Goal: Task Accomplishment & Management: Use online tool/utility

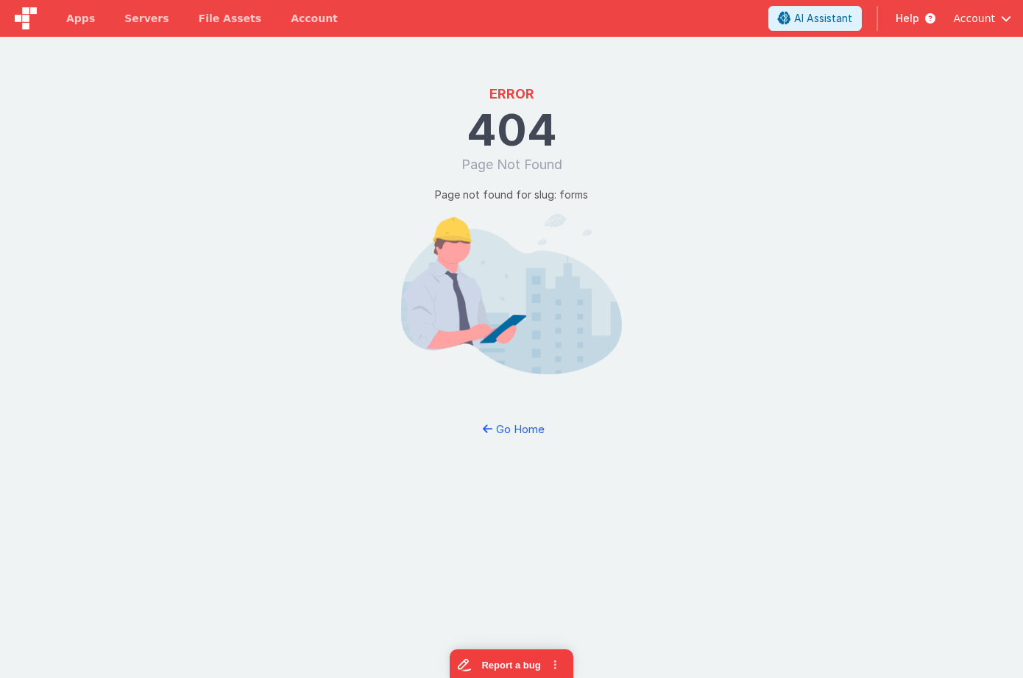
click at [29, 24] on img at bounding box center [26, 18] width 22 height 22
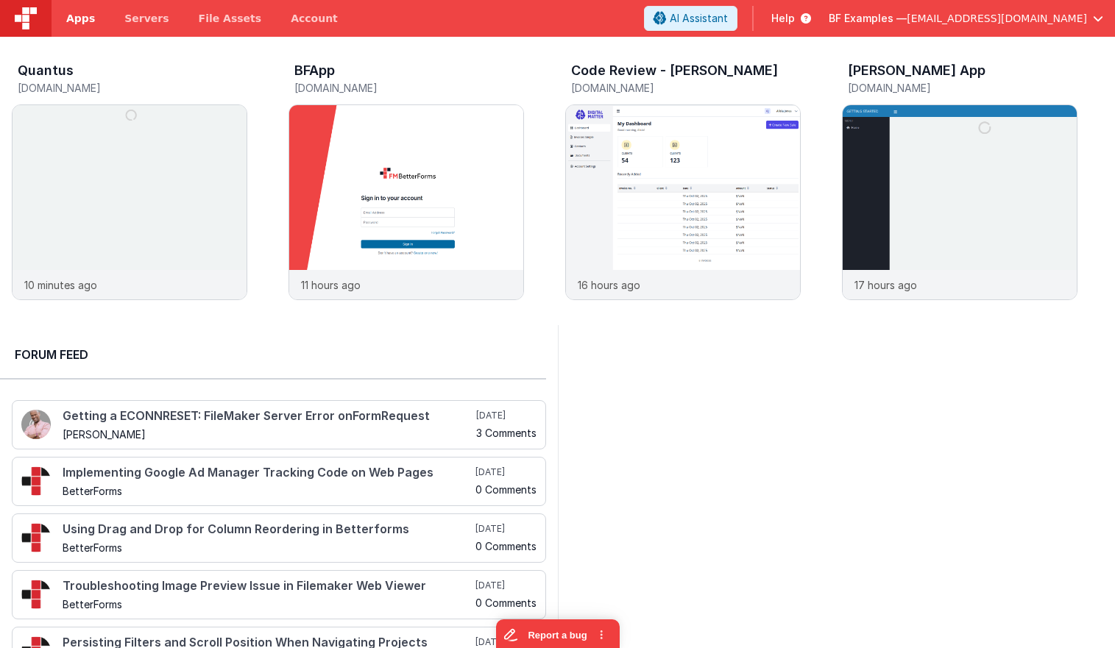
click at [87, 21] on span "Apps" at bounding box center [80, 18] width 29 height 15
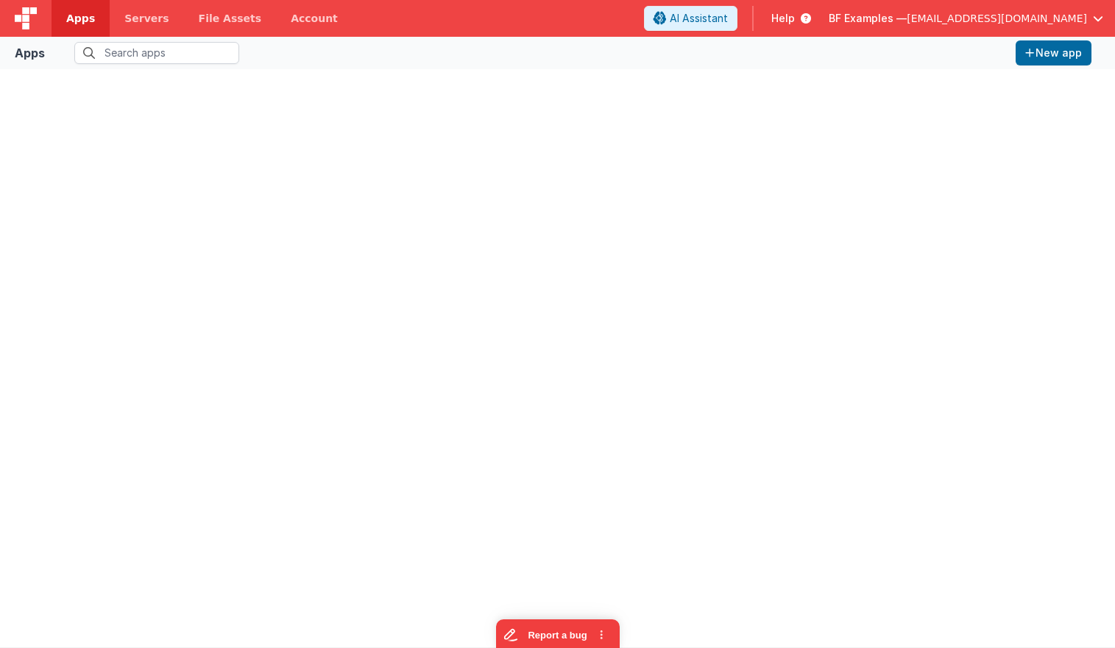
click at [907, 19] on span "BF Examples —" at bounding box center [868, 18] width 78 height 15
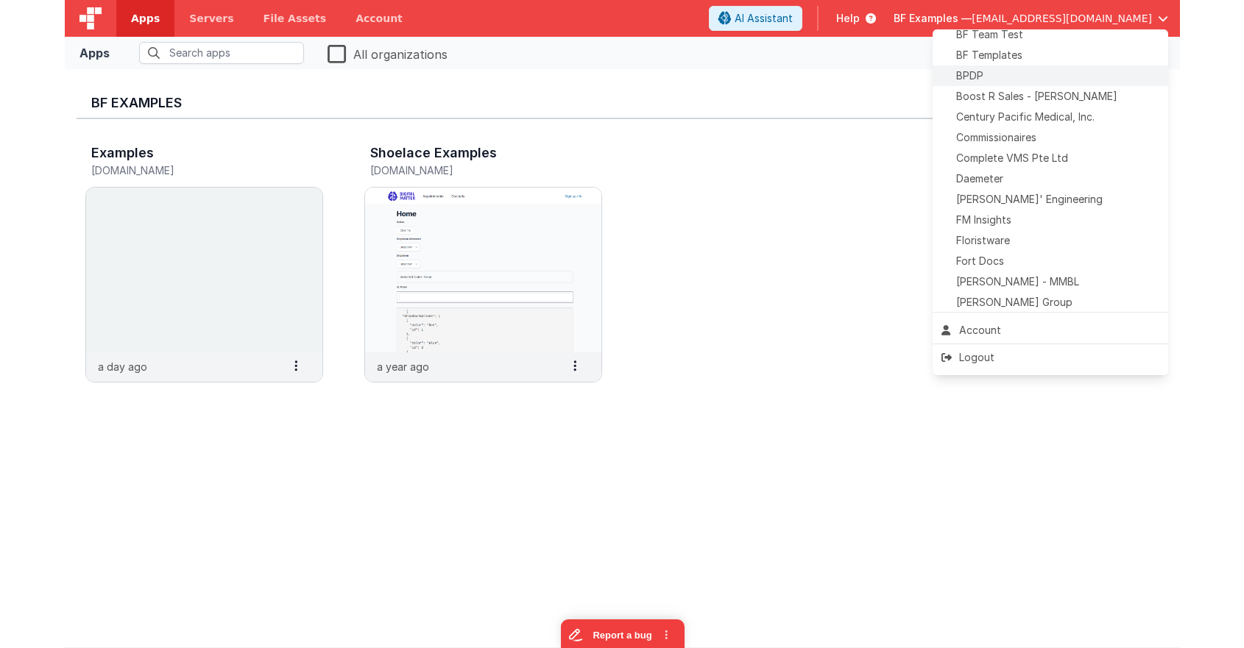
scroll to position [145, 0]
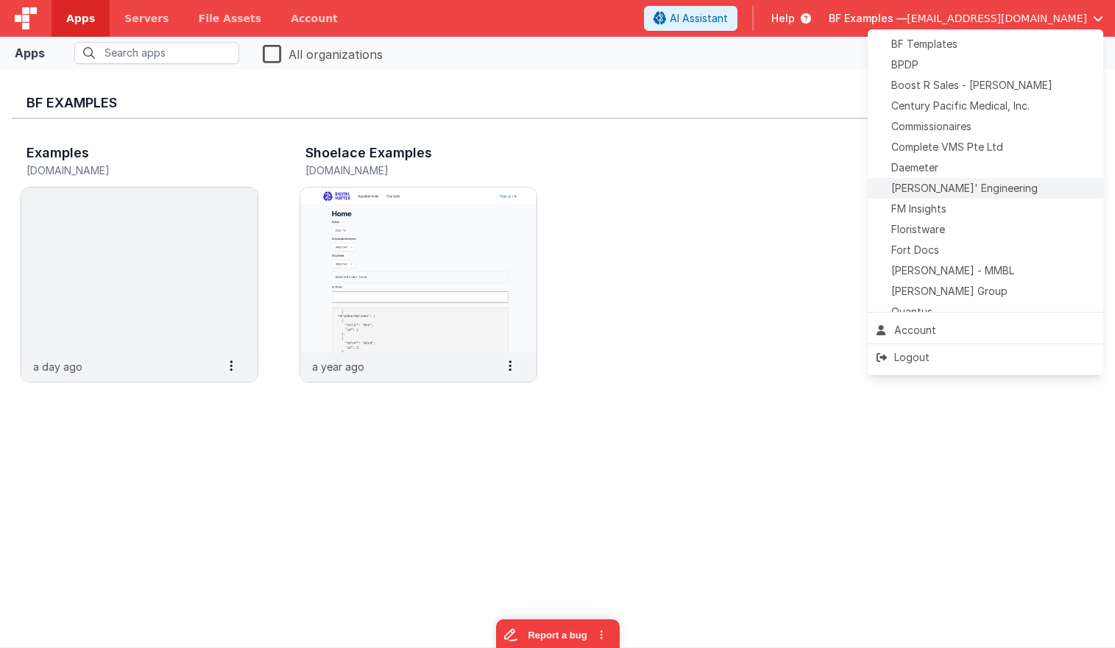
click at [946, 194] on span "Delfs' Engineering" at bounding box center [964, 188] width 146 height 15
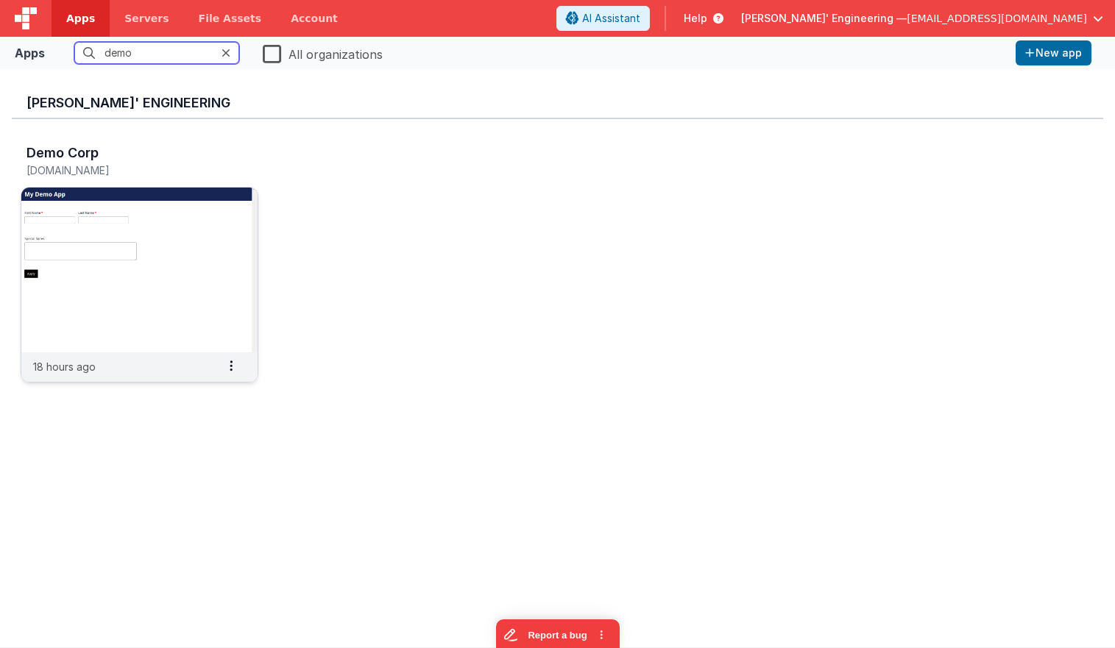
type input "demo"
click at [191, 196] on img at bounding box center [139, 270] width 236 height 165
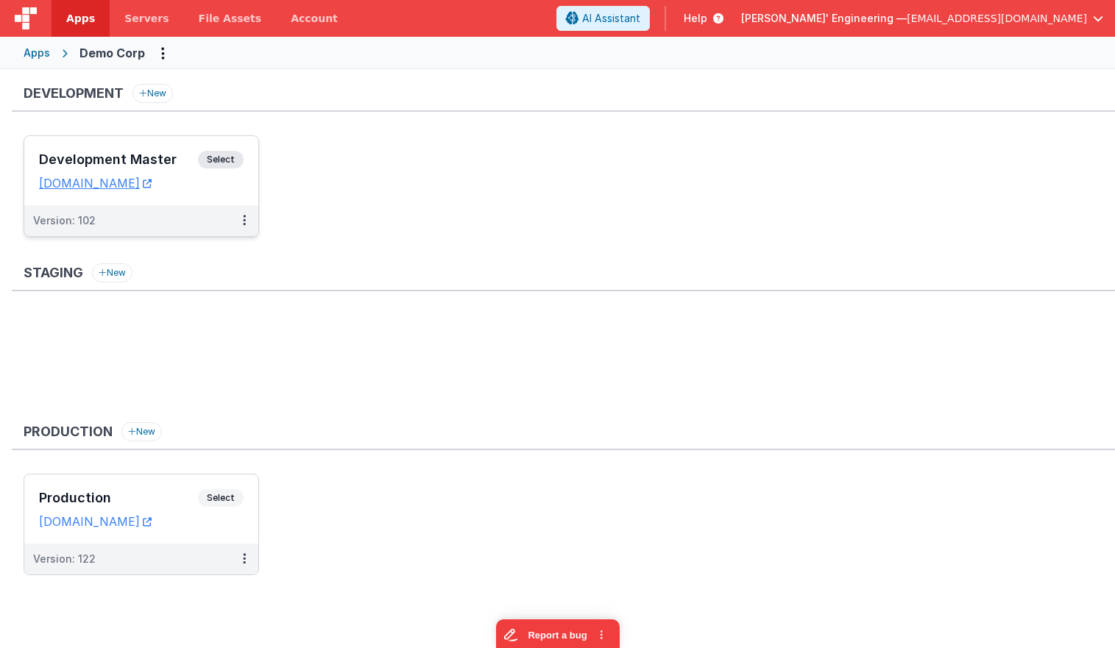
click at [217, 156] on span "Select" at bounding box center [221, 160] width 46 height 18
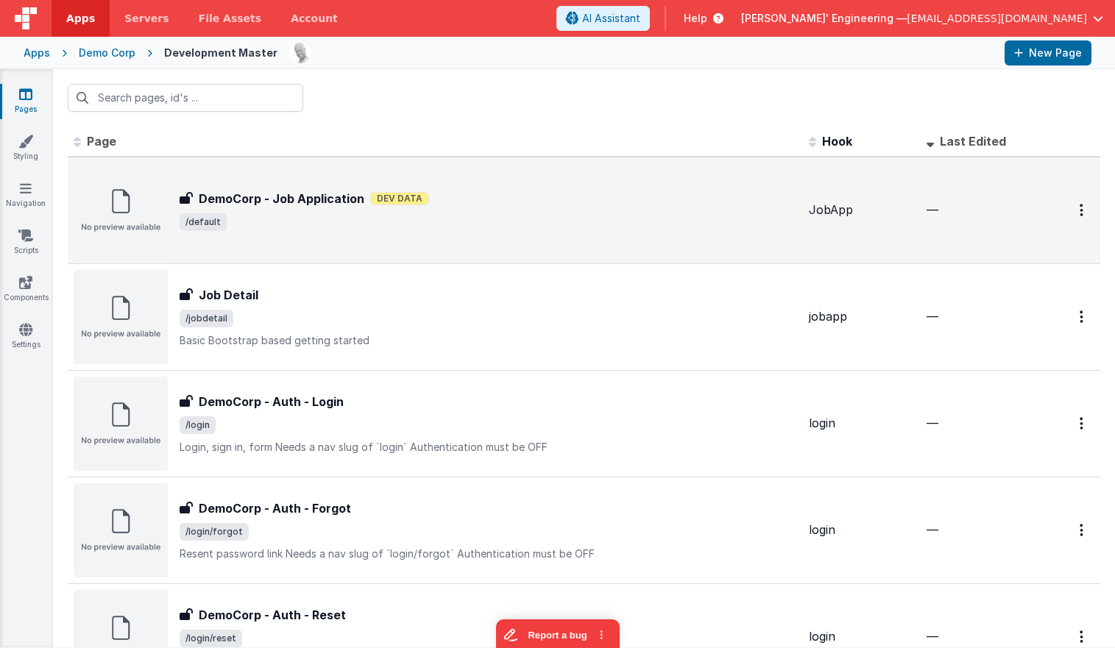
click at [620, 183] on div "DemoCorp - Job Application DemoCorp - Job Application Dev Data /default" at bounding box center [435, 210] width 723 height 94
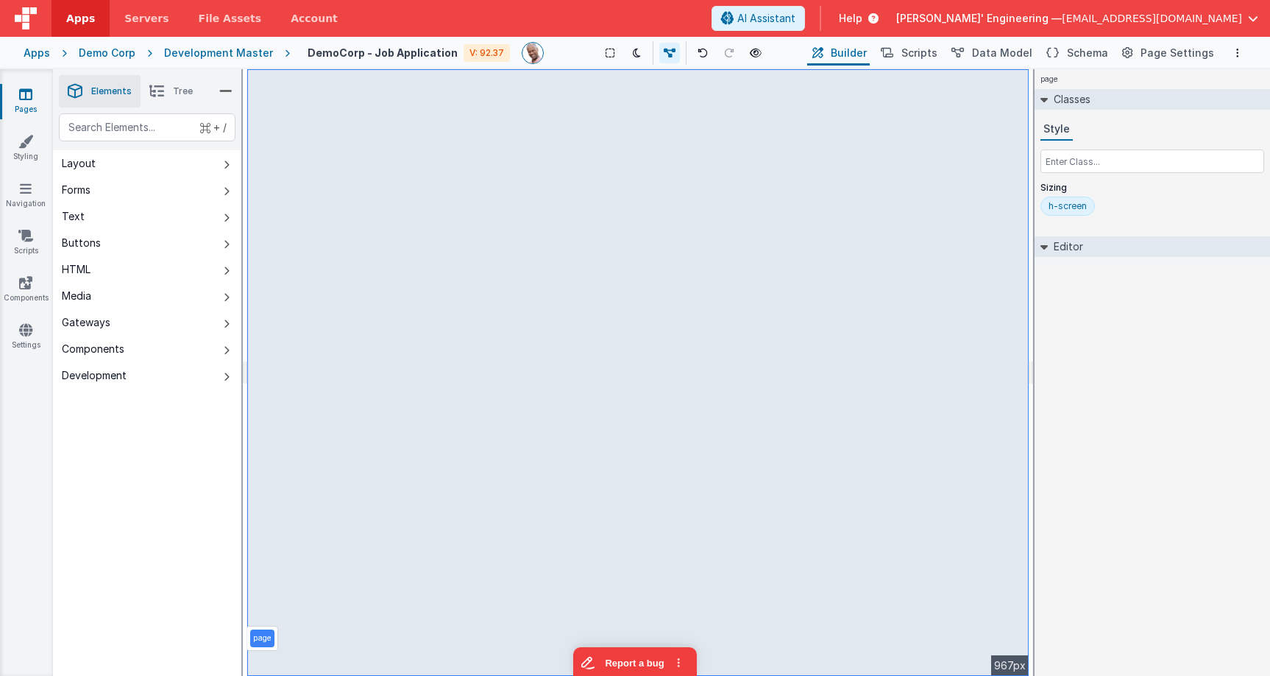
click at [32, 24] on img at bounding box center [26, 18] width 22 height 22
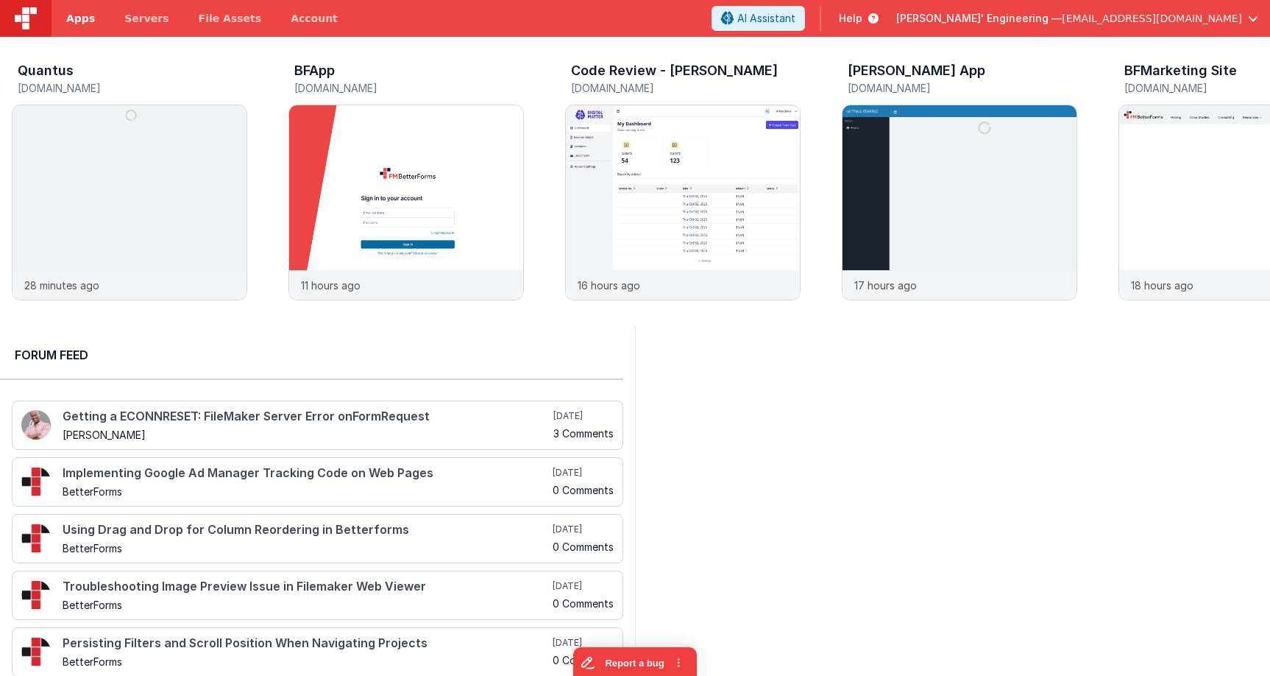
click at [90, 15] on span "Apps" at bounding box center [80, 18] width 29 height 15
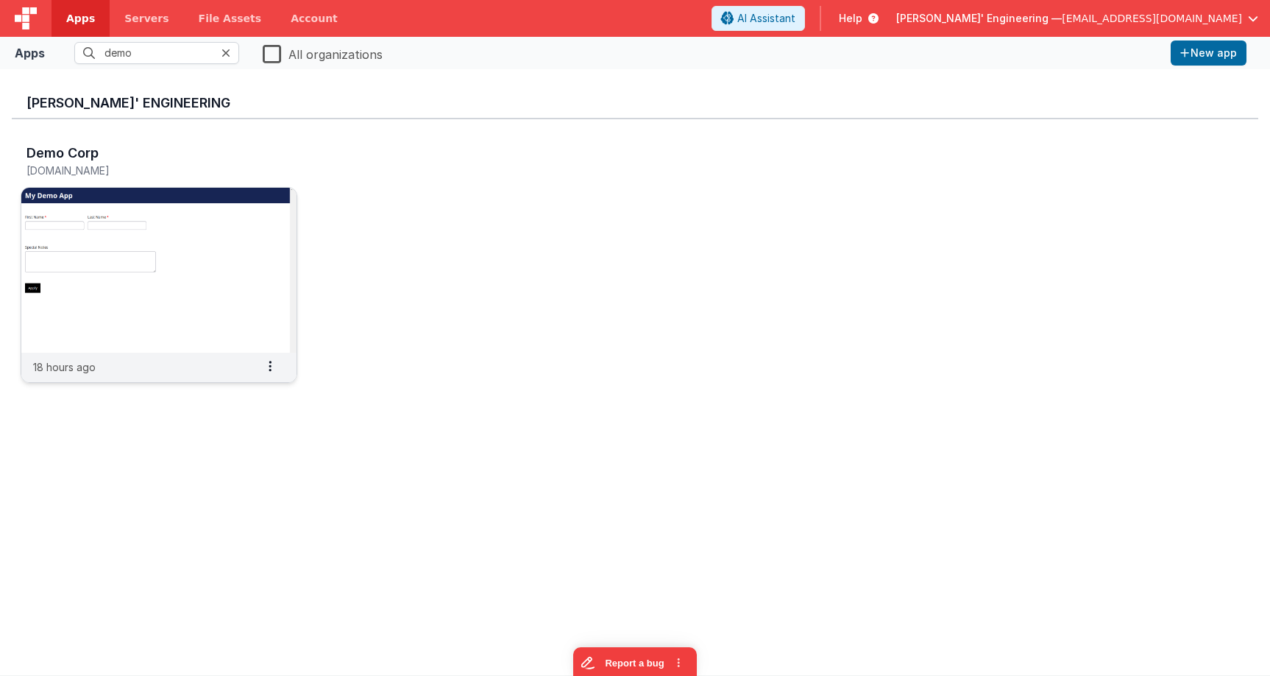
click at [224, 296] on img at bounding box center [158, 270] width 275 height 165
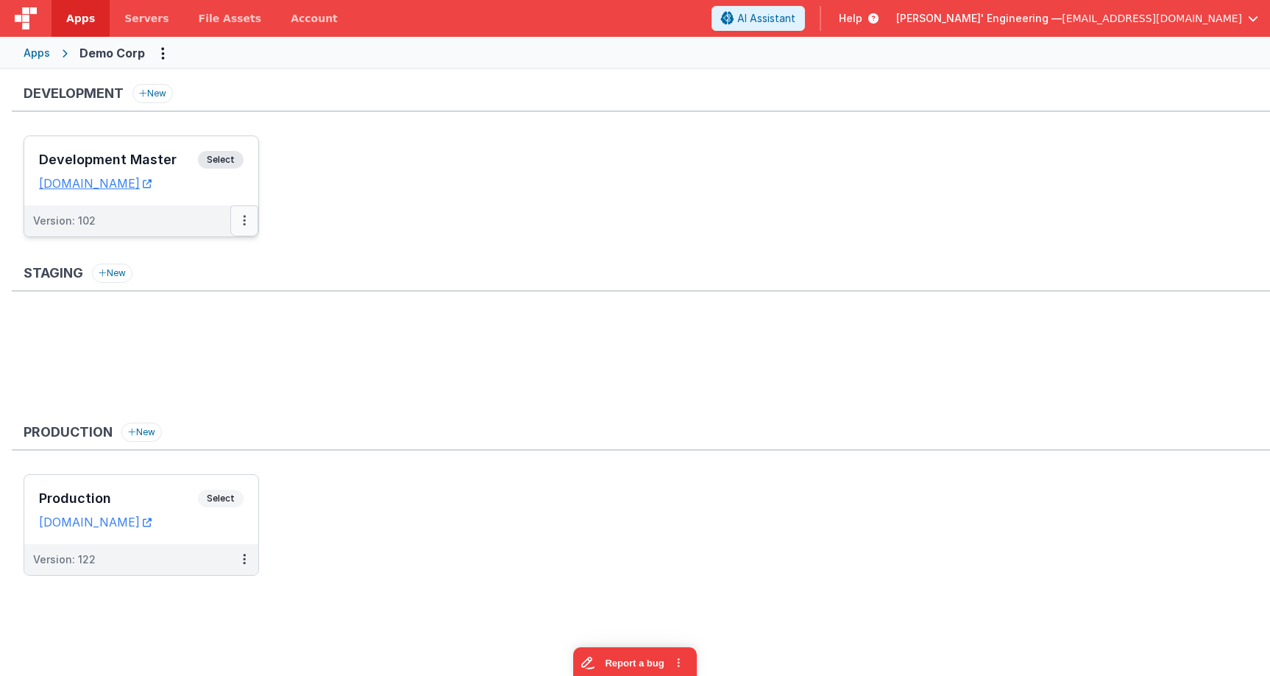
click at [250, 224] on button at bounding box center [244, 220] width 28 height 31
click at [189, 306] on link "Deploy..." at bounding box center [194, 307] width 130 height 26
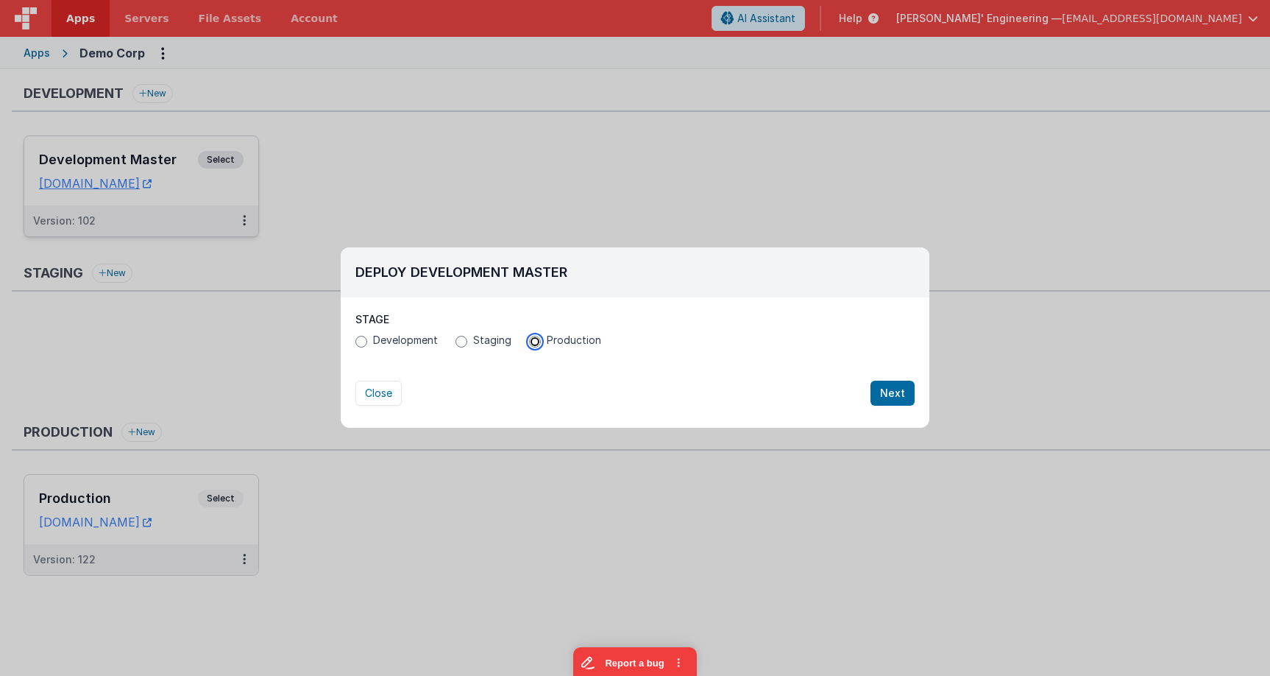
click at [537, 341] on input "Production" at bounding box center [535, 342] width 12 height 12
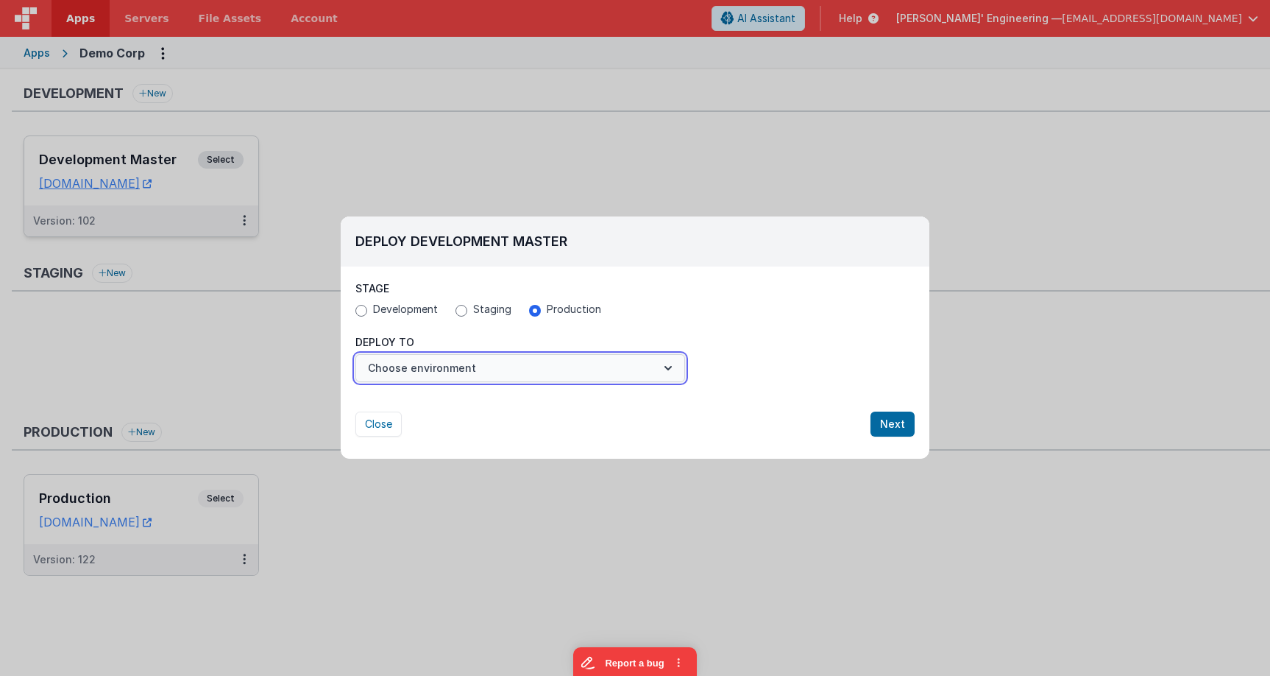
click at [410, 361] on button "Choose environment" at bounding box center [520, 368] width 330 height 28
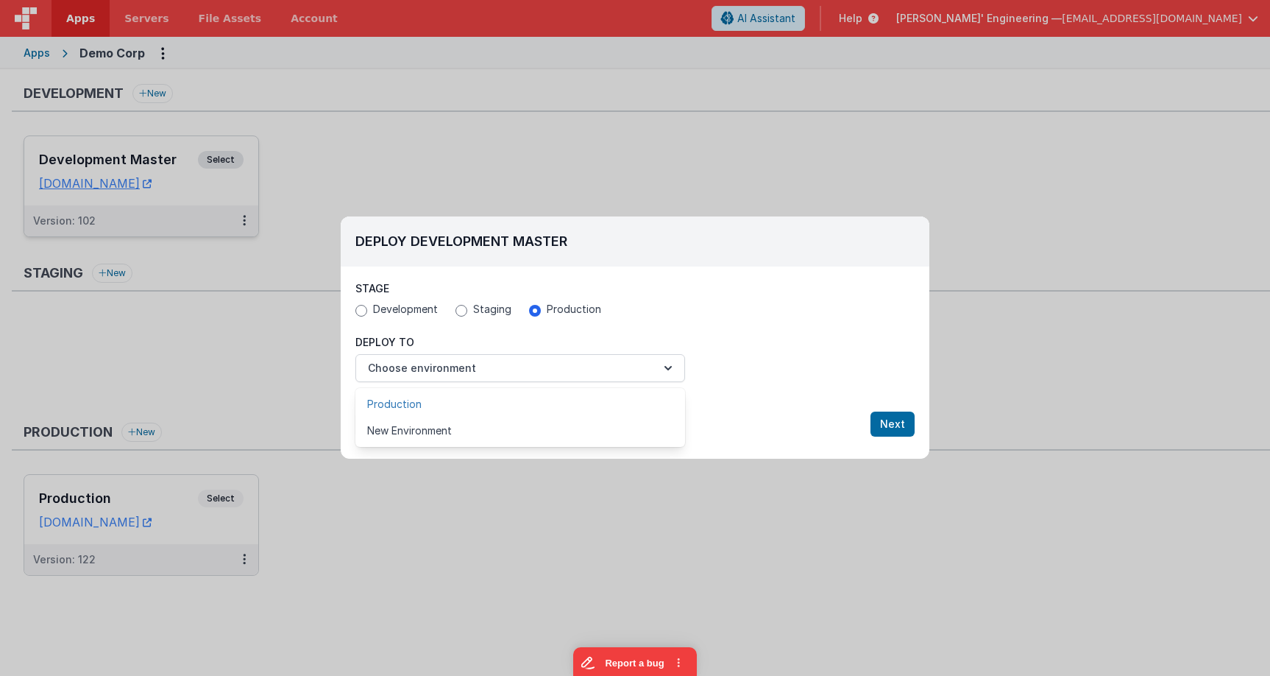
click at [410, 408] on link "Production" at bounding box center [520, 404] width 330 height 26
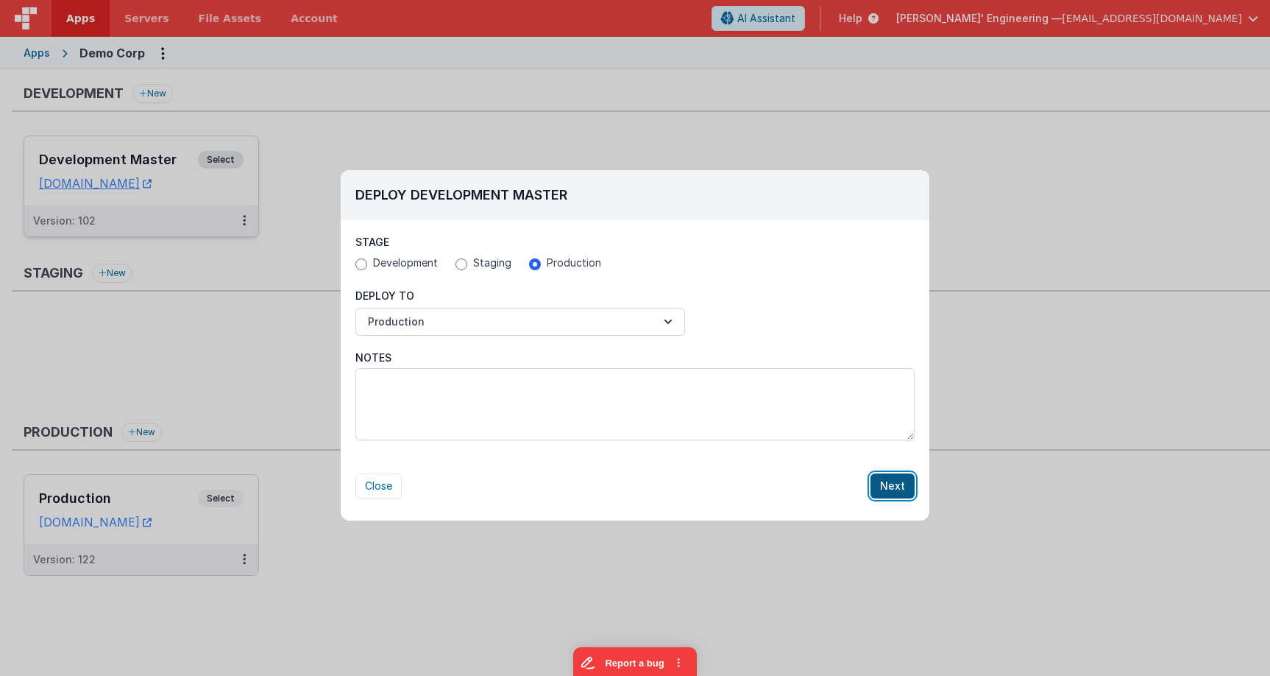
click at [914, 489] on button "Next" at bounding box center [893, 485] width 44 height 25
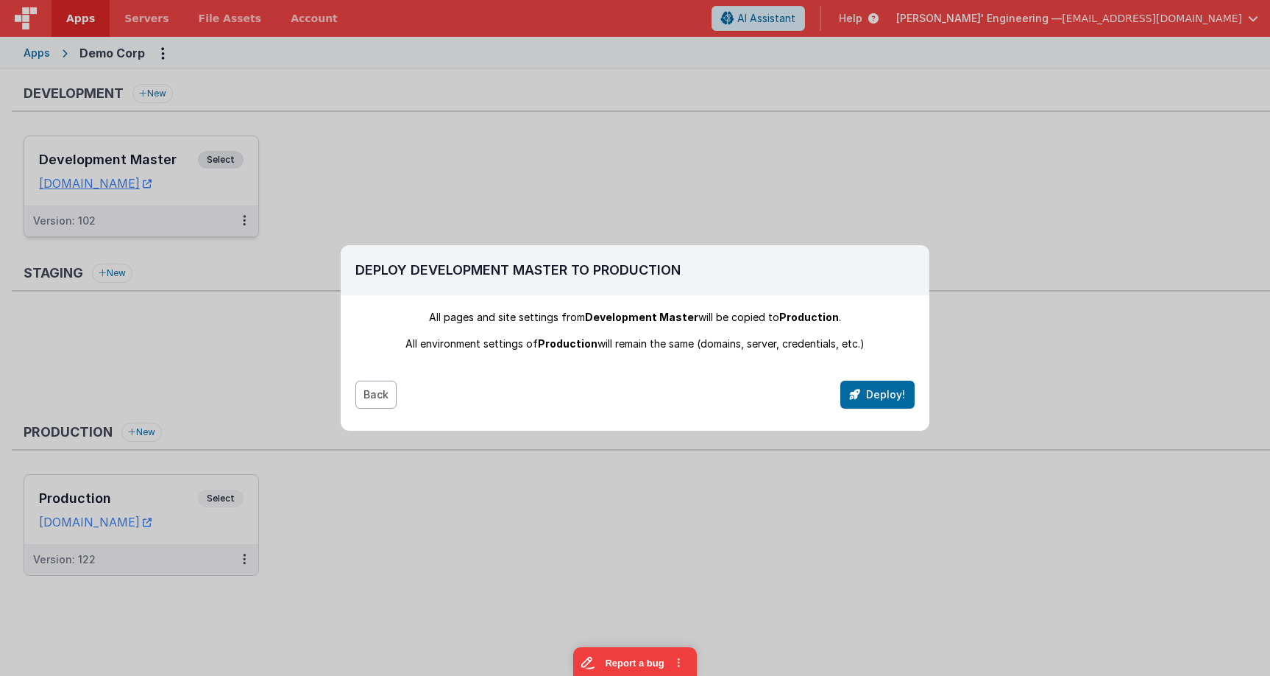
click at [377, 386] on button "Back" at bounding box center [375, 394] width 41 height 28
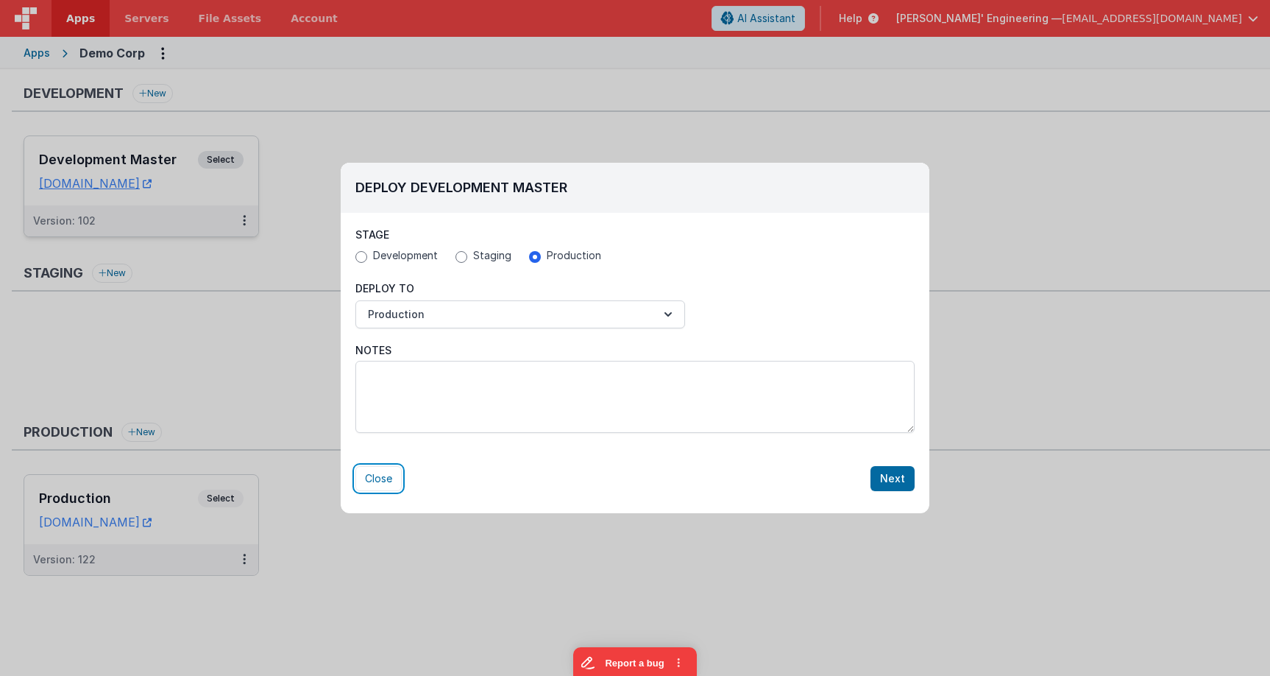
click at [375, 485] on button "Close" at bounding box center [378, 478] width 46 height 25
radio input "false"
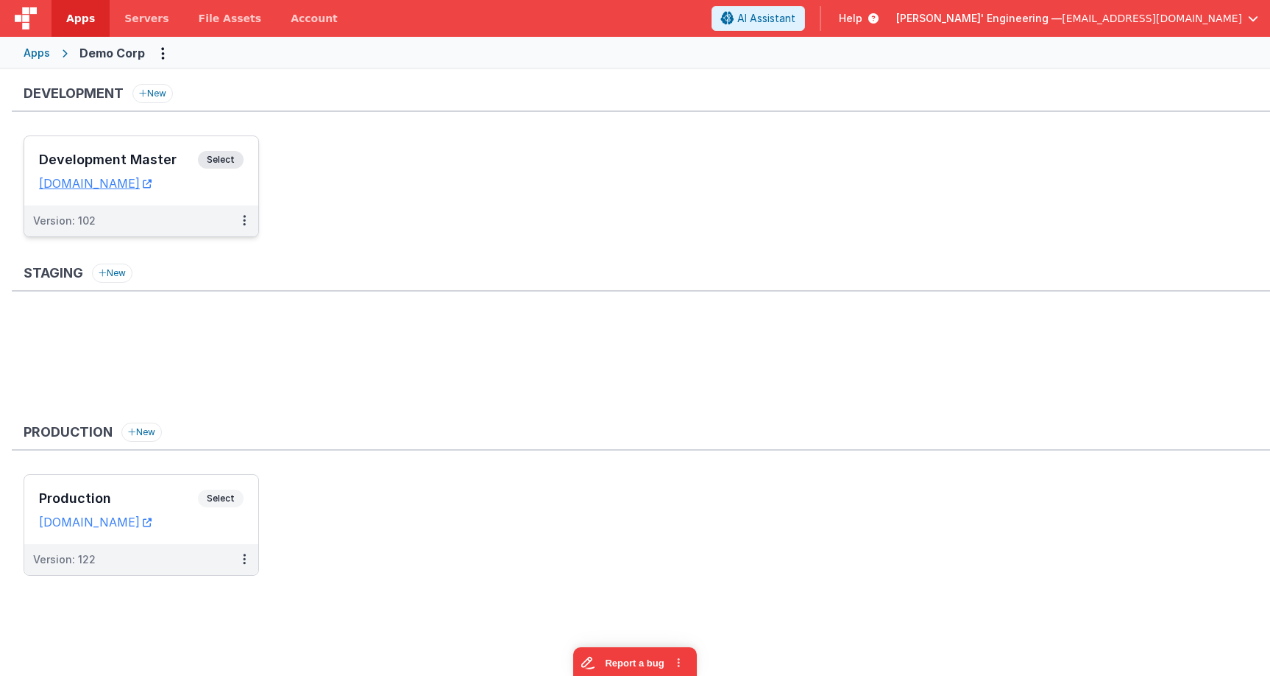
click at [498, 223] on ul "Development Master Select URLs demodev.fmbetterforms.com Version: 102" at bounding box center [647, 193] width 1247 height 116
click at [223, 166] on span "Select" at bounding box center [221, 160] width 46 height 18
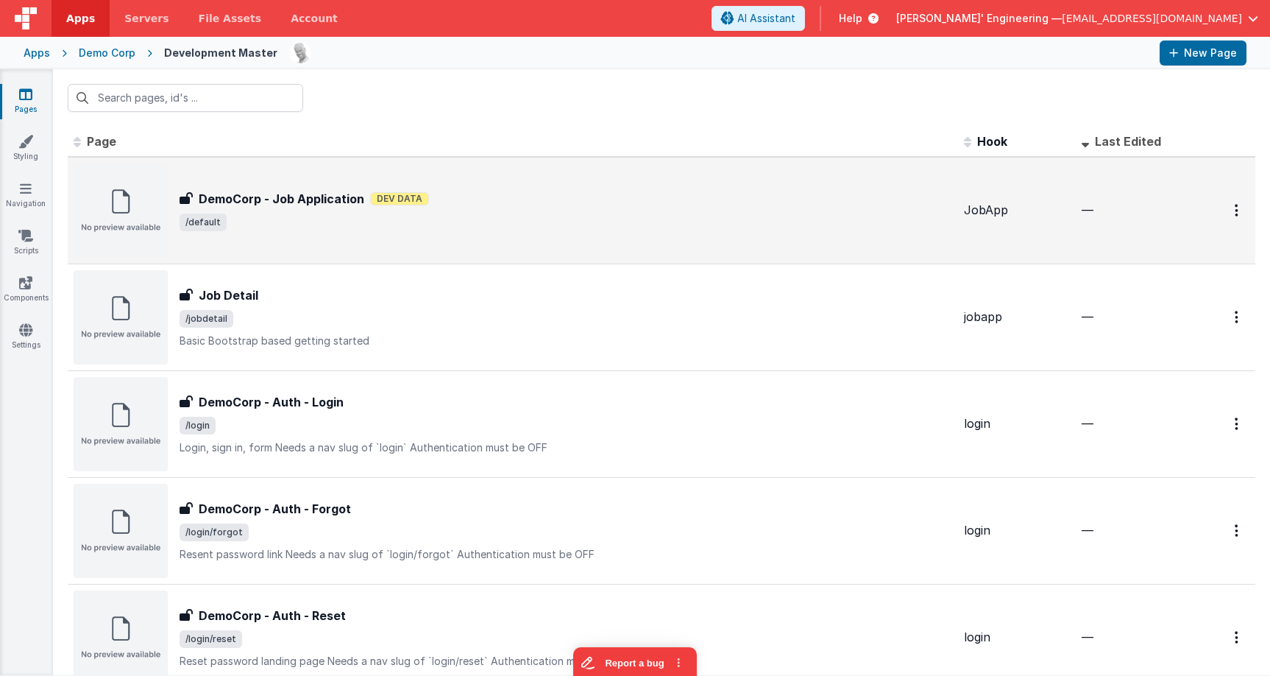
click at [311, 219] on span "/default" at bounding box center [566, 222] width 773 height 18
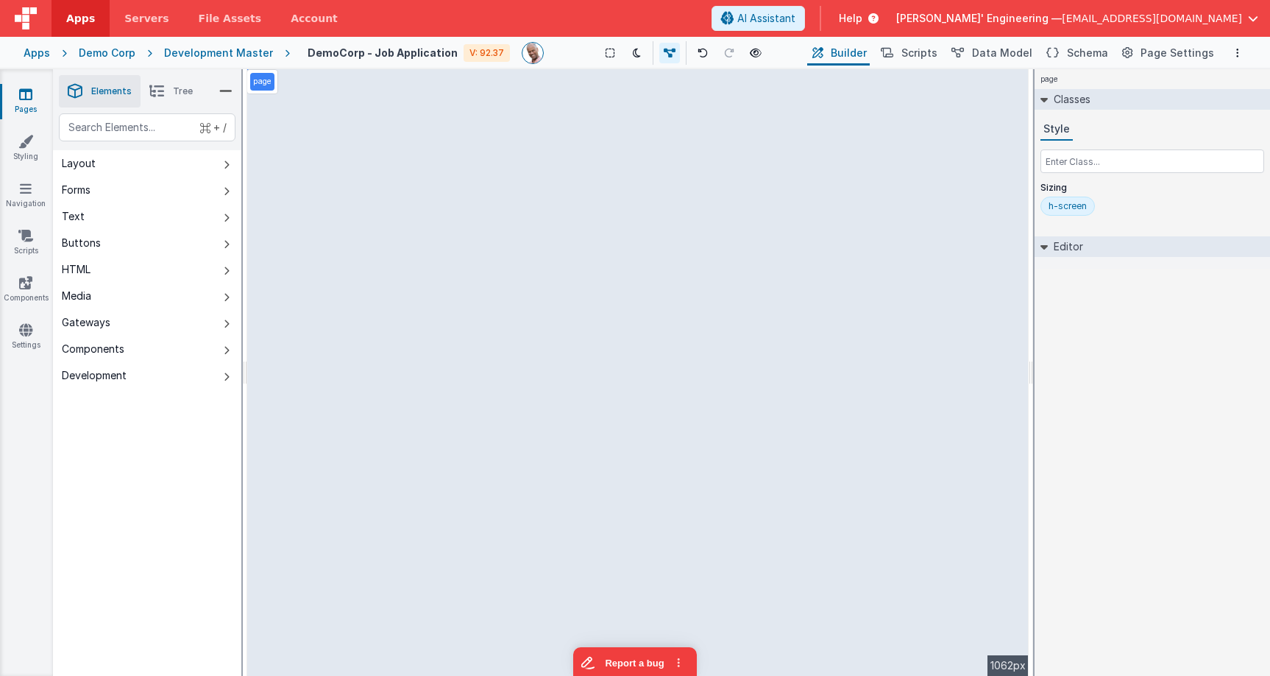
drag, startPoint x: 1166, startPoint y: 331, endPoint x: 1200, endPoint y: 317, distance: 36.6
click at [1167, 331] on div "page Classes Style Sizing h-screen Editor DEV: Focus DEV: builderToggleConditio…" at bounding box center [1152, 372] width 235 height 606
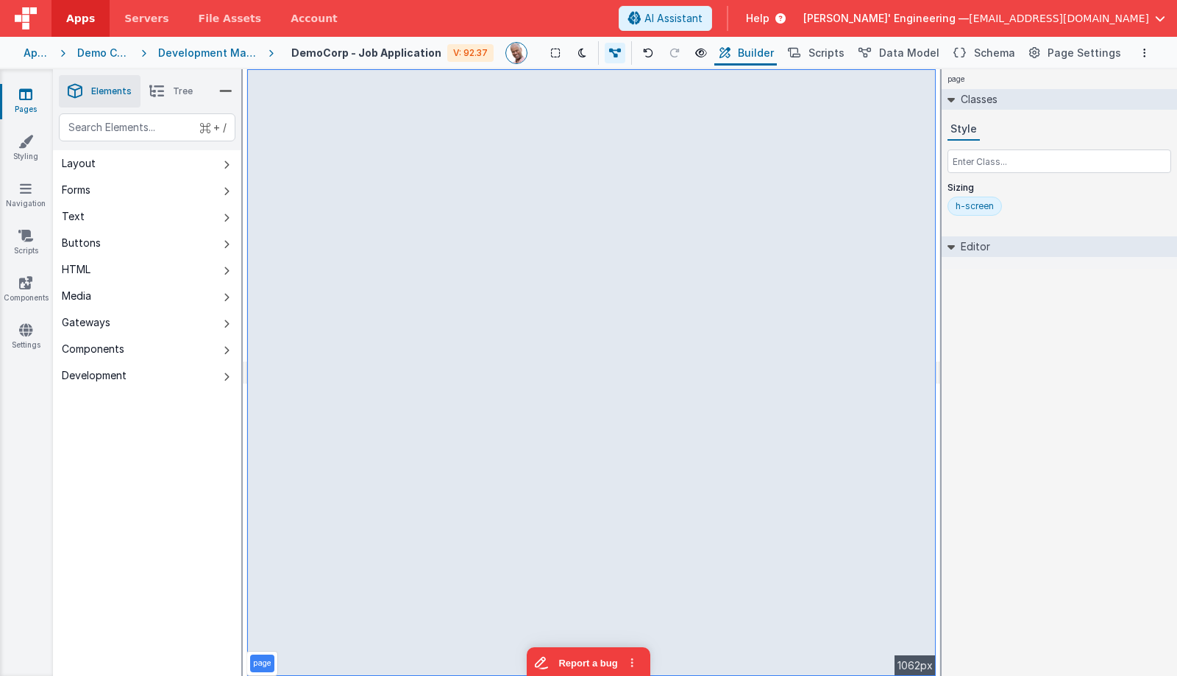
drag, startPoint x: 198, startPoint y: 57, endPoint x: 143, endPoint y: 54, distance: 54.5
click at [198, 57] on div "Development Master" at bounding box center [207, 53] width 99 height 15
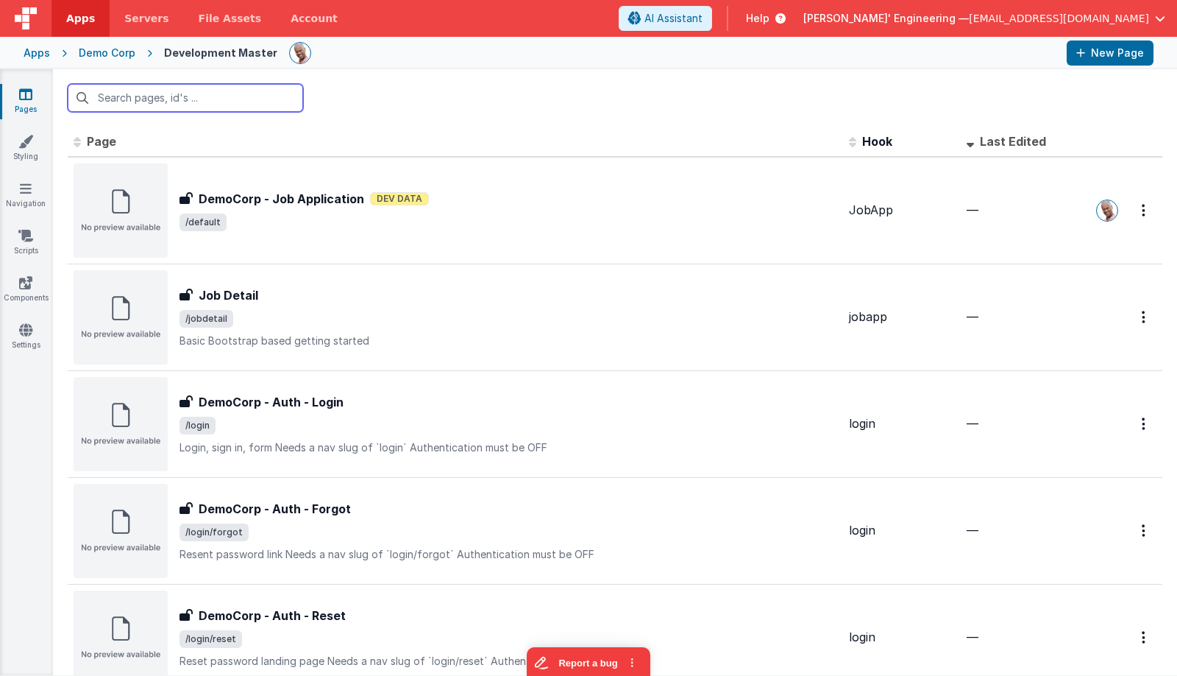
drag, startPoint x: 118, startPoint y: 52, endPoint x: 143, endPoint y: 65, distance: 29.0
click at [118, 52] on div "Demo Corp" at bounding box center [107, 53] width 57 height 15
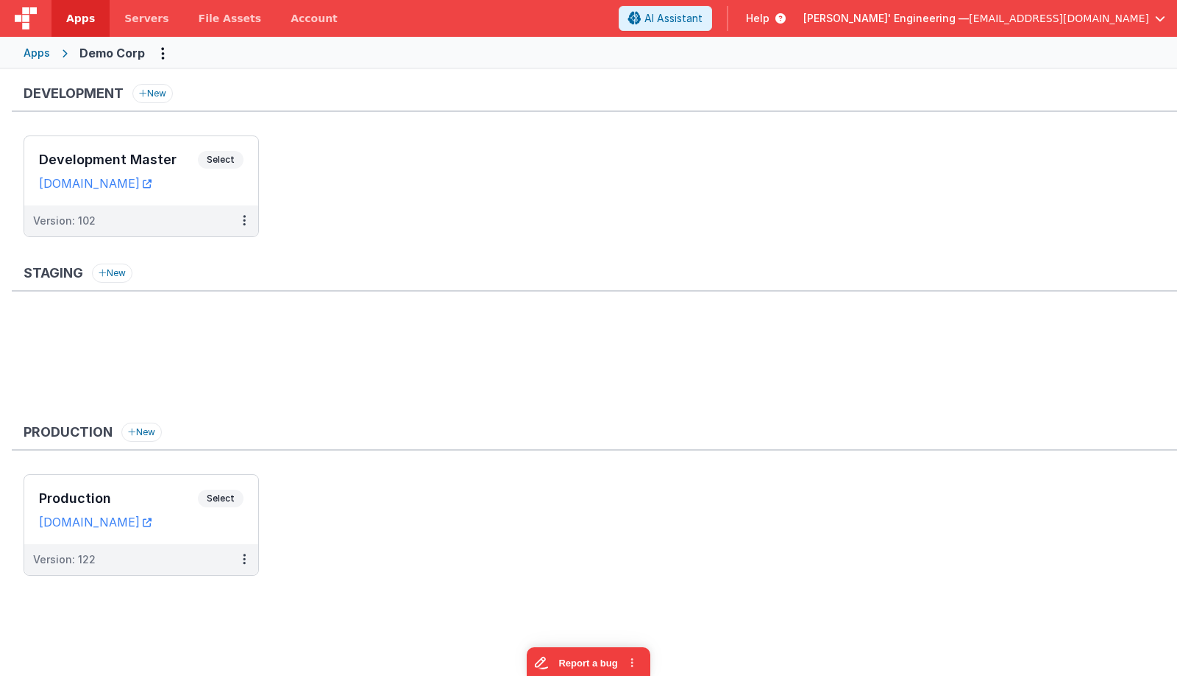
click at [35, 53] on div "Apps" at bounding box center [37, 53] width 26 height 15
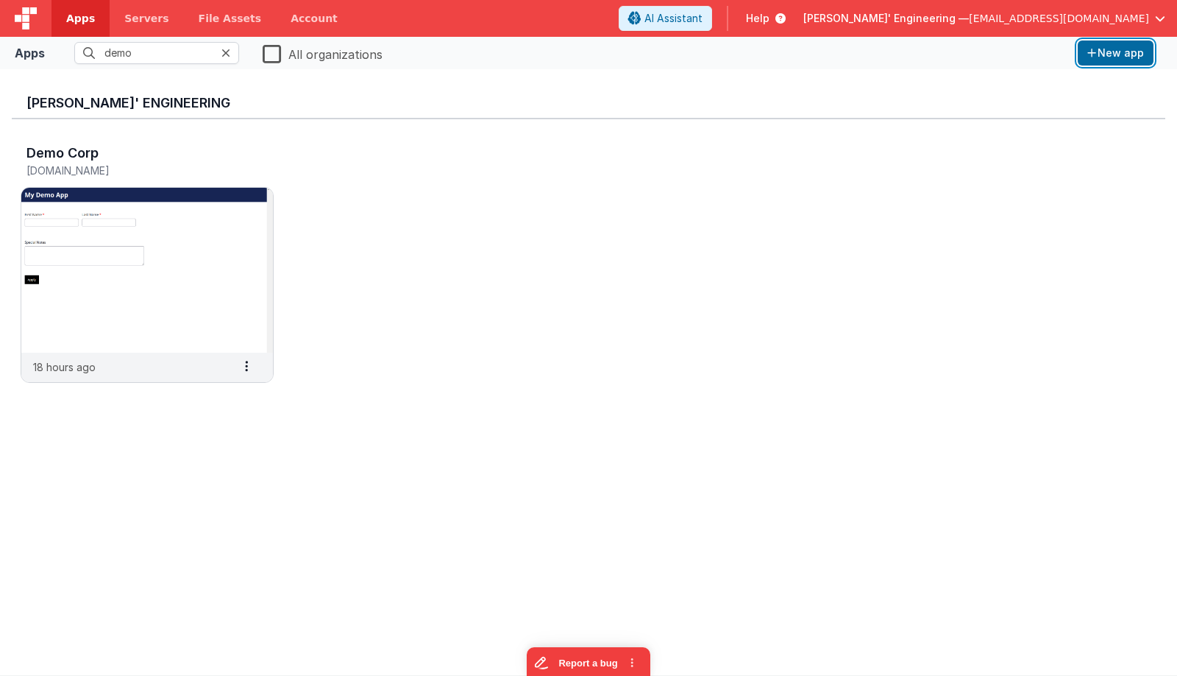
click at [1101, 54] on button "New app" at bounding box center [1116, 52] width 76 height 25
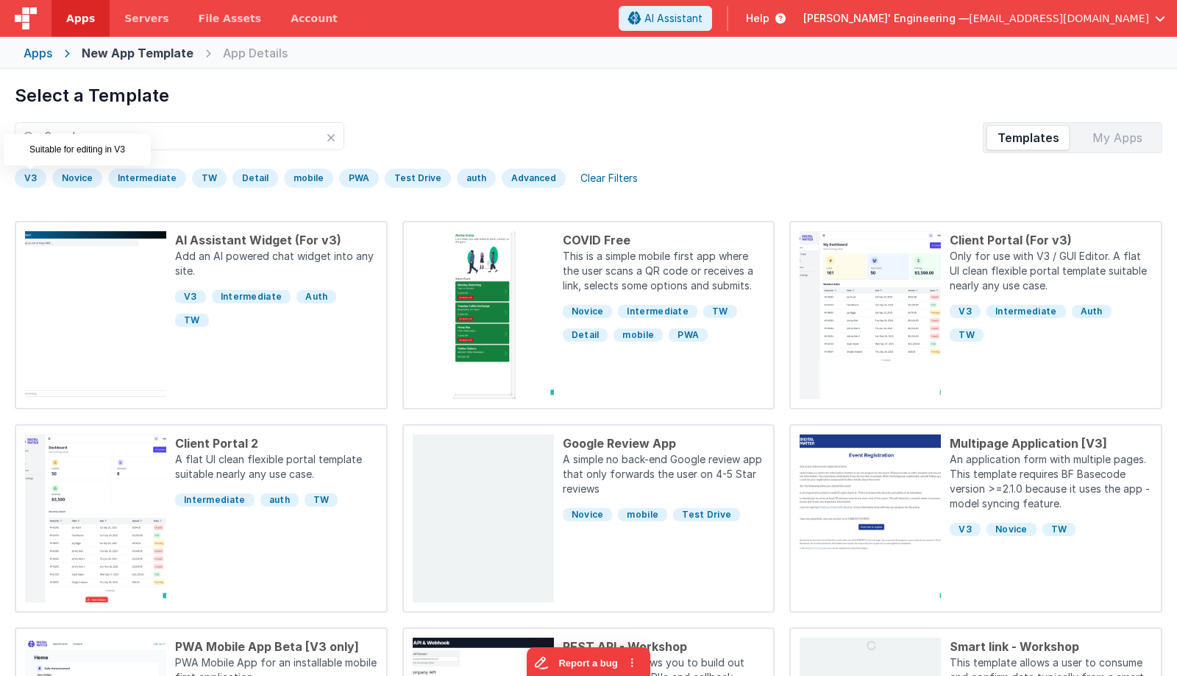
click at [24, 180] on div "V3" at bounding box center [31, 178] width 32 height 19
click at [478, 143] on div "Templates My Apps" at bounding box center [589, 137] width 1148 height 31
click at [134, 139] on input "text" at bounding box center [180, 136] width 330 height 28
click at [35, 177] on div "V3" at bounding box center [31, 178] width 32 height 19
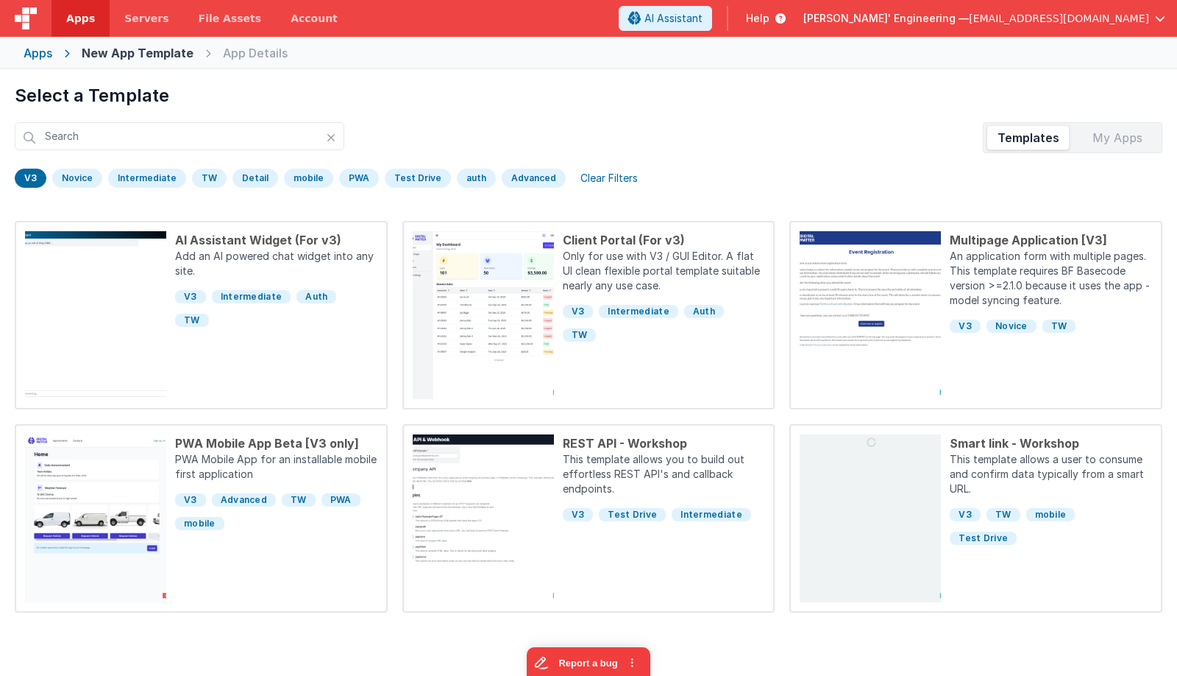
click at [37, 54] on div "Apps" at bounding box center [38, 53] width 29 height 18
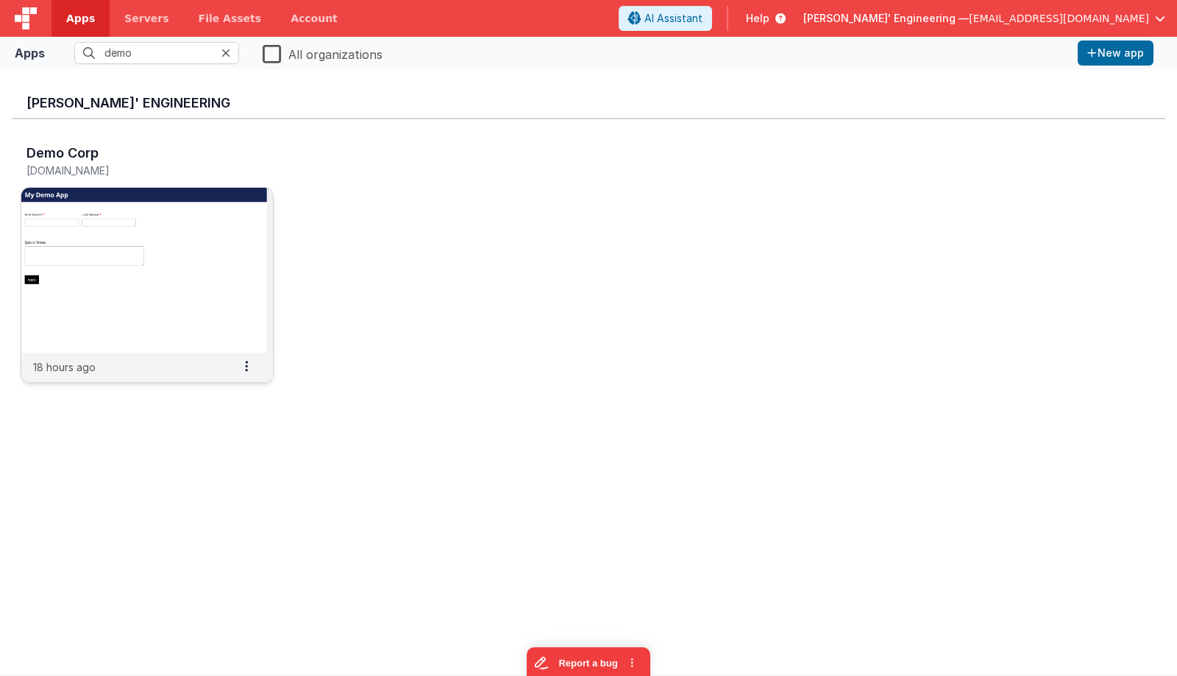
click at [179, 216] on img at bounding box center [147, 270] width 252 height 165
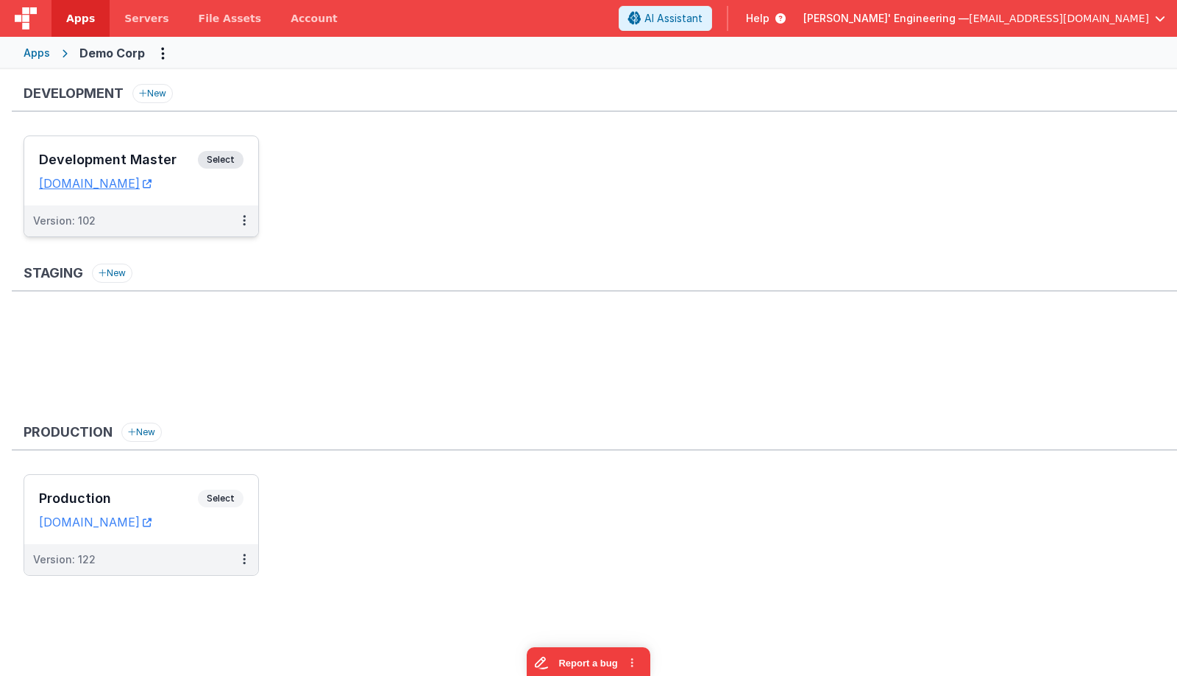
click at [221, 152] on span "Select" at bounding box center [221, 160] width 46 height 18
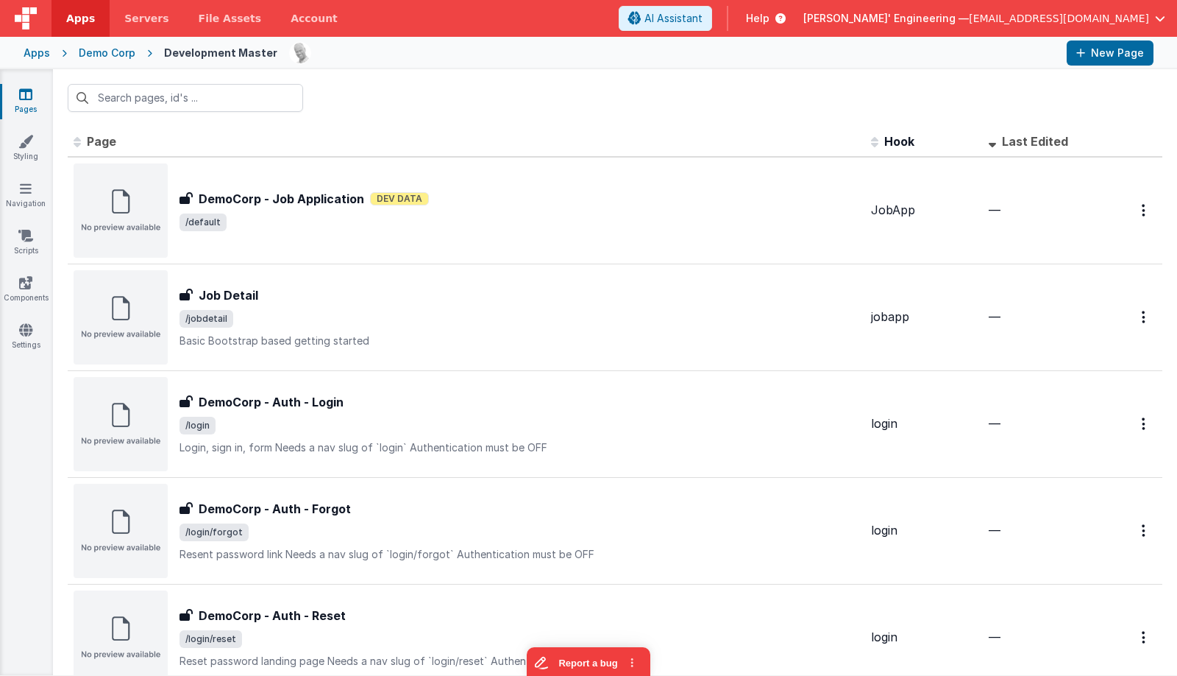
click at [770, 21] on span "Help" at bounding box center [758, 18] width 24 height 15
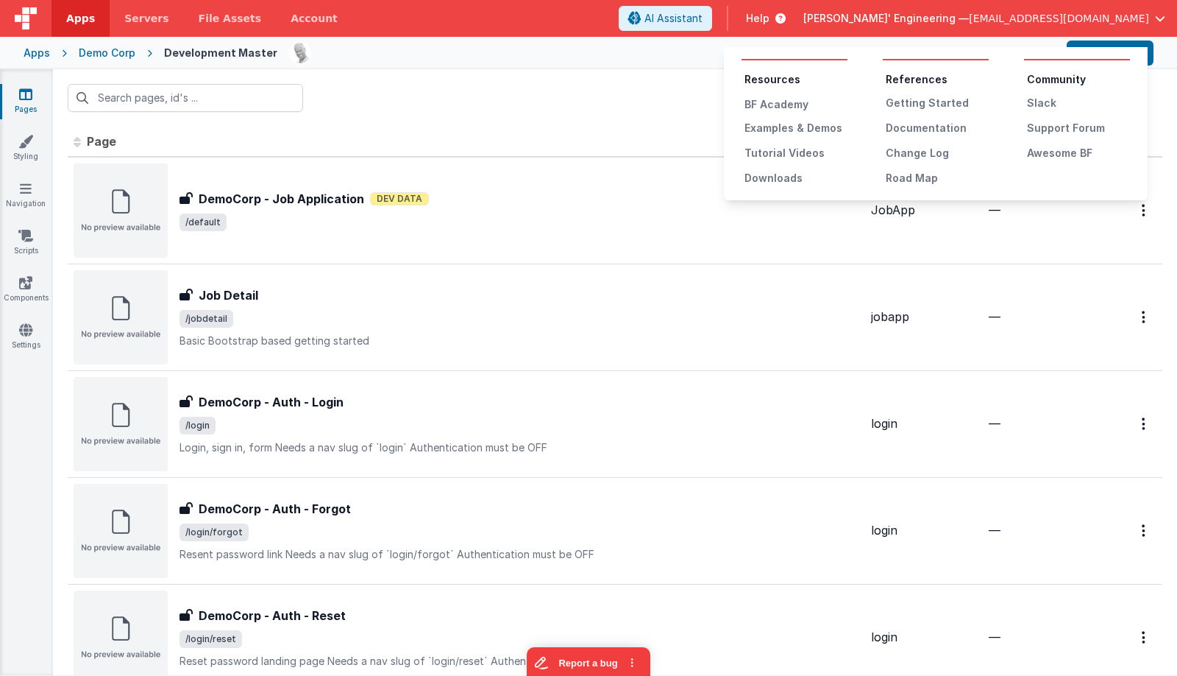
click at [474, 78] on button at bounding box center [588, 338] width 1177 height 676
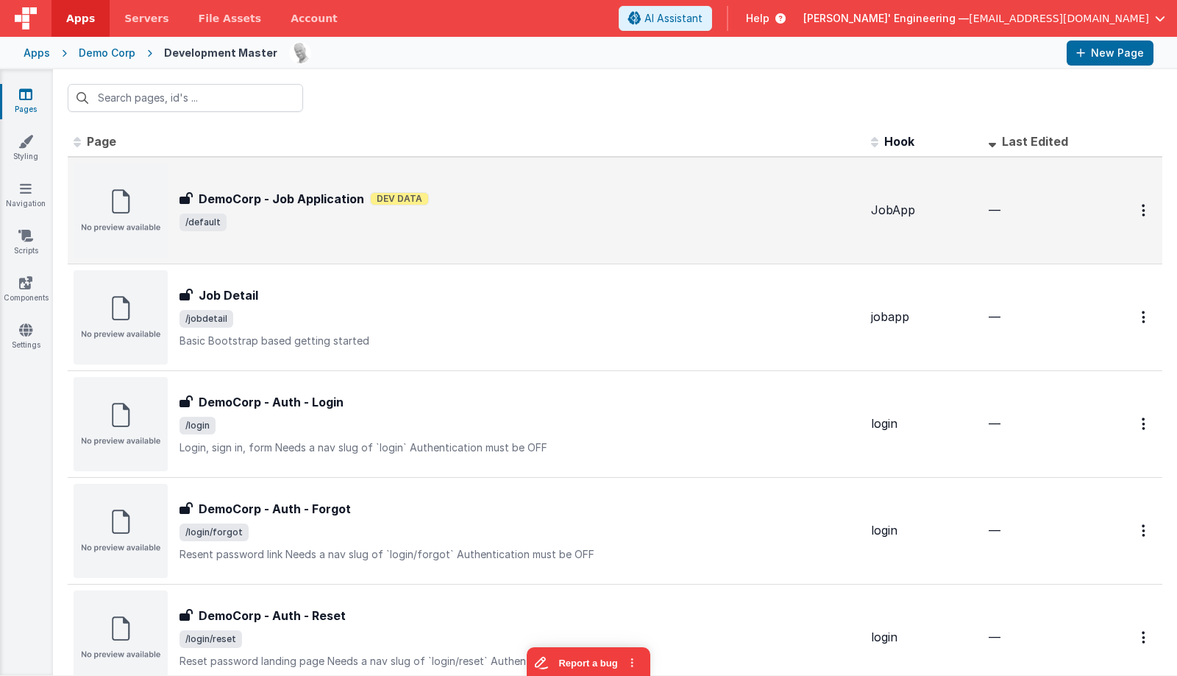
click at [323, 229] on span "/default" at bounding box center [520, 222] width 680 height 18
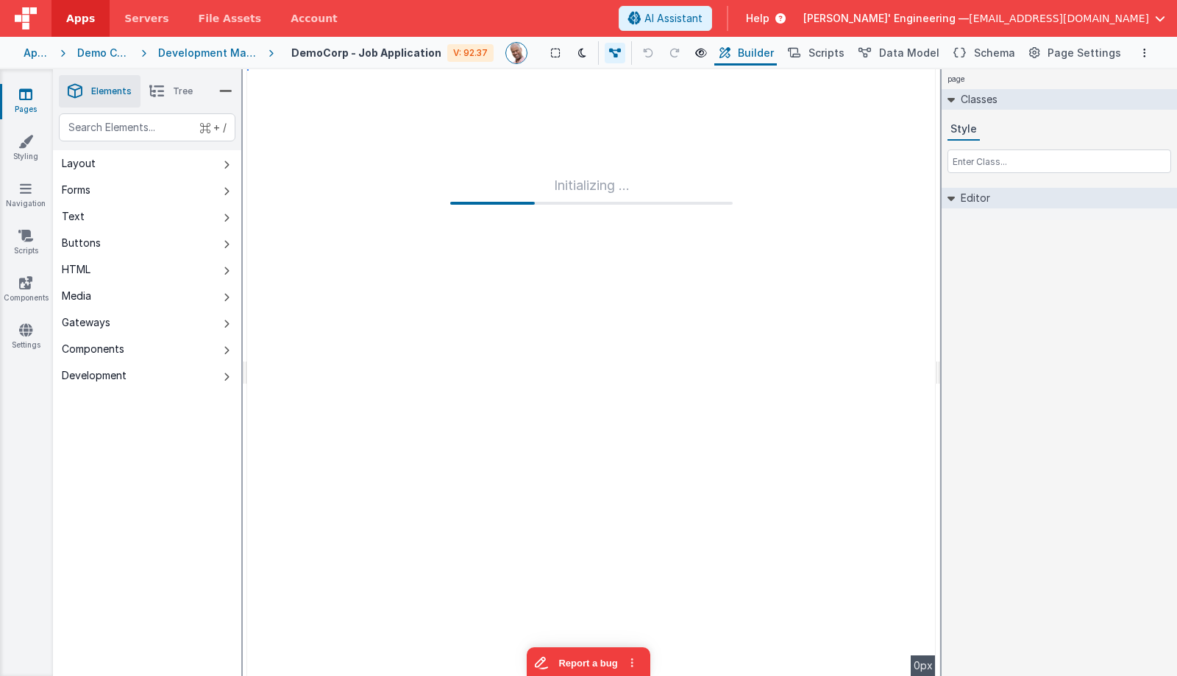
drag, startPoint x: 220, startPoint y: 49, endPoint x: 252, endPoint y: 49, distance: 31.7
click at [220, 49] on div "Development Master" at bounding box center [207, 53] width 99 height 15
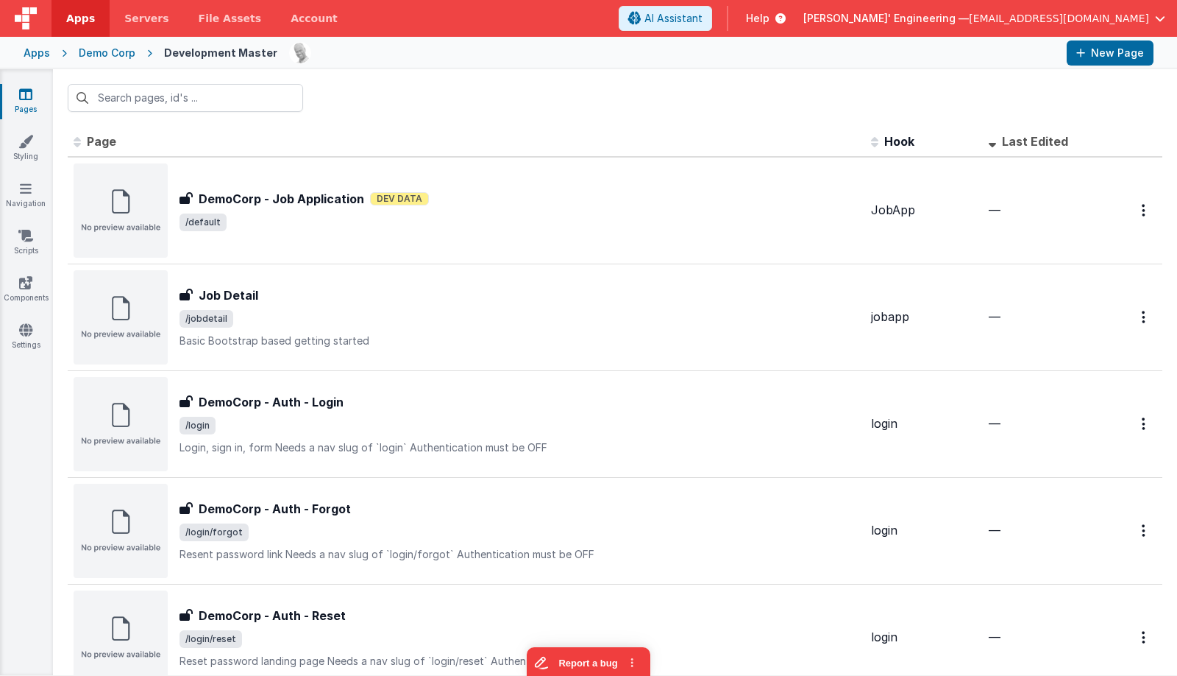
click at [554, 92] on div at bounding box center [615, 97] width 1124 height 57
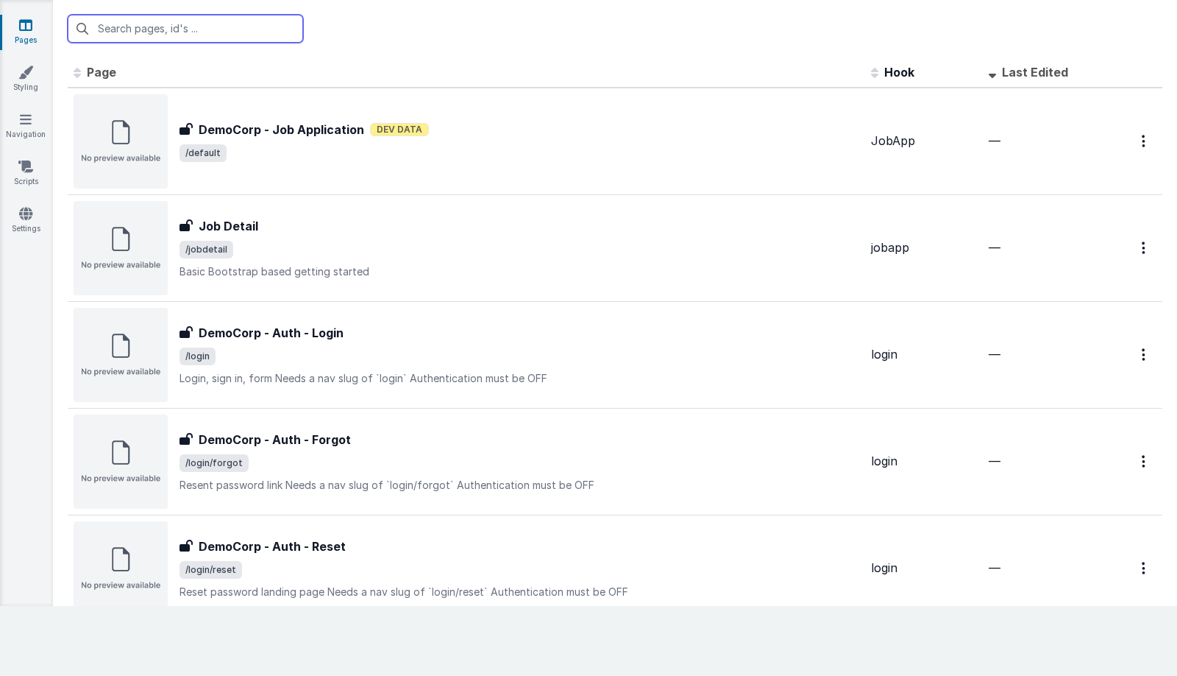
click at [326, 90] on td "DemoCorp - Job Application DemoCorp - Job Application Dev Data /default" at bounding box center [467, 141] width 798 height 107
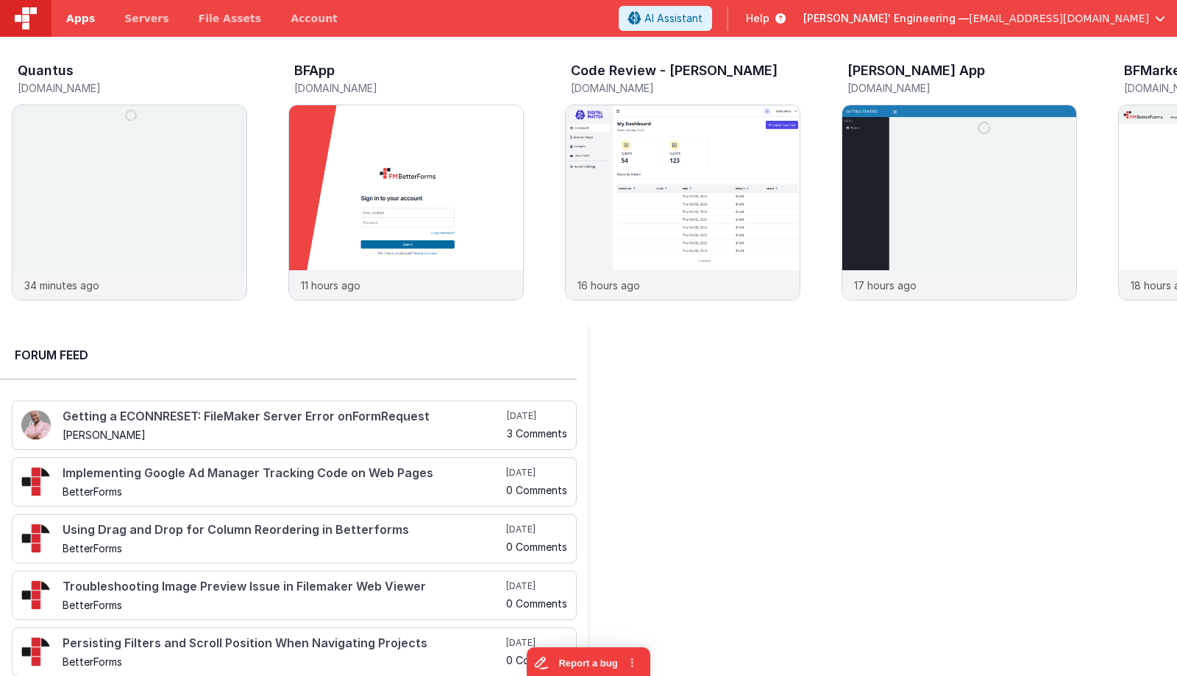
click at [75, 21] on span "Apps" at bounding box center [80, 18] width 29 height 15
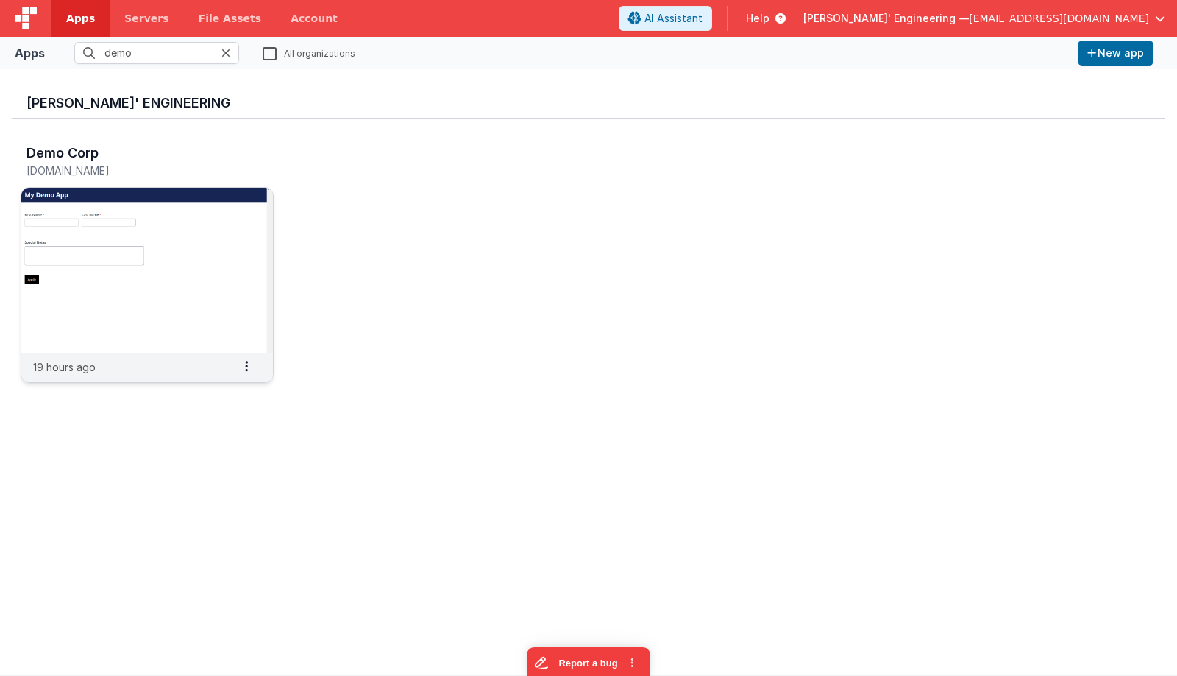
click at [115, 317] on img at bounding box center [147, 270] width 252 height 165
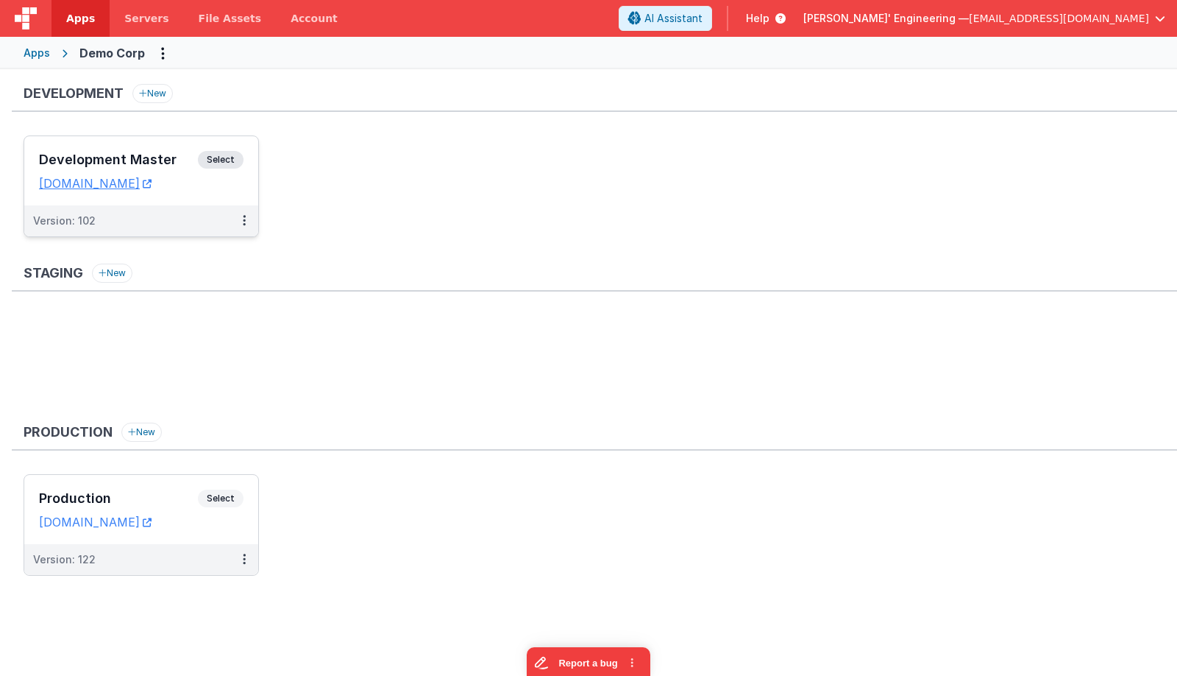
click at [216, 167] on span "Select" at bounding box center [221, 160] width 46 height 18
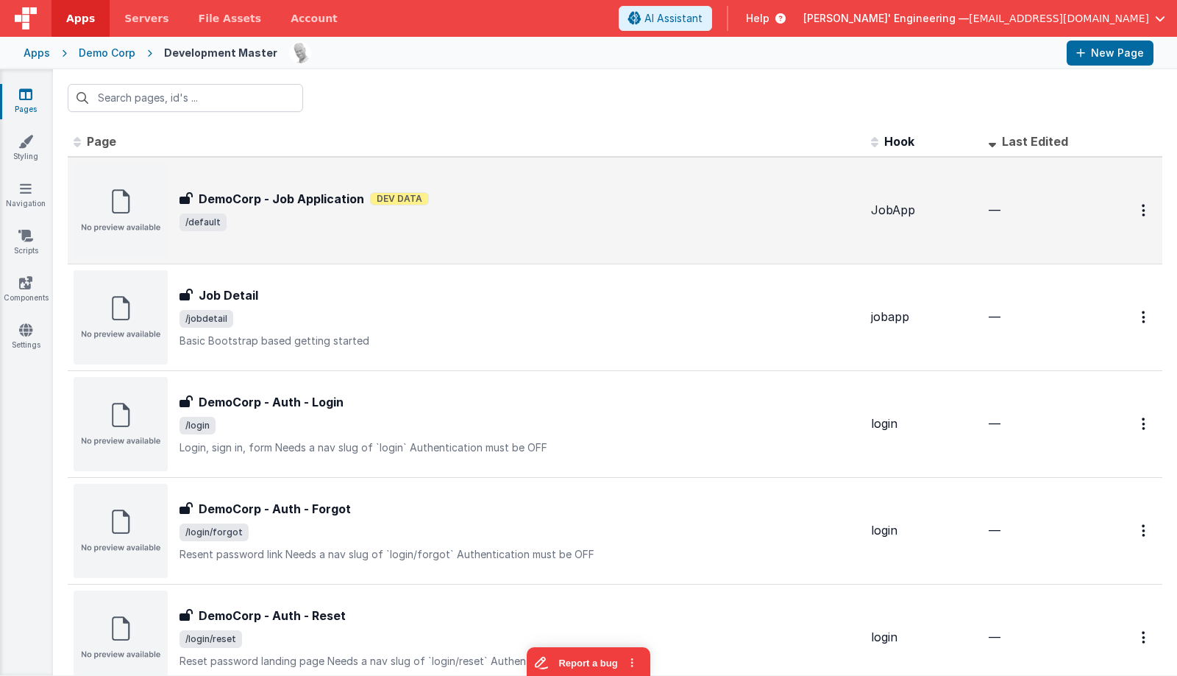
click at [381, 220] on span "/default" at bounding box center [520, 222] width 680 height 18
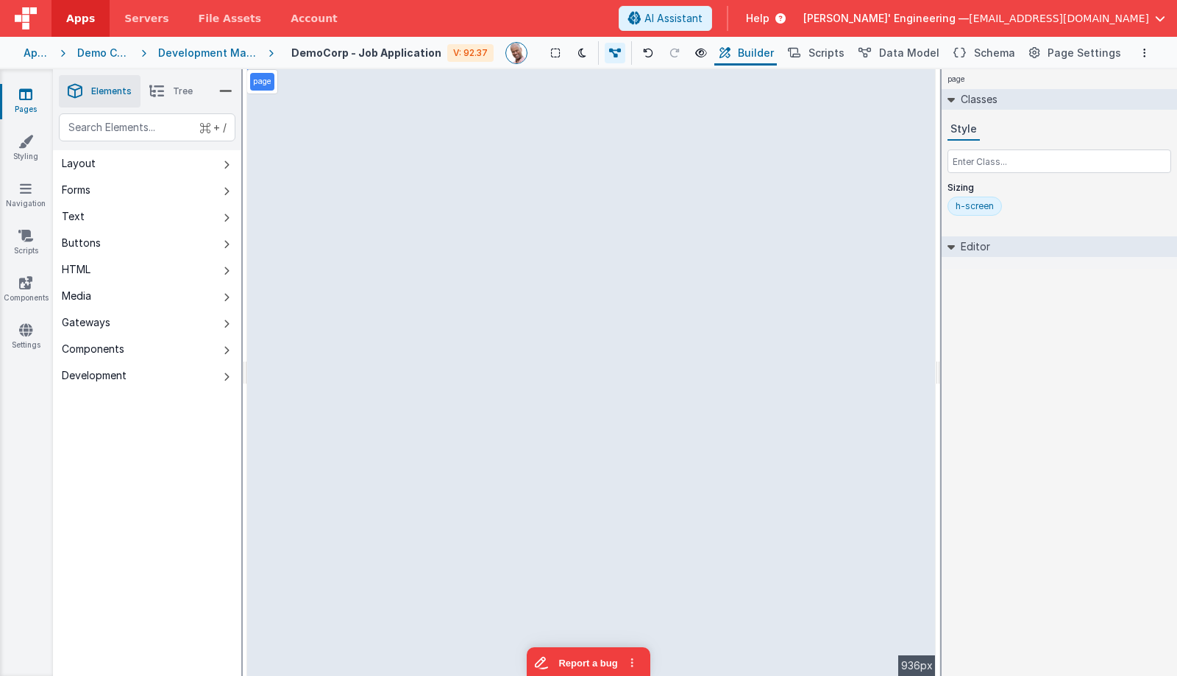
select select "string"
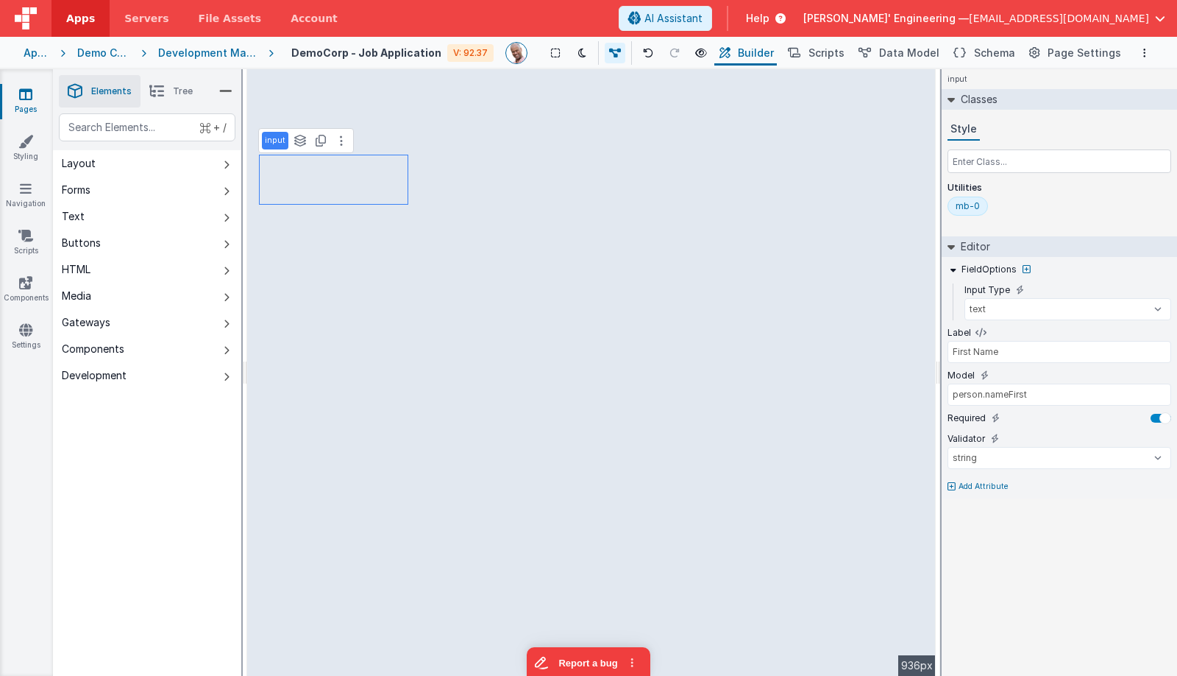
type input "Last Name"
type input "person.nameLast"
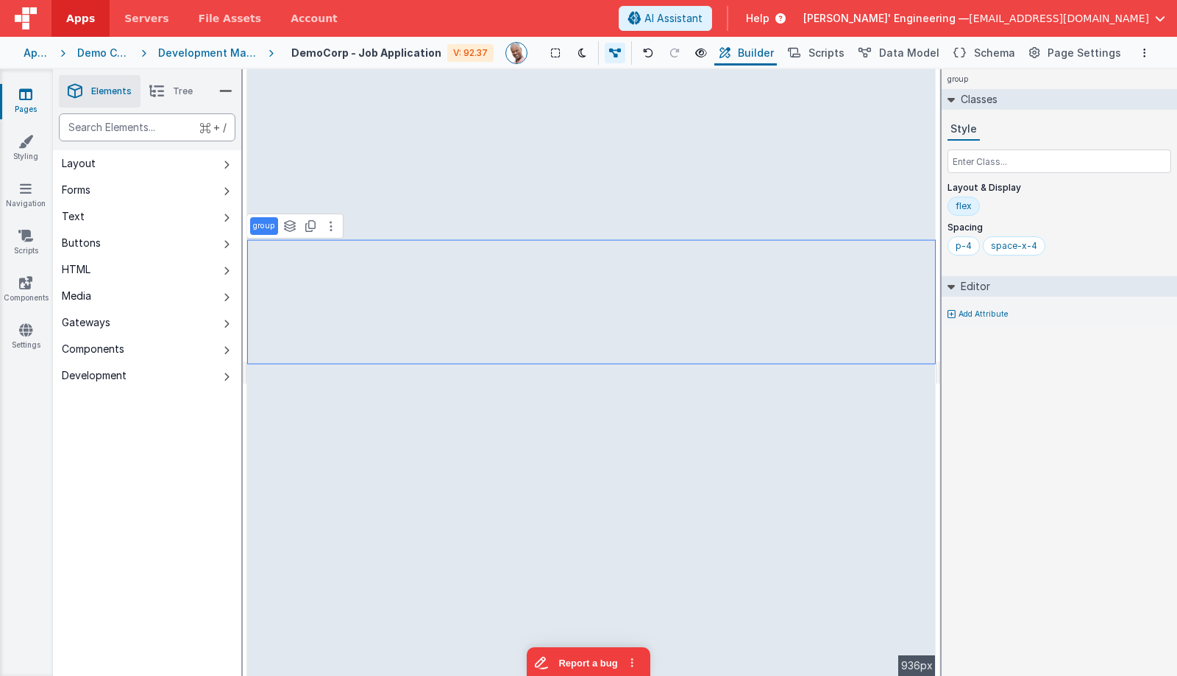
click at [155, 125] on div "text" at bounding box center [147, 127] width 177 height 28
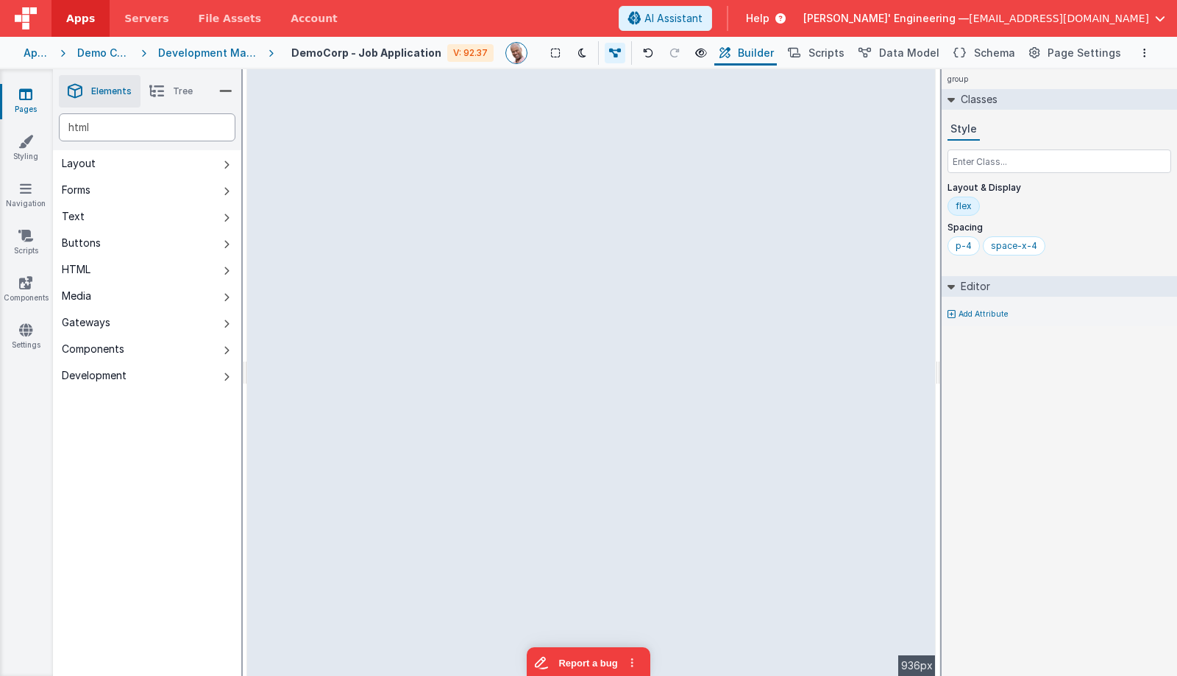
type div "html"
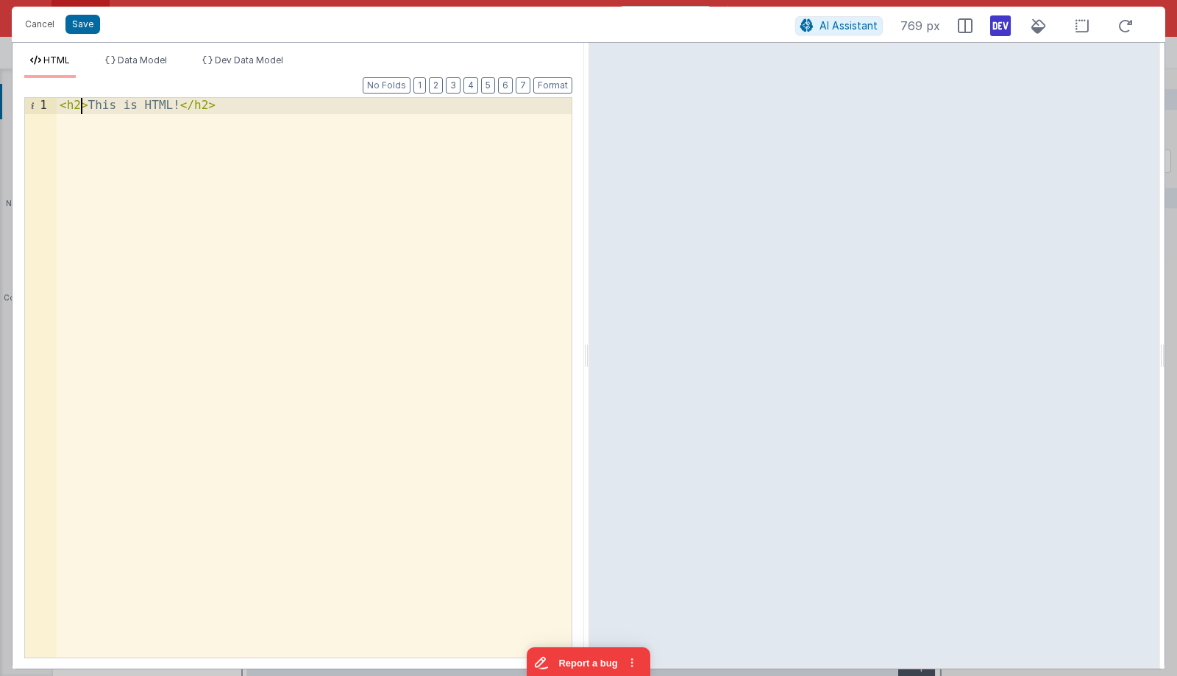
click at [83, 105] on div "< h2 > This is HTML! </ h2 >" at bounding box center [314, 393] width 515 height 591
click at [177, 105] on div "< h2 v-if = "false" > This is HTML! </ h2 >" at bounding box center [314, 393] width 515 height 591
drag, startPoint x: 379, startPoint y: 116, endPoint x: 48, endPoint y: 79, distance: 333.2
click at [48, 79] on div "Format 7 6 5 4 3 2 1 No Folds 1 < h2 v-if = "false" > This is HTML! </ h2 > XXX…" at bounding box center [298, 367] width 548 height 578
click at [219, 54] on span "Dev Data Model" at bounding box center [249, 59] width 68 height 11
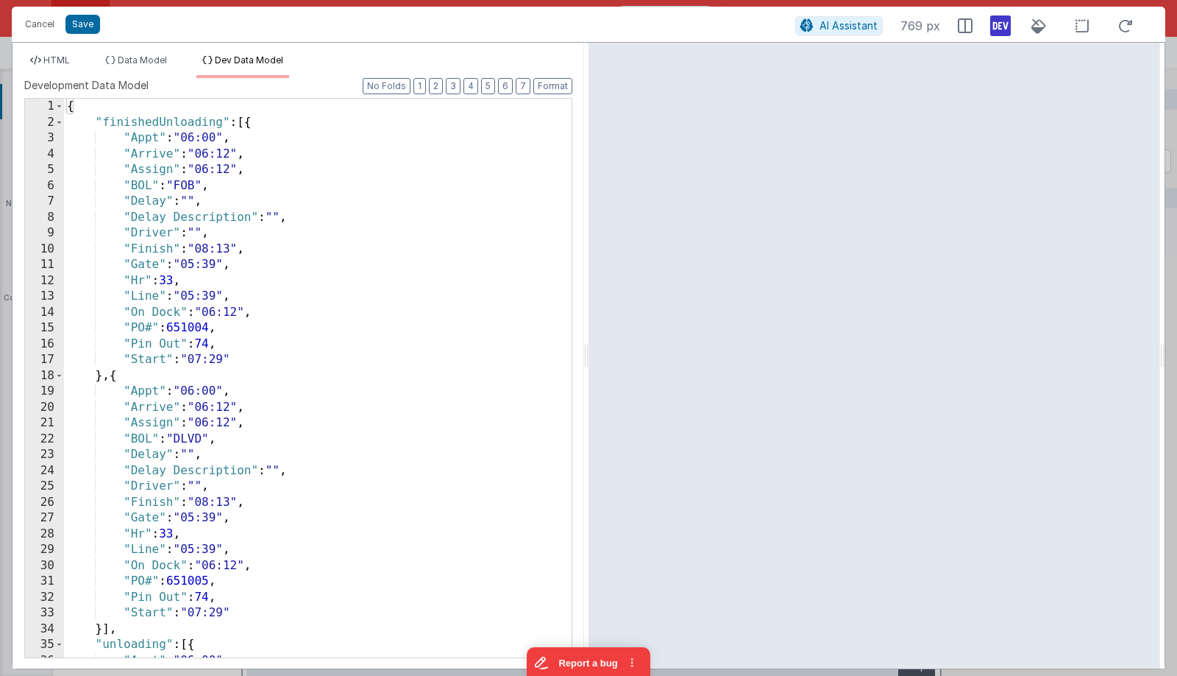
click at [252, 156] on div "{ "finishedUnloading" : [{ "Appt" : "06:00" , "Arrive" : "06:12" , "Assign" : "…" at bounding box center [318, 394] width 508 height 590
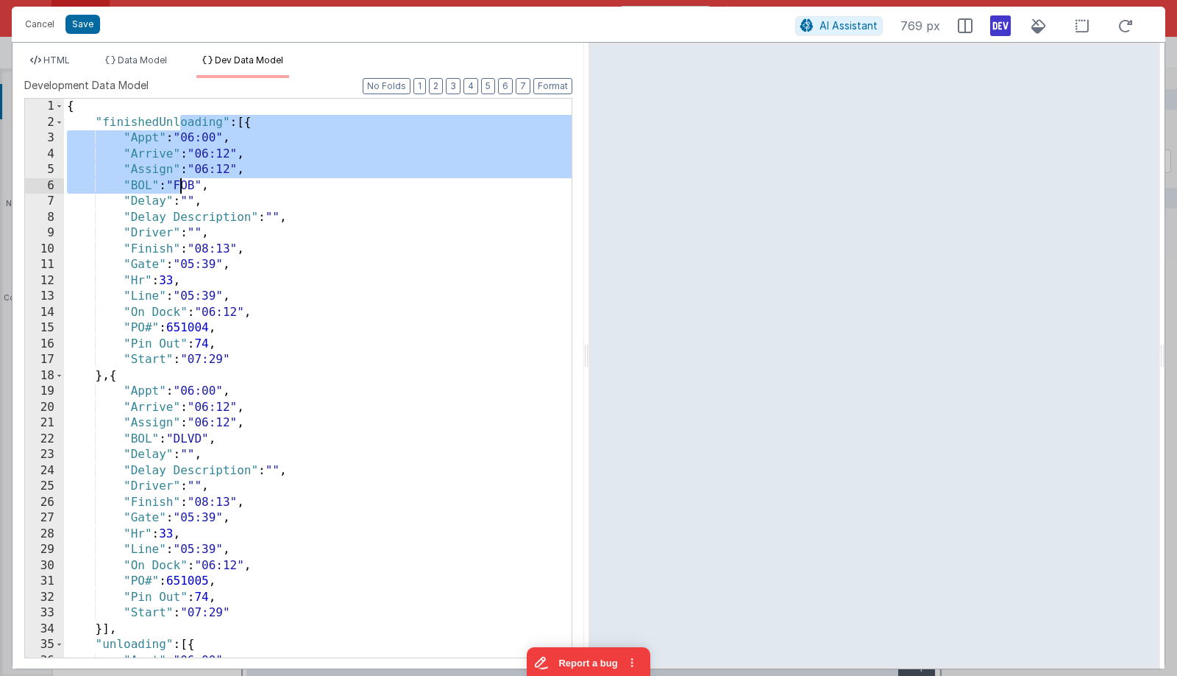
drag, startPoint x: 177, startPoint y: 122, endPoint x: 177, endPoint y: 183, distance: 61.1
click at [177, 183] on div "{ "finishedUnloading" : [{ "Appt" : "06:00" , "Arrive" : "06:12" , "Assign" : "…" at bounding box center [318, 394] width 508 height 590
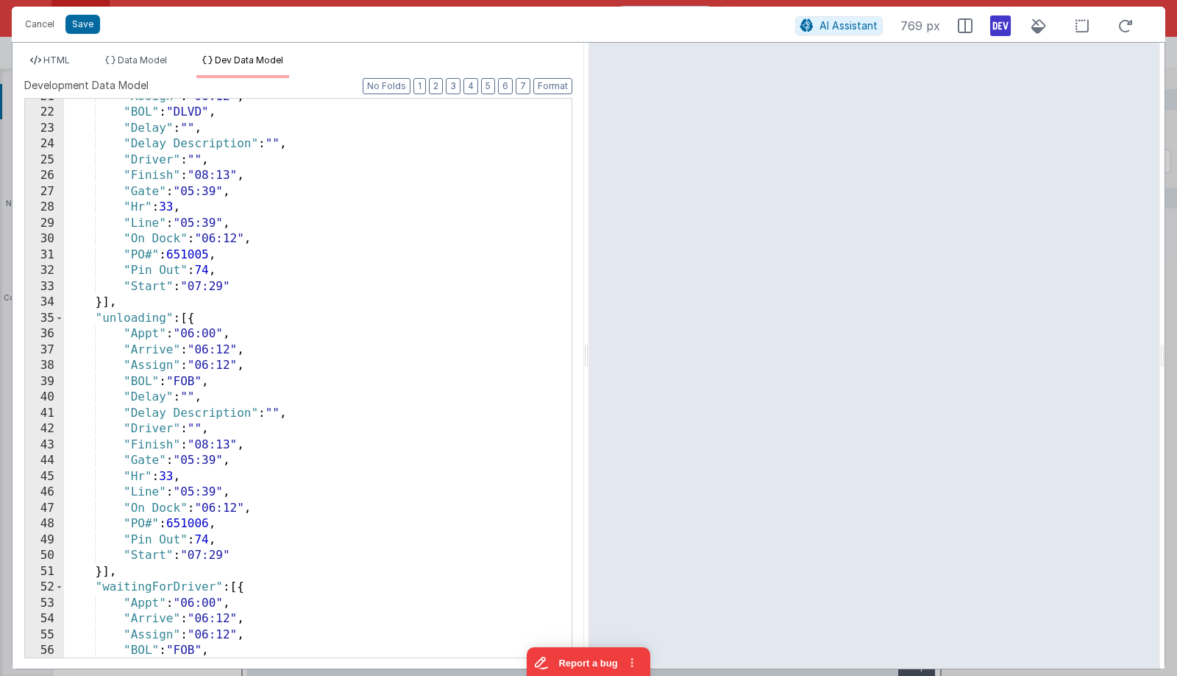
scroll to position [327, 0]
click at [219, 233] on div ""Assign" : "06:12" , "BOL" : "DLVD" , "Delay" : "" , "Delay Description" : "" ,…" at bounding box center [318, 383] width 508 height 590
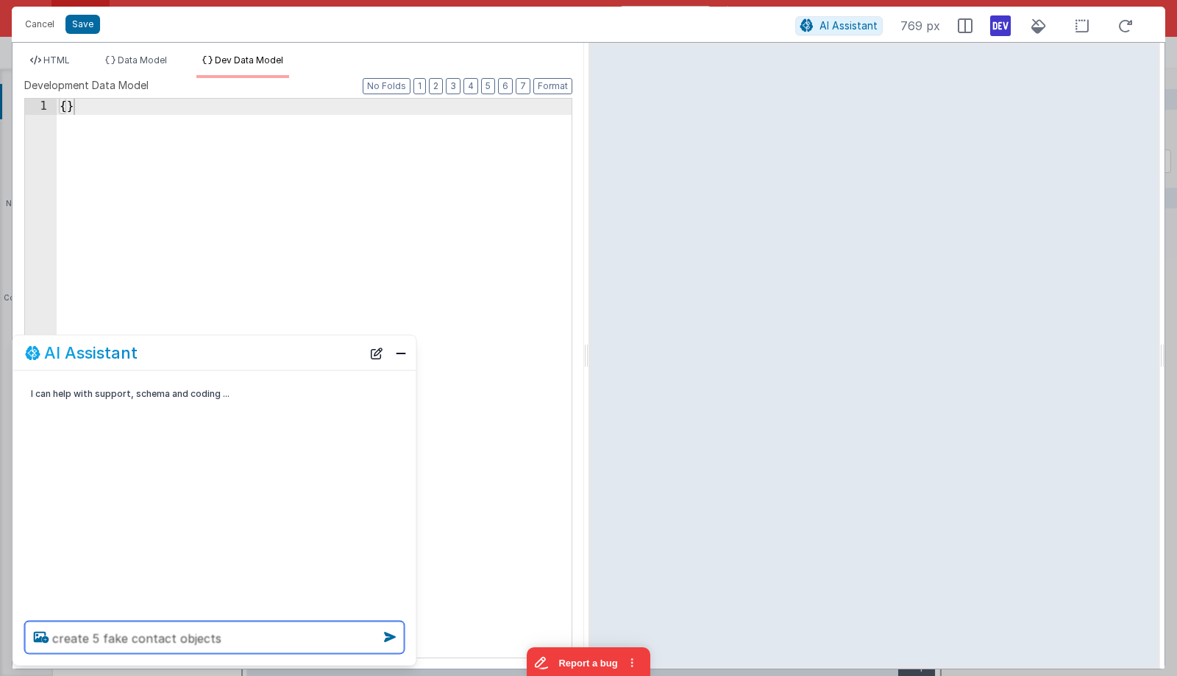
type textarea "create 5 fake contact objects"
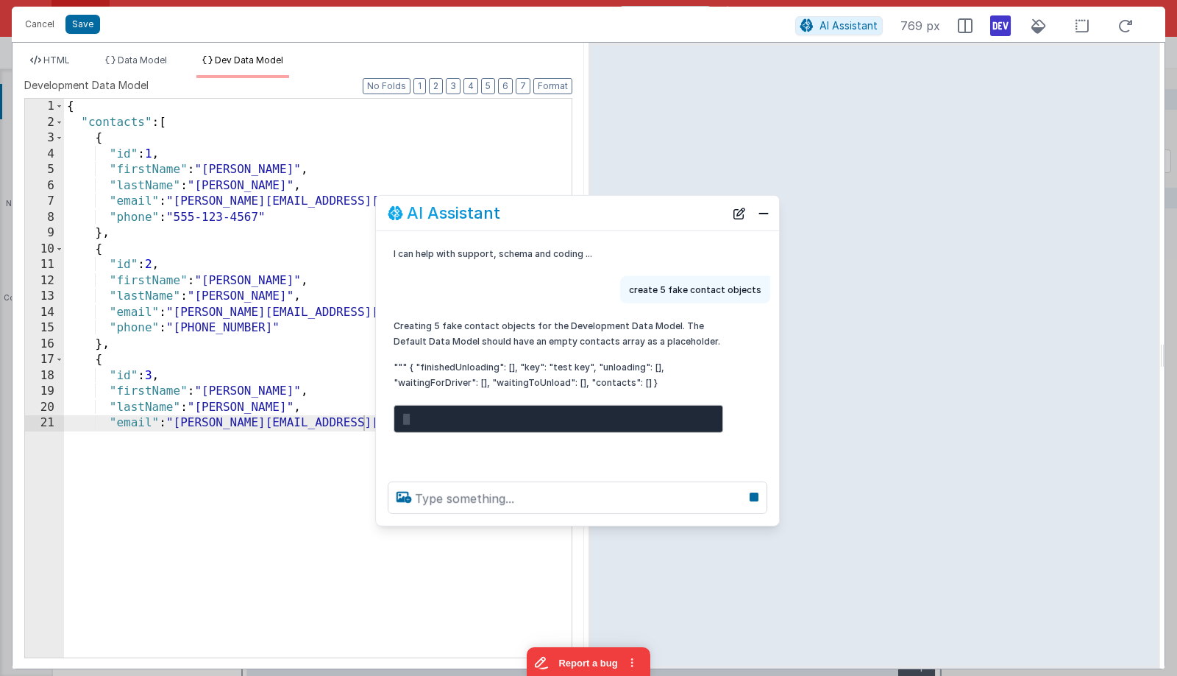
drag, startPoint x: 167, startPoint y: 358, endPoint x: 530, endPoint y: 219, distance: 388.8
click at [530, 219] on div "AI Assistant" at bounding box center [556, 213] width 337 height 18
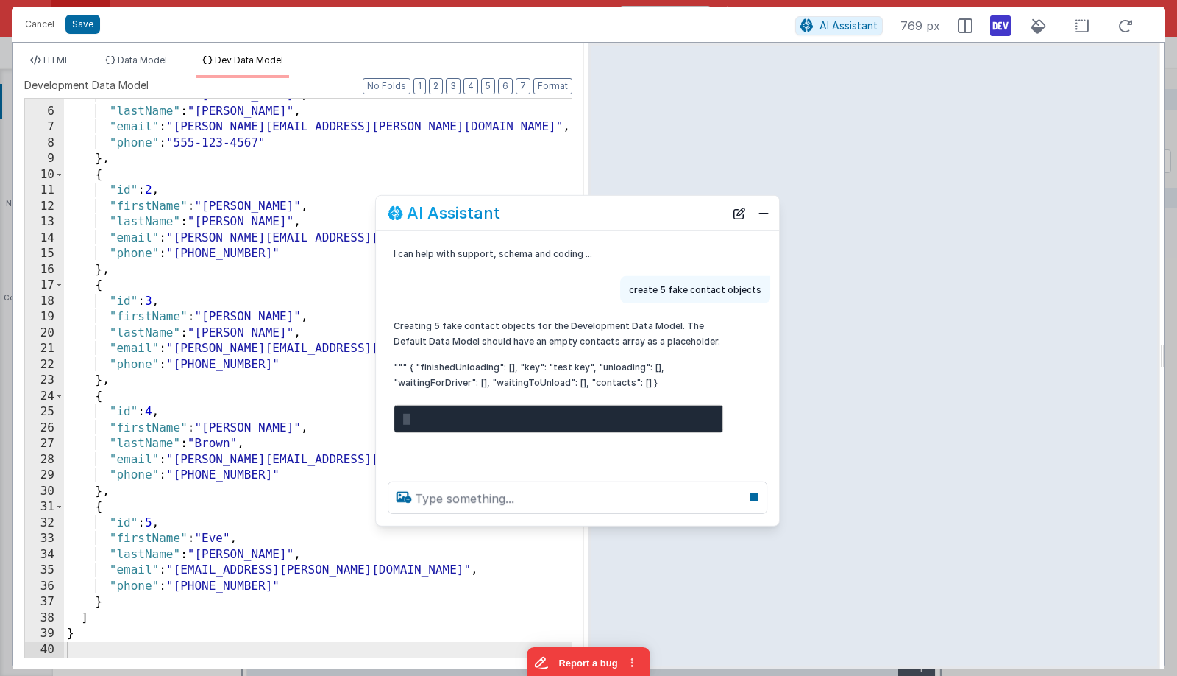
scroll to position [74, 0]
click at [760, 221] on button "Close" at bounding box center [763, 212] width 19 height 21
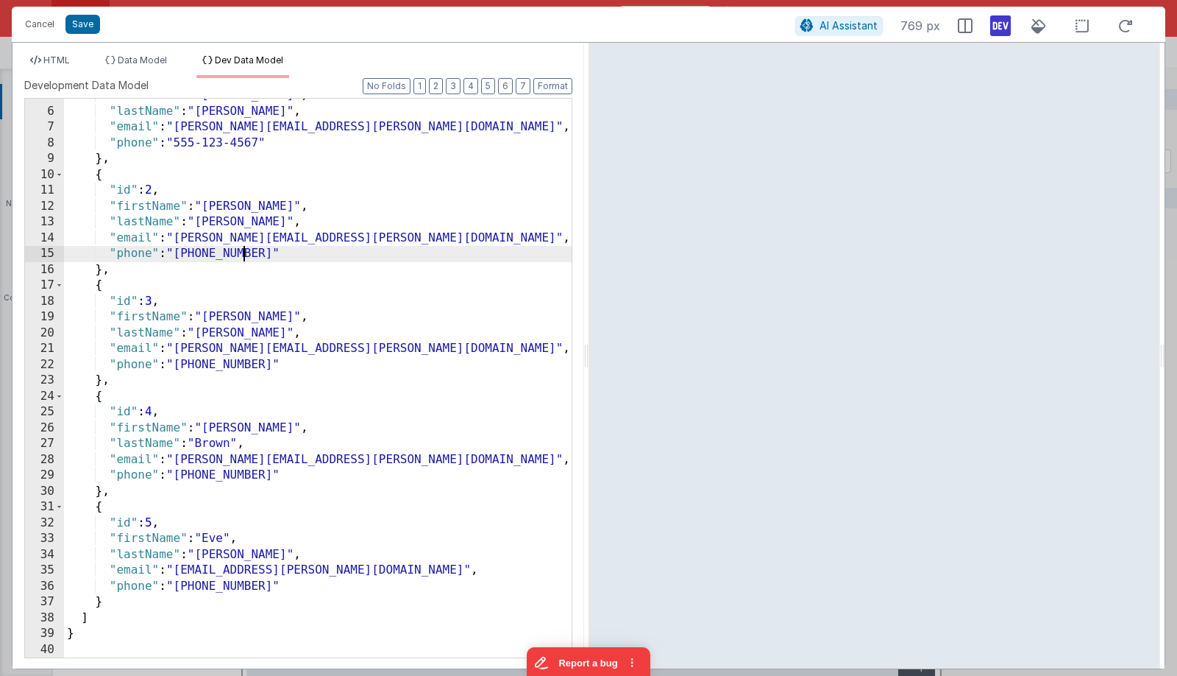
click at [246, 259] on div ""firstName" : "[PERSON_NAME]" , "lastName" : "[PERSON_NAME]" , "email" : "[PERS…" at bounding box center [318, 383] width 508 height 590
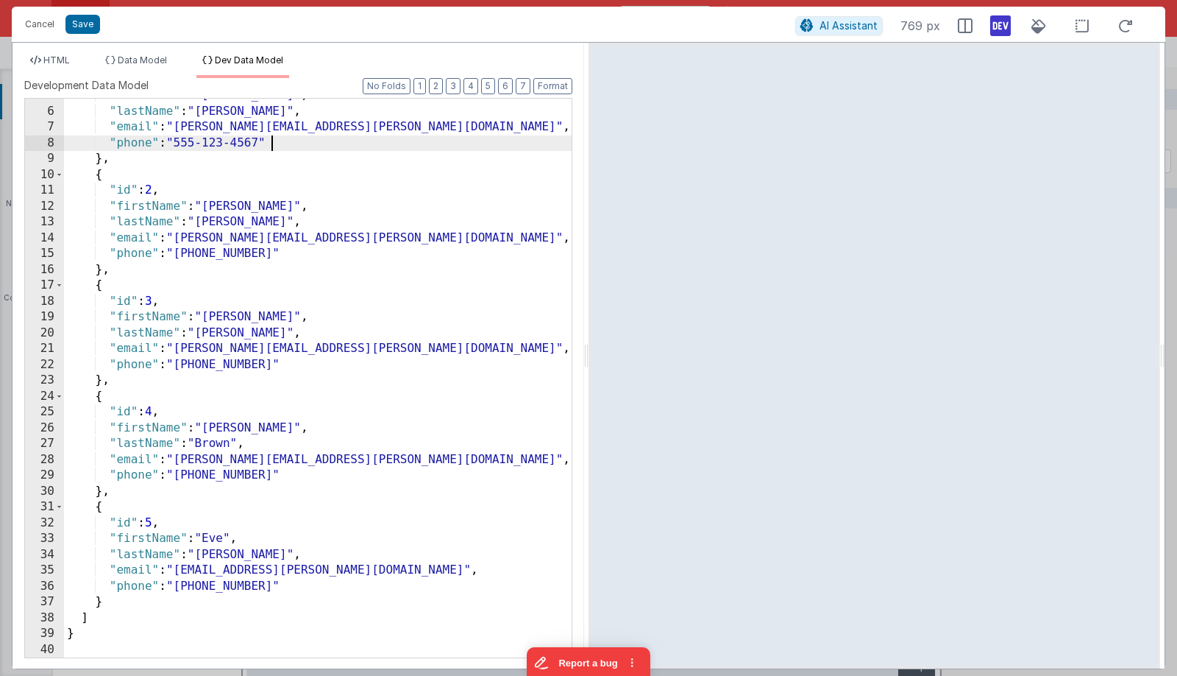
click at [318, 143] on div ""firstName" : "[PERSON_NAME]" , "lastName" : "[PERSON_NAME]" , "email" : "[PERS…" at bounding box center [318, 383] width 508 height 590
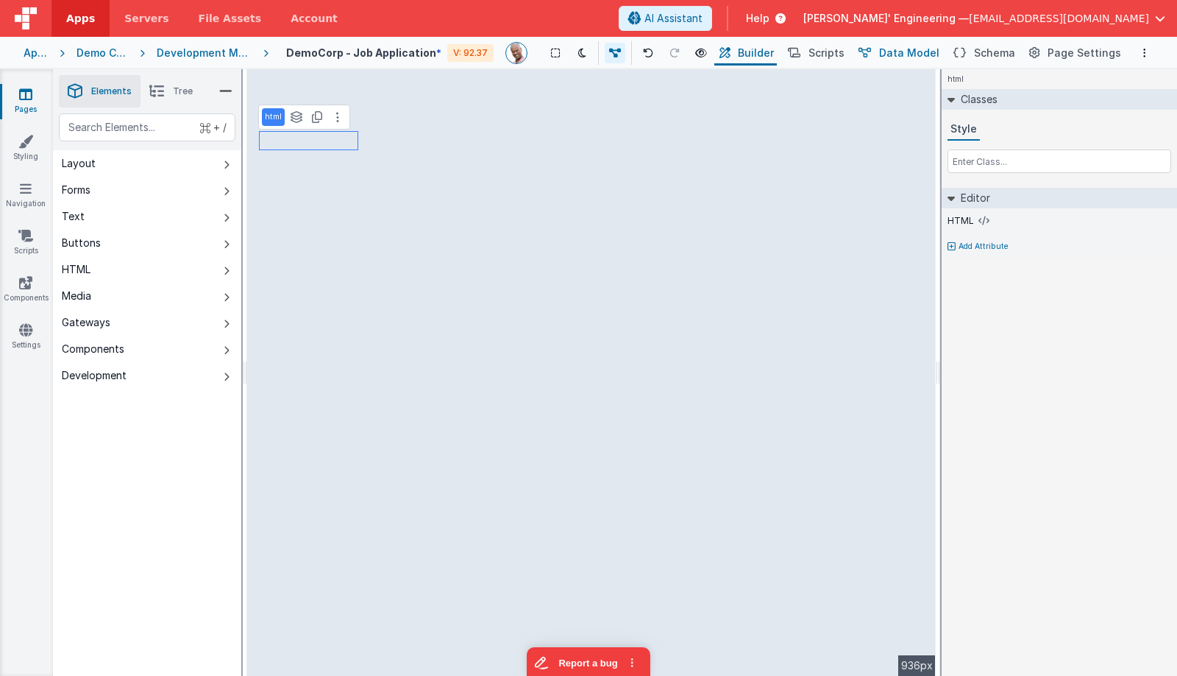
click at [918, 51] on span "Data Model" at bounding box center [909, 53] width 60 height 15
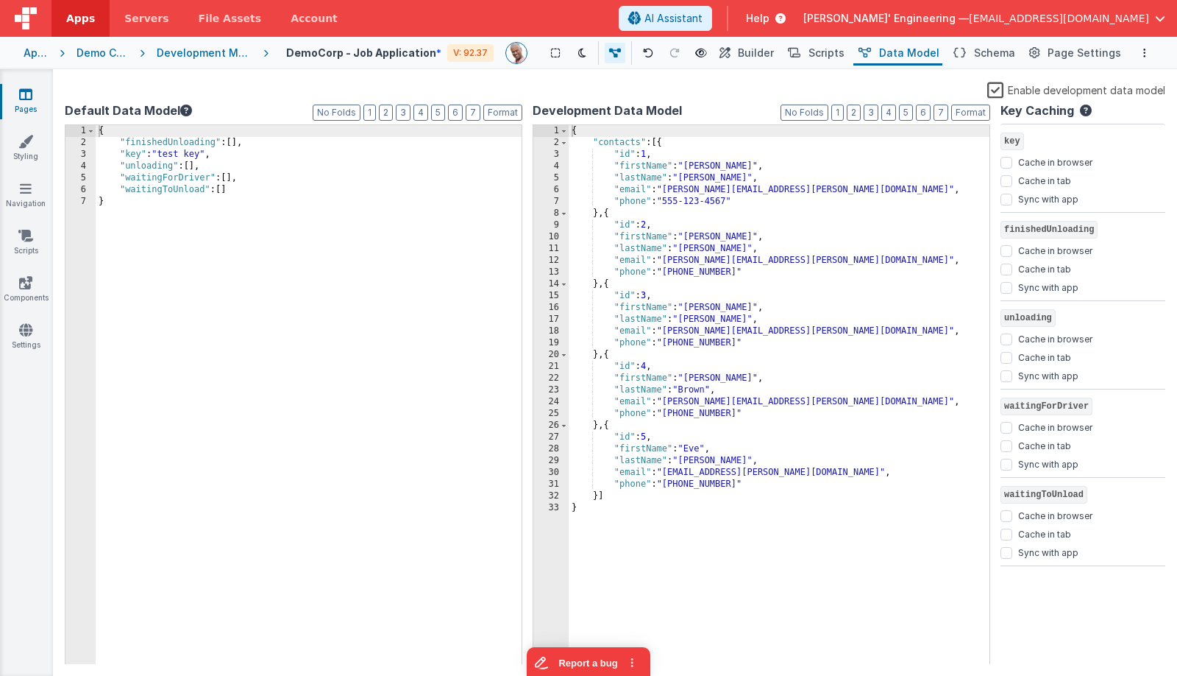
drag, startPoint x: 689, startPoint y: 244, endPoint x: 746, endPoint y: 203, distance: 69.6
click at [689, 244] on div "{ "contacts" : [{ "id" : 1 , "firstName" : "[PERSON_NAME]" , "lastName" : "[PER…" at bounding box center [779, 406] width 421 height 563
click at [762, 55] on span "Builder" at bounding box center [756, 53] width 36 height 15
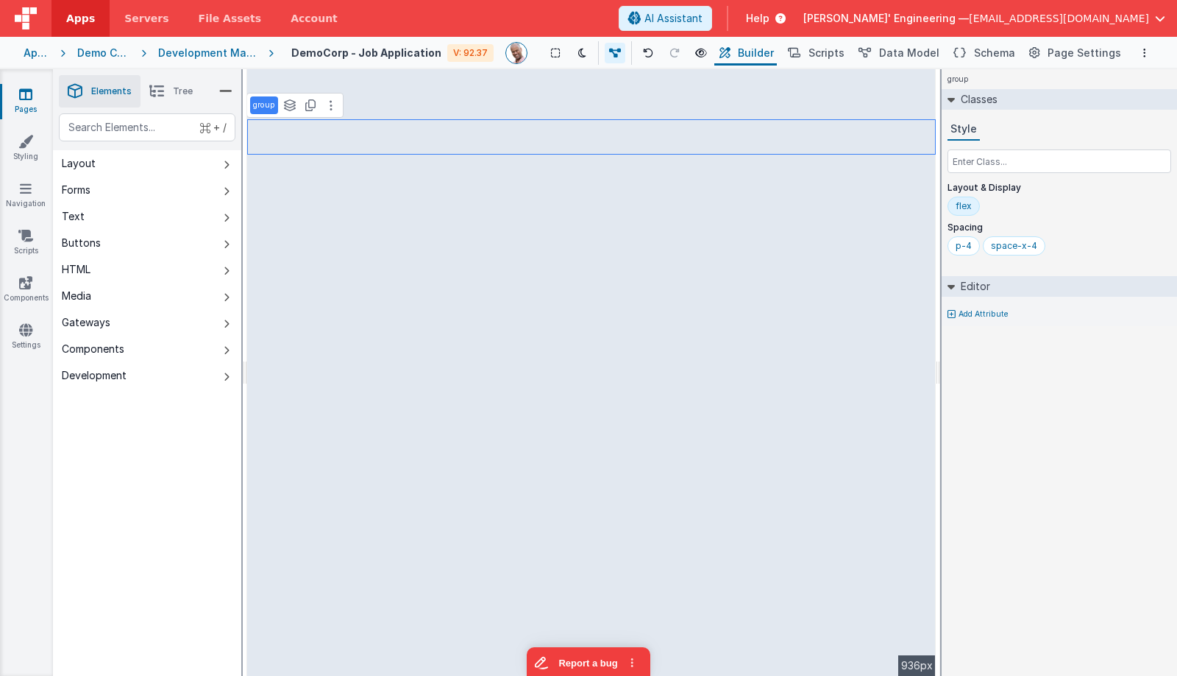
click at [158, 85] on icon at bounding box center [156, 91] width 15 height 21
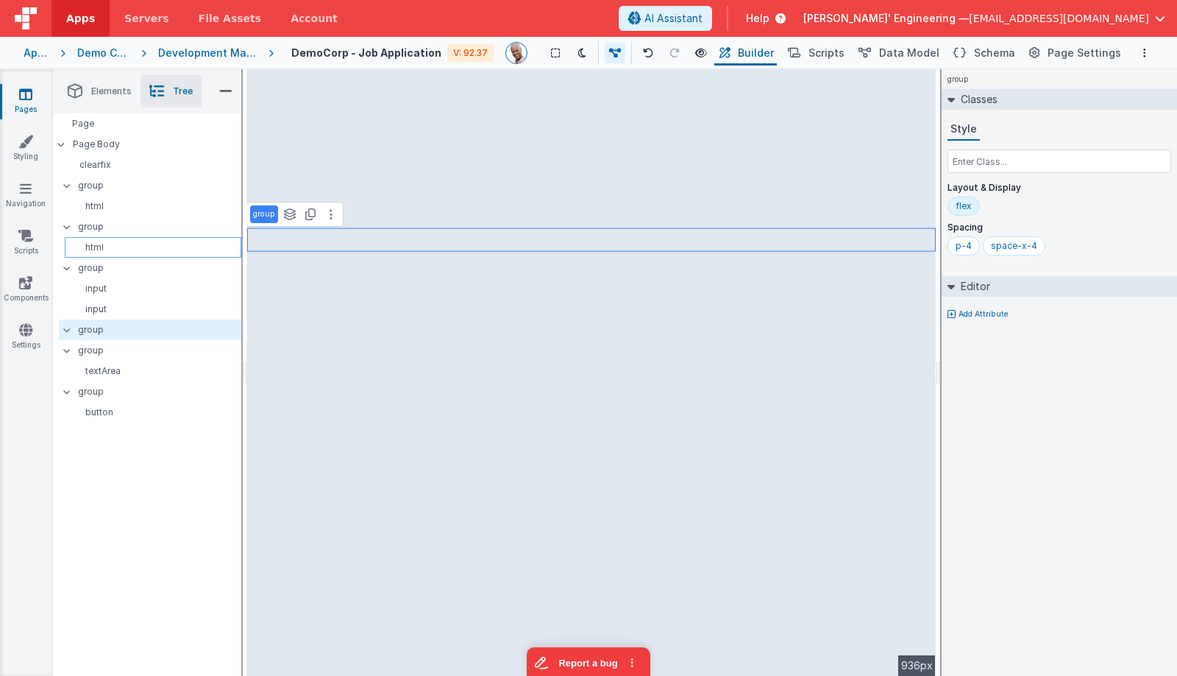
click at [102, 244] on p "html" at bounding box center [156, 247] width 170 height 12
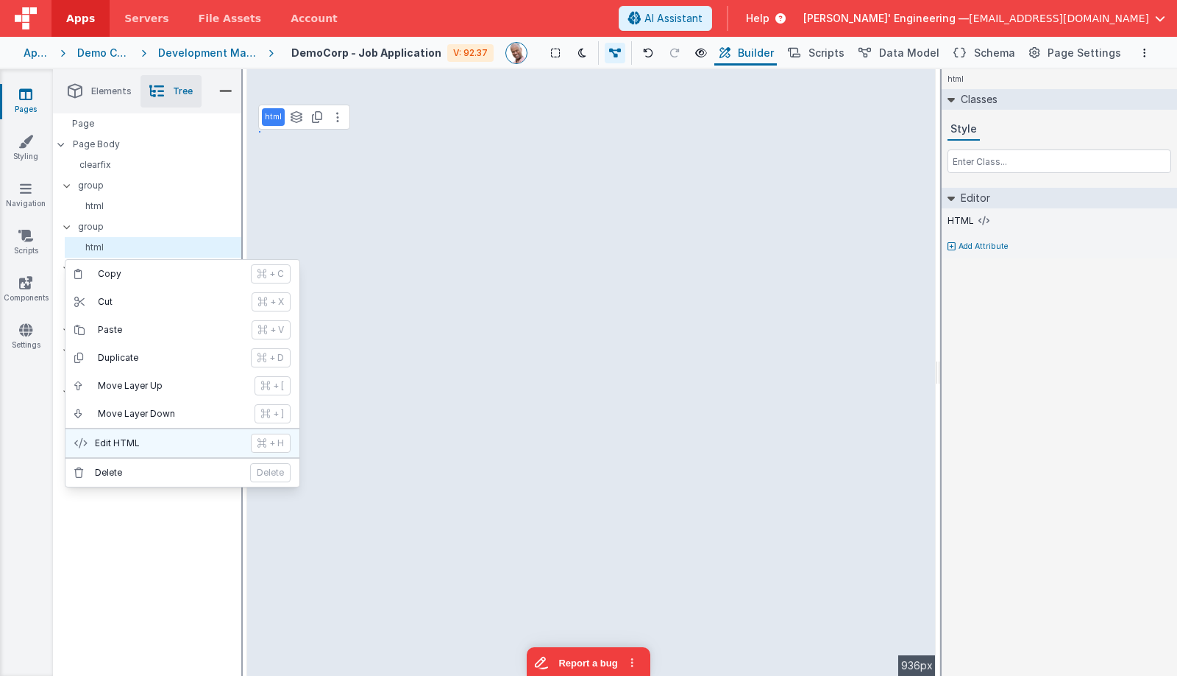
click at [160, 439] on p "Edit HTML" at bounding box center [168, 443] width 147 height 12
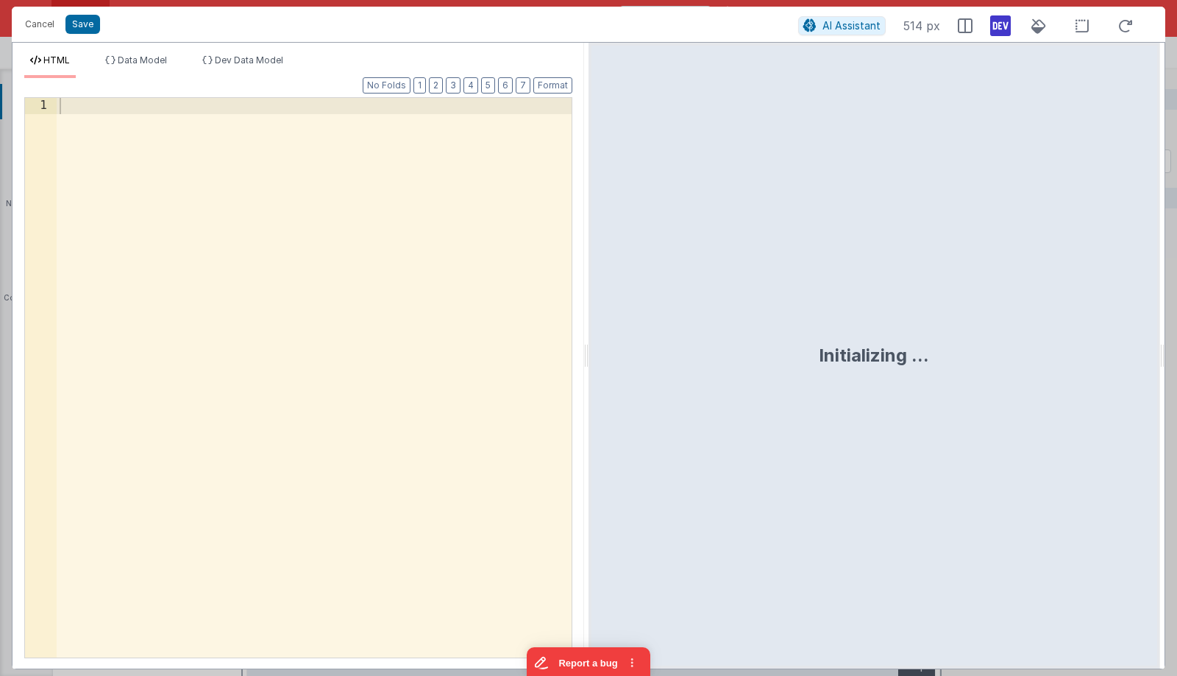
click at [433, 241] on div at bounding box center [314, 393] width 515 height 591
click at [252, 53] on div "HTML Data Model Dev Data Model Format 7 6 5 4 3 2 1 No Folds 1 < h1 > {{model}}…" at bounding box center [299, 355] width 572 height 625
click at [240, 55] on span "Dev Data Model" at bounding box center [249, 59] width 68 height 11
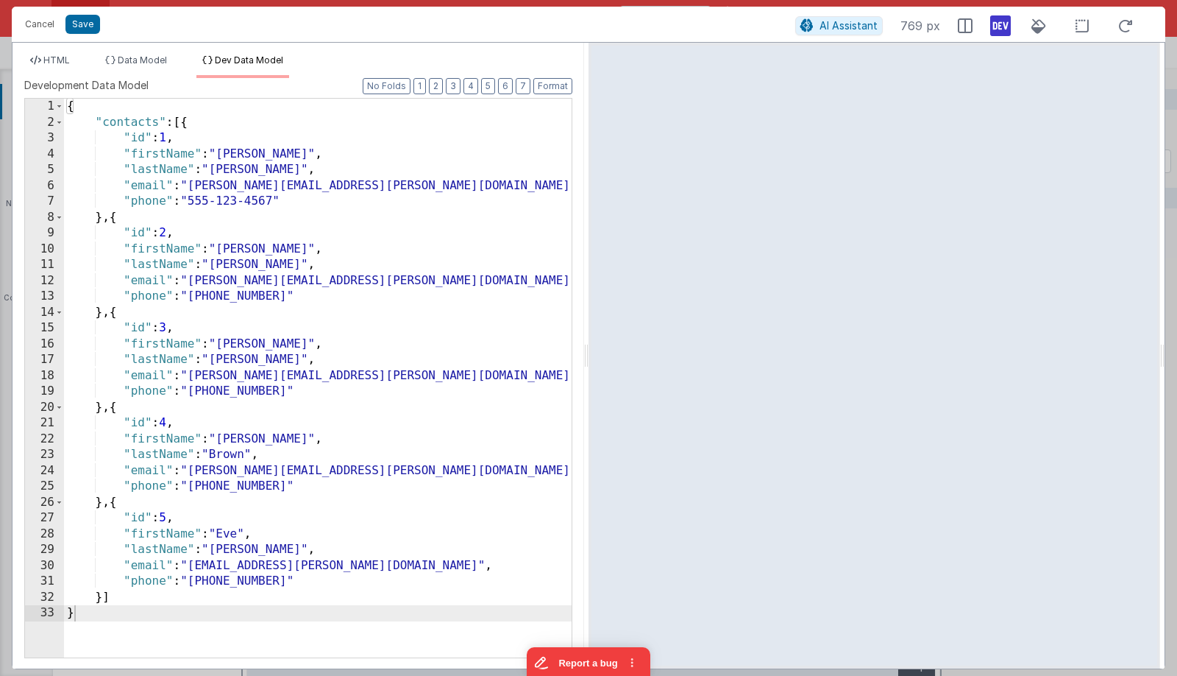
click at [129, 117] on div "{ "contacts" : [{ "id" : 1 , "firstName" : "[PERSON_NAME]" , "lastName" : "[PER…" at bounding box center [318, 394] width 508 height 590
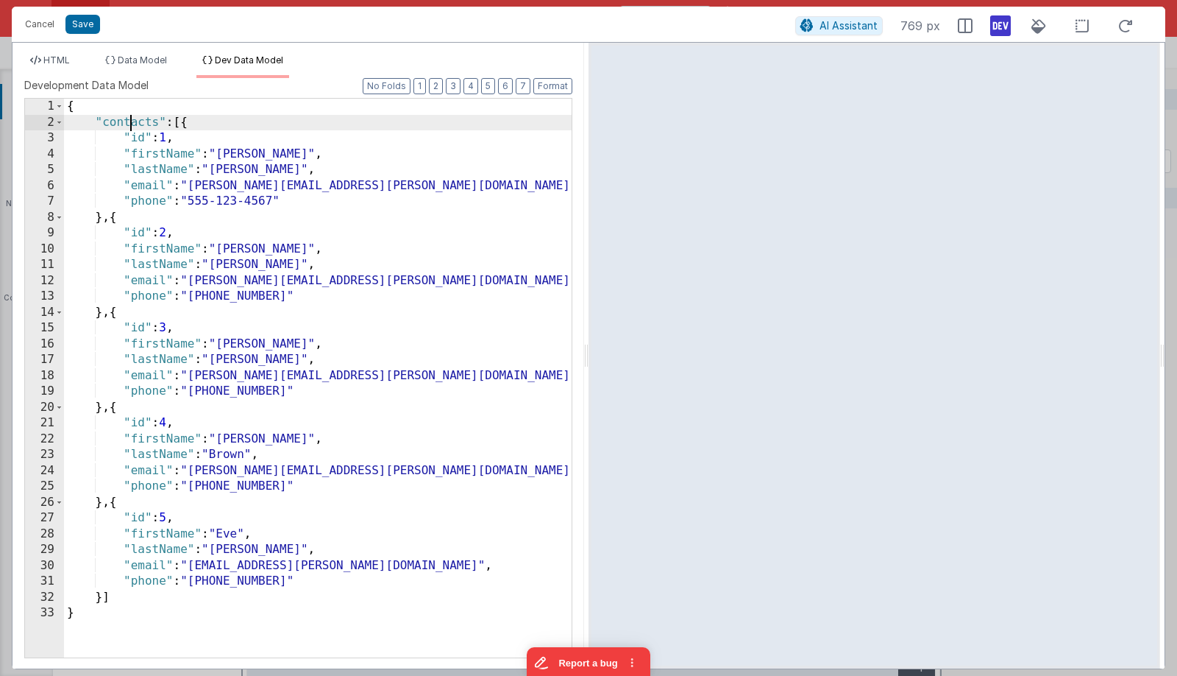
click at [129, 117] on div "{ "contacts" : [{ "id" : 1 , "firstName" : "[PERSON_NAME]" , "lastName" : "[PER…" at bounding box center [318, 394] width 508 height 590
drag, startPoint x: 60, startPoint y: 57, endPoint x: 121, endPoint y: 70, distance: 63.2
click at [60, 57] on span "HTML" at bounding box center [56, 59] width 26 height 11
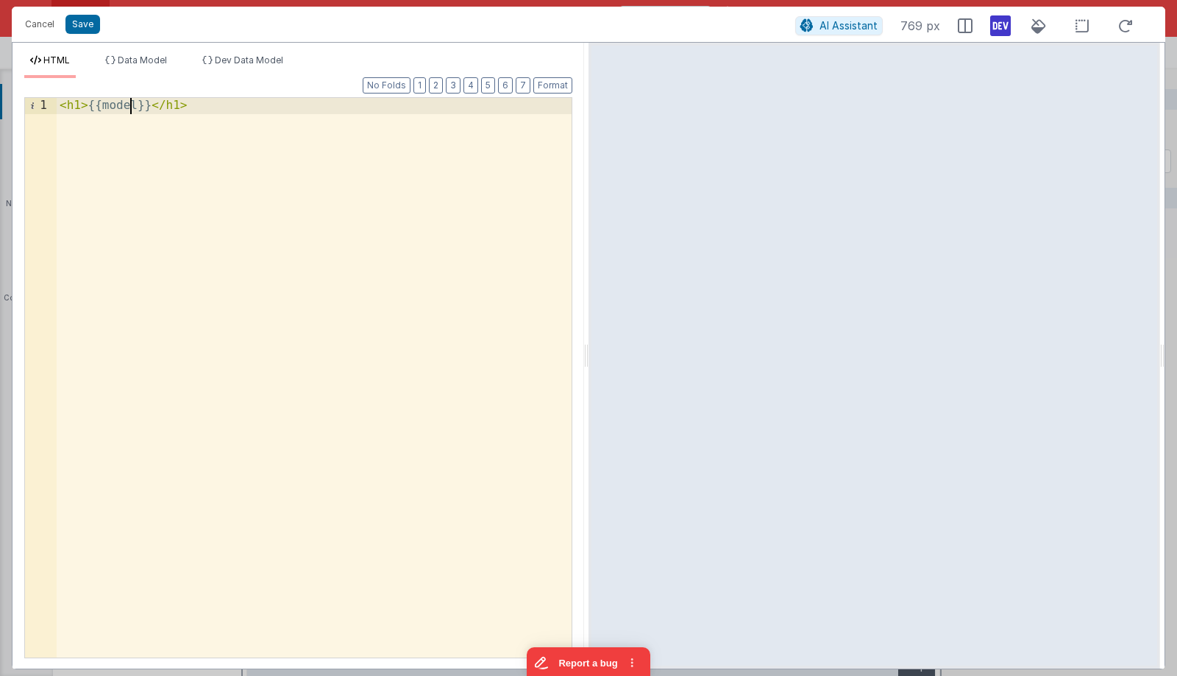
click at [133, 106] on div "< h1 > {{model}} </ h1 >" at bounding box center [314, 393] width 515 height 591
drag, startPoint x: 272, startPoint y: 106, endPoint x: 173, endPoint y: 107, distance: 98.6
click at [173, 107] on div "< h1 v-for = "" > {{model.contacts}} </ h1 >" at bounding box center [314, 393] width 515 height 591
click at [135, 107] on div "< h1 v-for = "" > {{}} </ h1 >" at bounding box center [314, 393] width 515 height 591
click at [272, 107] on div "< h1 v-for = "model.contacts" > {{}} </ h1 >" at bounding box center [314, 393] width 515 height 591
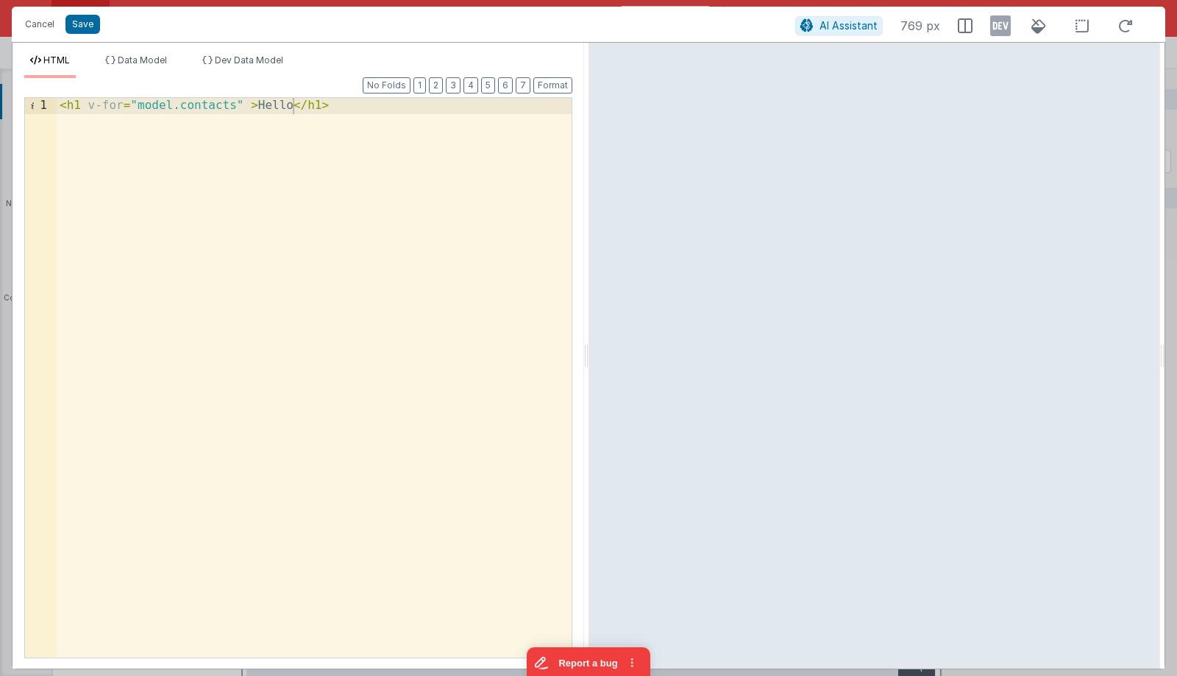
click at [997, 26] on icon at bounding box center [1000, 26] width 21 height 24
click at [233, 68] on li "Dev Data Model" at bounding box center [242, 66] width 93 height 24
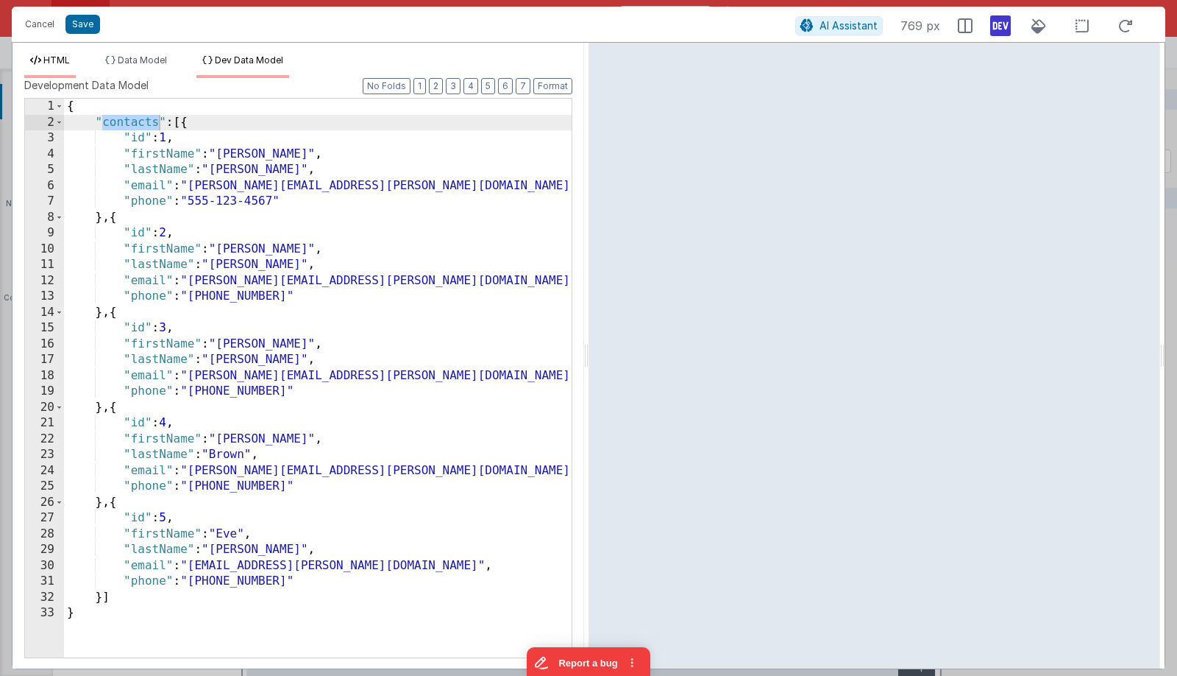
click at [54, 57] on span "HTML" at bounding box center [56, 59] width 26 height 11
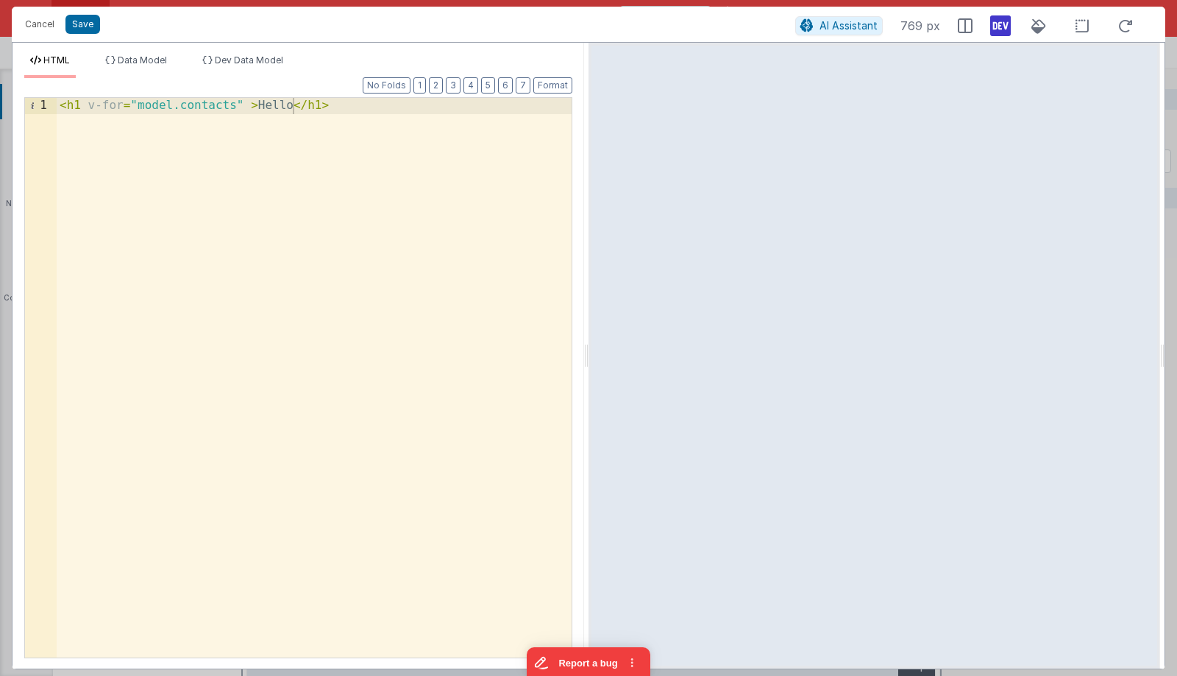
click at [201, 397] on div "< h1 v-for = "model.contacts" > Hello </ h1 >" at bounding box center [314, 393] width 515 height 591
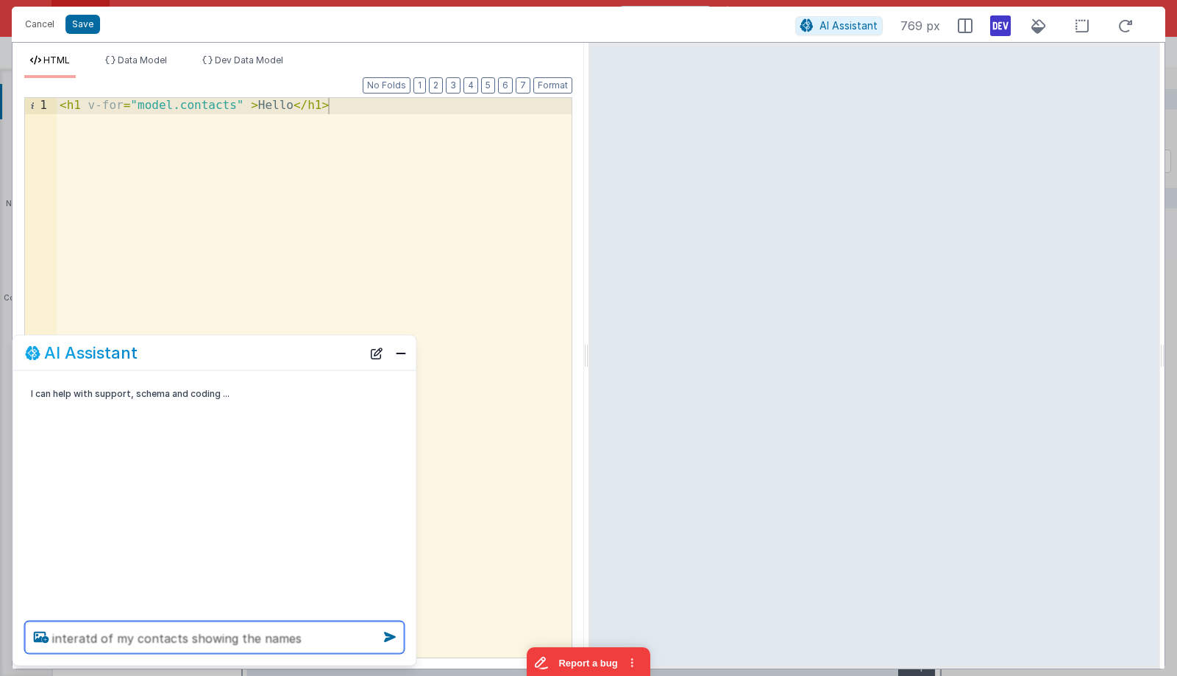
type textarea "interatd of my contacts showing the names"
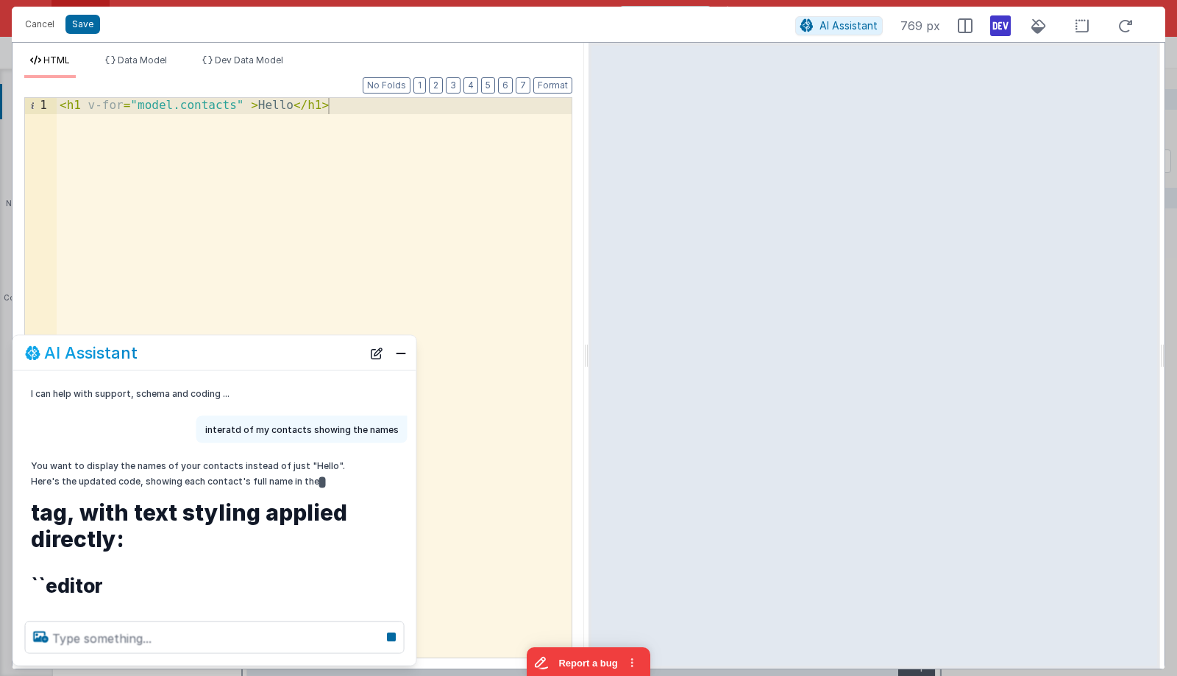
scroll to position [0, 0]
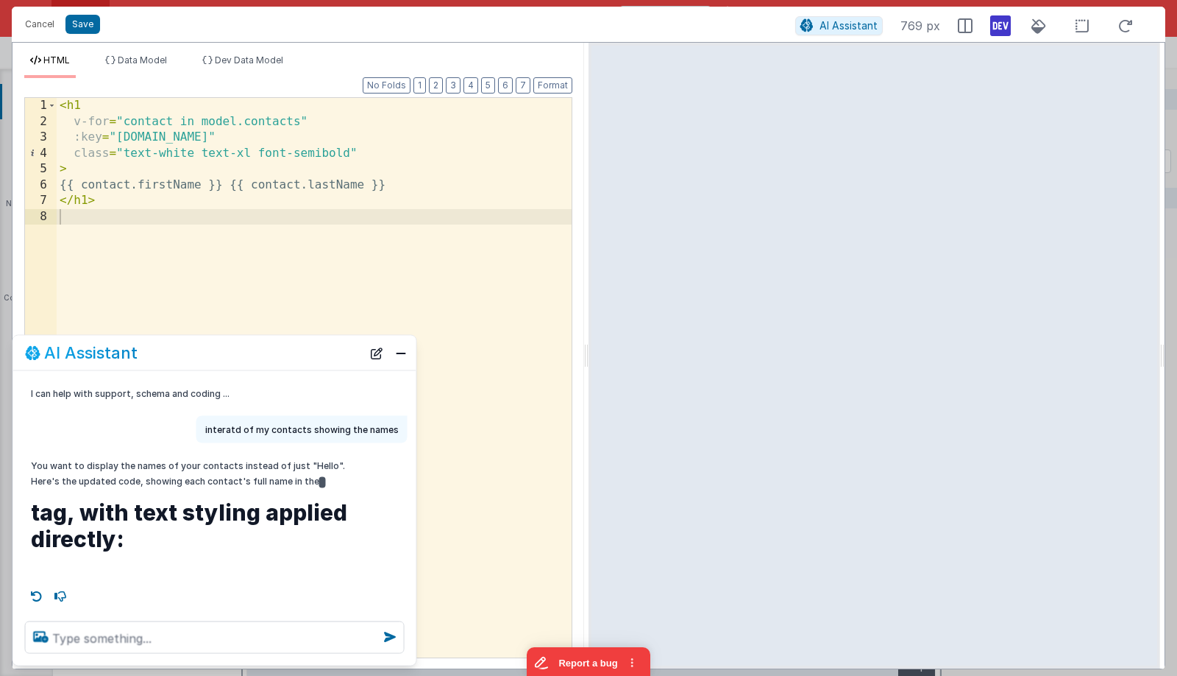
click at [395, 181] on div "< h1 v-for = "contact in model.contacts" :key = "[DOMAIN_NAME]" class = "text-w…" at bounding box center [314, 393] width 515 height 591
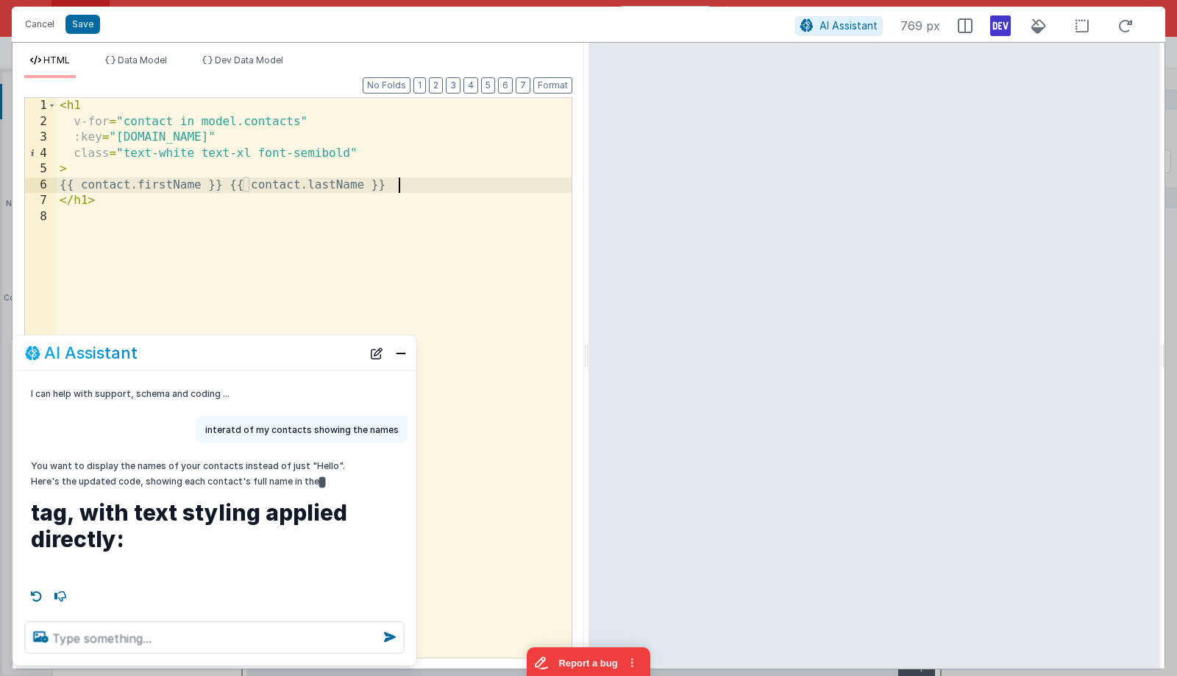
click at [446, 186] on div "< h1 v-for = "contact in model.contacts" :key = "[DOMAIN_NAME]" class = "text-w…" at bounding box center [314, 393] width 515 height 591
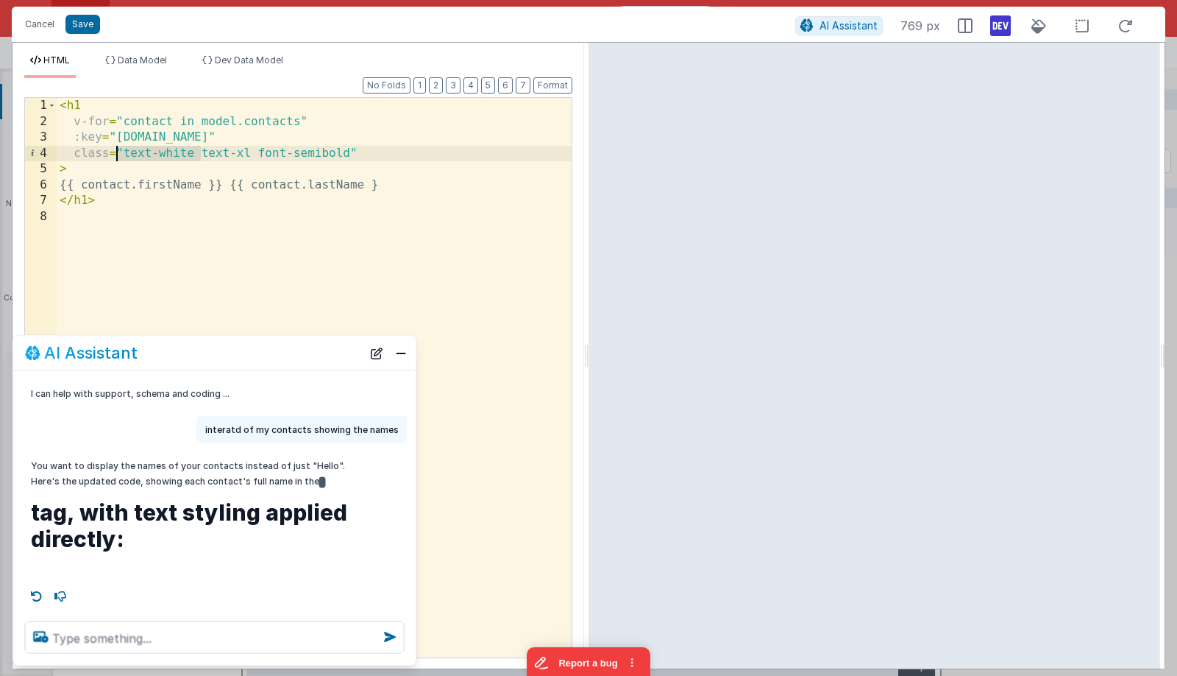
drag, startPoint x: 198, startPoint y: 155, endPoint x: 119, endPoint y: 155, distance: 78.7
click at [119, 155] on div "< h1 v-for = "contact in model.contacts" :key = "[DOMAIN_NAME]" class = "text-w…" at bounding box center [314, 393] width 515 height 591
click at [121, 155] on div "< h1 v-for = "contact in model.contacts" :key = "[DOMAIN_NAME]" class = "text-w…" at bounding box center [314, 393] width 515 height 591
click at [407, 185] on div "< h1 v-for = "contact in model.contacts" :key = "[DOMAIN_NAME]" class = "text-x…" at bounding box center [314, 393] width 515 height 591
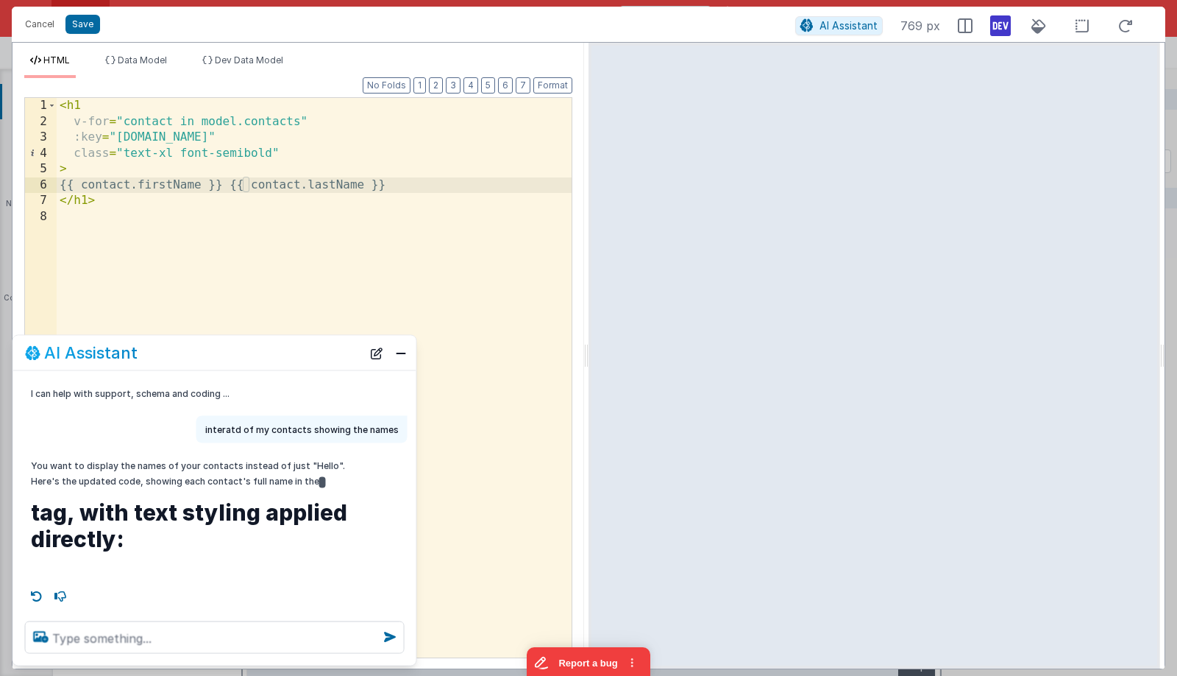
drag, startPoint x: 121, startPoint y: 191, endPoint x: 129, endPoint y: 178, distance: 15.2
click at [122, 188] on div "< h1 v-for = "contact in model.contacts" :key = "[DOMAIN_NAME]" class = "text-x…" at bounding box center [314, 393] width 515 height 591
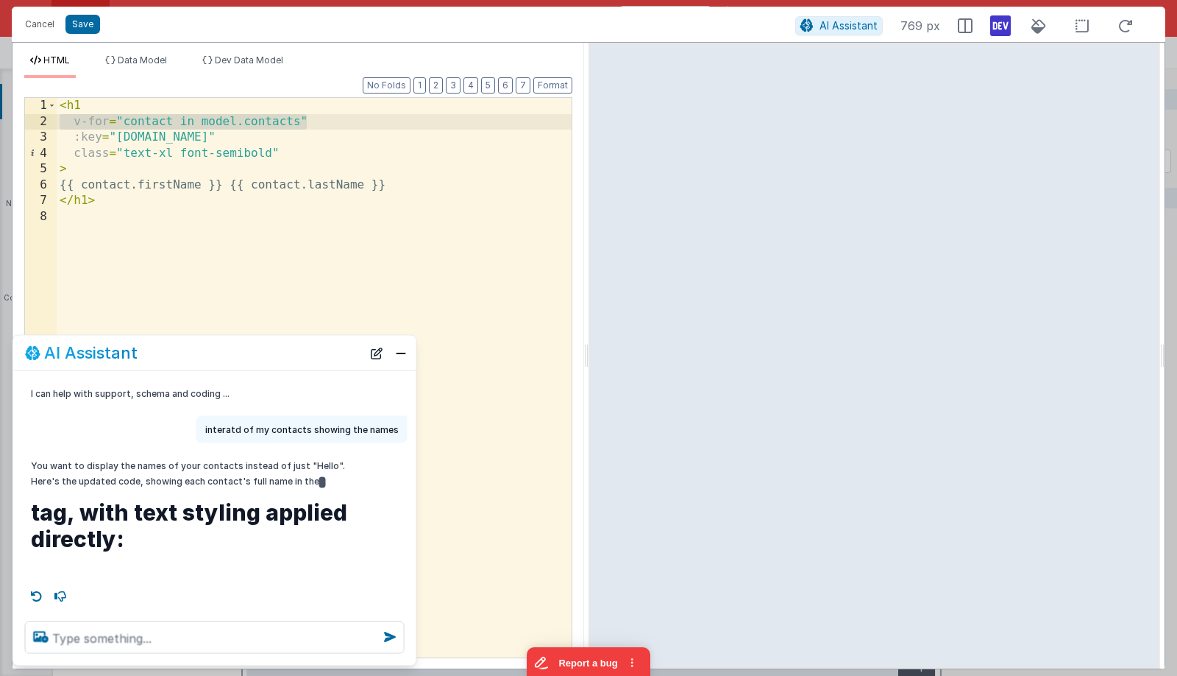
drag, startPoint x: 355, startPoint y: 124, endPoint x: 31, endPoint y: 119, distance: 324.5
click at [31, 119] on div "1 2 3 4 5 6 7 8 < h1 v-for = "contact in model.contacts" :key = "[DOMAIN_NAME]"…" at bounding box center [298, 377] width 548 height 561
click at [143, 124] on div "< h1 v-for = "contact in model.contacts" :key = "[DOMAIN_NAME]" class = "text-x…" at bounding box center [314, 393] width 515 height 591
drag, startPoint x: 301, startPoint y: 124, endPoint x: 189, endPoint y: 124, distance: 111.8
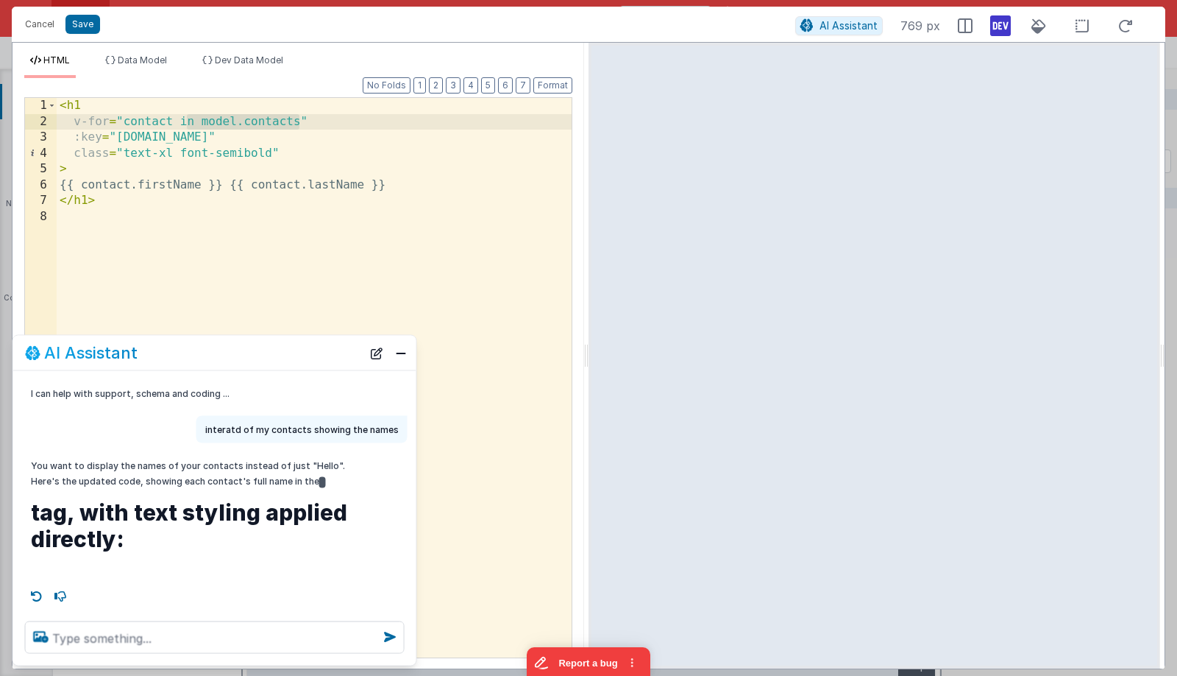
click at [189, 124] on div "< h1 v-for = "contact in model.contacts" :key = "[DOMAIN_NAME]" class = "text-x…" at bounding box center [314, 393] width 515 height 591
click at [139, 121] on div "< h1 v-for = "contact in model.contacts" :key = "[DOMAIN_NAME]" class = "text-x…" at bounding box center [314, 393] width 515 height 591
drag, startPoint x: 302, startPoint y: 118, endPoint x: 127, endPoint y: 121, distance: 175.9
click at [127, 121] on div "< h1 v-for = "contact in model.contacts" :key = "[DOMAIN_NAME]" class = "text-x…" at bounding box center [314, 393] width 515 height 591
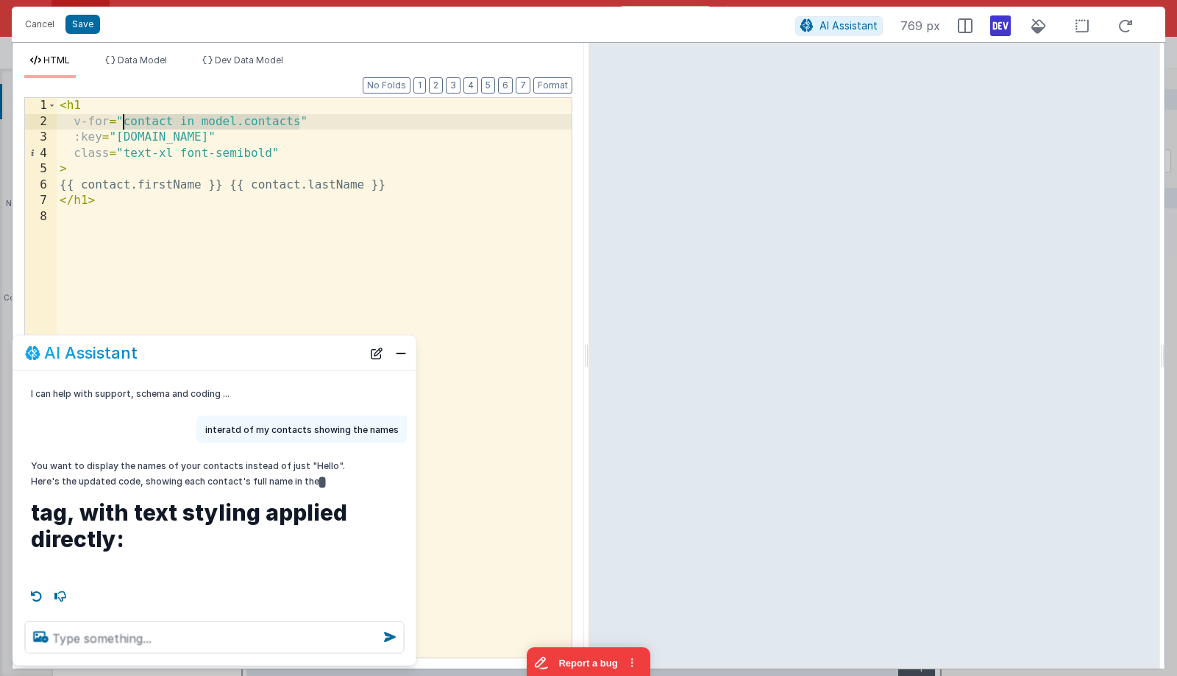
click at [135, 182] on div "< h1 v-for = "contact in model.contacts" :key = "[DOMAIN_NAME]" class = "text-x…" at bounding box center [314, 393] width 515 height 591
drag, startPoint x: 82, startPoint y: 118, endPoint x: 439, endPoint y: 118, distance: 356.9
click at [439, 118] on div "< h1 v-for = "contact in model.contacts" :key = "[DOMAIN_NAME]" class = "text-x…" at bounding box center [314, 393] width 515 height 591
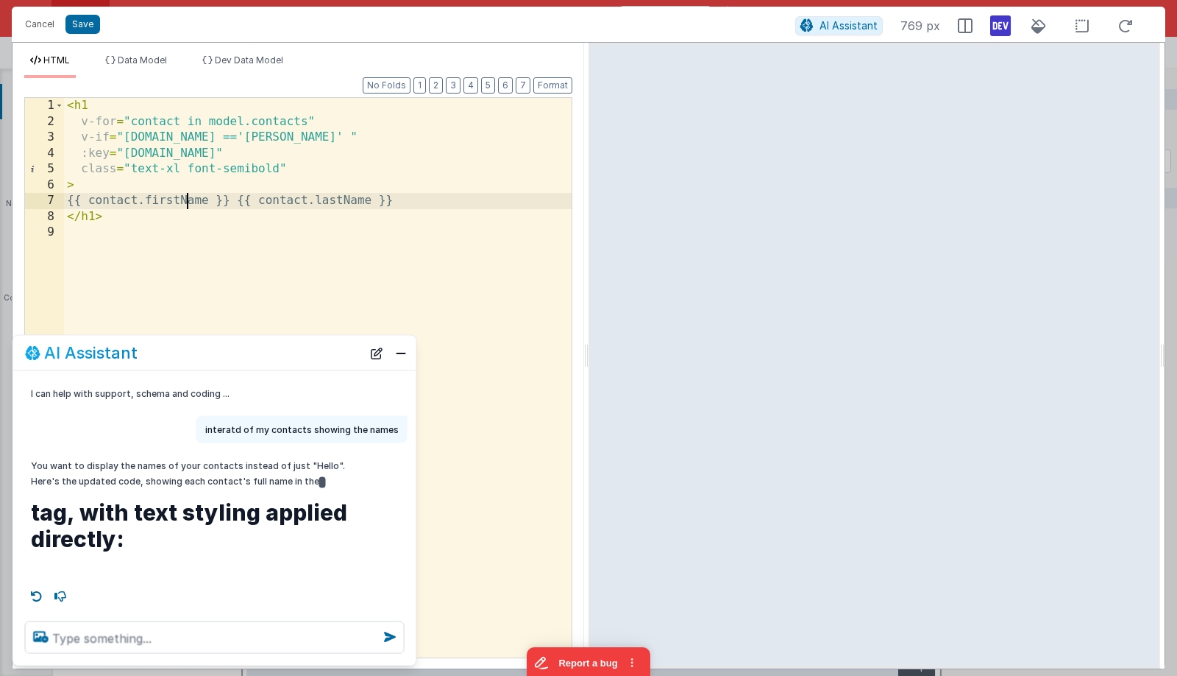
click at [185, 203] on div "< h1 v-for = "contact in model.contacts" v-if = "[DOMAIN_NAME] =='[PERSON_NAME]…" at bounding box center [318, 393] width 508 height 591
click at [191, 141] on div "< h1 v-for = "contact in model.contacts" v-if = "[DOMAIN_NAME] =='[PERSON_NAME]…" at bounding box center [318, 393] width 508 height 591
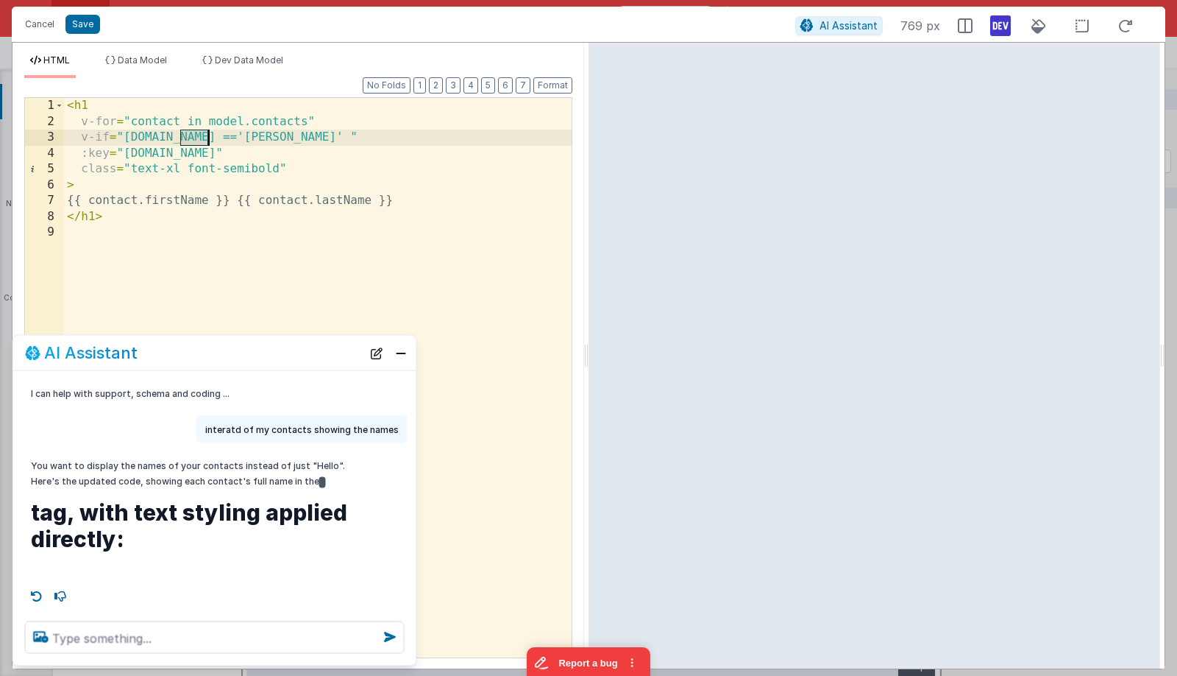
click at [191, 141] on div "< h1 v-for = "contact in model.contacts" v-if = "[DOMAIN_NAME] =='[PERSON_NAME]…" at bounding box center [318, 393] width 508 height 591
drag, startPoint x: 83, startPoint y: 136, endPoint x: 408, endPoint y: 135, distance: 324.5
click at [408, 135] on div "< h1 v-for = "contact in model.contacts" v-if = "contact.firstName =='[PERSON_N…" at bounding box center [318, 393] width 508 height 591
click at [119, 235] on div "< h1 v-for = "contact in model.contacts" v-if = "contact.firstName =='[PERSON_N…" at bounding box center [318, 393] width 508 height 591
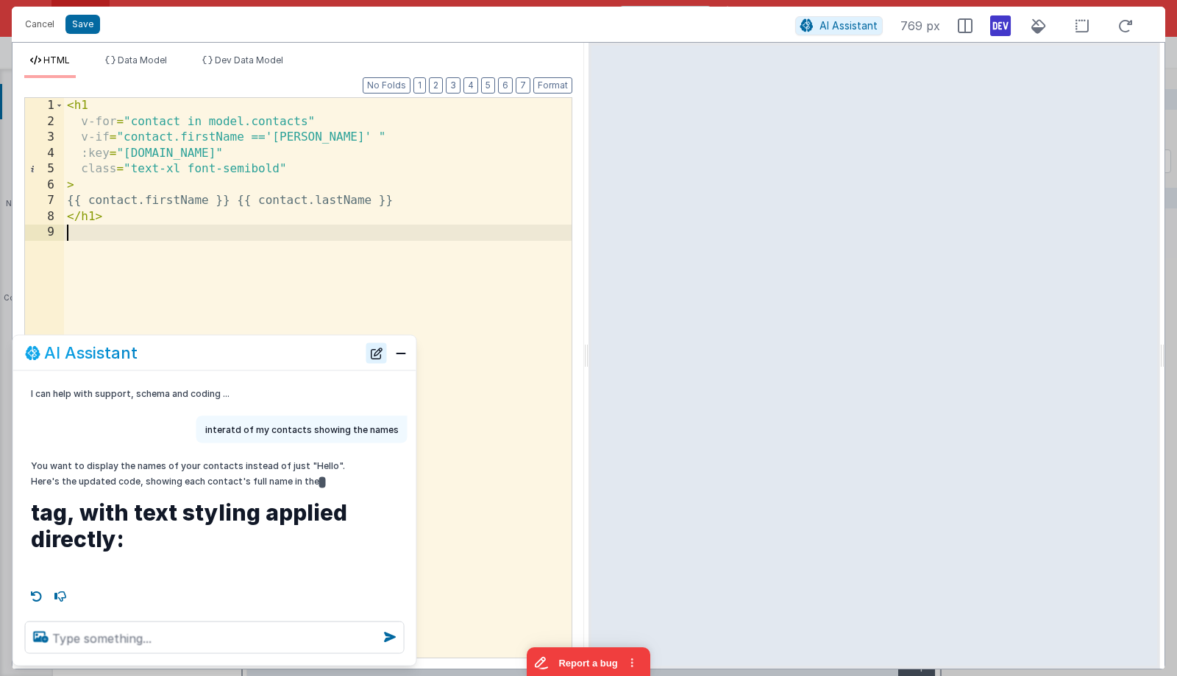
click at [377, 353] on button "New Chat" at bounding box center [376, 352] width 21 height 21
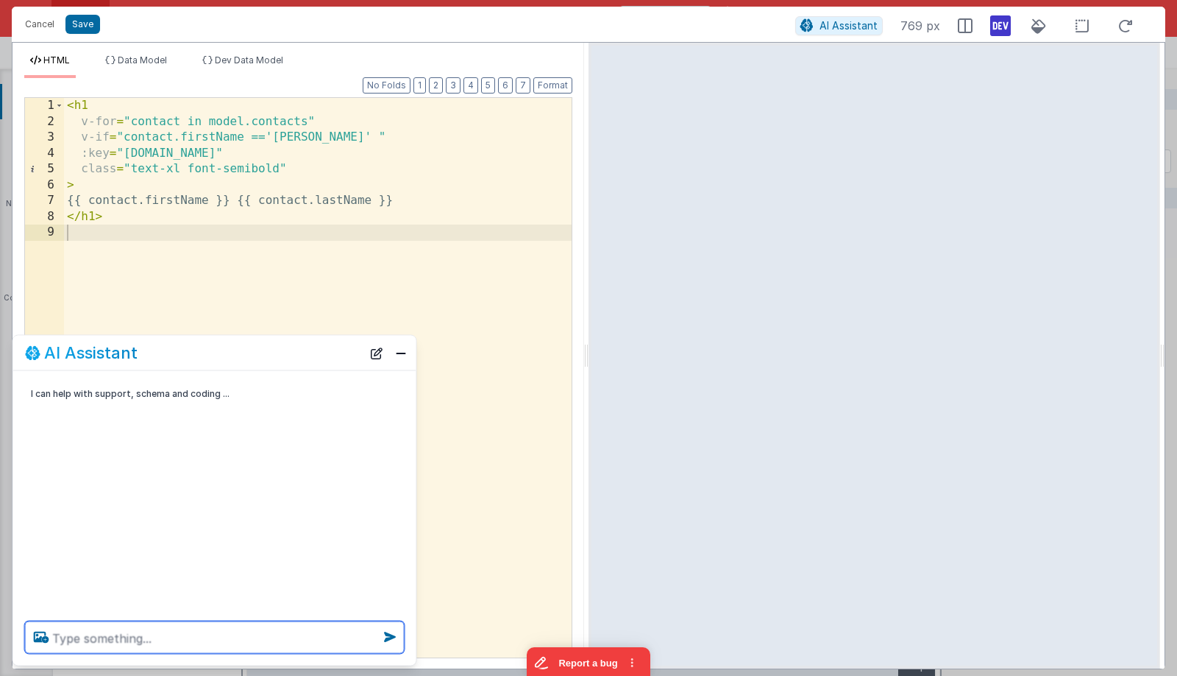
click at [316, 637] on textarea at bounding box center [215, 637] width 380 height 32
type textarea "turn thinsinto nice contact cards"
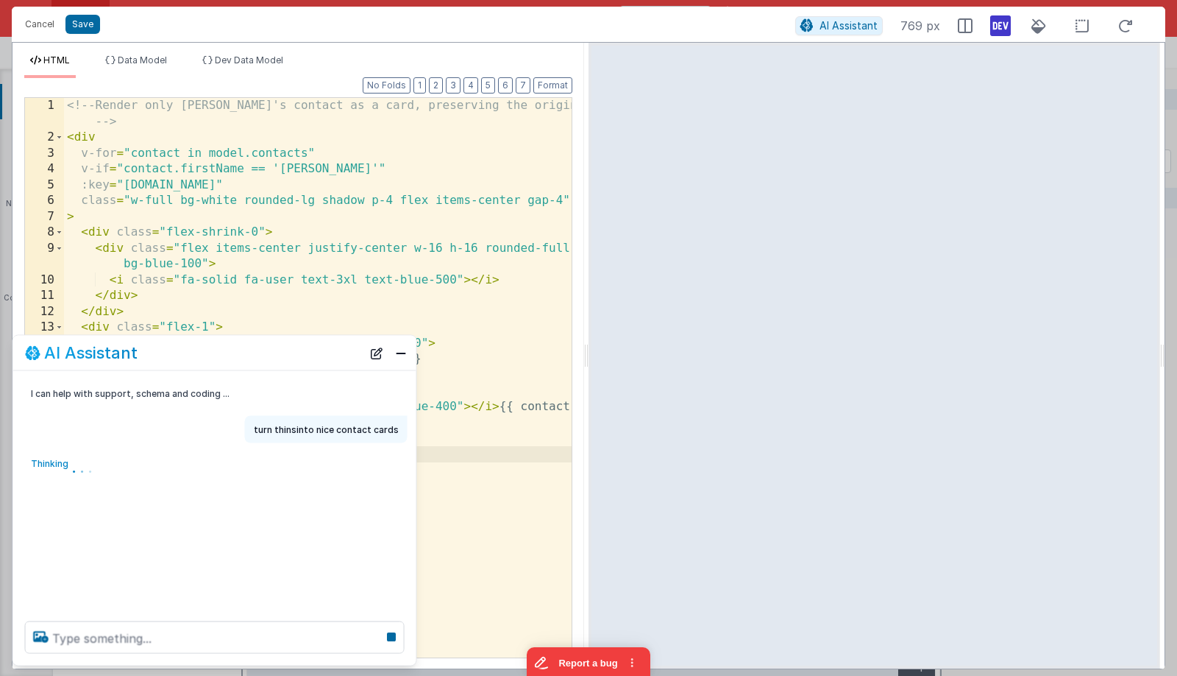
drag, startPoint x: 328, startPoint y: 163, endPoint x: 336, endPoint y: 157, distance: 9.4
click at [336, 157] on div "<!-- Render only [PERSON_NAME]'s contact as a card, preserving the original log…" at bounding box center [318, 401] width 508 height 607
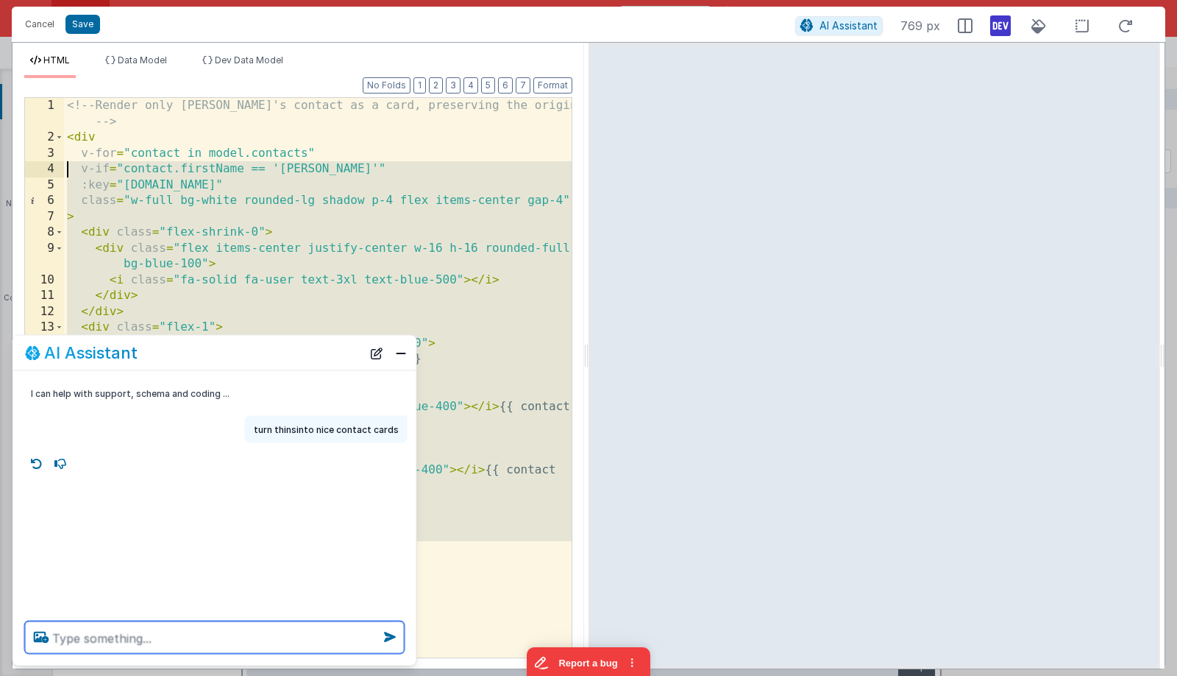
drag, startPoint x: 307, startPoint y: 168, endPoint x: 81, endPoint y: 169, distance: 225.9
click at [13, 167] on div "Format 7 6 5 4 3 2 1 No Folds 1 2 3 4 5 6 7 8 9 10 11 12 13 14 15 16 17 18 19 2…" at bounding box center [299, 373] width 572 height 590
click at [182, 167] on div "<!-- Render only [PERSON_NAME]'s contact as a card, preserving the original log…" at bounding box center [318, 401] width 508 height 607
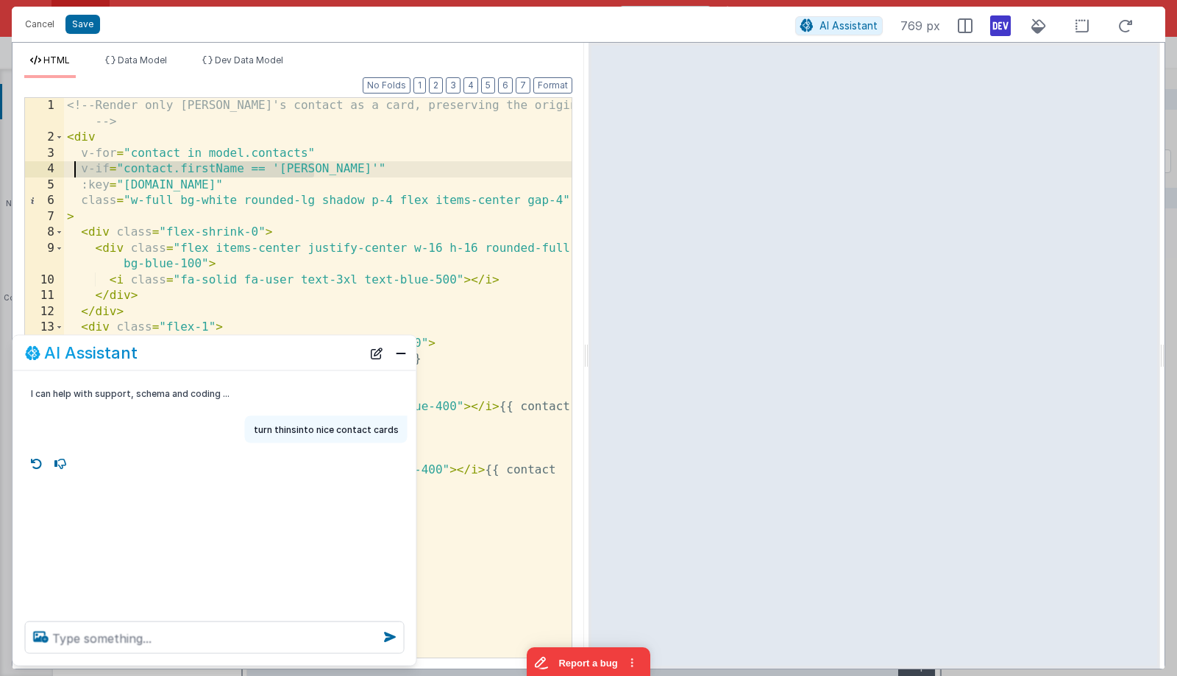
drag, startPoint x: 337, startPoint y: 166, endPoint x: 71, endPoint y: 164, distance: 266.4
click at [71, 163] on div "<!-- Render only [PERSON_NAME]'s contact as a card, preserving the original log…" at bounding box center [318, 401] width 508 height 607
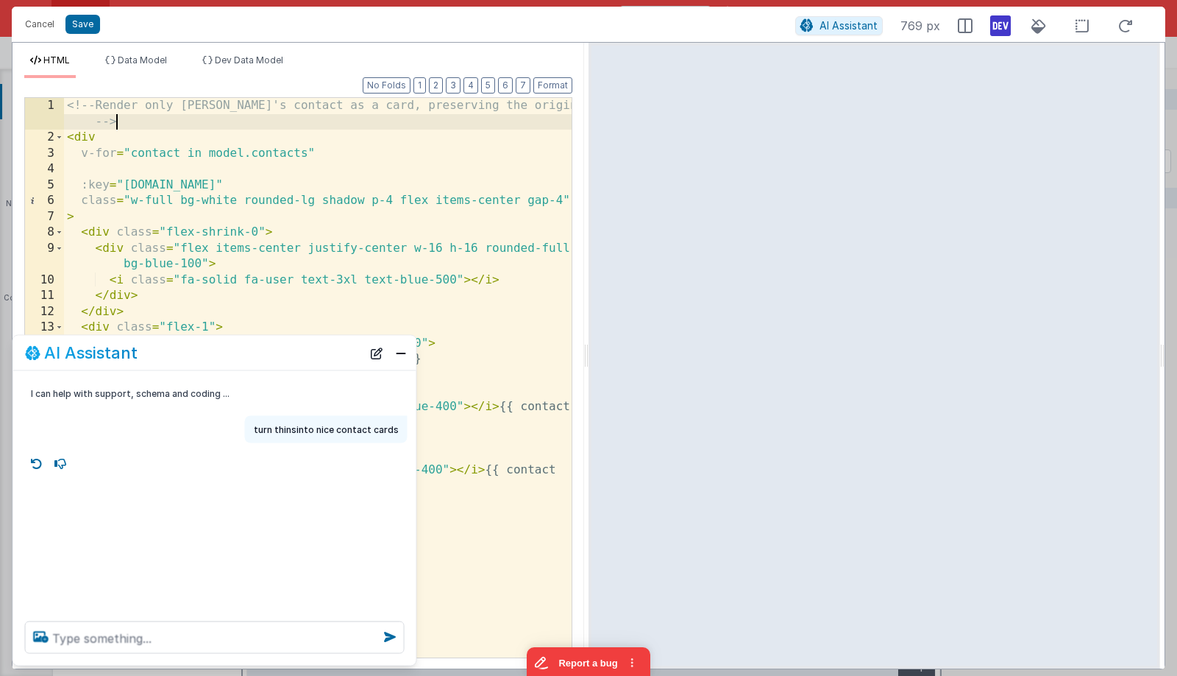
drag, startPoint x: 289, startPoint y: 123, endPoint x: 225, endPoint y: 375, distance: 259.7
click at [288, 123] on div "<!-- Render only [PERSON_NAME]'s contact as a card, preserving the original log…" at bounding box center [318, 401] width 508 height 607
click at [1079, 29] on icon at bounding box center [1082, 26] width 31 height 18
click at [1077, 27] on icon at bounding box center [1082, 26] width 31 height 18
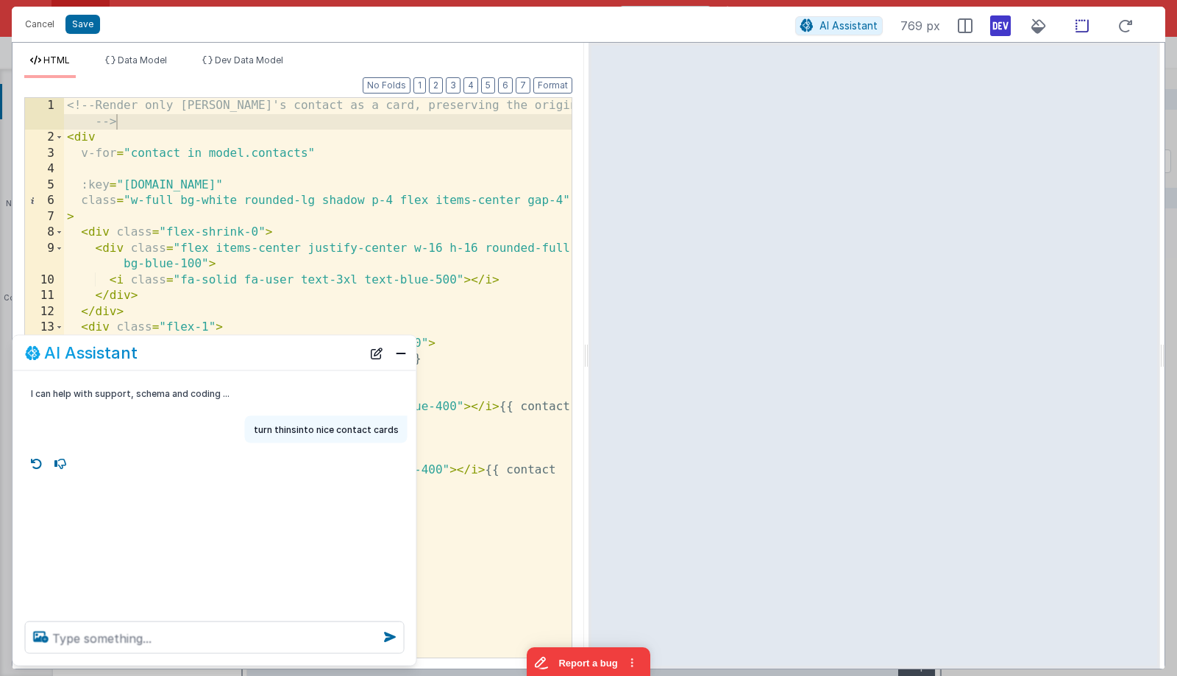
click at [1077, 27] on icon at bounding box center [1082, 26] width 31 height 18
click at [341, 163] on div "<!-- Render only [PERSON_NAME]'s contact as a card, preserving the original log…" at bounding box center [318, 401] width 508 height 607
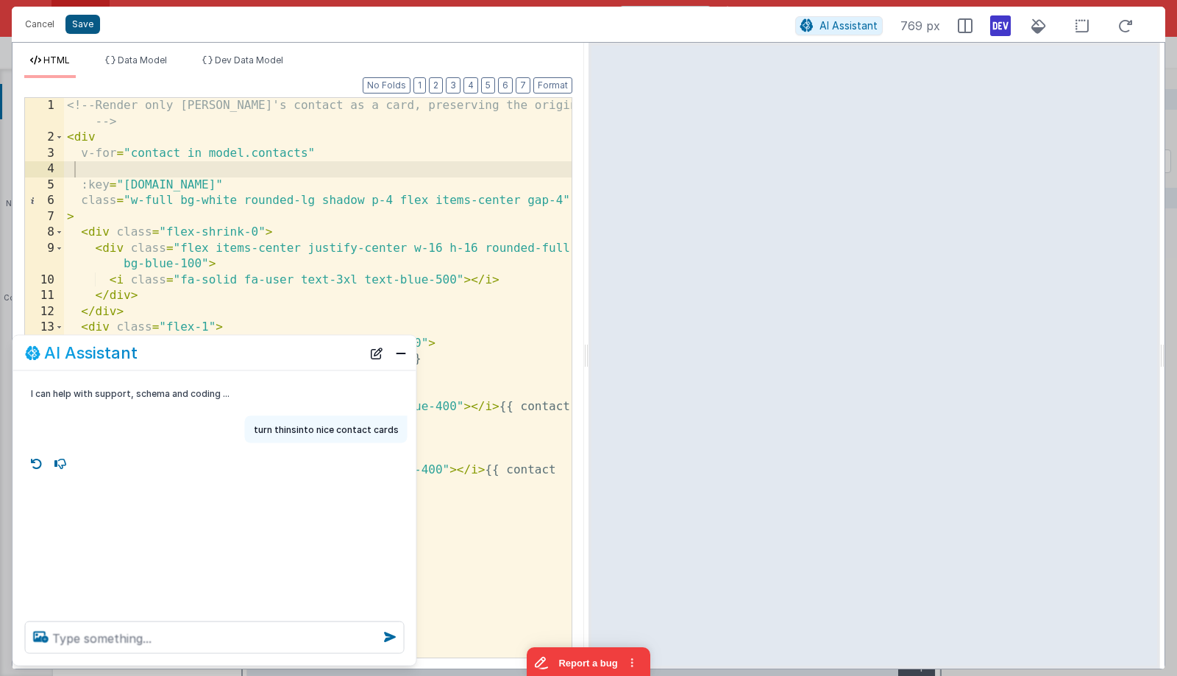
drag, startPoint x: 102, startPoint y: 24, endPoint x: 92, endPoint y: 24, distance: 9.6
click at [102, 24] on div "Cancel Save" at bounding box center [407, 24] width 778 height 21
drag, startPoint x: 88, startPoint y: 22, endPoint x: 471, endPoint y: 187, distance: 416.6
click at [88, 22] on button "Save" at bounding box center [82, 24] width 35 height 19
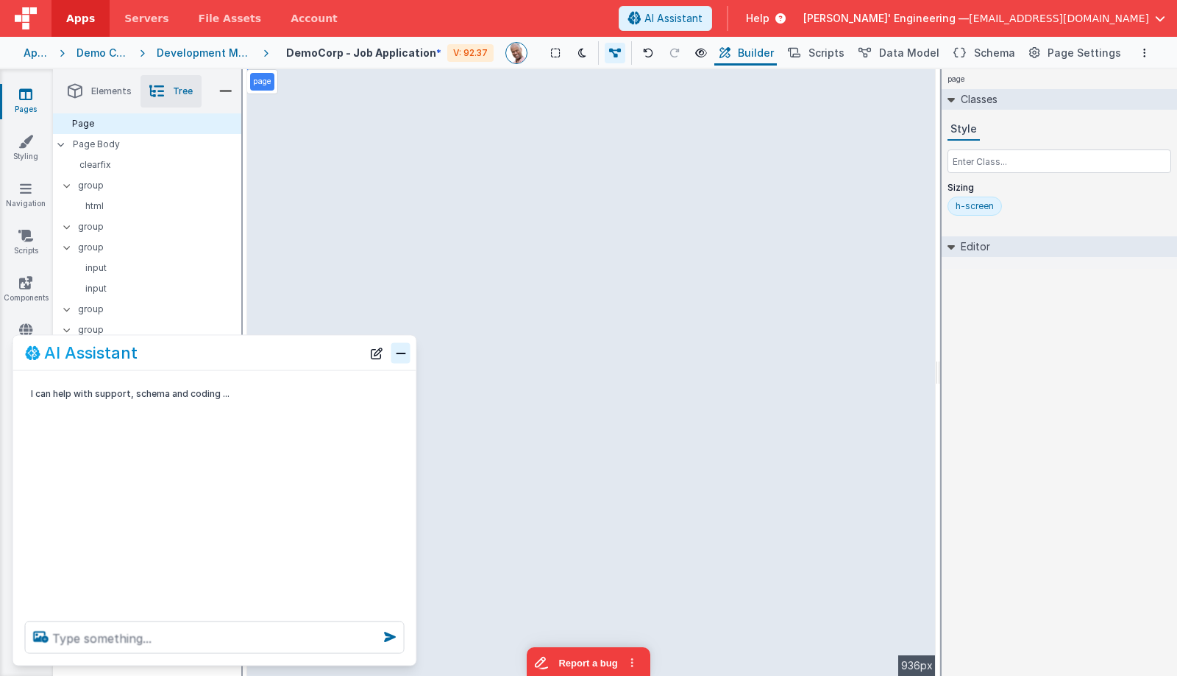
click at [399, 359] on button "Close" at bounding box center [400, 352] width 19 height 21
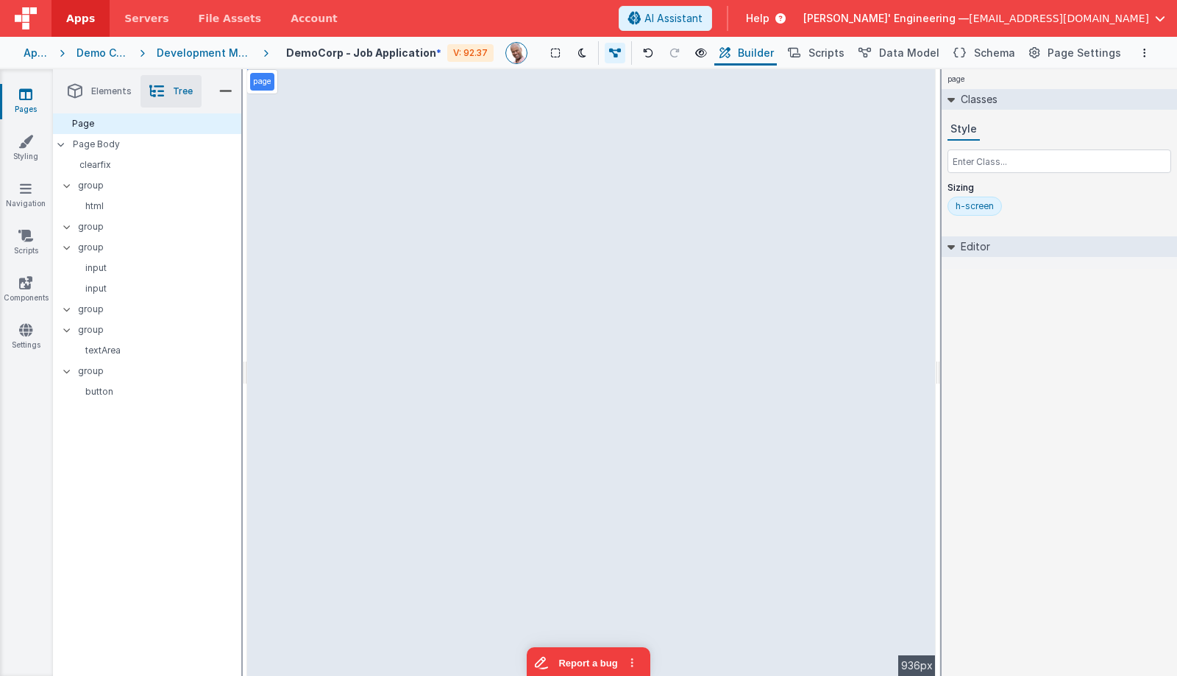
click at [667, 78] on div "Saved Duplicating Page" at bounding box center [641, 75] width 1177 height 12
click at [1152, 57] on button "Options" at bounding box center [1145, 53] width 18 height 18
click at [698, 189] on button at bounding box center [588, 338] width 1177 height 676
click at [481, 78] on div "Saved Duplicating Page" at bounding box center [641, 75] width 1177 height 12
click at [32, 299] on link "Components" at bounding box center [25, 289] width 53 height 29
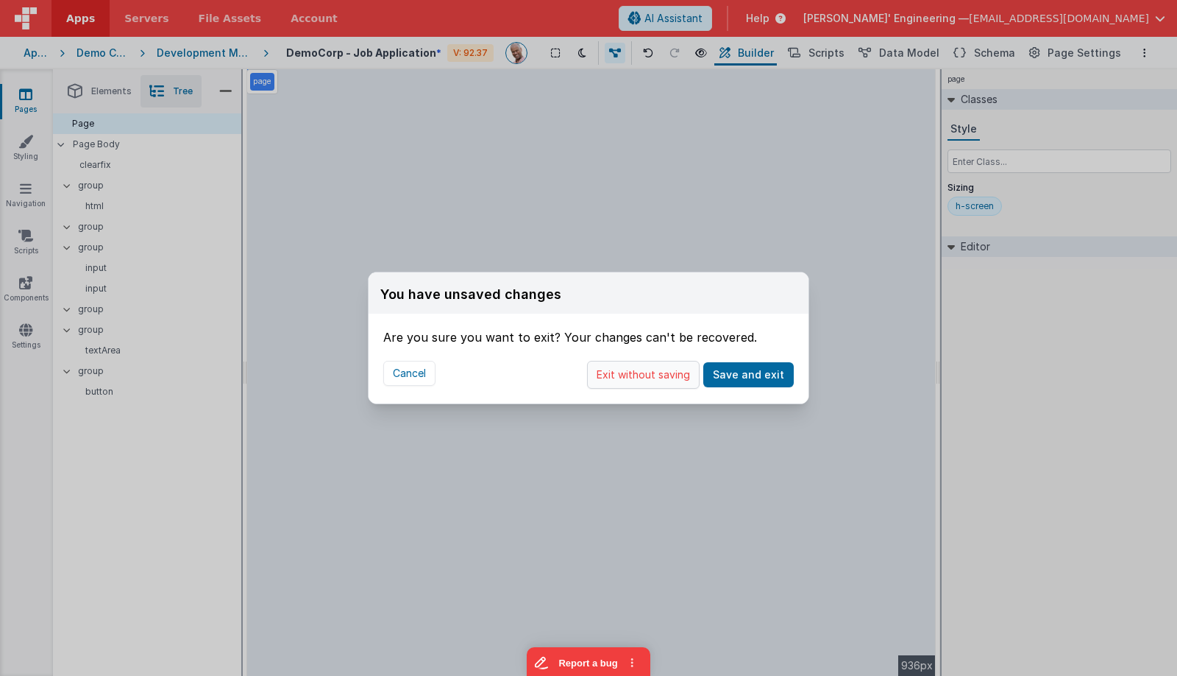
click at [677, 380] on button "Exit without saving" at bounding box center [643, 375] width 113 height 28
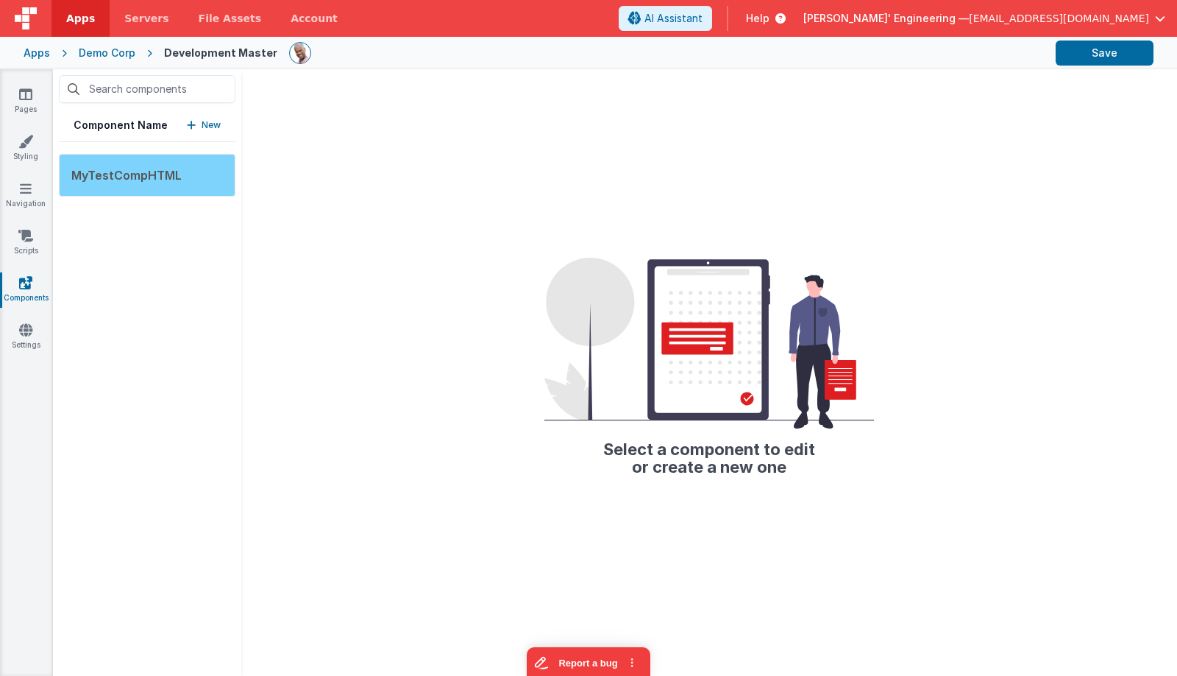
click at [165, 190] on div "MyTestCompHTML" at bounding box center [147, 175] width 177 height 43
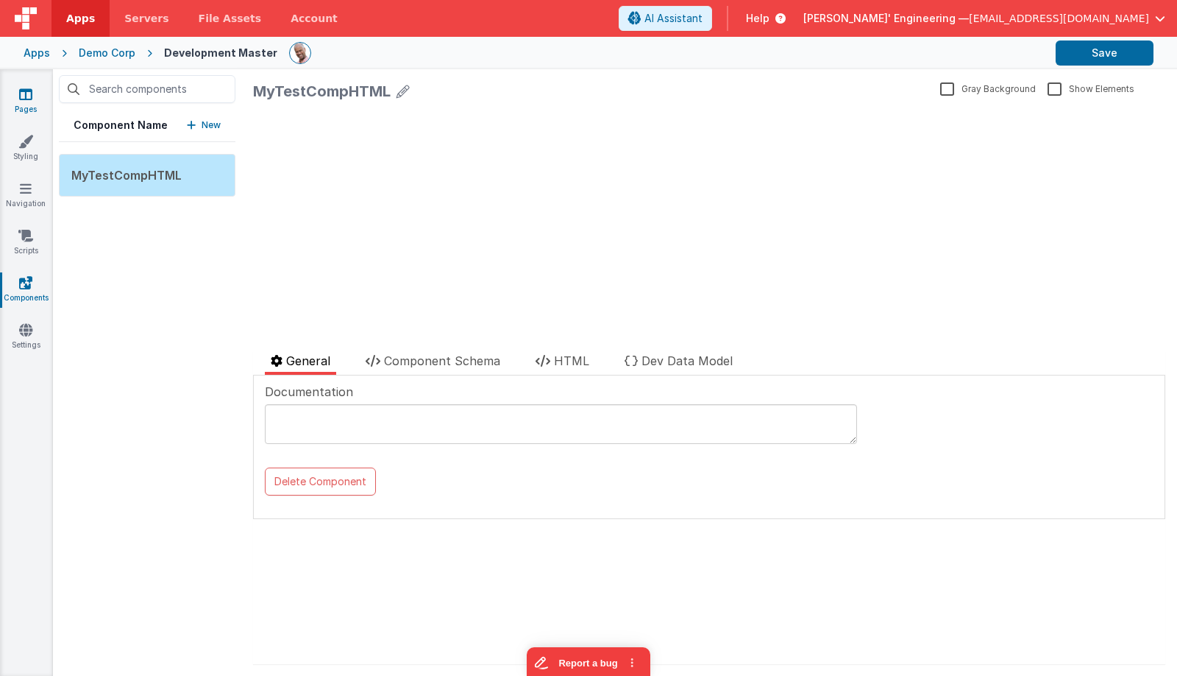
click at [16, 97] on link "Pages" at bounding box center [25, 101] width 53 height 29
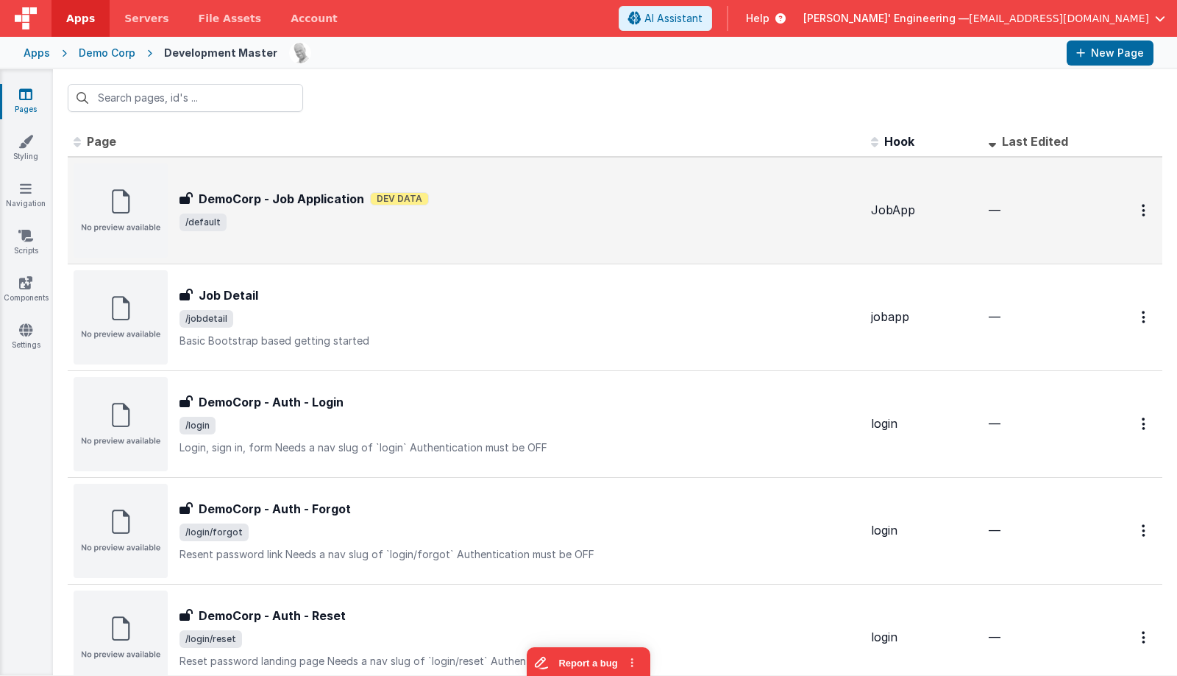
click at [376, 232] on div "DemoCorp - Job Application DemoCorp - Job Application Dev Data /default" at bounding box center [467, 210] width 786 height 94
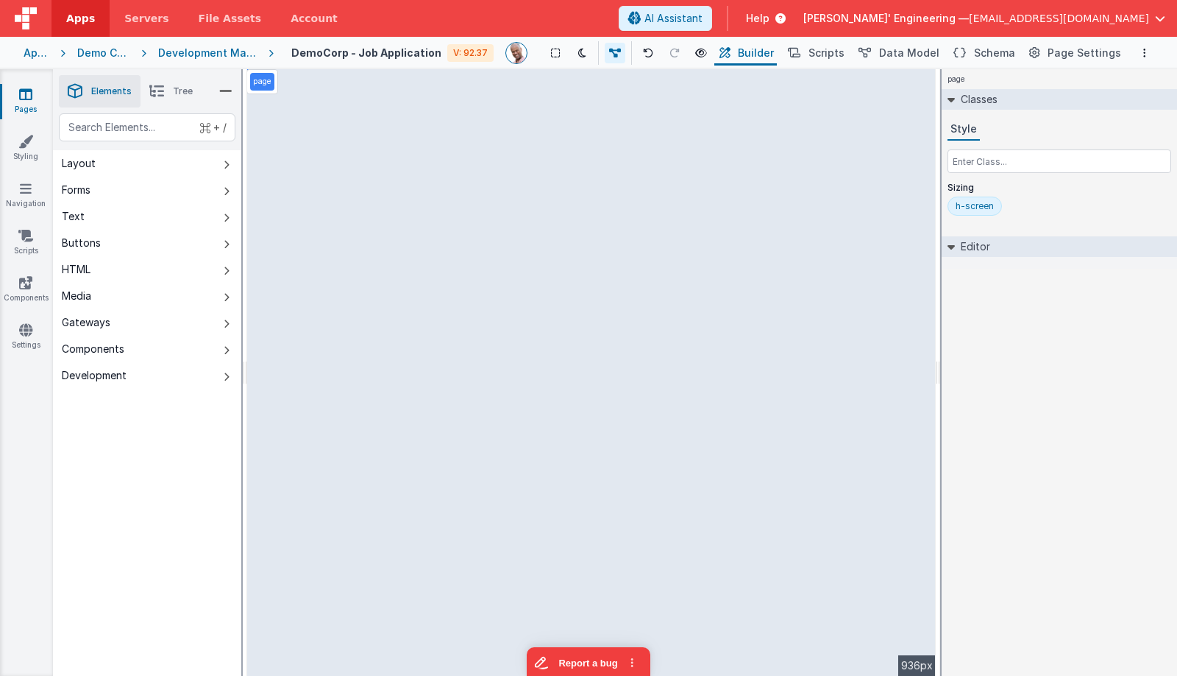
click at [379, 177] on div "page --> 936px" at bounding box center [591, 372] width 689 height 606
click at [370, 181] on div "page --> 936px" at bounding box center [591, 372] width 689 height 606
click at [218, 50] on div "Development Master" at bounding box center [207, 53] width 99 height 15
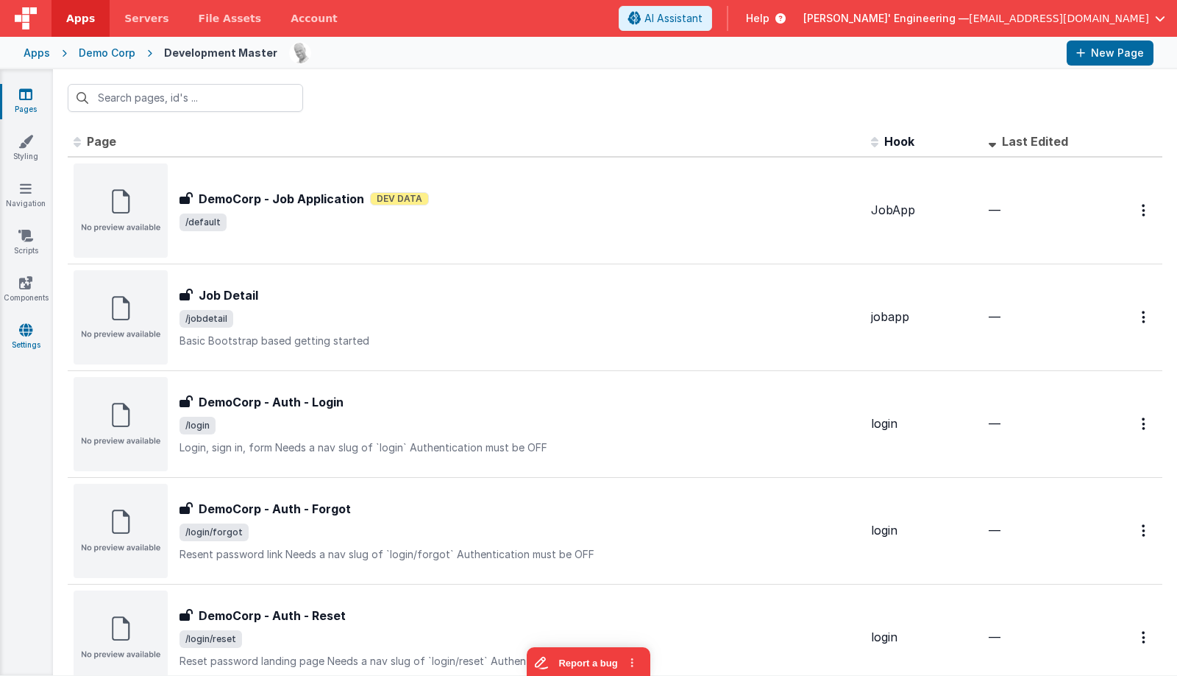
click at [29, 327] on icon at bounding box center [25, 329] width 13 height 15
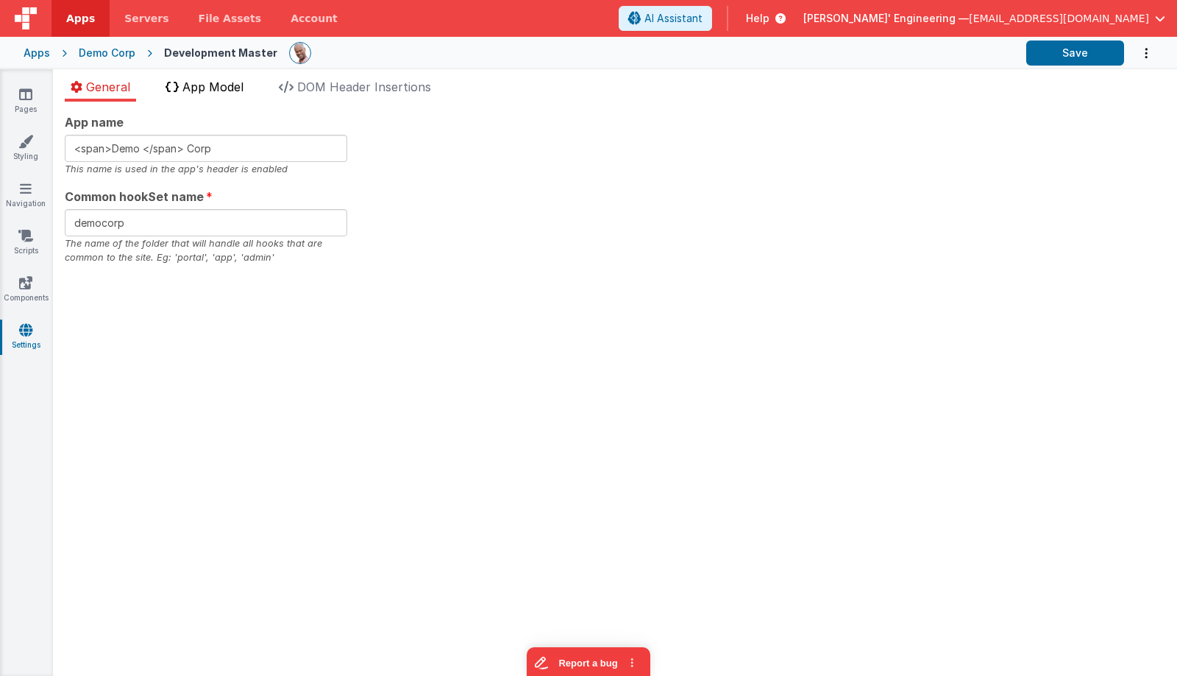
click at [222, 84] on span "App Model" at bounding box center [212, 86] width 61 height 15
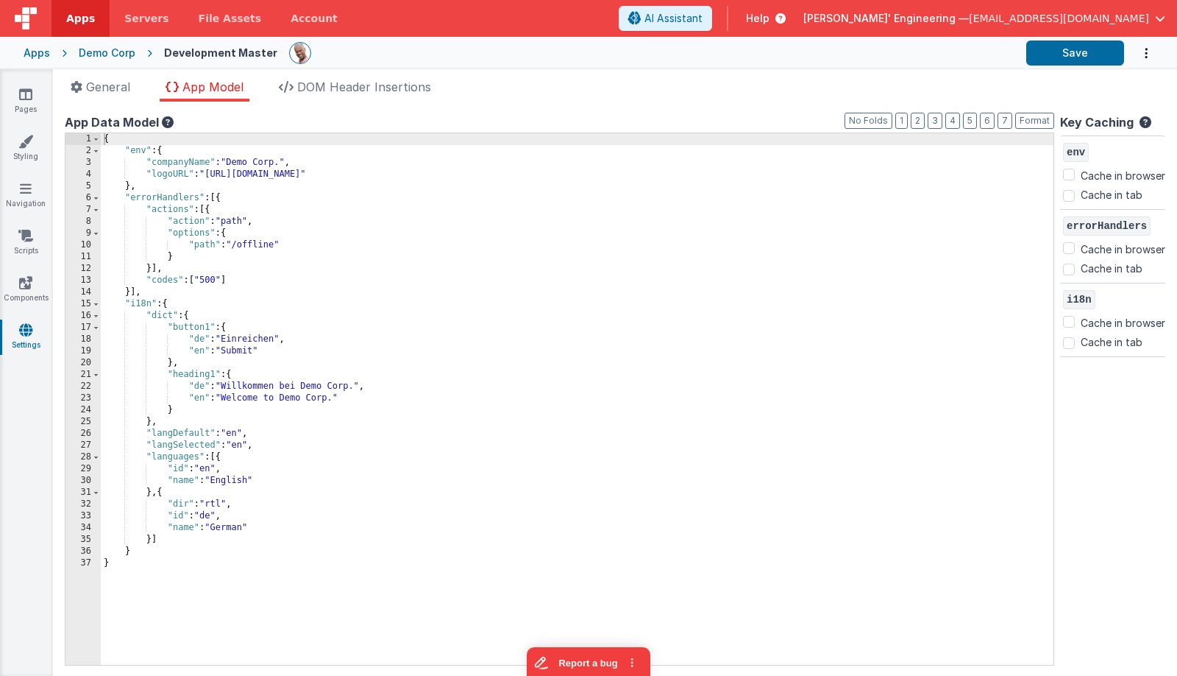
click at [316, 204] on div "{ "env" : { "companyName" : "Demo Corp." , "logoURL" : "[URL][DOMAIN_NAME]" } ,…" at bounding box center [577, 410] width 953 height 555
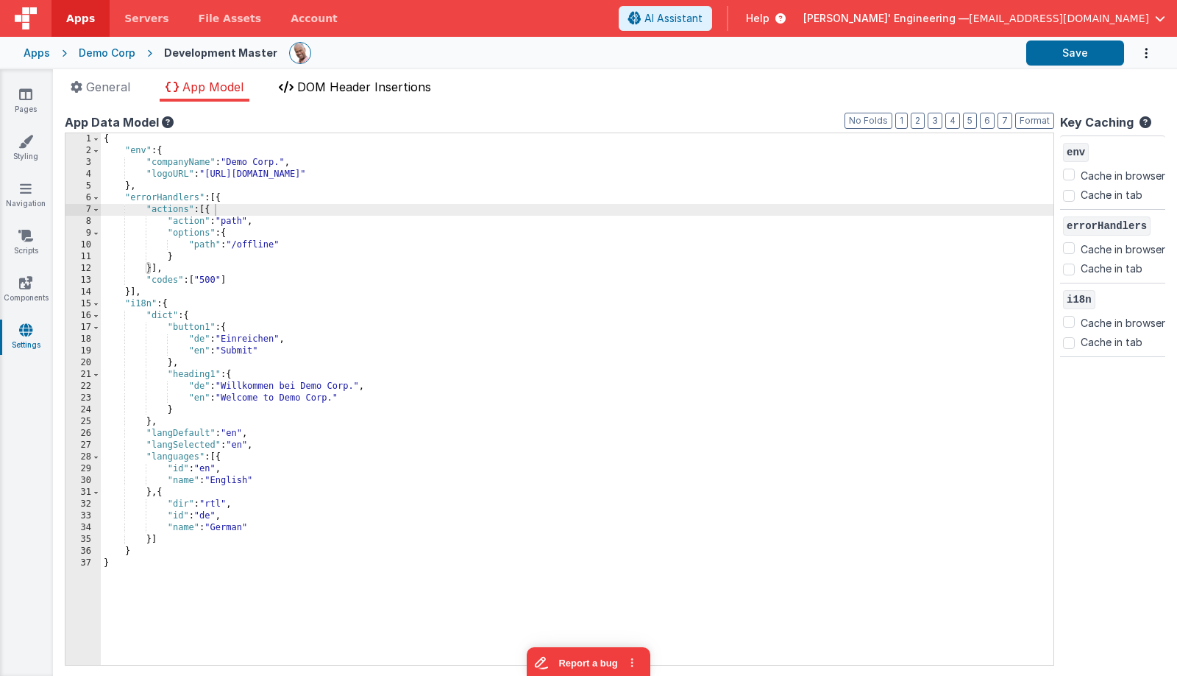
click at [383, 88] on span "DOM Header Insertions" at bounding box center [364, 86] width 134 height 15
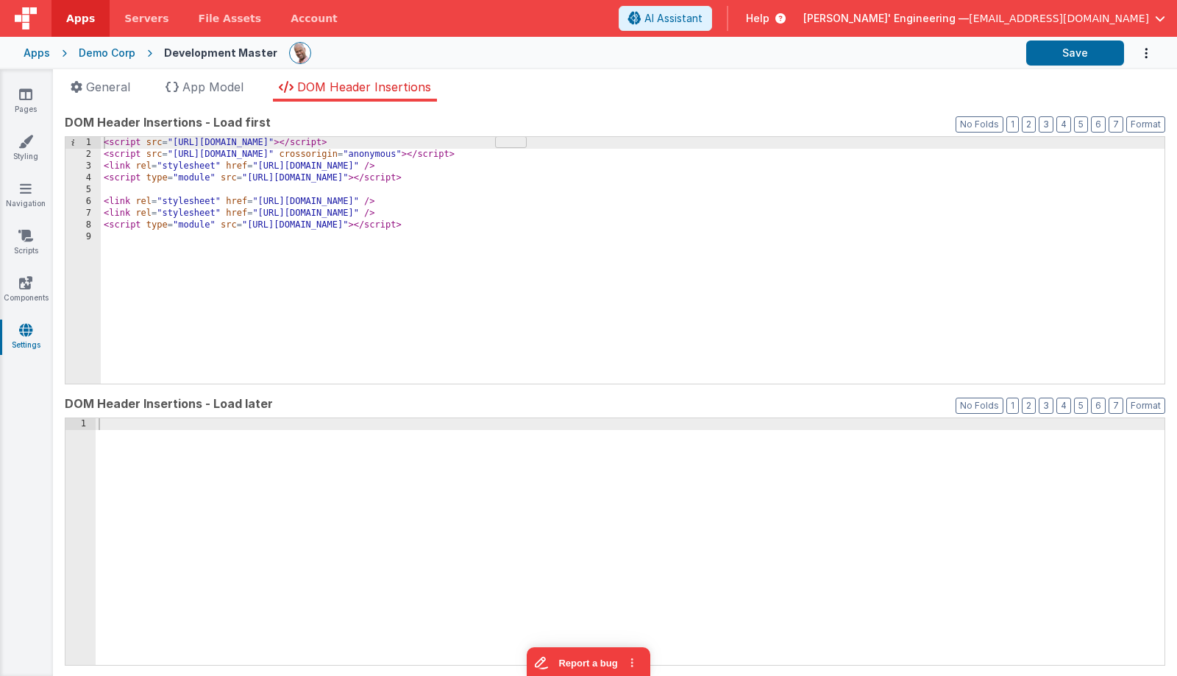
click at [362, 223] on div "< script src = "[URL][DOMAIN_NAME]" > </ script > < script src = "[URL][DOMAIN_…" at bounding box center [633, 272] width 1064 height 270
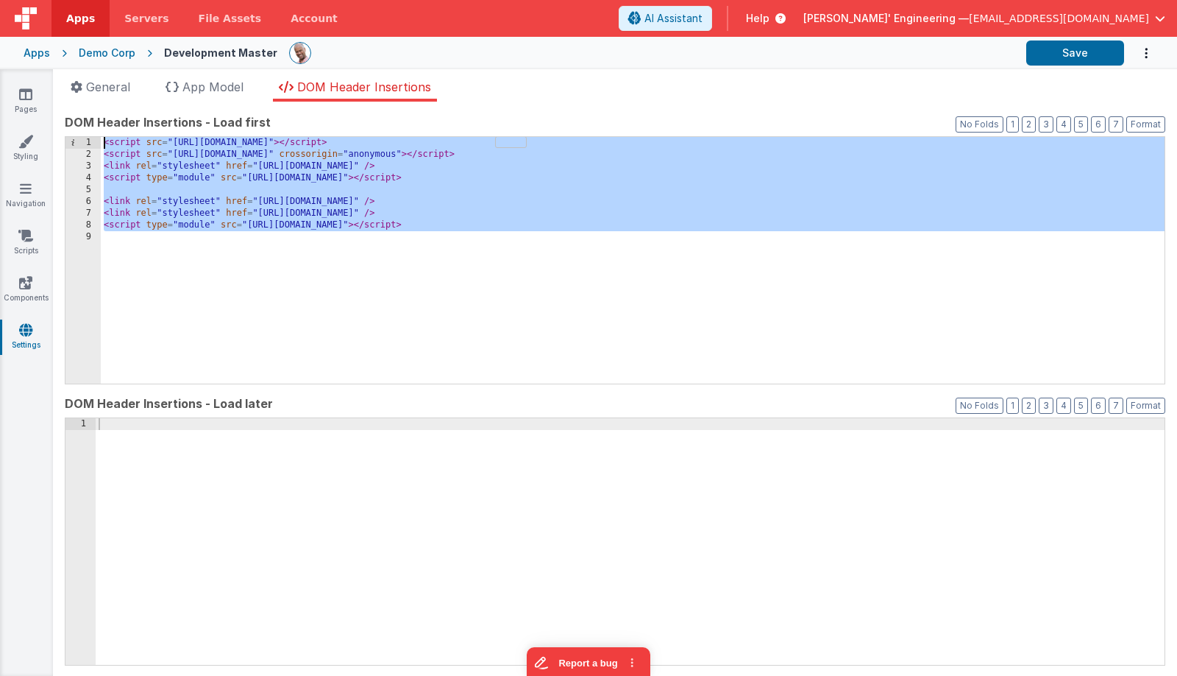
drag, startPoint x: 540, startPoint y: 224, endPoint x: 111, endPoint y: 107, distance: 444.7
click at [111, 107] on div "App name <span>Demo </span> Corp This name is used in the app's header is enabl…" at bounding box center [615, 389] width 1124 height 574
drag, startPoint x: 445, startPoint y: 448, endPoint x: 284, endPoint y: 488, distance: 166.0
click at [445, 448] on div at bounding box center [630, 553] width 1069 height 270
click at [520, 280] on div "< script src = "[URL][DOMAIN_NAME]" > </ script > < script src = "[URL][DOMAIN_…" at bounding box center [633, 260] width 1064 height 247
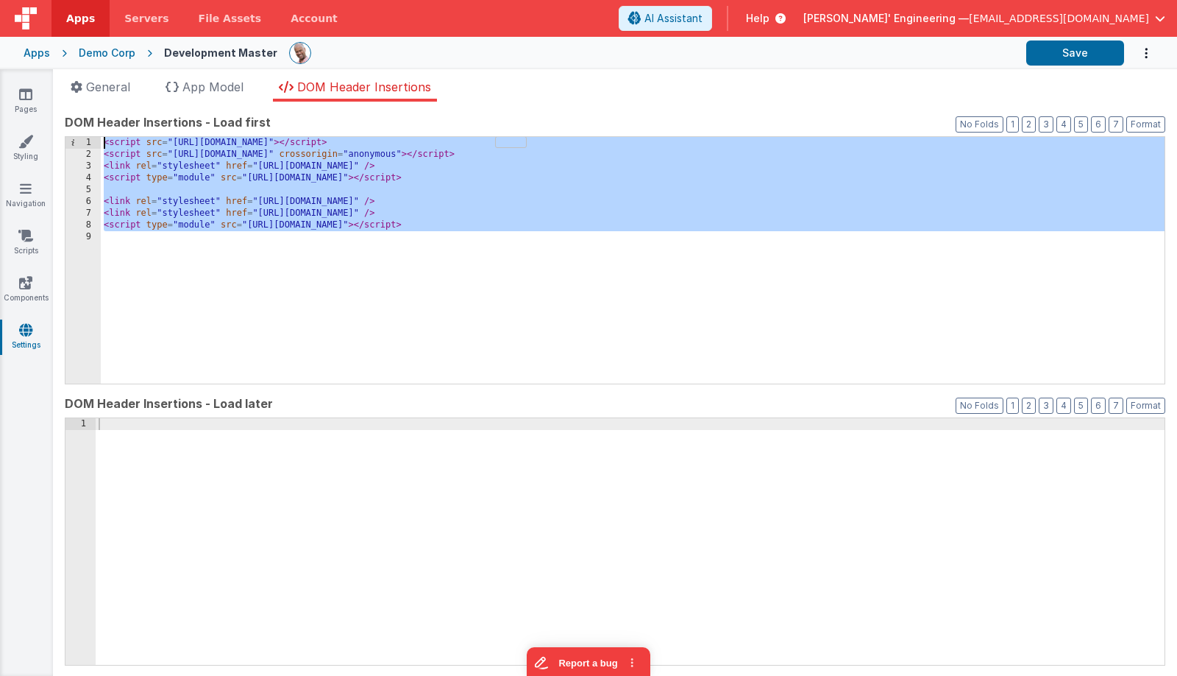
drag, startPoint x: 520, startPoint y: 280, endPoint x: 327, endPoint y: 115, distance: 253.6
click at [327, 115] on div "DOM Header Insertions - Load first Format 7 6 5 4 3 2 1 No Folds 1 2 3 4 5 6 7 …" at bounding box center [615, 247] width 1101 height 269
click at [302, 265] on div "< script src = "[URL][DOMAIN_NAME]" > </ script > < script src = "[URL][DOMAIN_…" at bounding box center [633, 272] width 1064 height 270
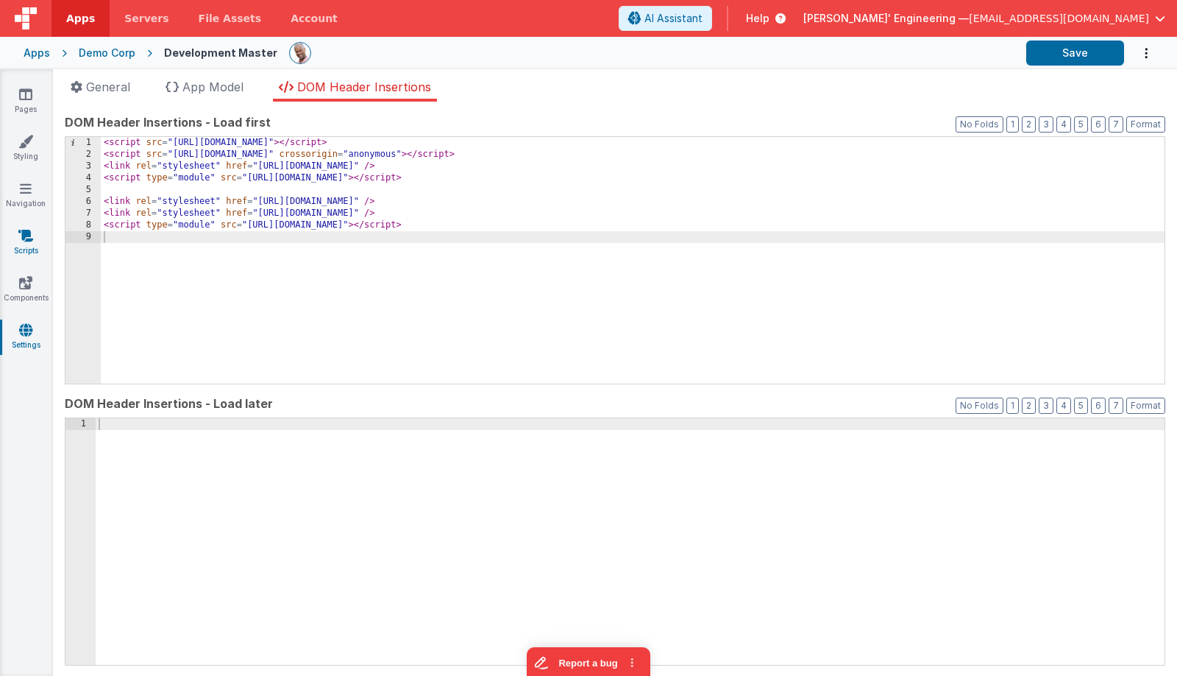
click at [20, 233] on icon at bounding box center [25, 235] width 15 height 15
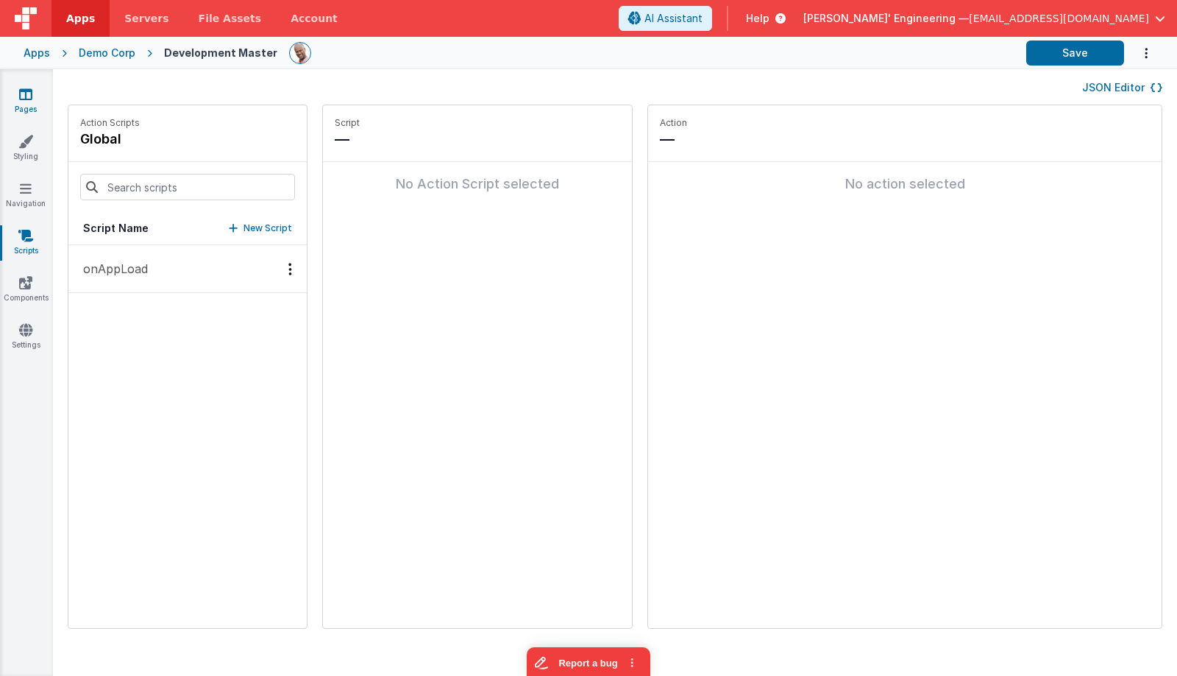
click at [34, 96] on link "Pages" at bounding box center [25, 101] width 53 height 29
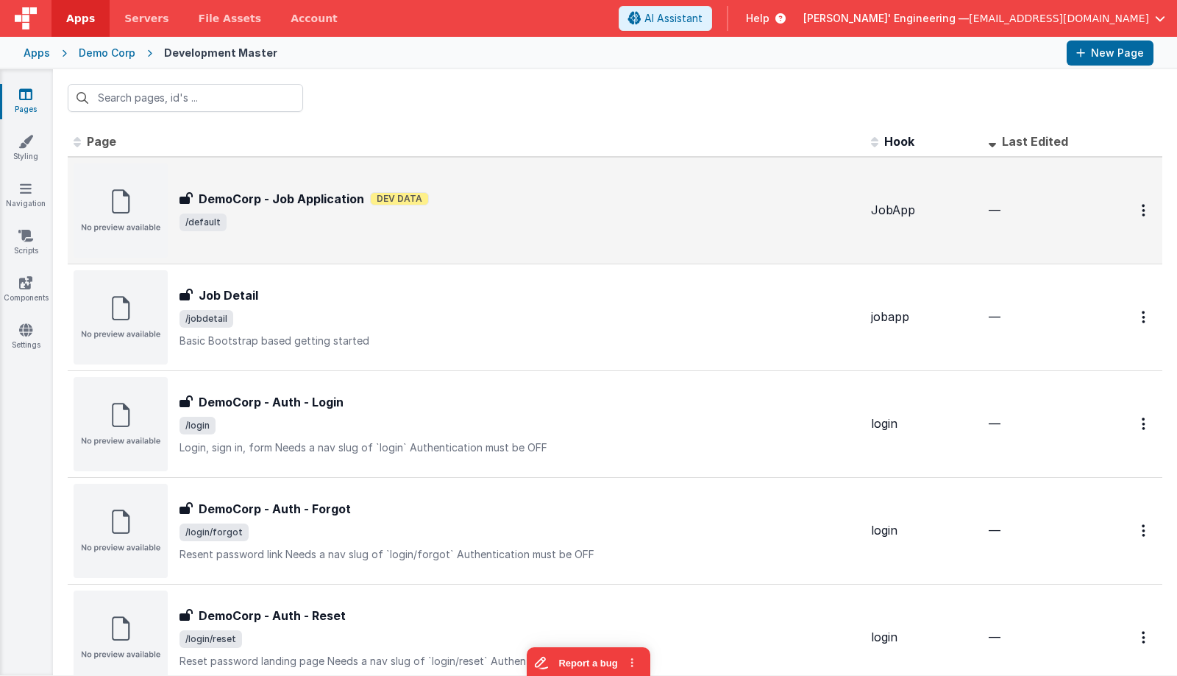
click at [318, 250] on div "DemoCorp - Job Application DemoCorp - Job Application Dev Data /default" at bounding box center [467, 210] width 786 height 94
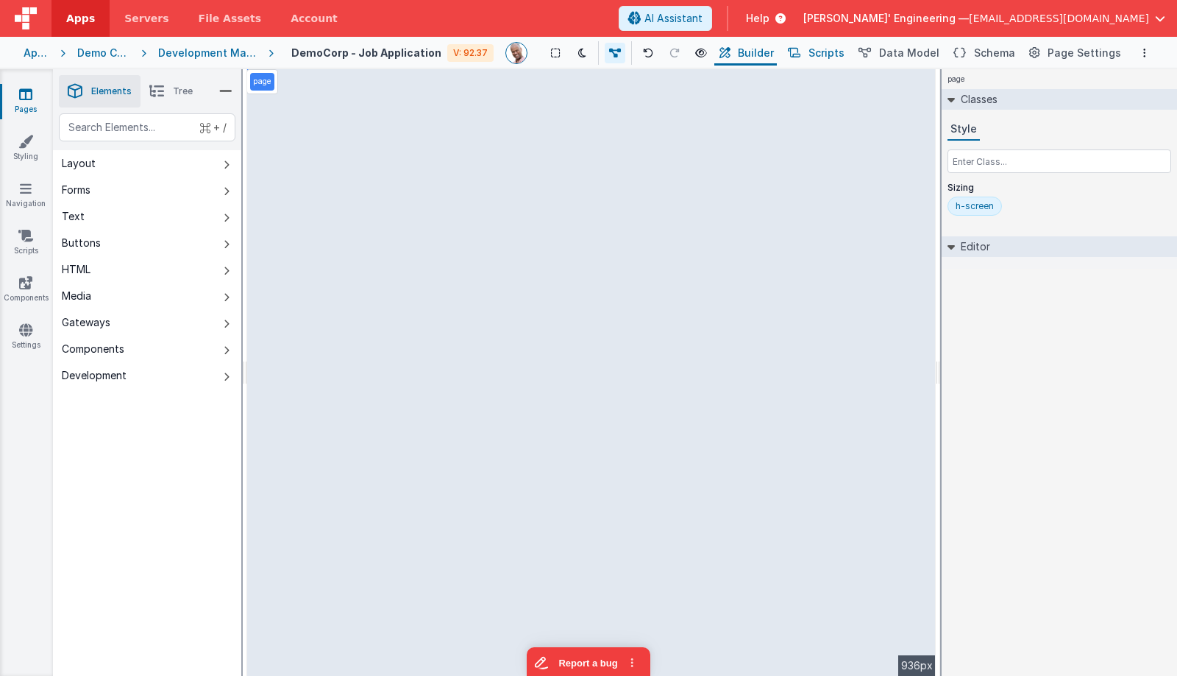
click at [828, 49] on span "Scripts" at bounding box center [827, 53] width 36 height 15
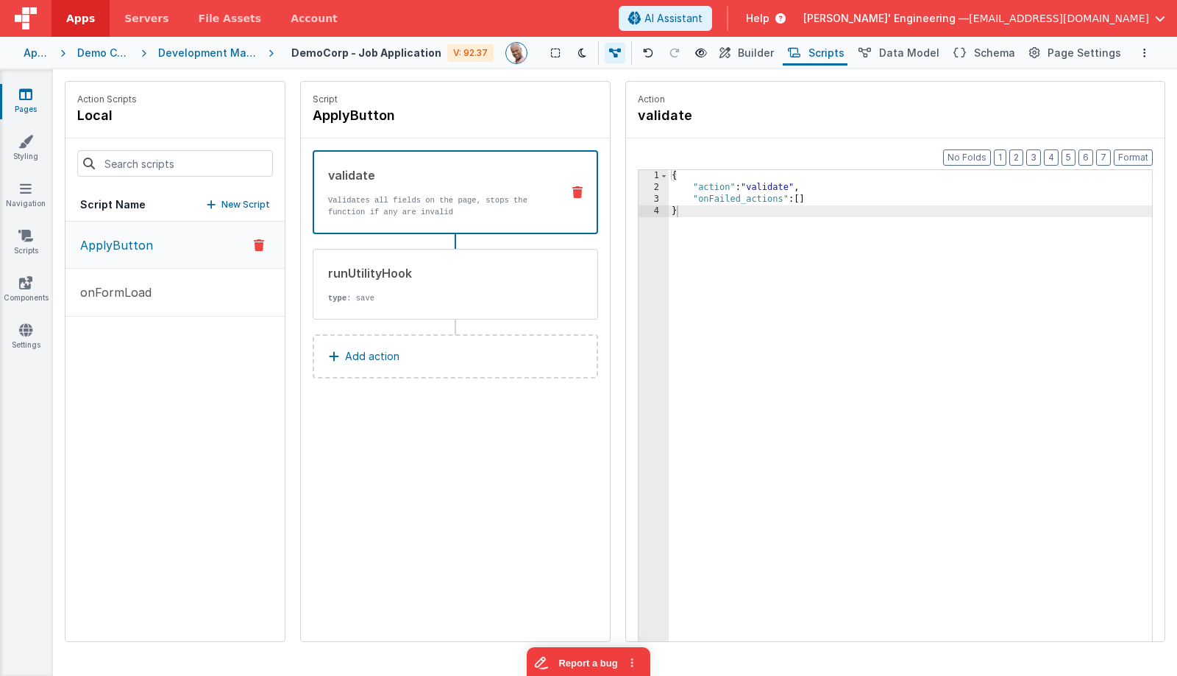
click at [258, 243] on icon at bounding box center [259, 245] width 10 height 18
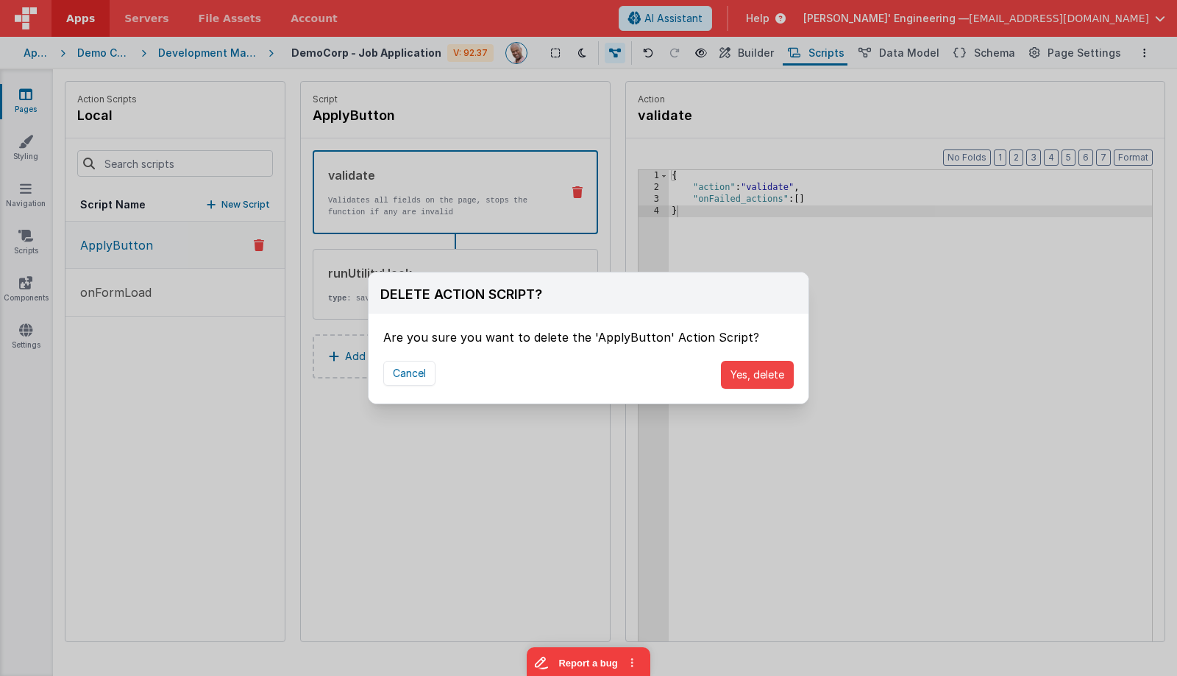
click at [786, 389] on div "Cancel Yes, delete" at bounding box center [589, 374] width 440 height 57
click at [782, 385] on button "Yes, delete" at bounding box center [757, 375] width 73 height 28
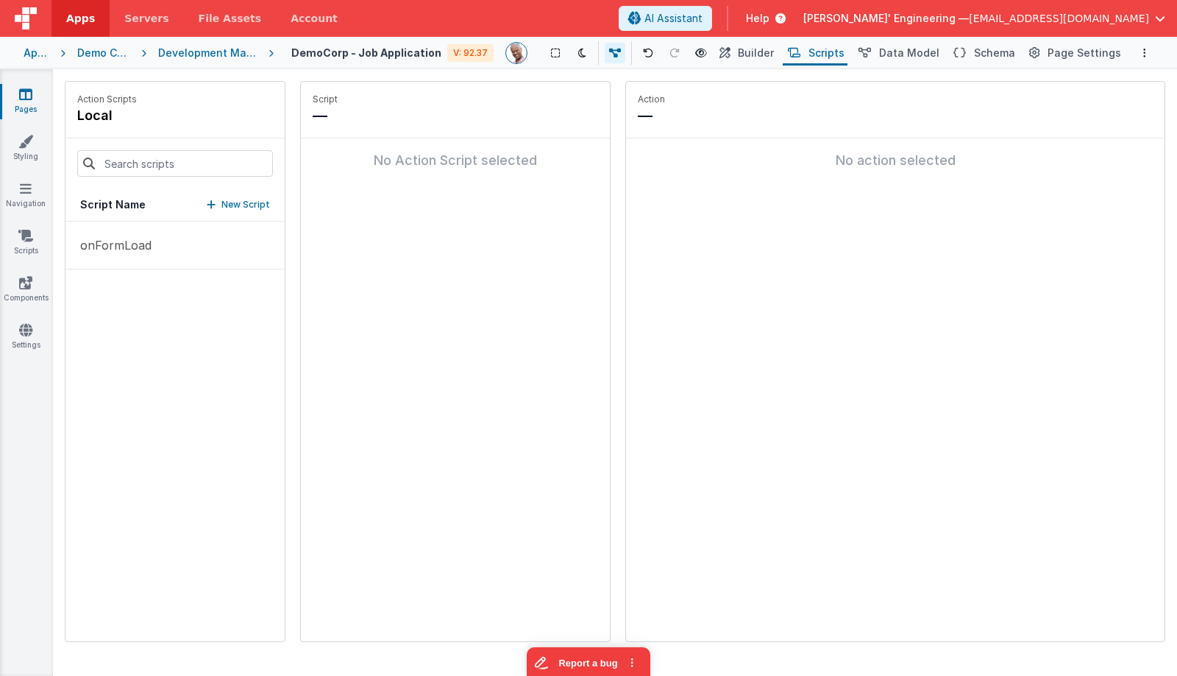
drag, startPoint x: 237, startPoint y: 200, endPoint x: 255, endPoint y: 204, distance: 18.8
click at [237, 200] on p "New Script" at bounding box center [245, 204] width 49 height 15
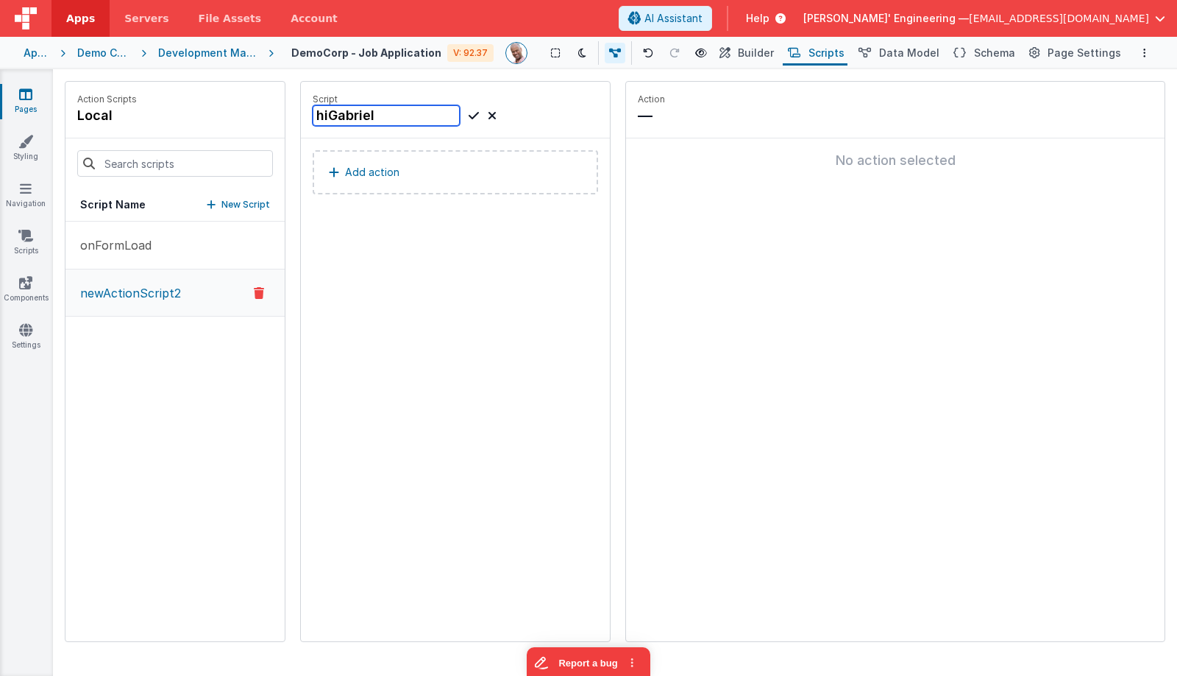
type input "hiGabriel"
click at [471, 116] on icon at bounding box center [474, 116] width 10 height 18
click at [458, 159] on button "Add action" at bounding box center [456, 172] width 286 height 44
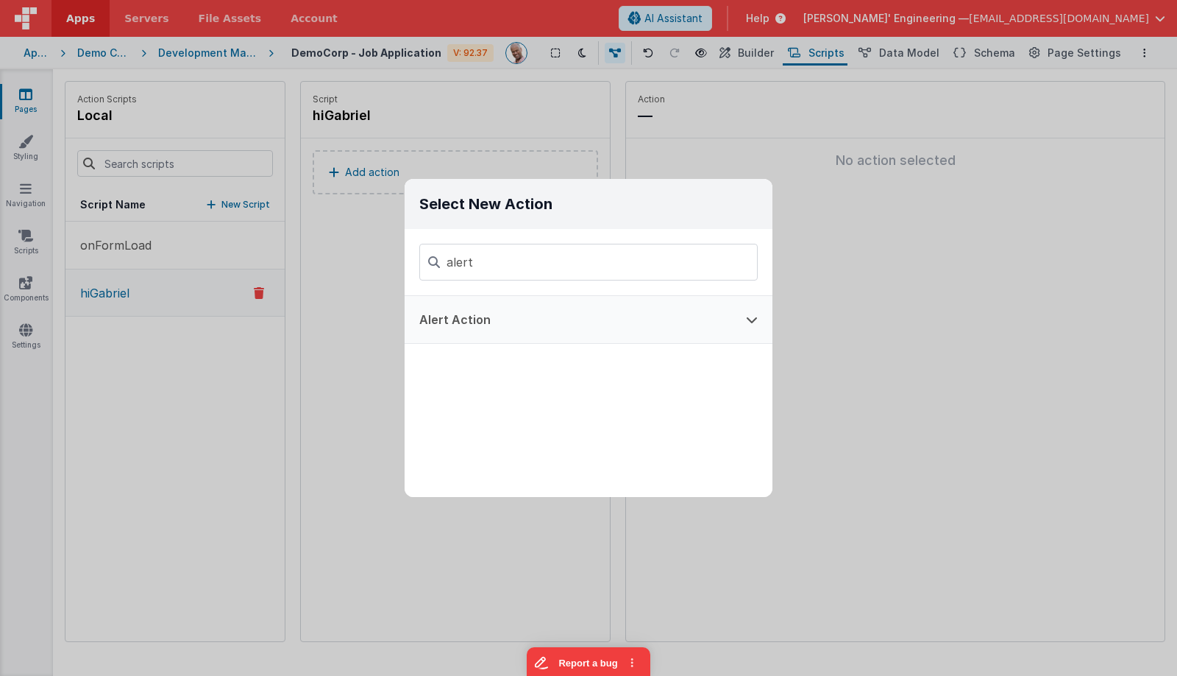
type input "alert"
click at [469, 323] on button "Alert Action" at bounding box center [568, 319] width 327 height 47
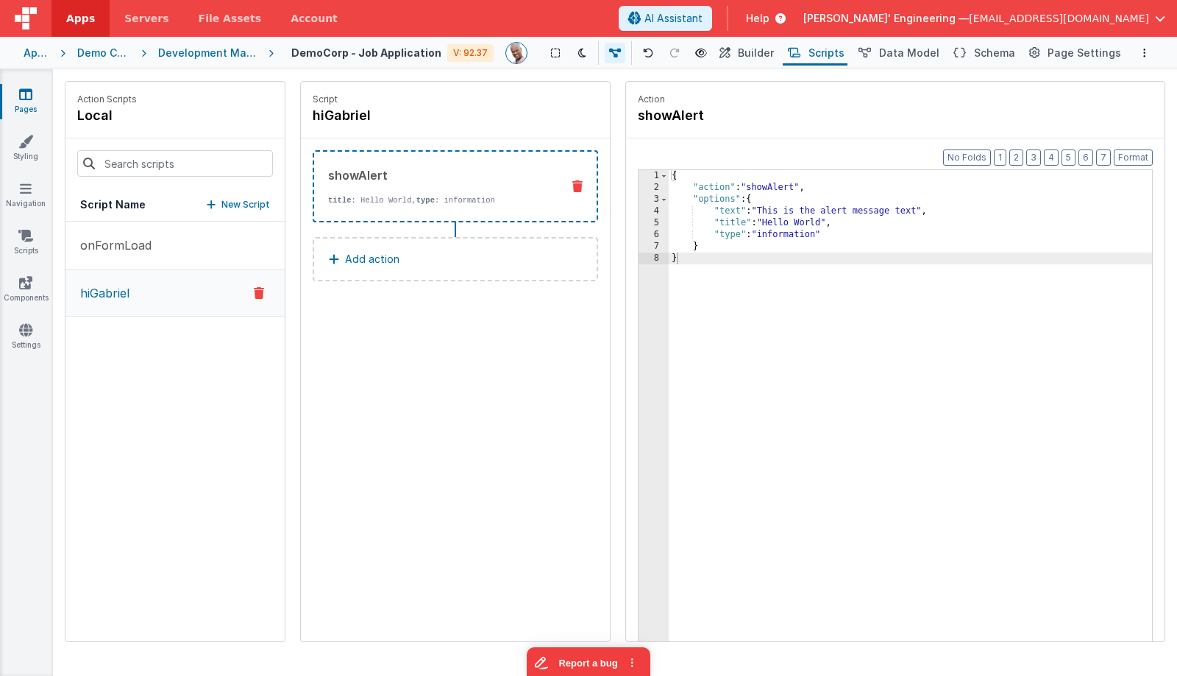
click at [809, 224] on div "{ "action" : "showAlert" , "options" : { "text" : "This is the alert message te…" at bounding box center [910, 440] width 483 height 540
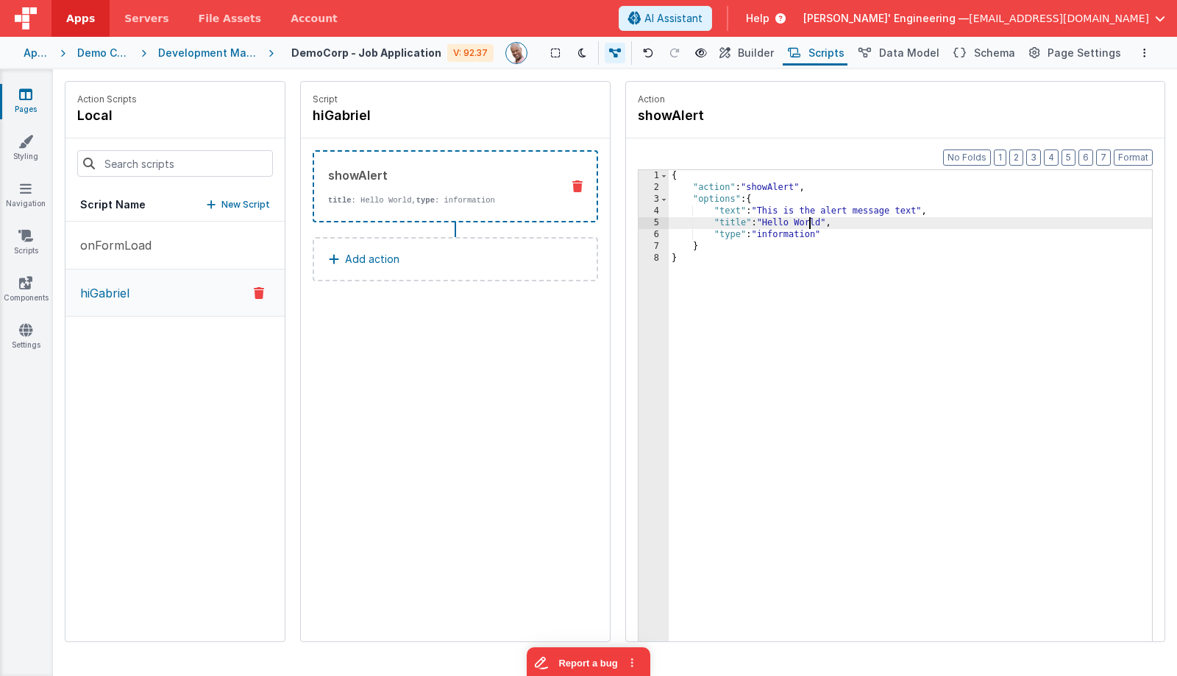
click at [809, 224] on div "{ "action" : "showAlert" , "options" : { "text" : "This is the alert message te…" at bounding box center [910, 440] width 483 height 540
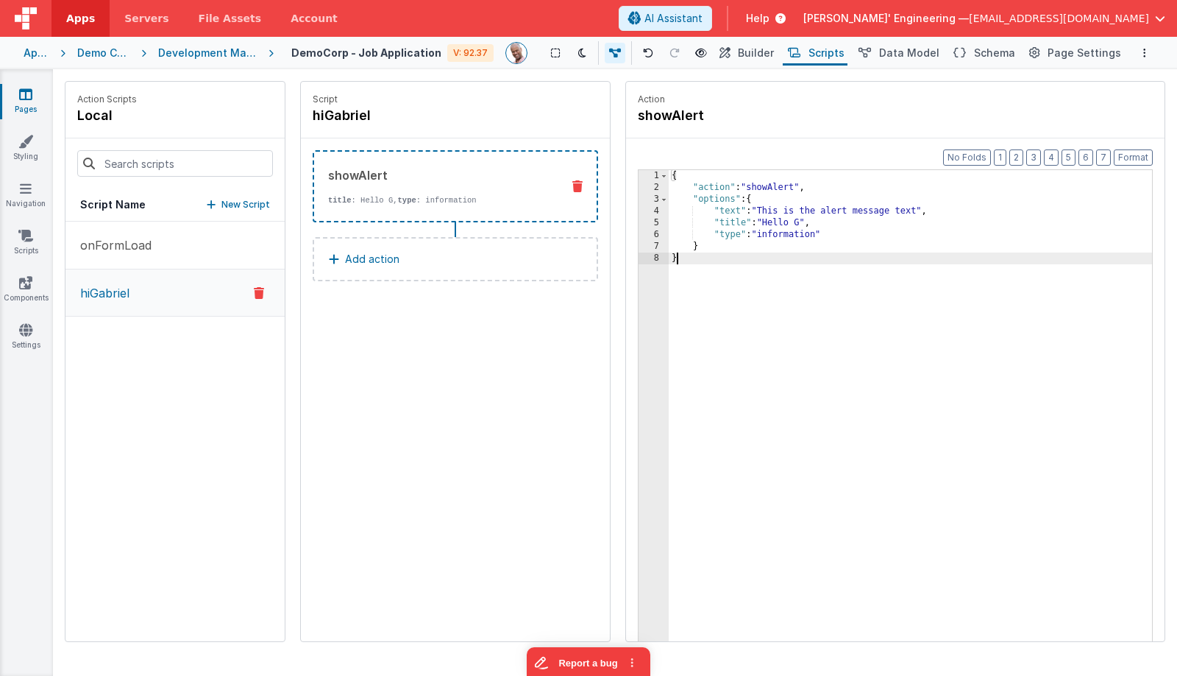
drag, startPoint x: 826, startPoint y: 323, endPoint x: 715, endPoint y: 290, distance: 115.2
click at [825, 323] on div "{ "action" : "showAlert" , "options" : { "text" : "This is the alert message te…" at bounding box center [910, 440] width 483 height 540
click at [762, 54] on span "Builder" at bounding box center [756, 53] width 36 height 15
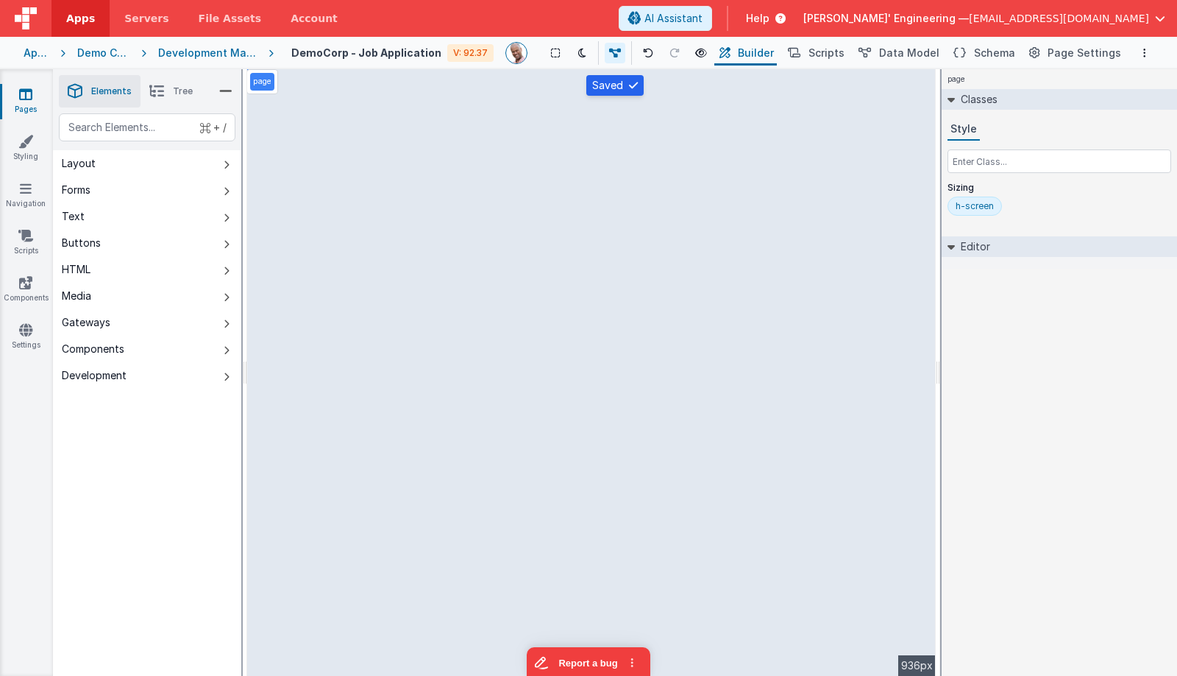
drag, startPoint x: 721, startPoint y: 255, endPoint x: 135, endPoint y: 179, distance: 590.6
click at [720, 255] on div "page --> 936px" at bounding box center [591, 372] width 689 height 606
click at [117, 135] on div "text" at bounding box center [147, 127] width 177 height 28
type div "butt"
click at [508, 274] on div "--> 936px" at bounding box center [591, 372] width 689 height 606
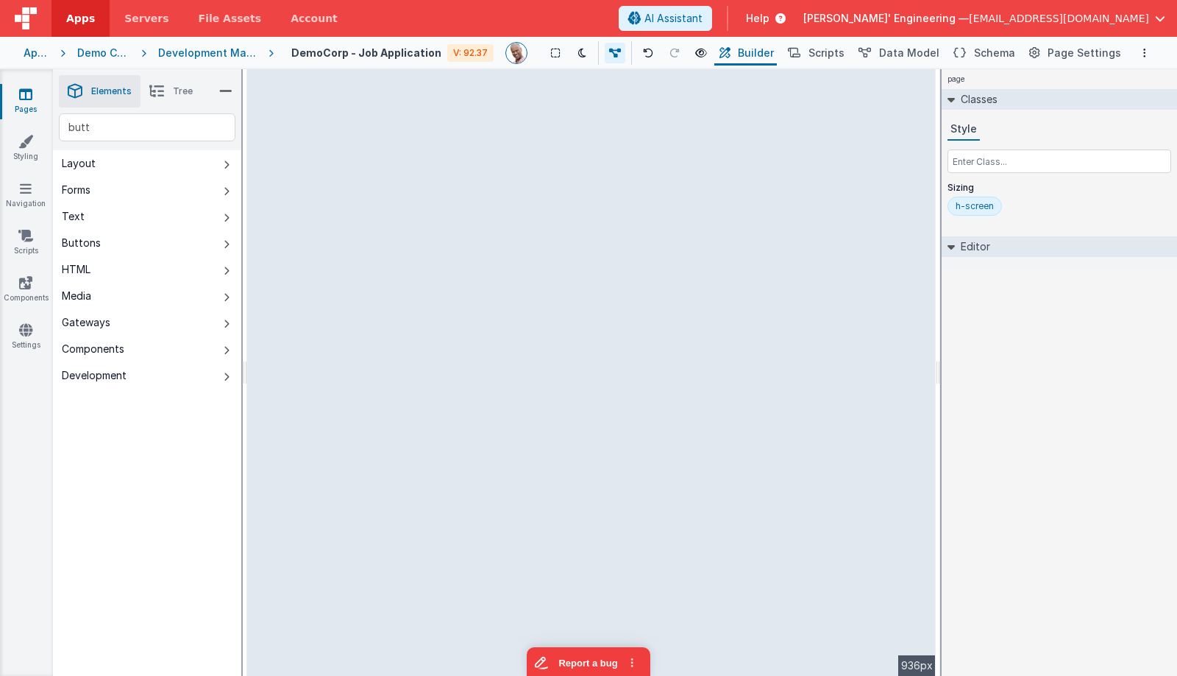
drag, startPoint x: 419, startPoint y: 300, endPoint x: 408, endPoint y: 217, distance: 84.0
click at [449, 289] on div "--> 936px" at bounding box center [591, 372] width 689 height 606
drag, startPoint x: 604, startPoint y: 208, endPoint x: 496, endPoint y: 132, distance: 132.5
click at [589, 190] on div "--> 936px" at bounding box center [591, 372] width 689 height 606
drag, startPoint x: 544, startPoint y: 197, endPoint x: 367, endPoint y: 88, distance: 207.9
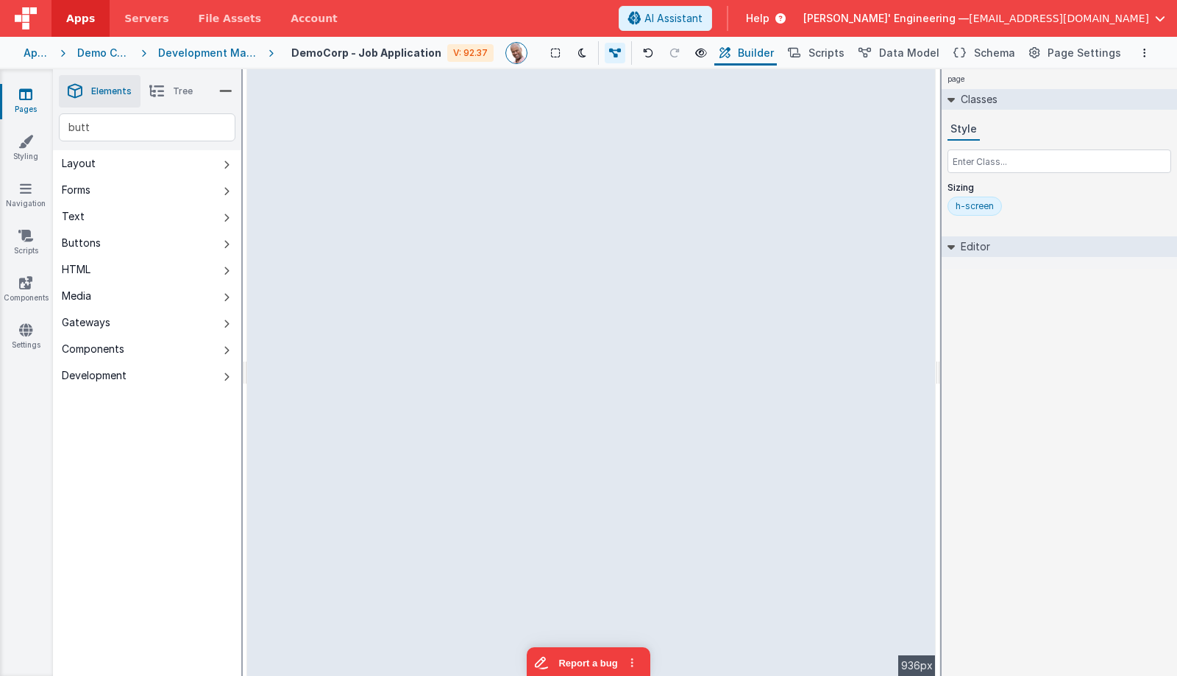
click at [543, 197] on div "--> 936px" at bounding box center [591, 372] width 689 height 606
click at [248, 54] on div "Development Master" at bounding box center [207, 53] width 99 height 15
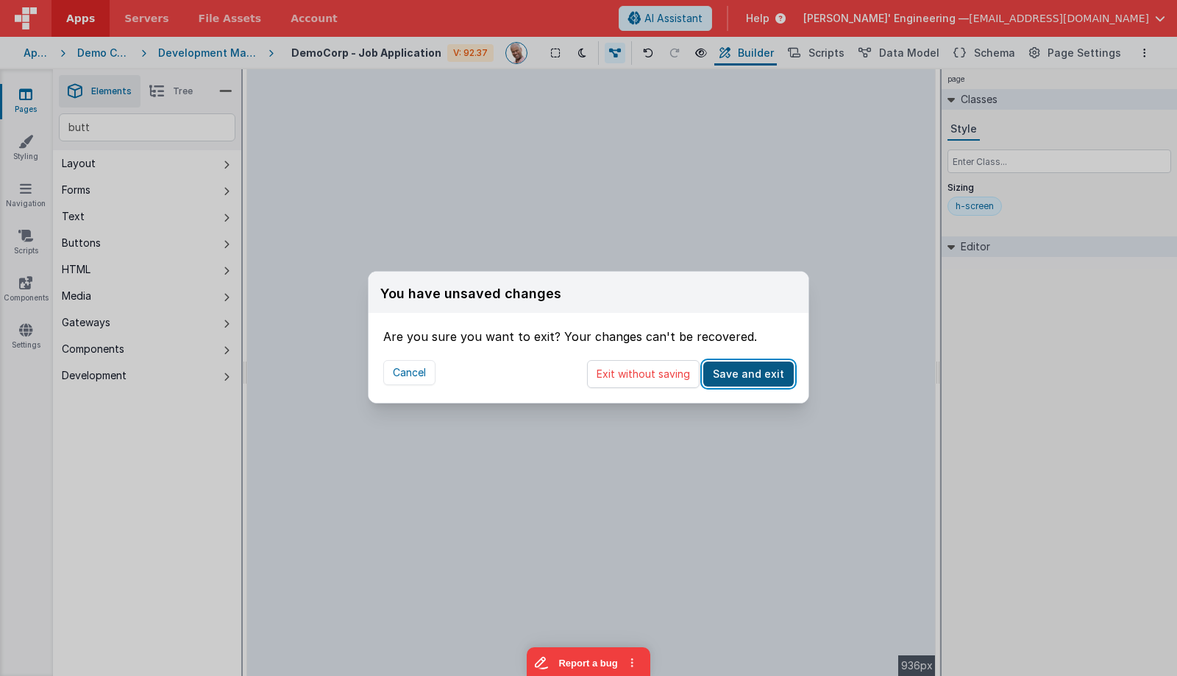
click at [746, 376] on button "Save and exit" at bounding box center [748, 373] width 91 height 25
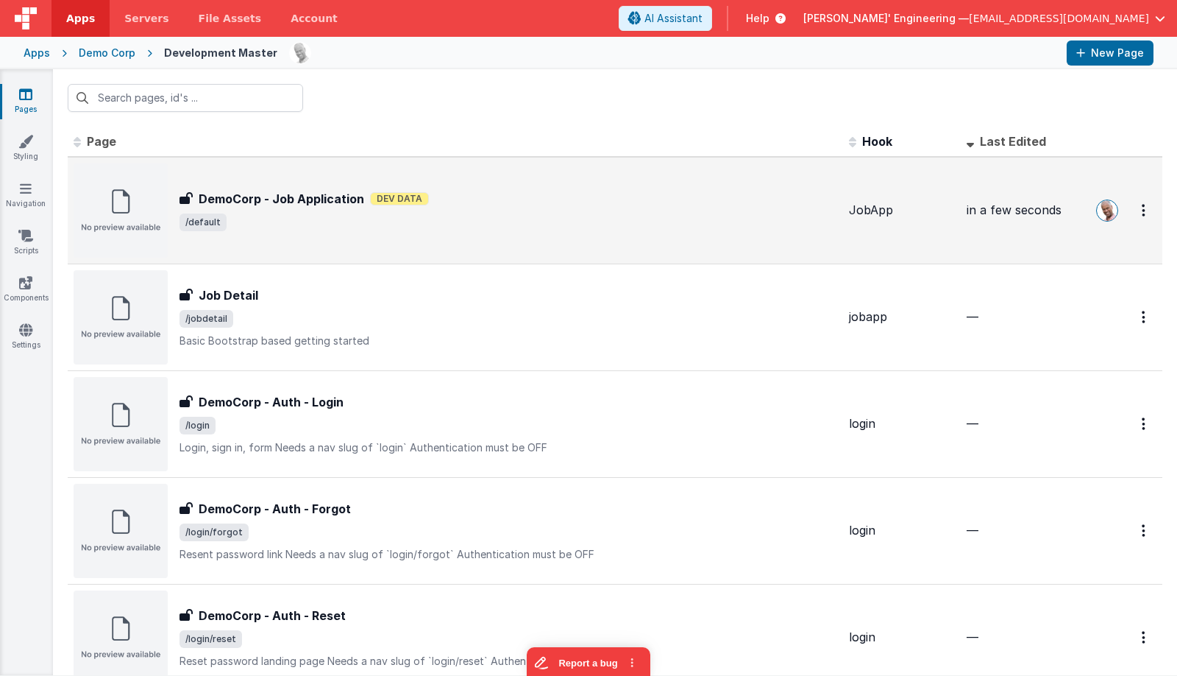
click at [380, 196] on span "Dev Data" at bounding box center [399, 198] width 59 height 13
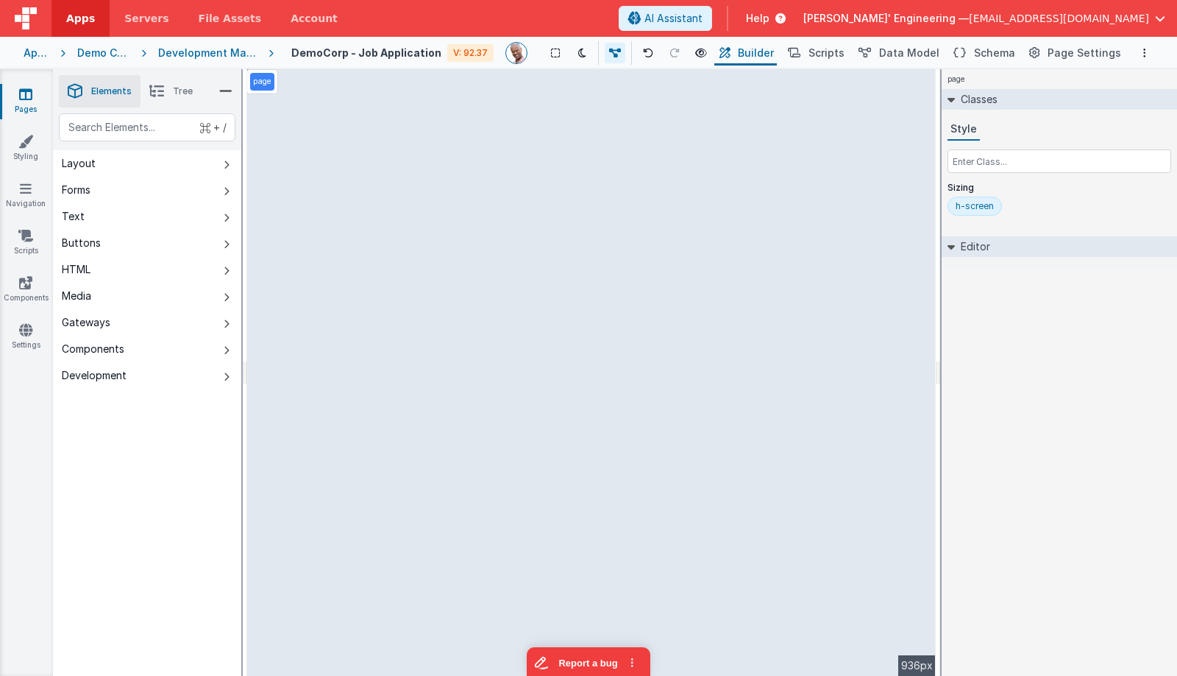
select select "string"
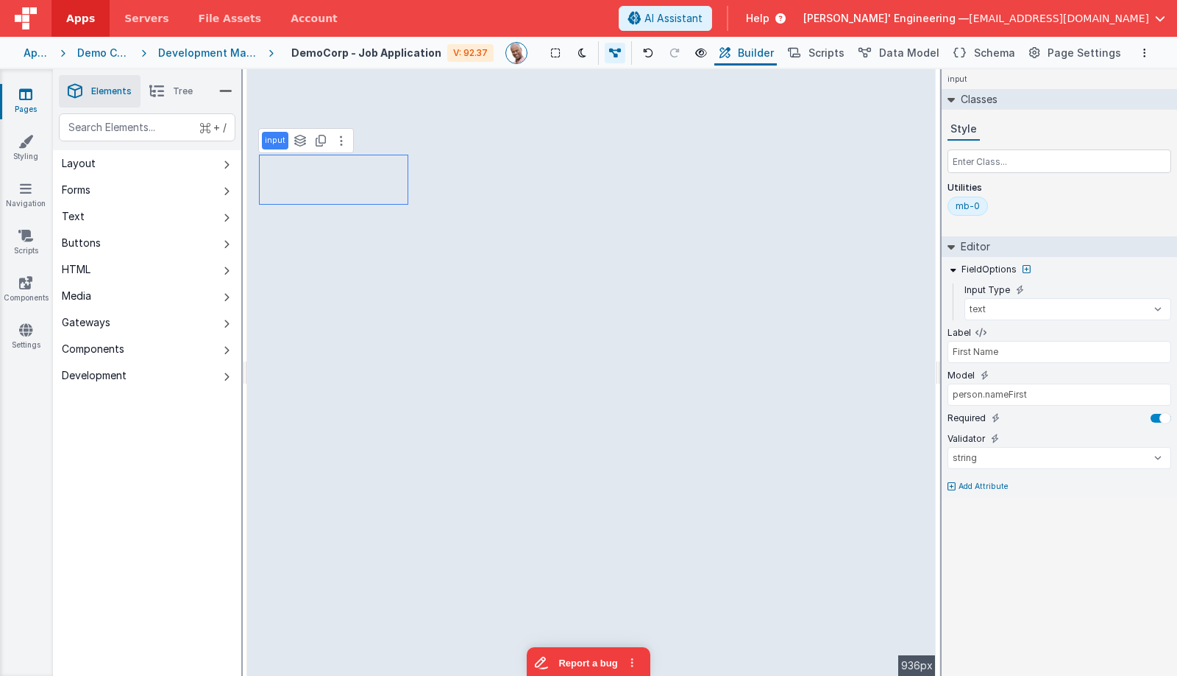
type input "Last Name"
type input "person.nameLast"
click at [119, 128] on div "text" at bounding box center [147, 127] width 177 height 28
type div "butt"
type input "Push Me"
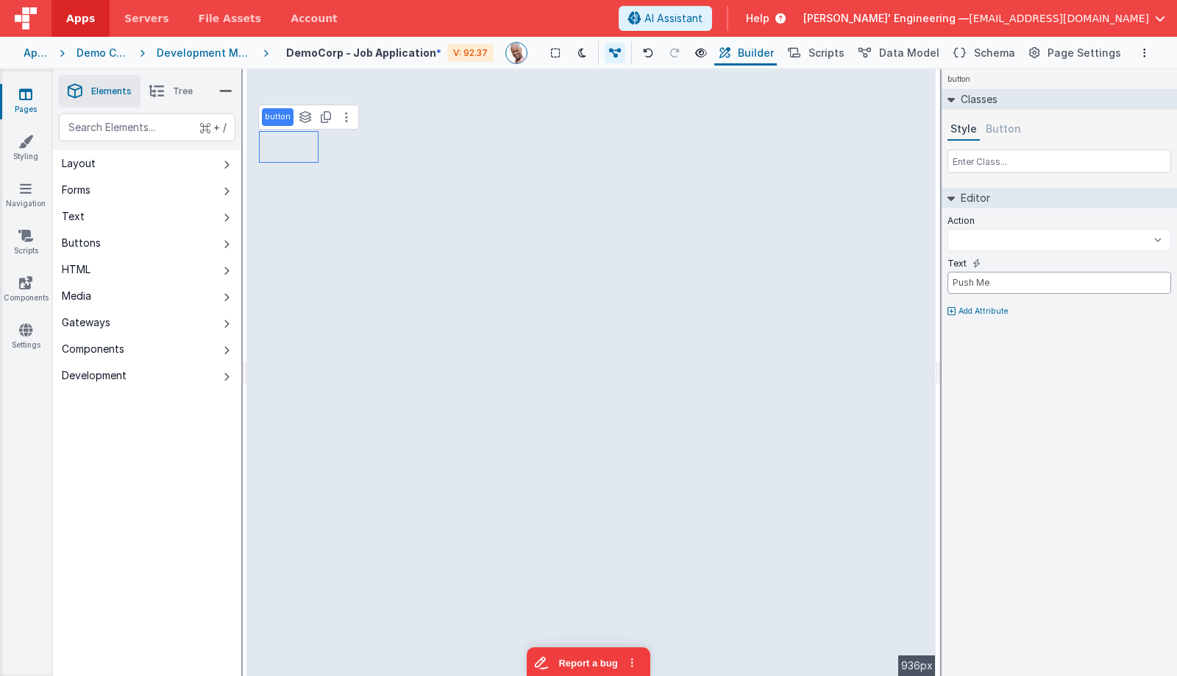
select select
type input "S"
select select
type input "Say"
select select
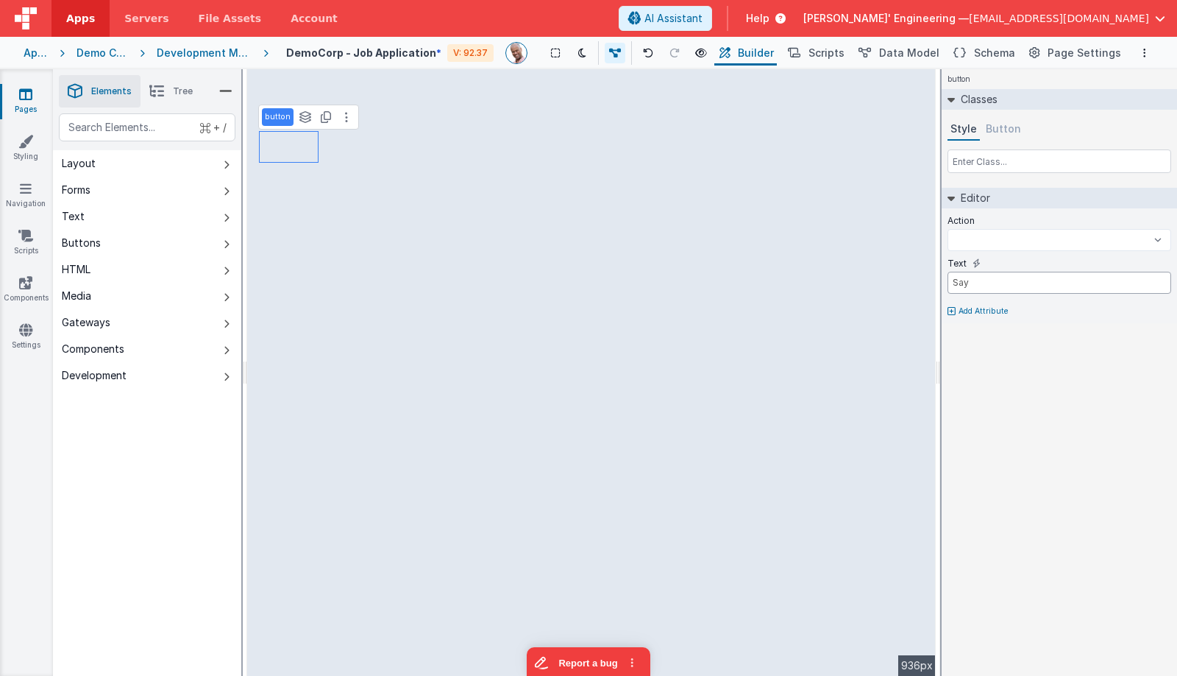
type input "Say"
select select
type input "Say H"
select select
type input "Say Hi"
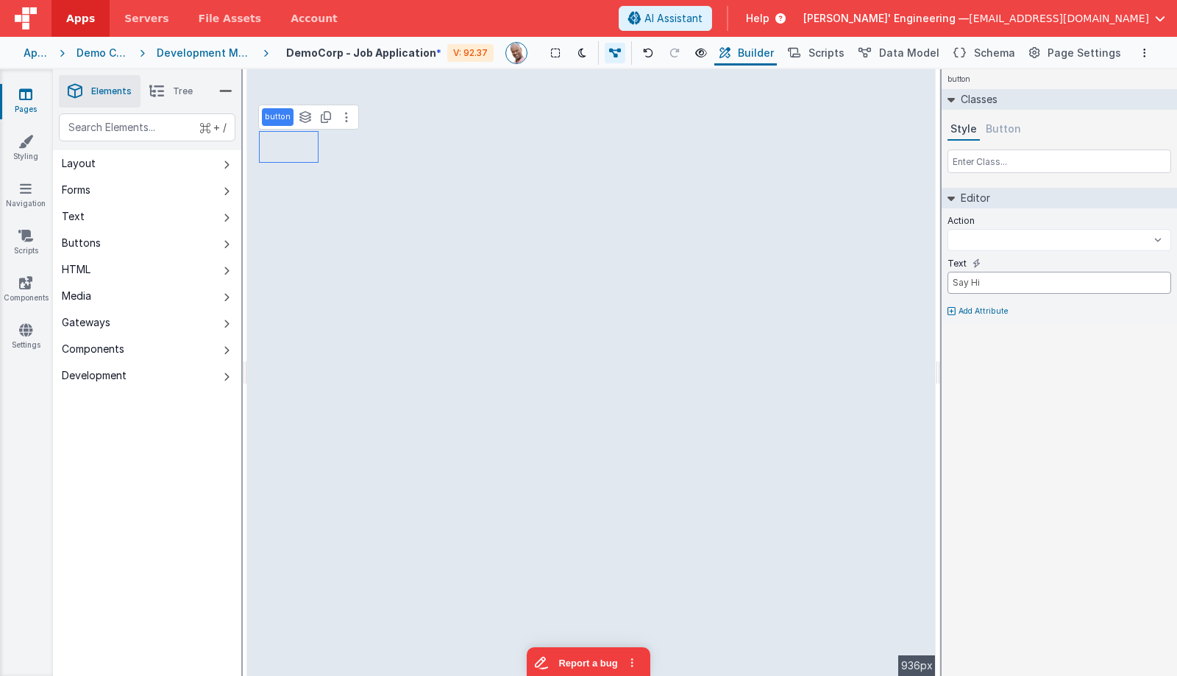
select select
type input "Say Hi"
click at [1052, 242] on select "hiGabriel onFormLoad onAppLoad" at bounding box center [1060, 240] width 224 height 22
select select "hiGabriel"
click at [948, 229] on select "hiGabriel onFormLoad onAppLoad" at bounding box center [1060, 240] width 224 height 22
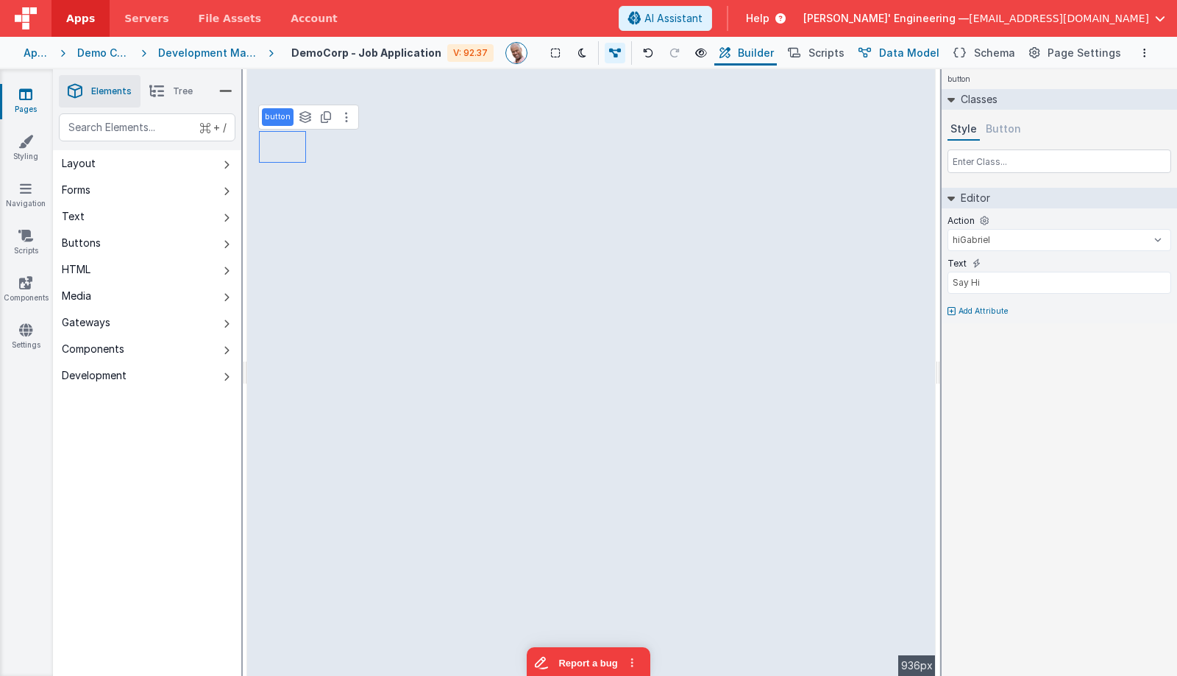
drag, startPoint x: 885, startPoint y: 53, endPoint x: 868, endPoint y: 54, distance: 16.9
click at [885, 53] on button "Data Model" at bounding box center [898, 52] width 89 height 25
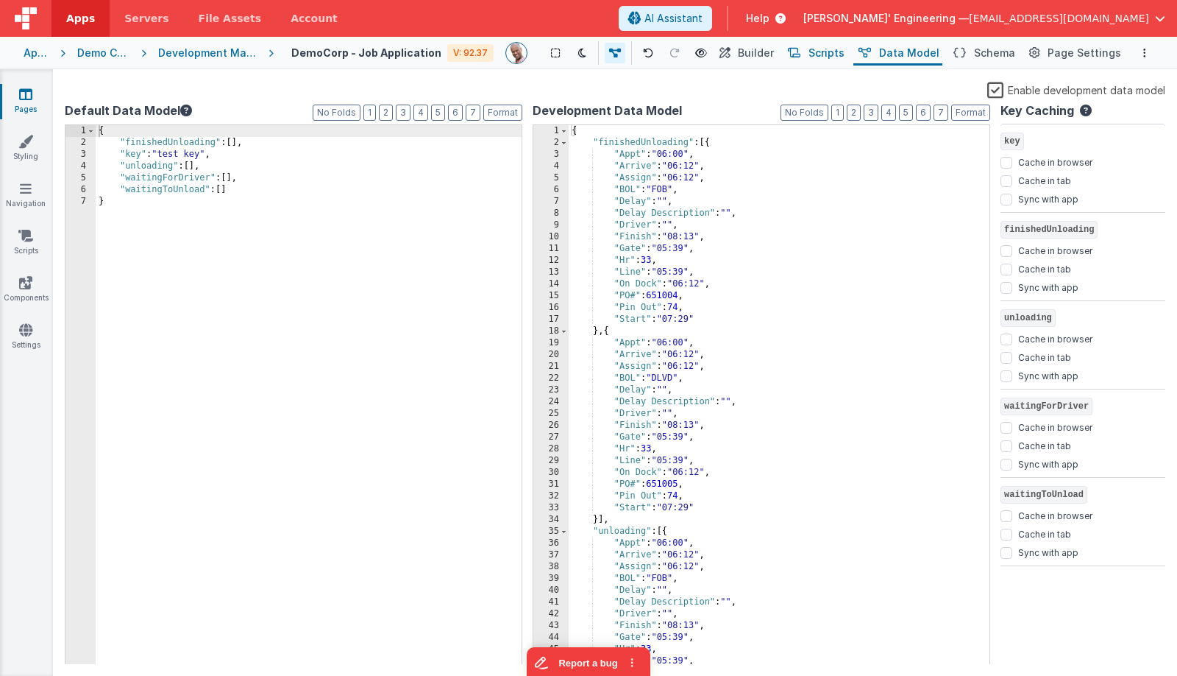
drag, startPoint x: 851, startPoint y: 53, endPoint x: 825, endPoint y: 59, distance: 26.4
click at [845, 53] on span "Scripts" at bounding box center [827, 53] width 36 height 15
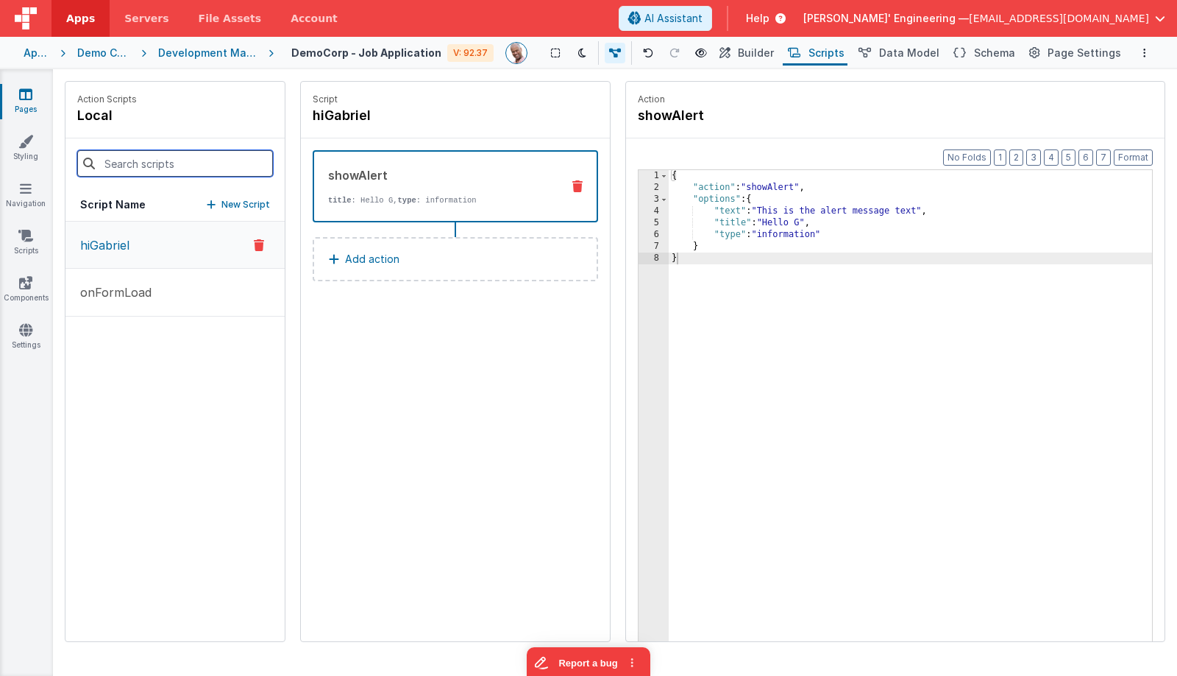
click at [207, 155] on input at bounding box center [175, 163] width 196 height 26
click at [147, 258] on button "hiGabriel" at bounding box center [174, 244] width 219 height 47
click at [494, 256] on button "Add action" at bounding box center [456, 259] width 286 height 44
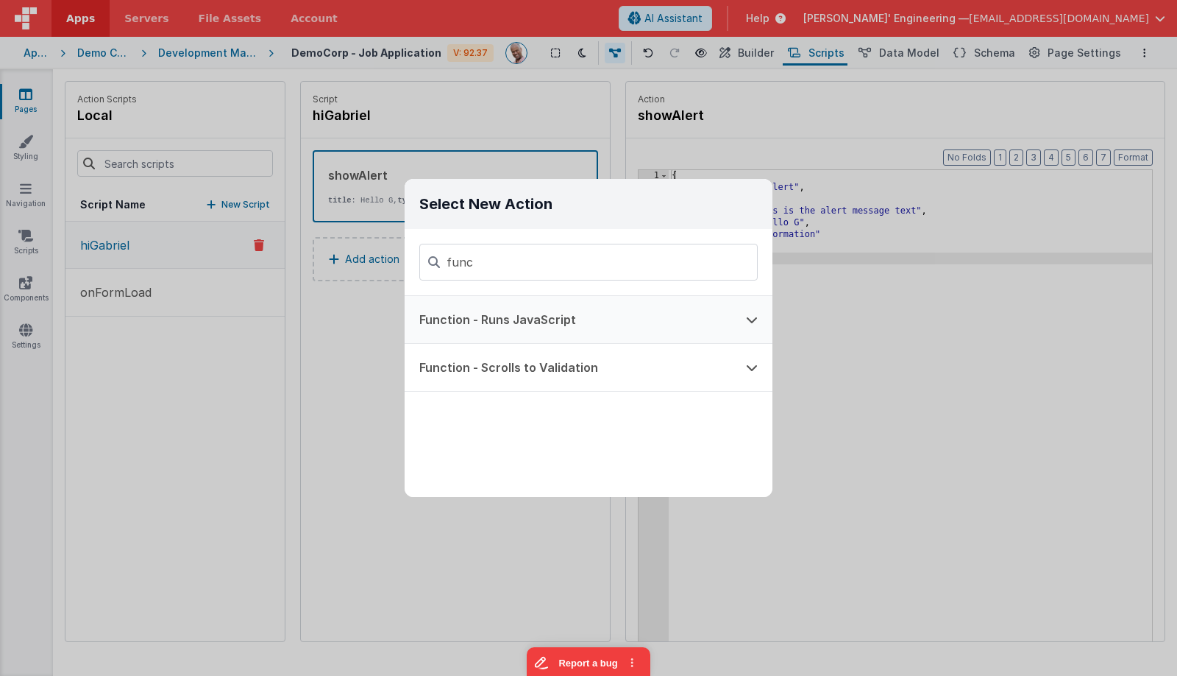
type input "func"
click at [578, 316] on button "Function - Runs JavaScript" at bounding box center [568, 319] width 327 height 47
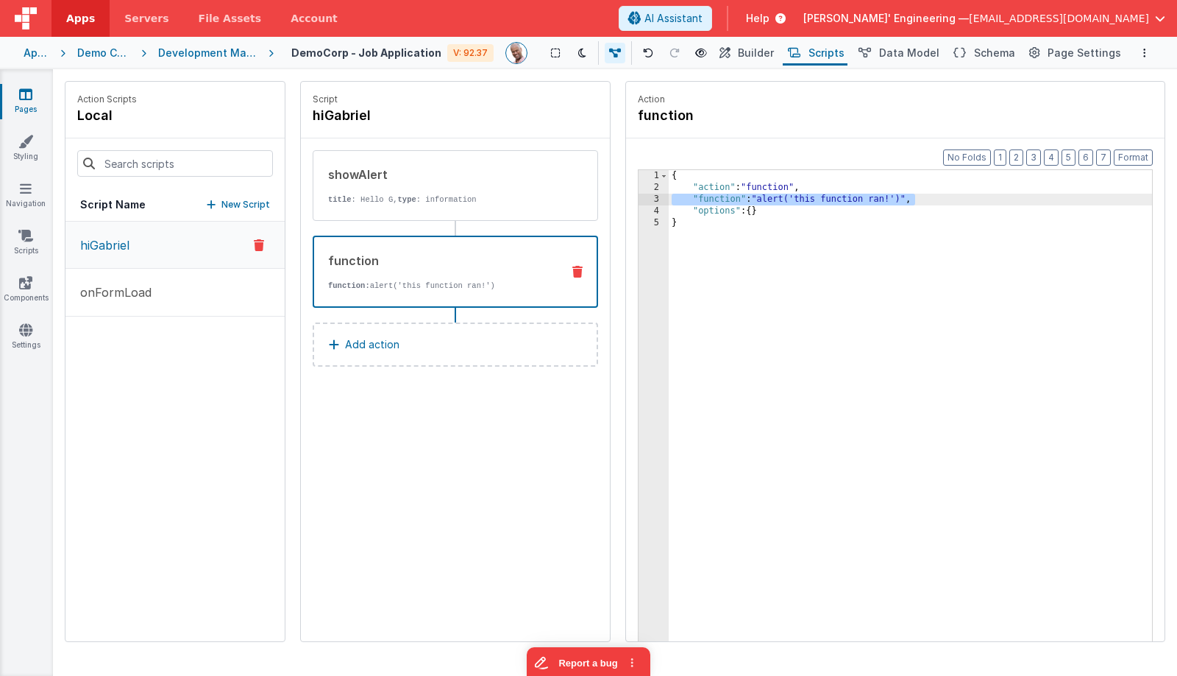
drag, startPoint x: 954, startPoint y: 199, endPoint x: 673, endPoint y: 202, distance: 281.8
click at [673, 202] on div "{ "action" : "function" , "function" : "alert('this function ran!')" , "options…" at bounding box center [910, 440] width 483 height 540
click at [678, 241] on div "{ "action" : "function" , "function" : "alert('this function ran!')" , "options…" at bounding box center [910, 440] width 483 height 540
click at [714, 202] on div "{ "action" : "function" , "function" : "alert('this function ran!')" , "options…" at bounding box center [910, 440] width 483 height 540
click at [649, 200] on div "3" at bounding box center [654, 200] width 30 height 12
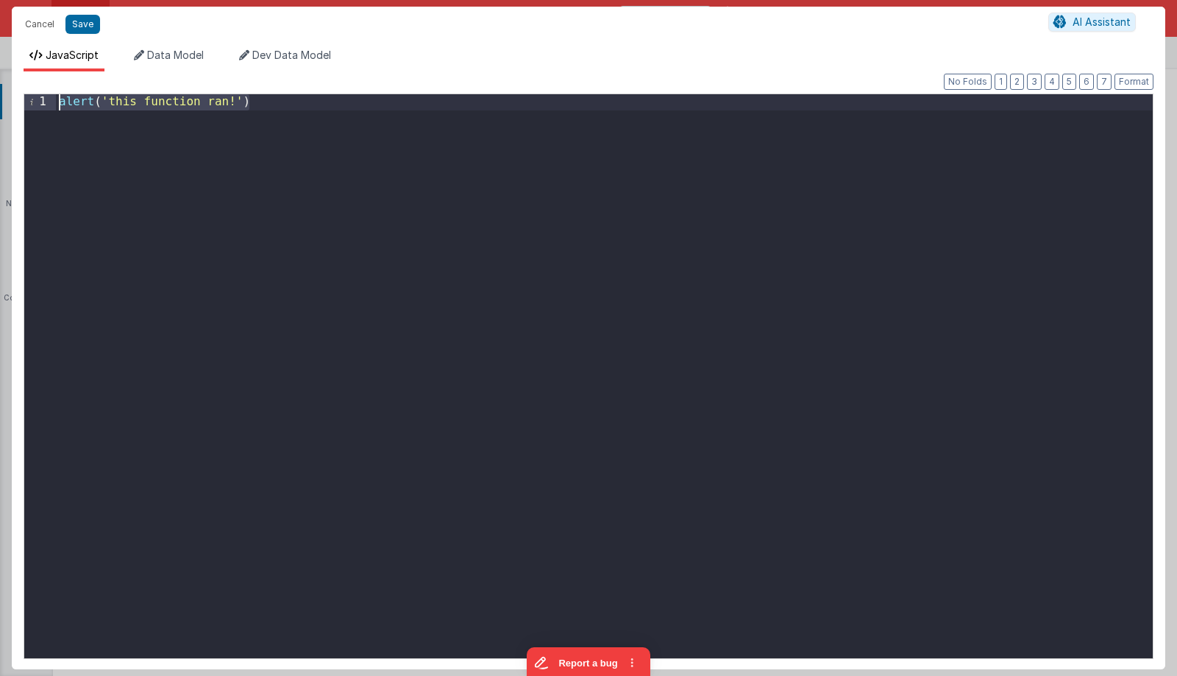
drag, startPoint x: 649, startPoint y: 200, endPoint x: -30, endPoint y: 66, distance: 692.3
click at [0, 66] on html "Cancel Save AI Assistant JavaScript Data Model Dev Data Model Format 7 6 5 4 3 …" at bounding box center [588, 338] width 1177 height 676
click at [214, 103] on div "alert ( 'this function ran!' )" at bounding box center [604, 391] width 1097 height 595
click at [218, 103] on div "alert ( 'this function ran!' )" at bounding box center [604, 391] width 1097 height 595
click at [308, 107] on div "alert ( 'this function ran!' )" at bounding box center [604, 391] width 1097 height 595
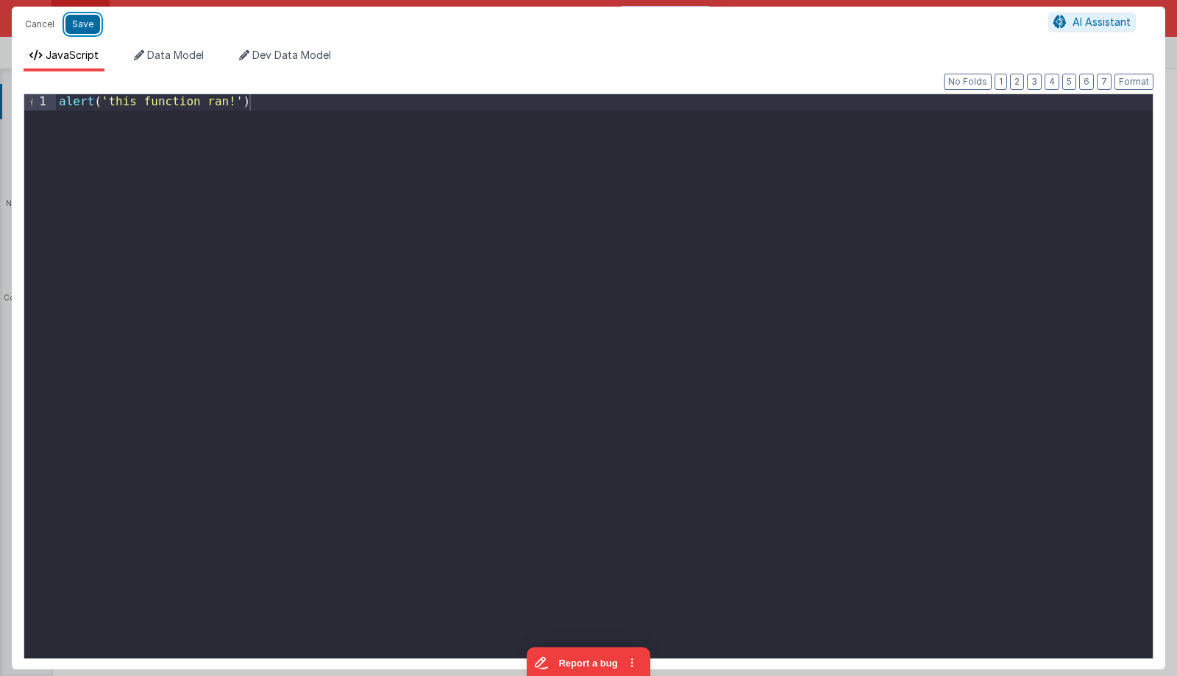
drag, startPoint x: 84, startPoint y: 29, endPoint x: 333, endPoint y: 71, distance: 252.2
click at [84, 29] on button "Save" at bounding box center [82, 24] width 35 height 19
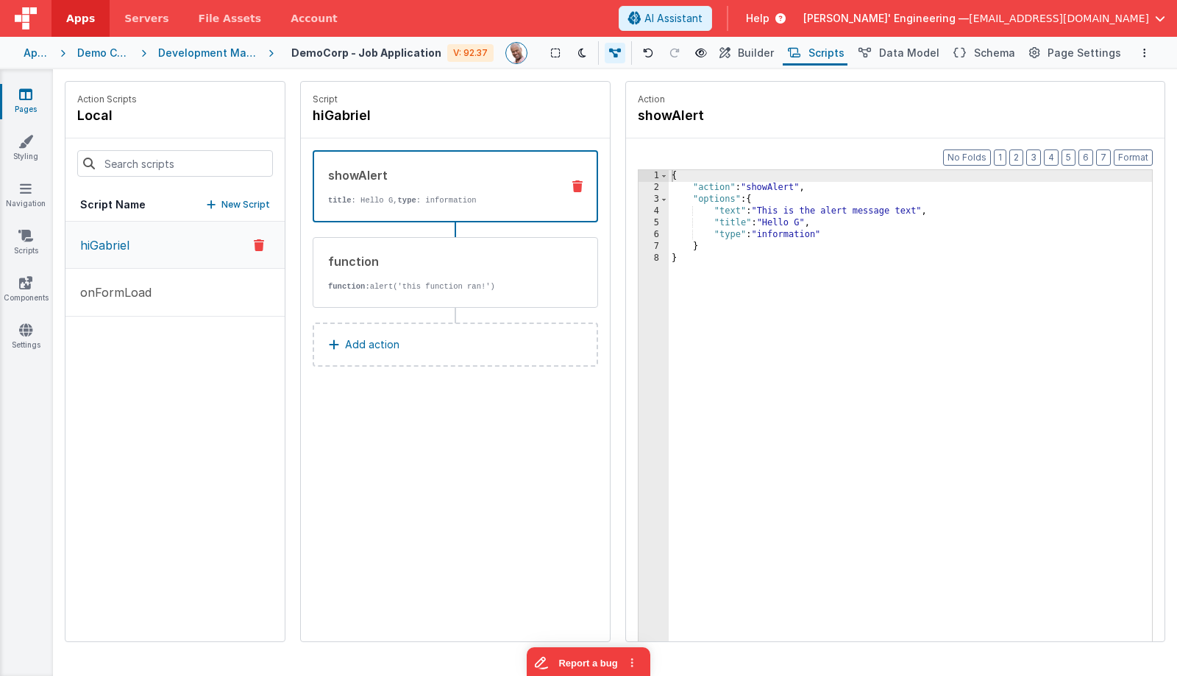
click at [572, 186] on icon at bounding box center [577, 186] width 10 height 12
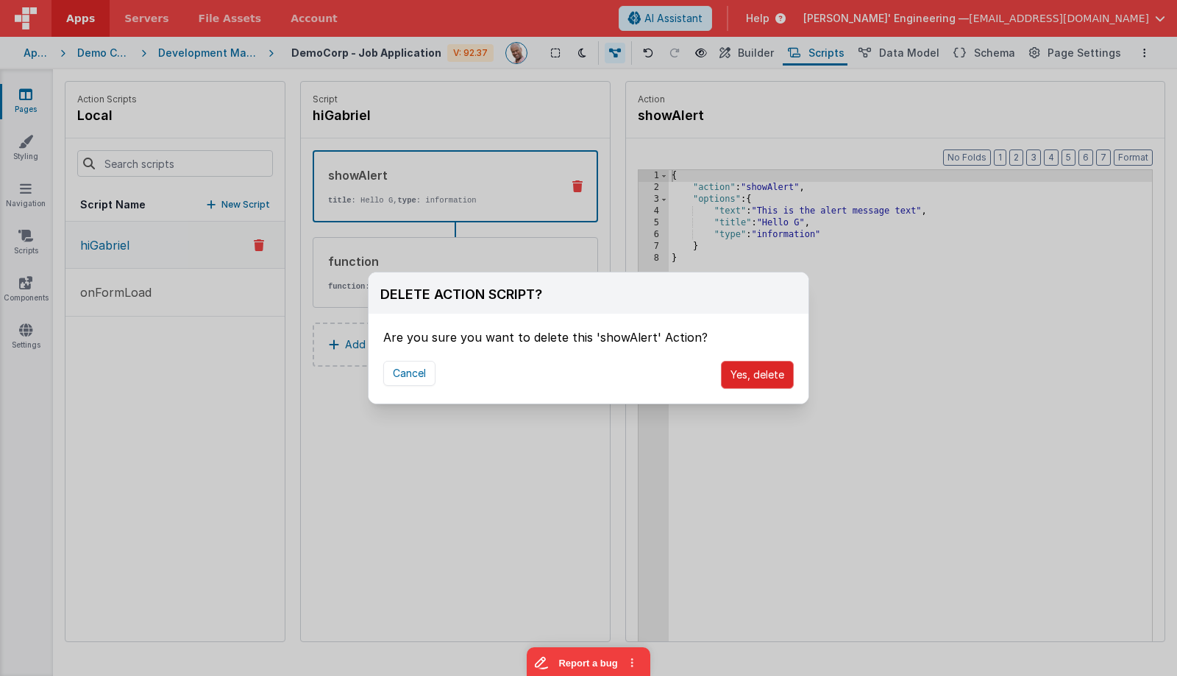
drag, startPoint x: 751, startPoint y: 375, endPoint x: 757, endPoint y: 361, distance: 15.2
click at [752, 374] on button "Yes, delete" at bounding box center [757, 375] width 73 height 28
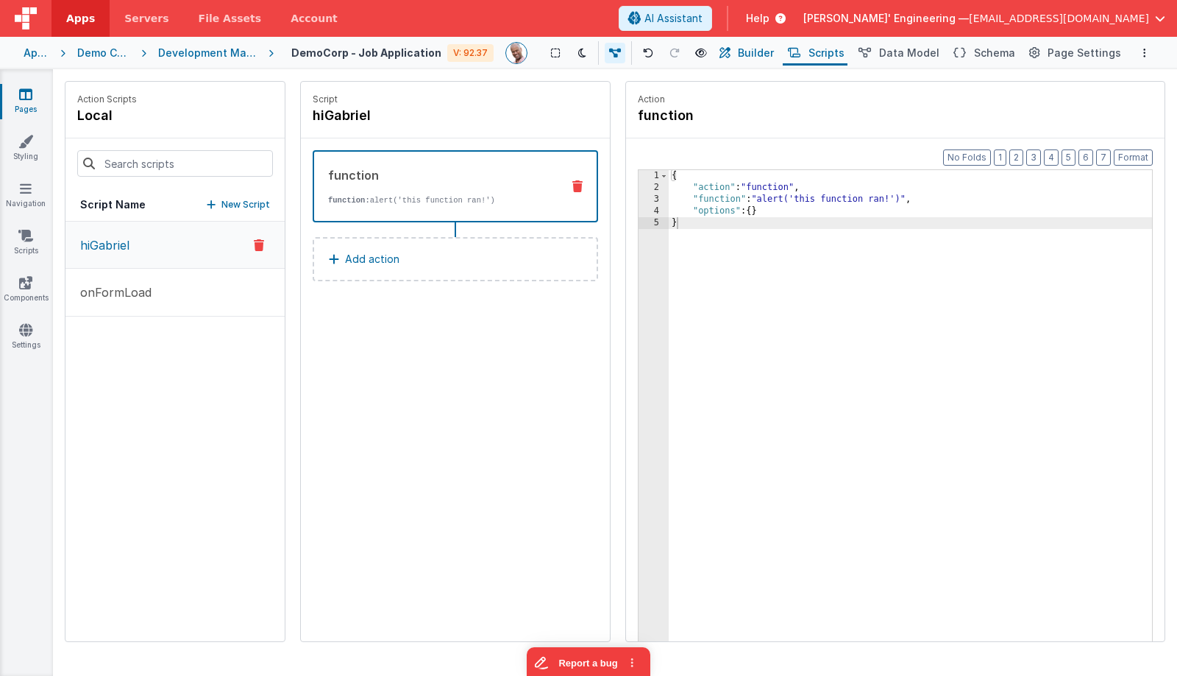
click at [770, 50] on span "Builder" at bounding box center [756, 53] width 36 height 15
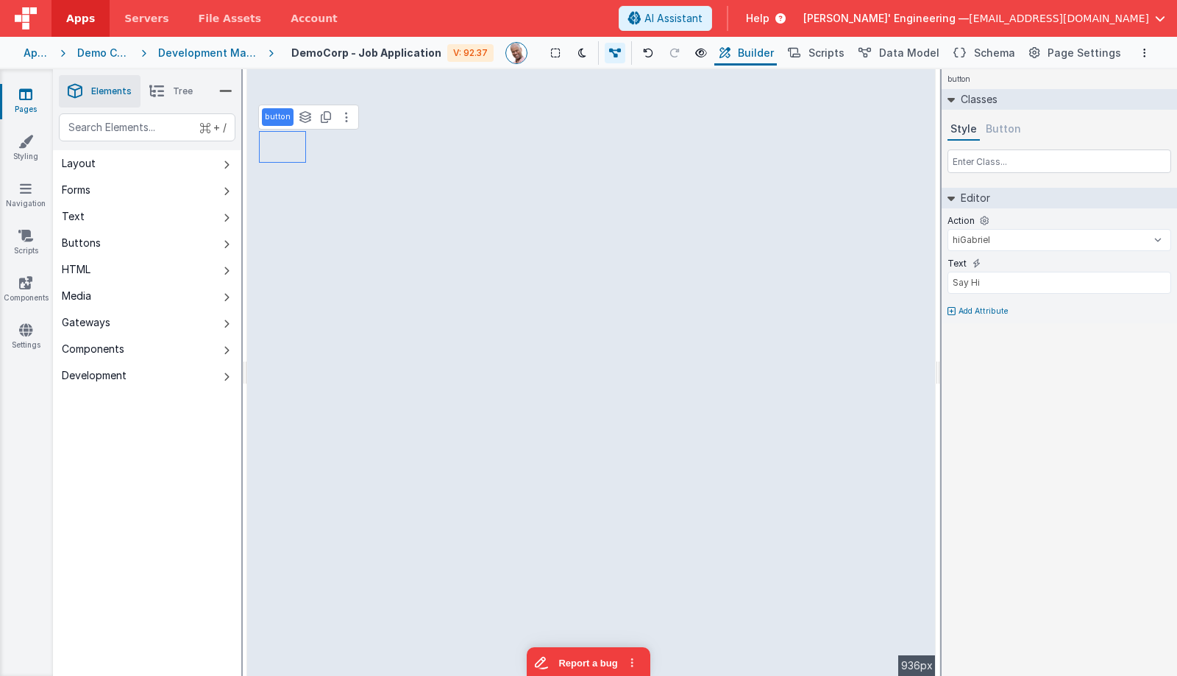
type input "First Name"
select select "string"
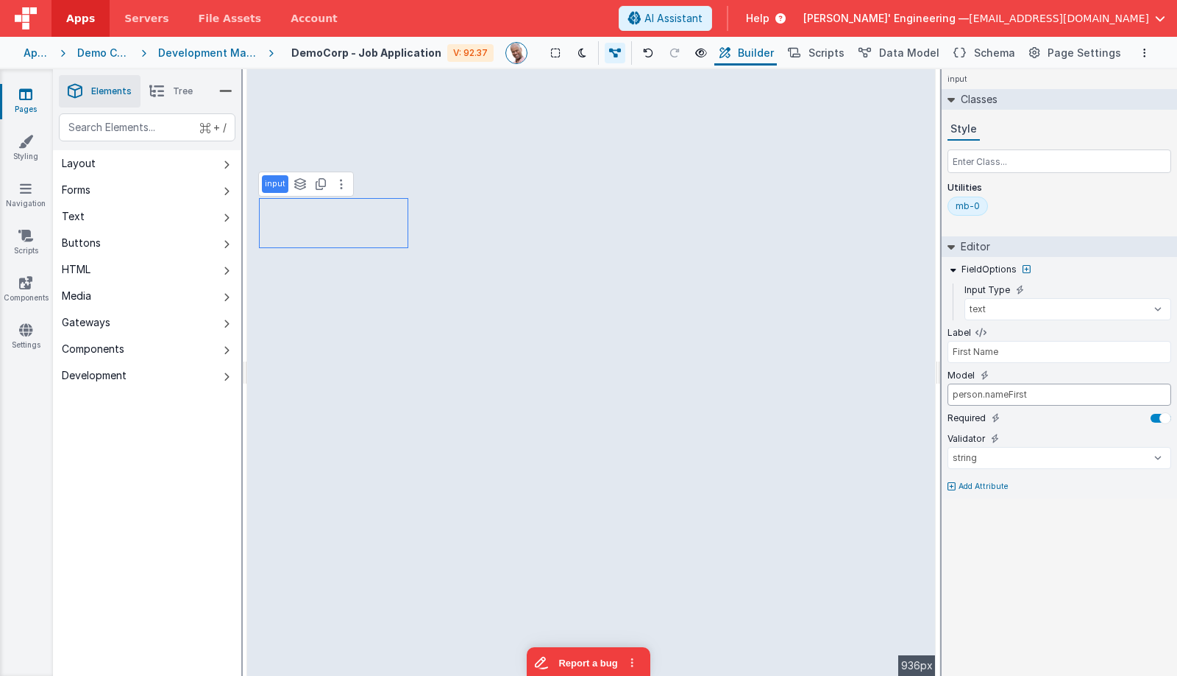
click at [969, 397] on input "person.nameFirst" at bounding box center [1060, 394] width 224 height 22
click at [972, 397] on input "person.nameFirst" at bounding box center [1060, 394] width 224 height 22
type input "nameFirst"
type input "Say Hi"
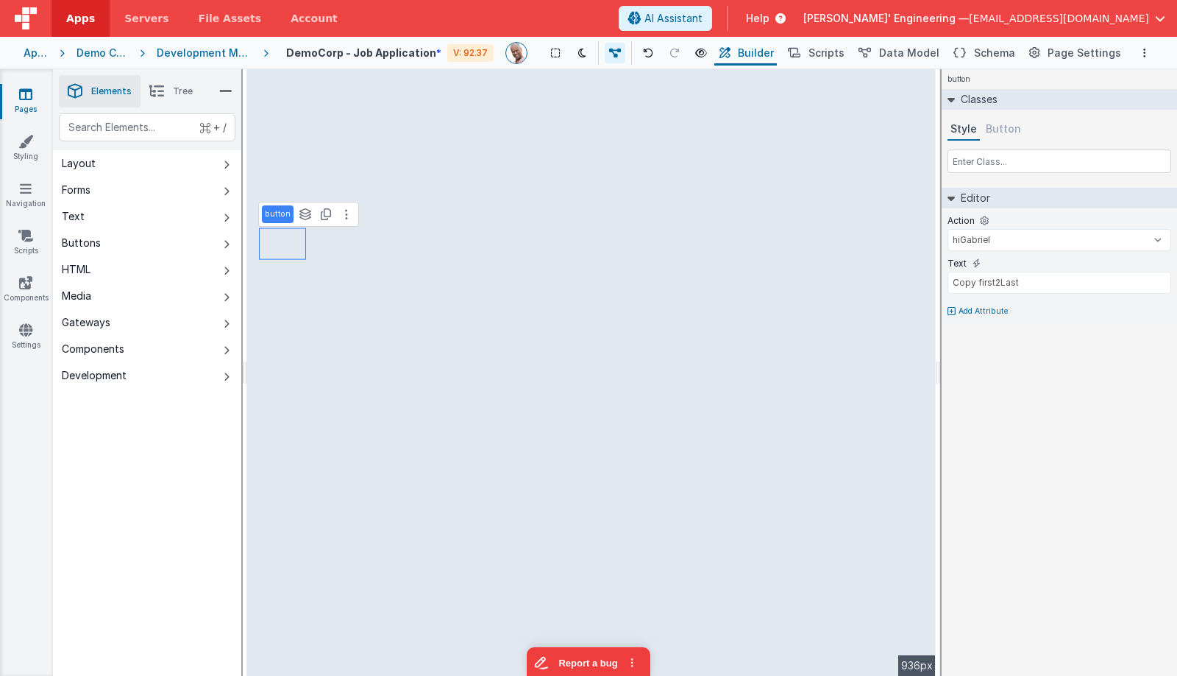
type input "Last Name"
select select "string"
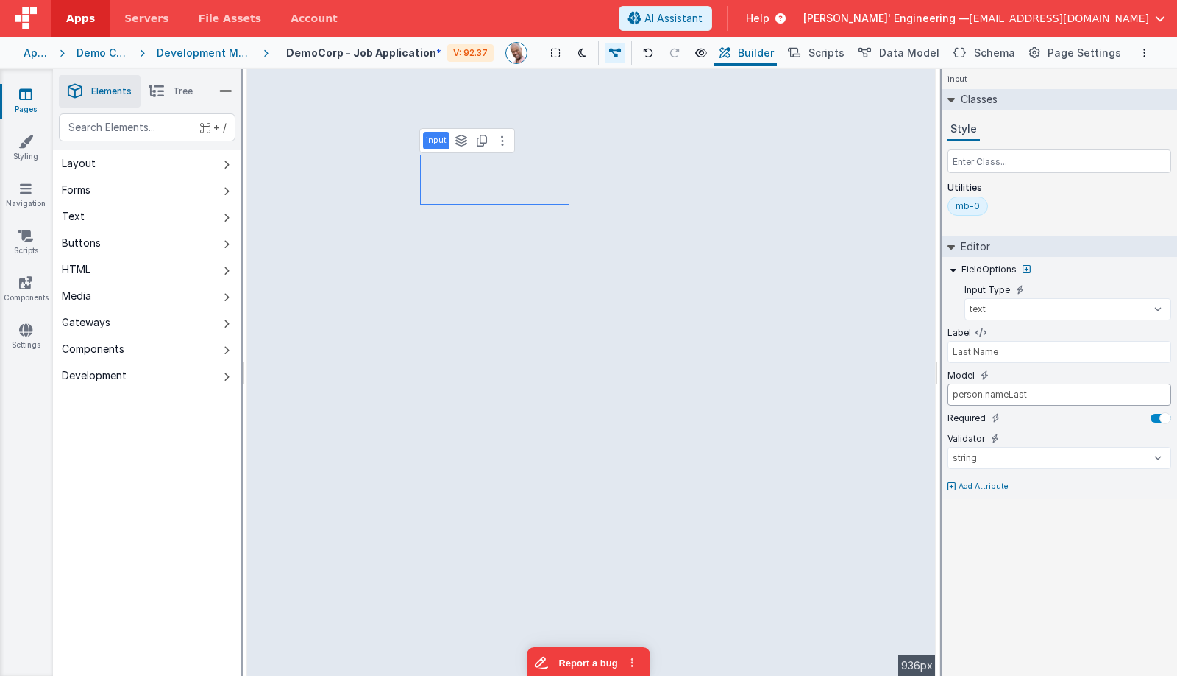
click at [971, 395] on input "person.nameLast" at bounding box center [1060, 394] width 224 height 22
type input "nameLast"
type input "First Name"
type input "nameFirst"
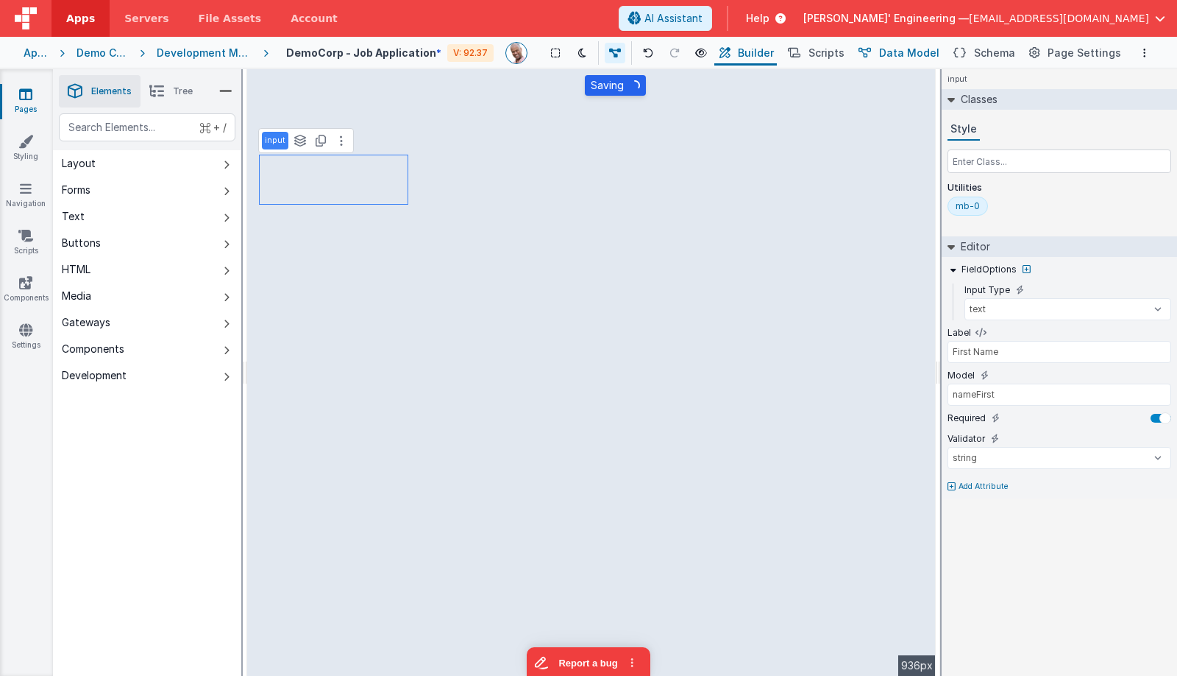
click at [921, 52] on span "Data Model" at bounding box center [909, 53] width 60 height 15
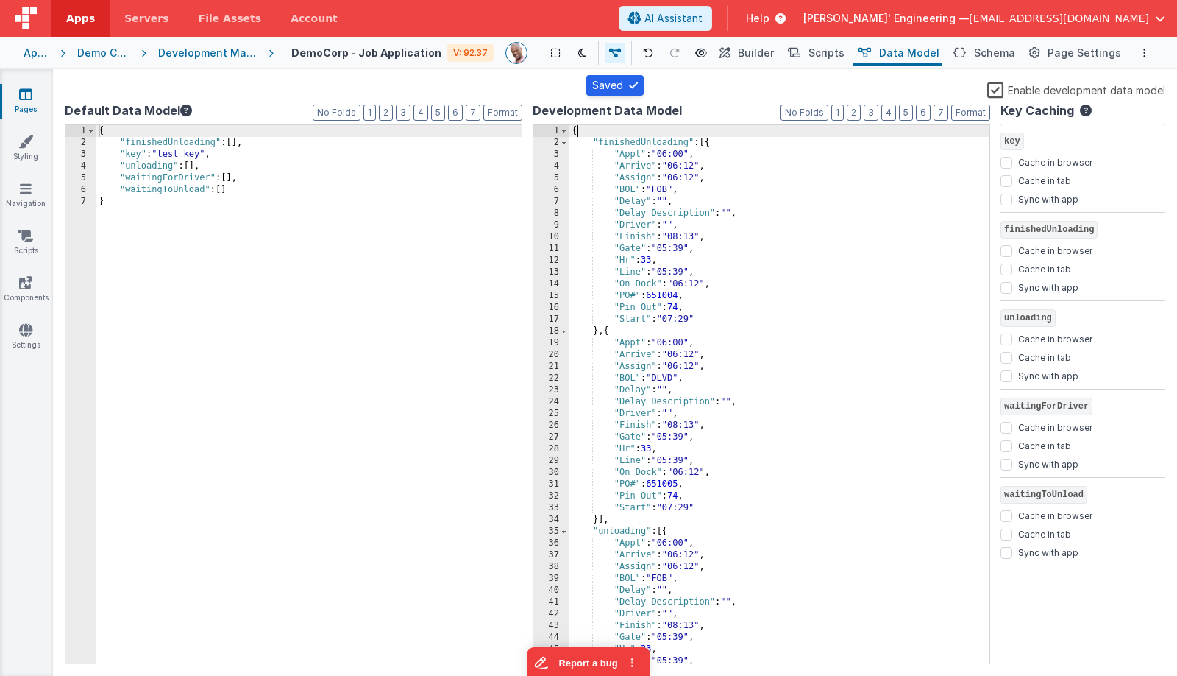
click at [694, 130] on div "{ "finishedUnloading" : [{ "Appt" : "06:00" , "Arrive" : "06:12" , "Assign" : "…" at bounding box center [779, 406] width 421 height 563
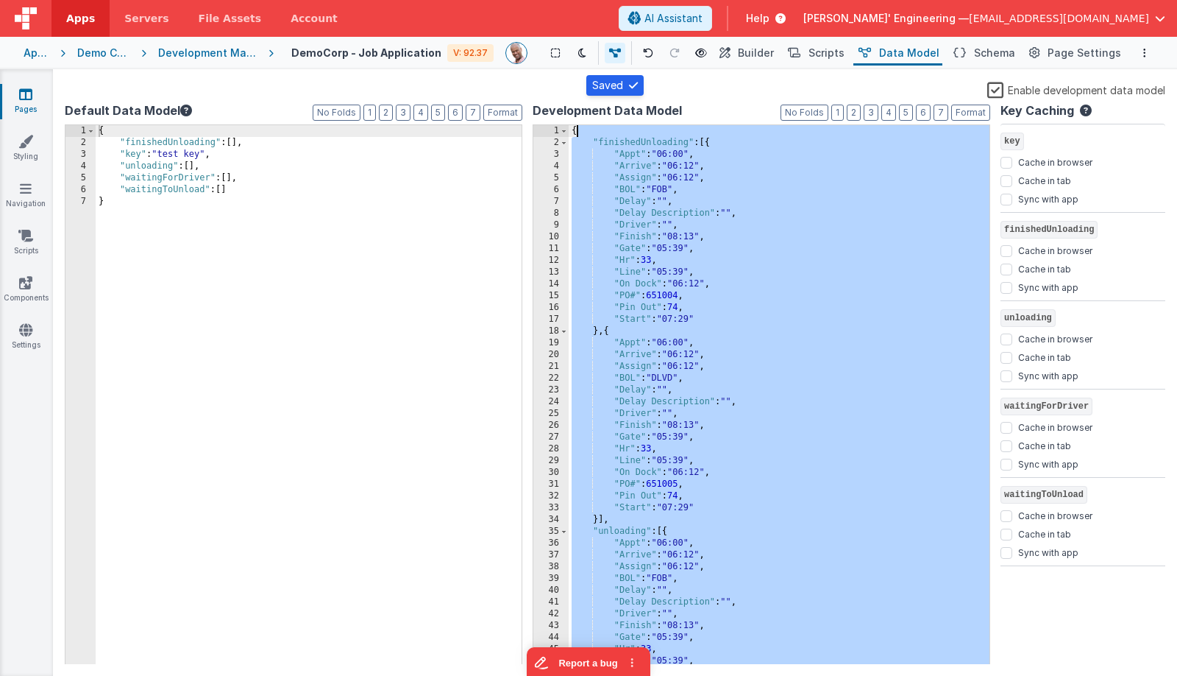
click at [693, 130] on div "{ "finishedUnloading" : [{ "Appt" : "06:00" , "Arrive" : "06:12" , "Assign" : "…" at bounding box center [779, 406] width 421 height 563
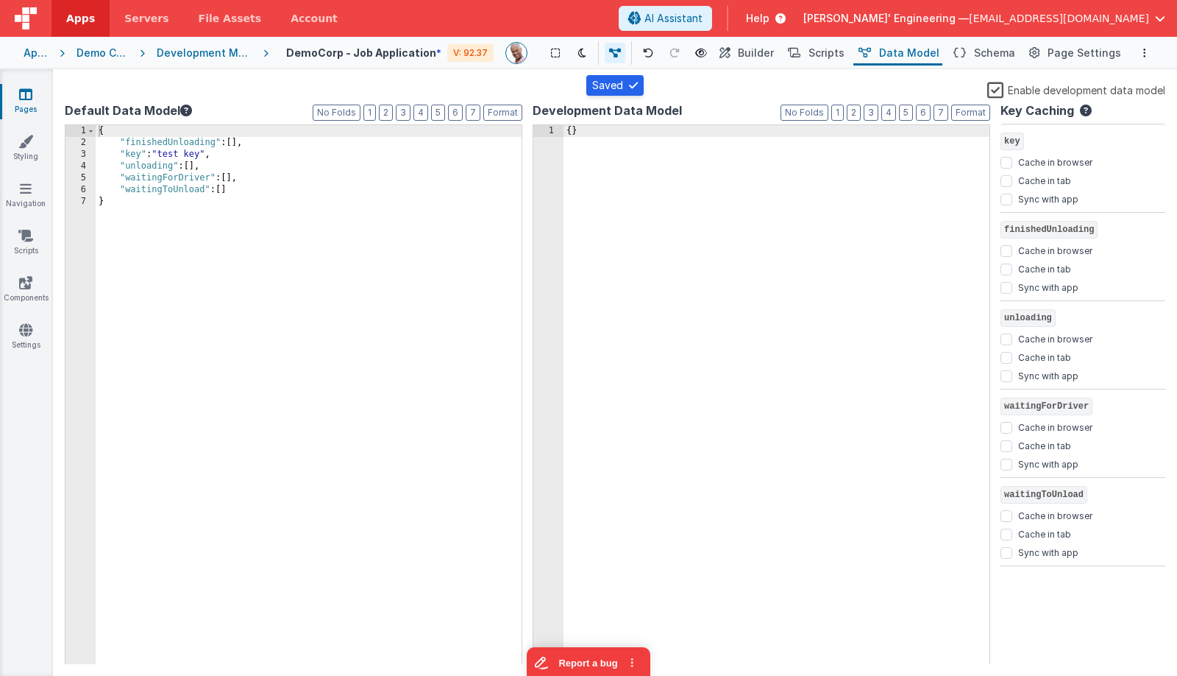
click at [191, 132] on div "{ "finishedUnloading" : [ ] , "key" : "test key" , "unloading" : [ ] , "waiting…" at bounding box center [309, 406] width 426 height 563
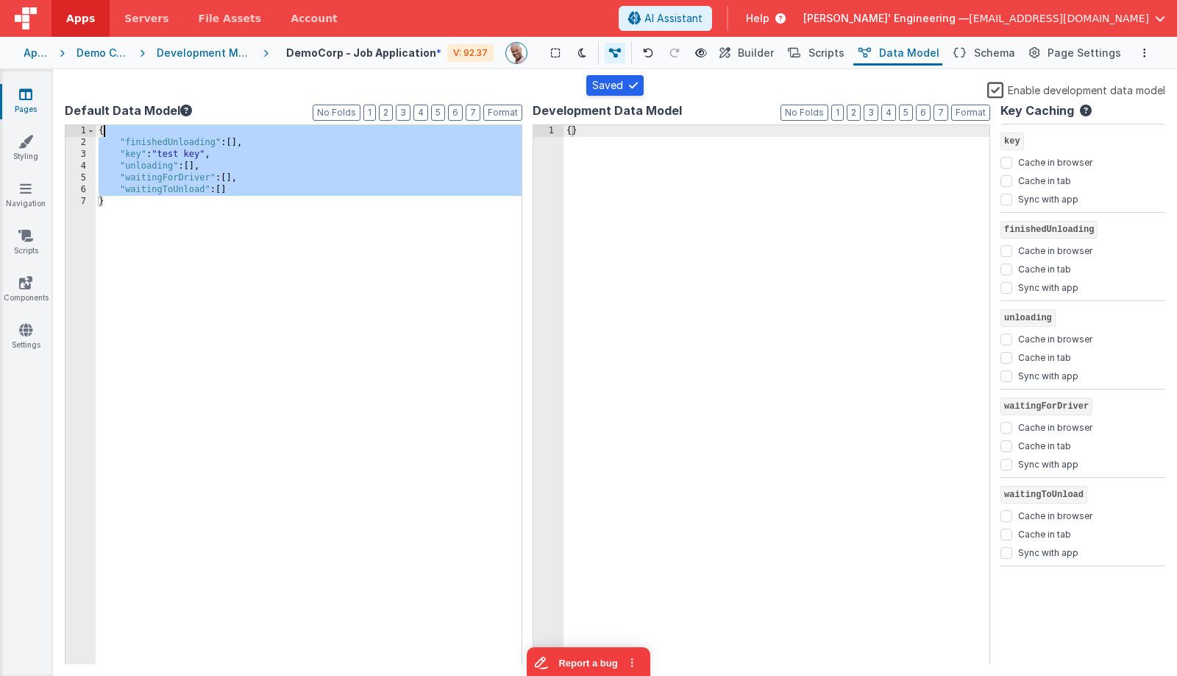
click at [191, 132] on div "{ "finishedUnloading" : [ ] , "key" : "test key" , "unloading" : [ ] , "waiting…" at bounding box center [309, 406] width 426 height 563
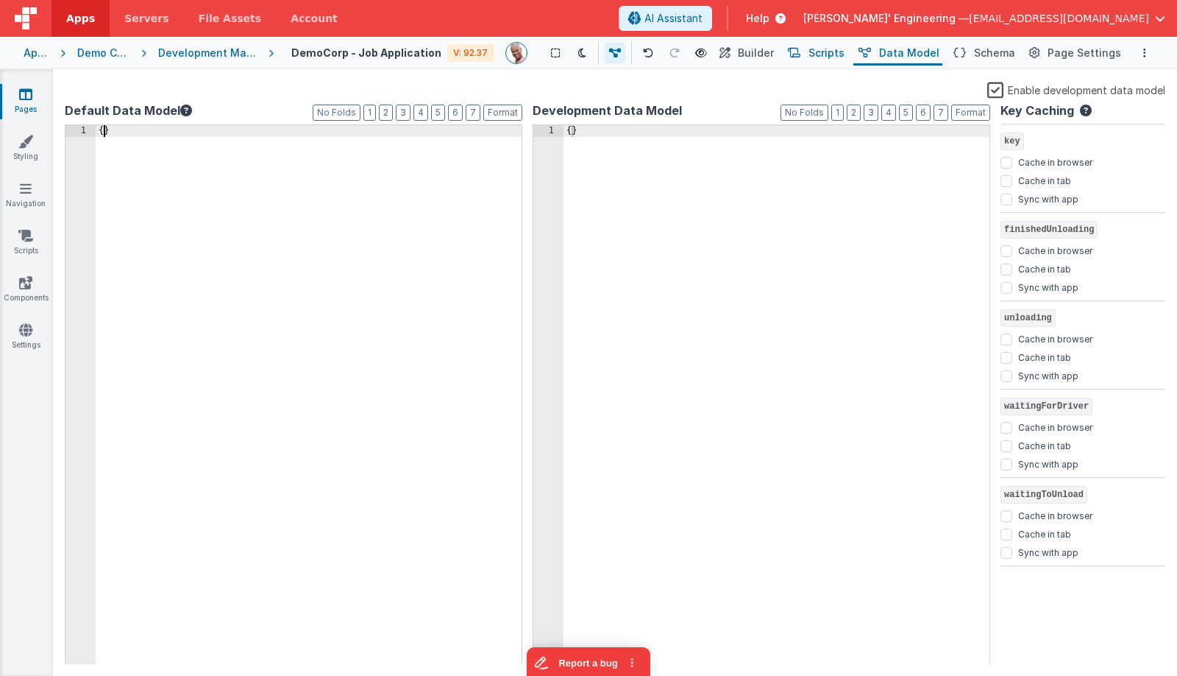
click at [843, 58] on span "Scripts" at bounding box center [827, 53] width 36 height 15
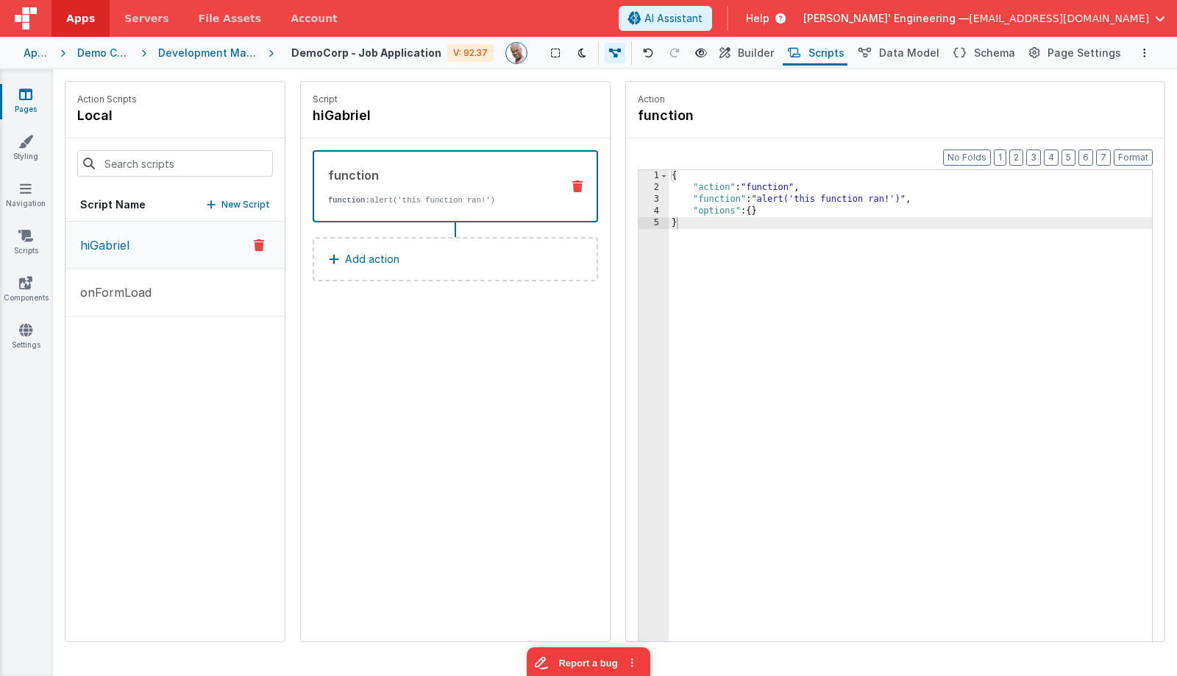
click at [478, 185] on div "function function: alert('this function ran!')" at bounding box center [431, 186] width 235 height 40
drag, startPoint x: 743, startPoint y: 199, endPoint x: 654, endPoint y: 194, distance: 89.2
click at [742, 199] on div "{ "action" : "function" , "function" : "alert('this function ran!')" , "options…" at bounding box center [910, 440] width 483 height 540
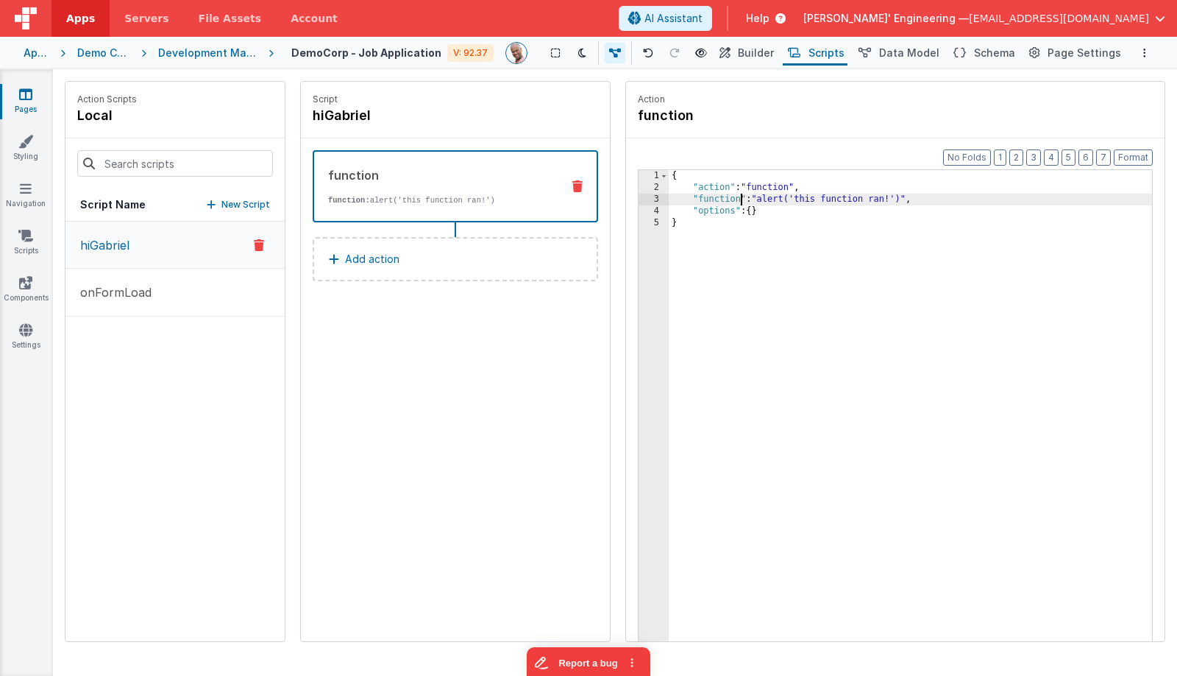
click at [652, 194] on div "3" at bounding box center [654, 200] width 30 height 12
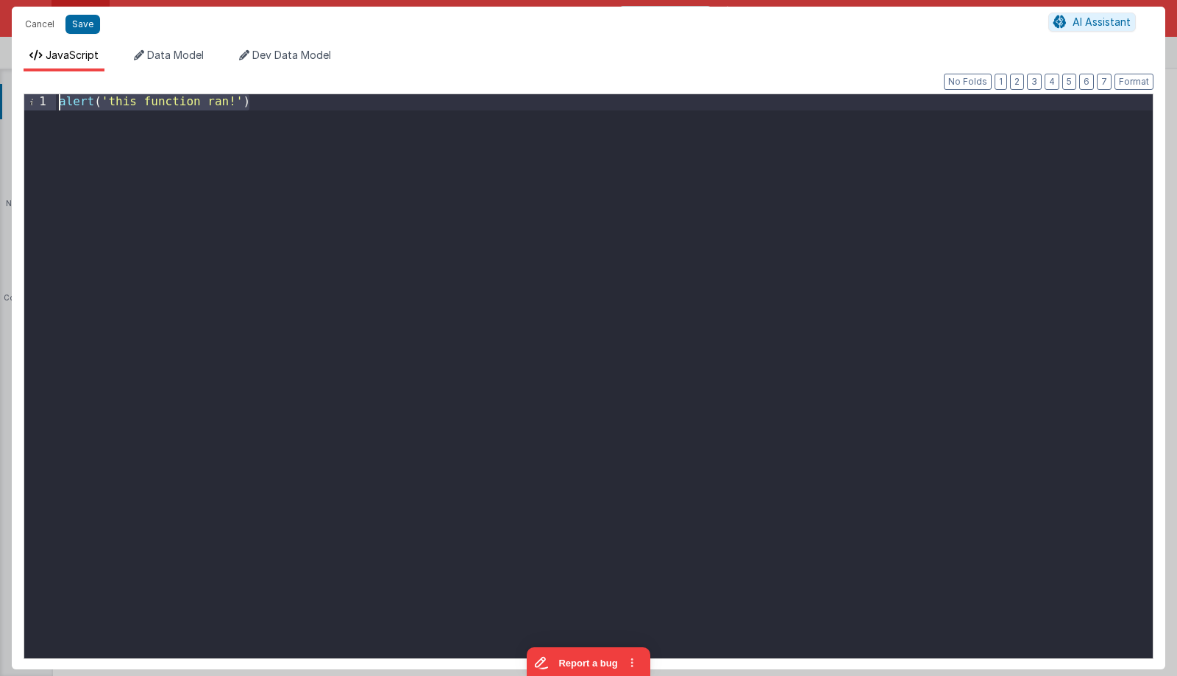
drag, startPoint x: 492, startPoint y: 161, endPoint x: -40, endPoint y: 29, distance: 549.0
click at [0, 29] on html "Cancel Save AI Assistant JavaScript Data Model Dev Data Model Format 7 6 5 4 3 …" at bounding box center [588, 338] width 1177 height 676
click at [95, 121] on div "modelnameLast = model . nameFirst" at bounding box center [604, 391] width 1097 height 595
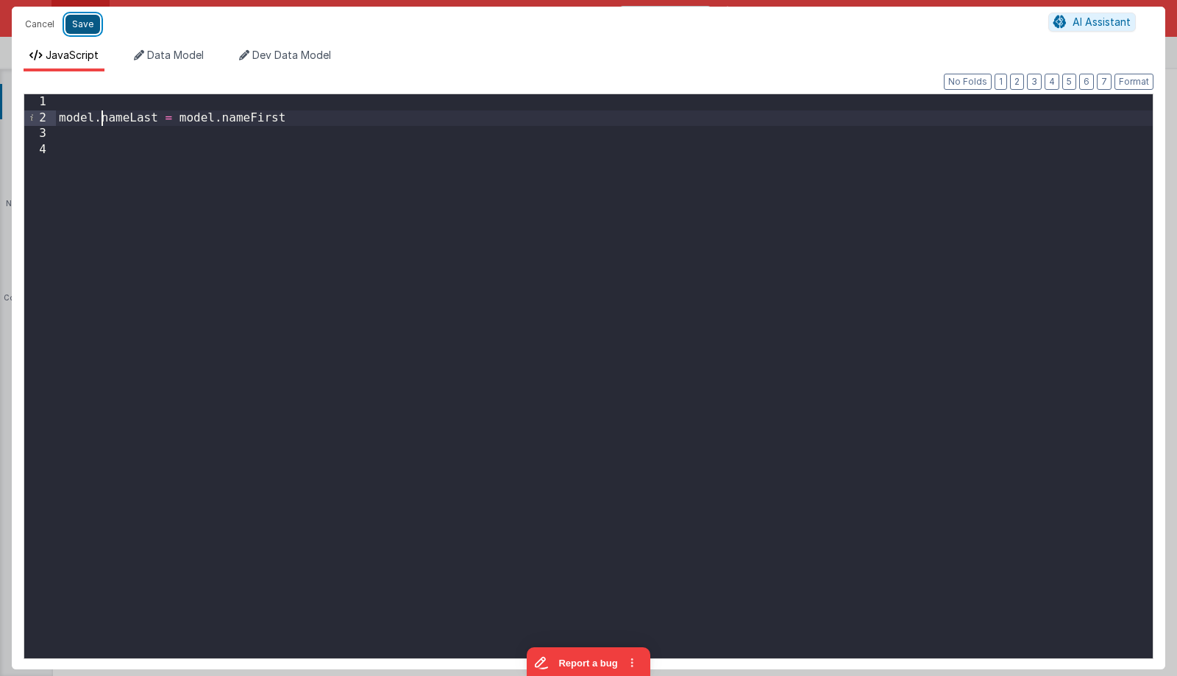
click at [90, 26] on button "Save" at bounding box center [82, 24] width 35 height 19
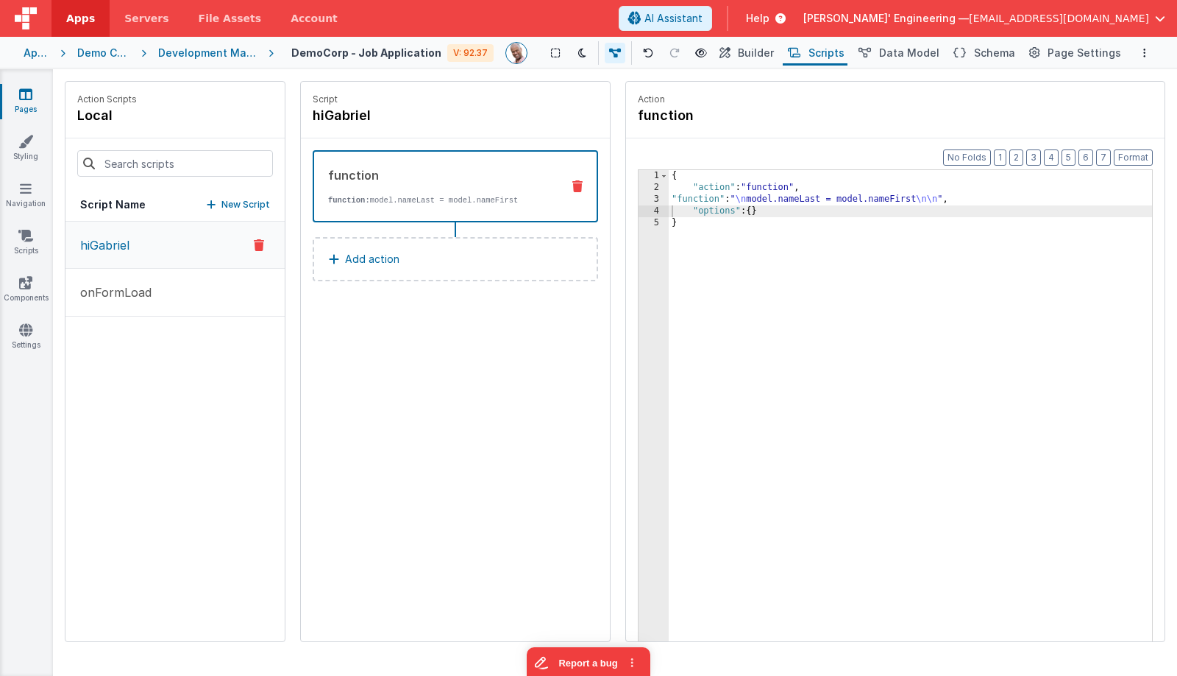
click at [416, 249] on button "Add action" at bounding box center [456, 259] width 286 height 44
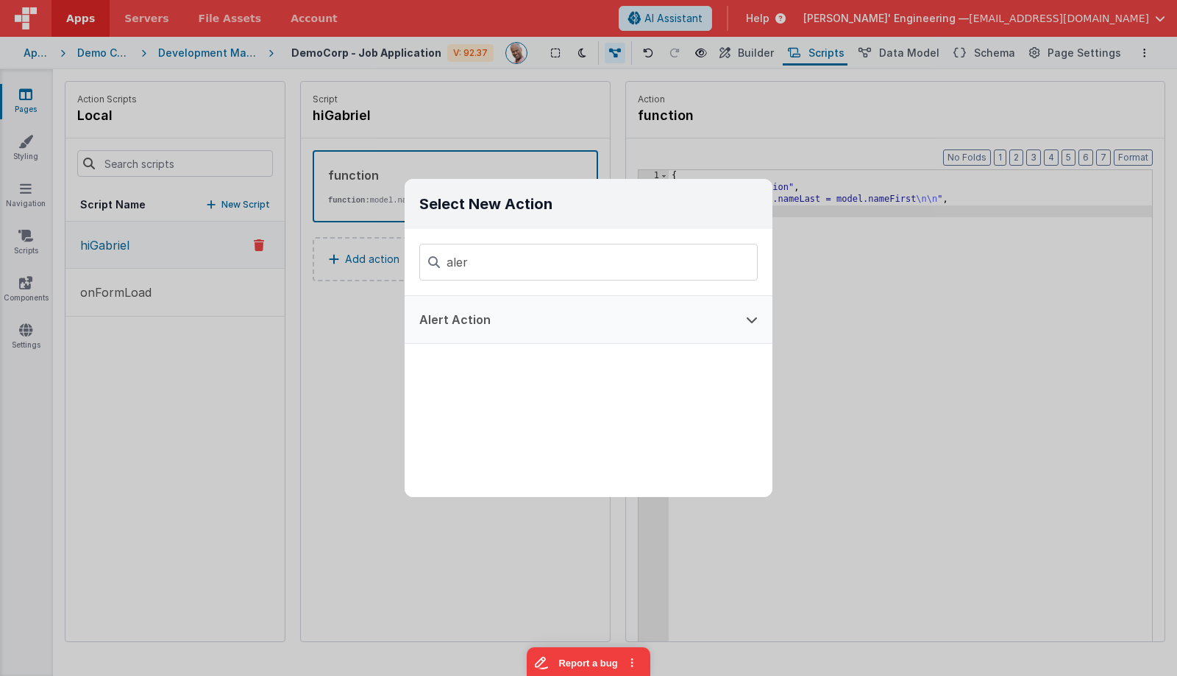
type input "aler"
click at [461, 327] on button "Alert Action" at bounding box center [568, 319] width 327 height 47
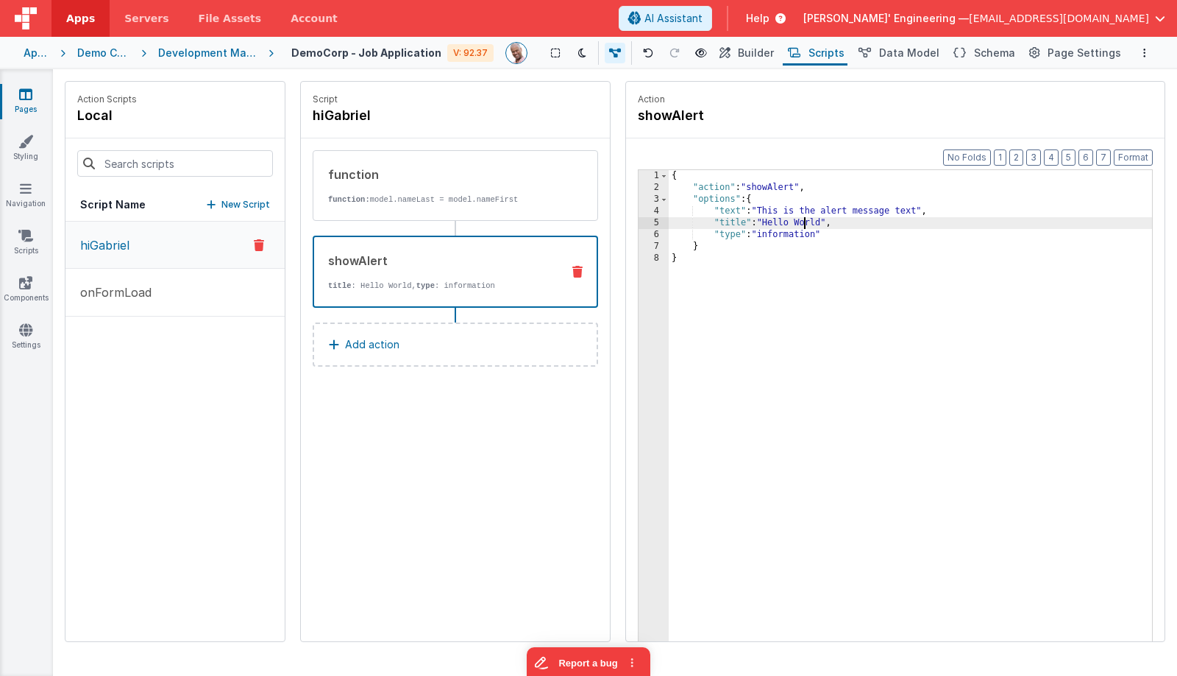
click at [804, 219] on div "{ "action" : "showAlert" , "options" : { "text" : "This is the alert message te…" at bounding box center [910, 440] width 483 height 540
drag, startPoint x: 921, startPoint y: 213, endPoint x: 760, endPoint y: 211, distance: 160.4
click at [760, 211] on div "{ "action" : "showAlert" , "options" : { "text" : "This is the alert message te…" at bounding box center [910, 440] width 483 height 540
click at [456, 174] on div "function" at bounding box center [439, 175] width 222 height 18
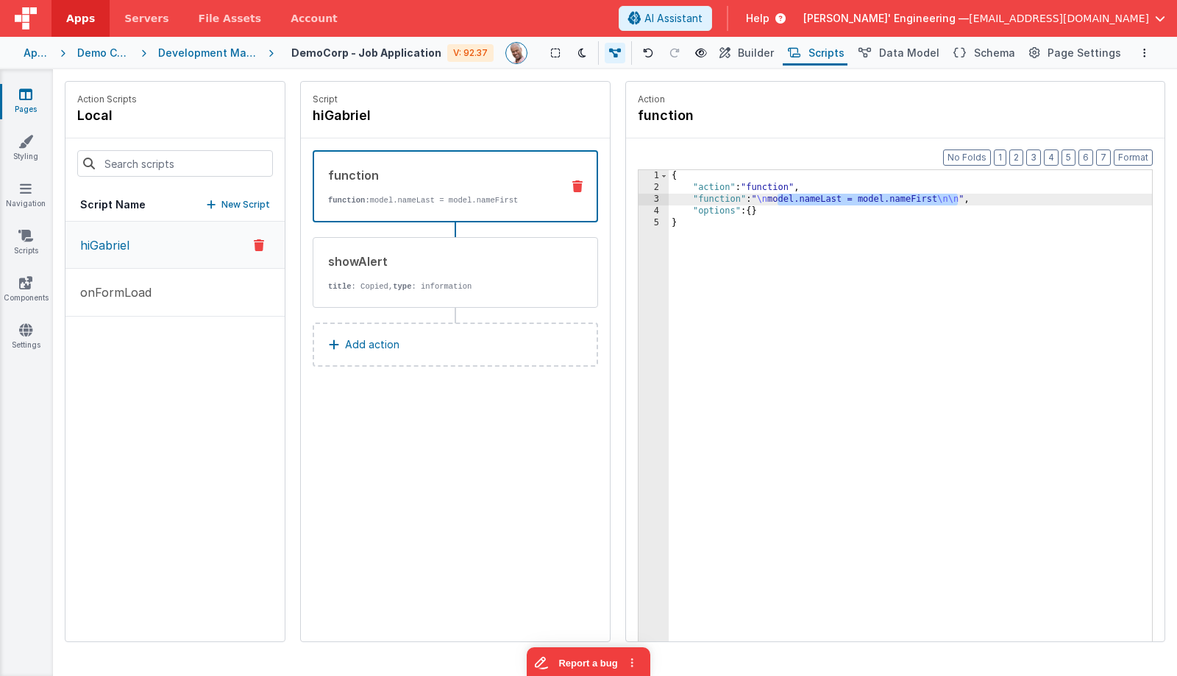
drag, startPoint x: 776, startPoint y: 201, endPoint x: 956, endPoint y: 197, distance: 179.6
click at [956, 197] on div "{ "action" : "function" , "function" : " \n model.nameLast = model.nameFirst \n…" at bounding box center [910, 440] width 483 height 540
click at [713, 206] on div "{ "action" : "function" , "function" : " \n model.nameLast = model.nameFirst \n…" at bounding box center [910, 440] width 483 height 540
click at [648, 198] on div "3" at bounding box center [654, 200] width 30 height 12
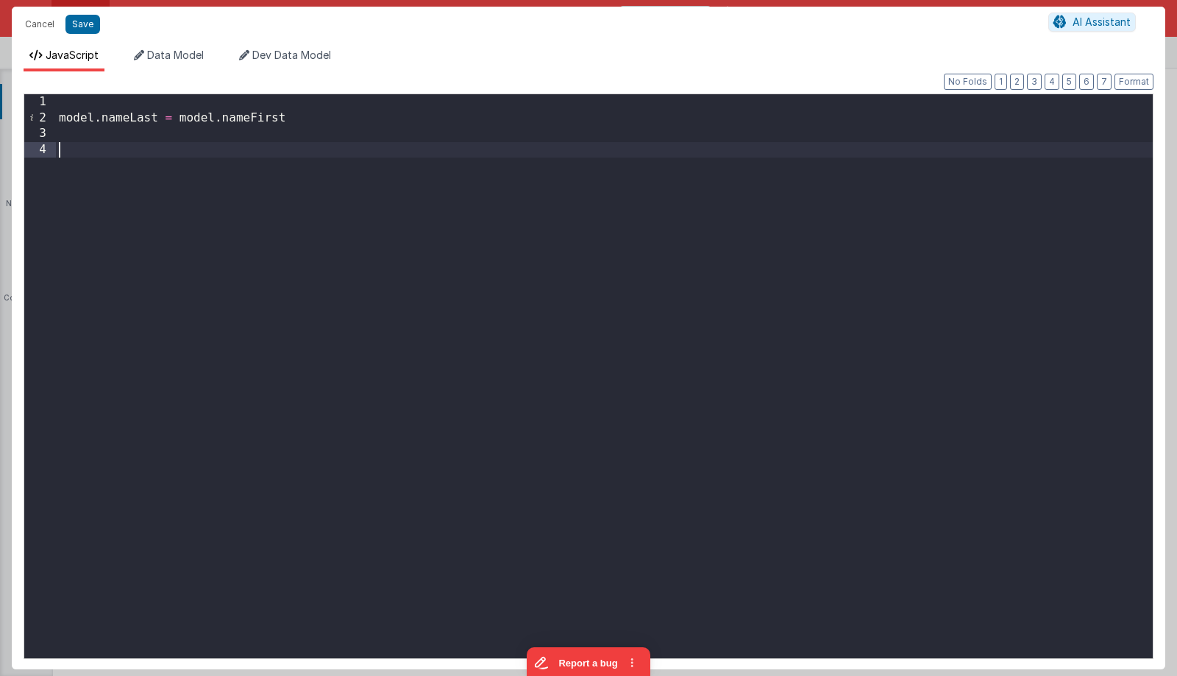
click at [257, 154] on div "model . nameLast = model . nameFirst" at bounding box center [604, 391] width 1097 height 595
click at [36, 15] on button "Cancel" at bounding box center [40, 24] width 44 height 21
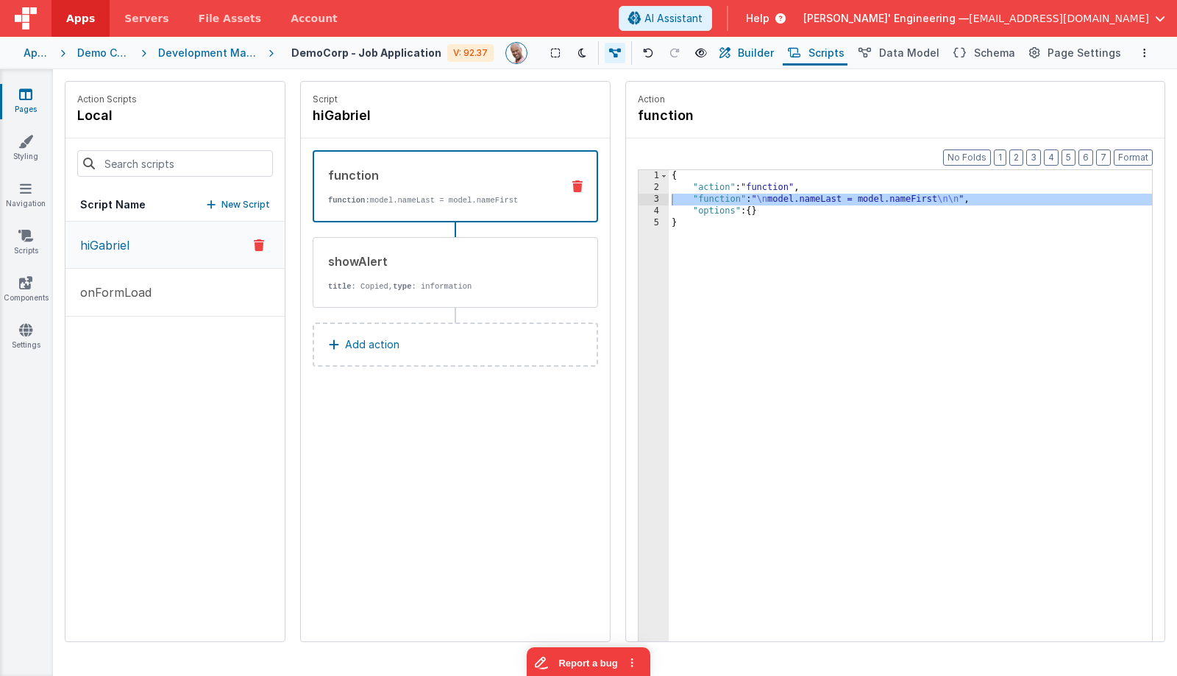
click at [762, 59] on span "Builder" at bounding box center [756, 53] width 36 height 15
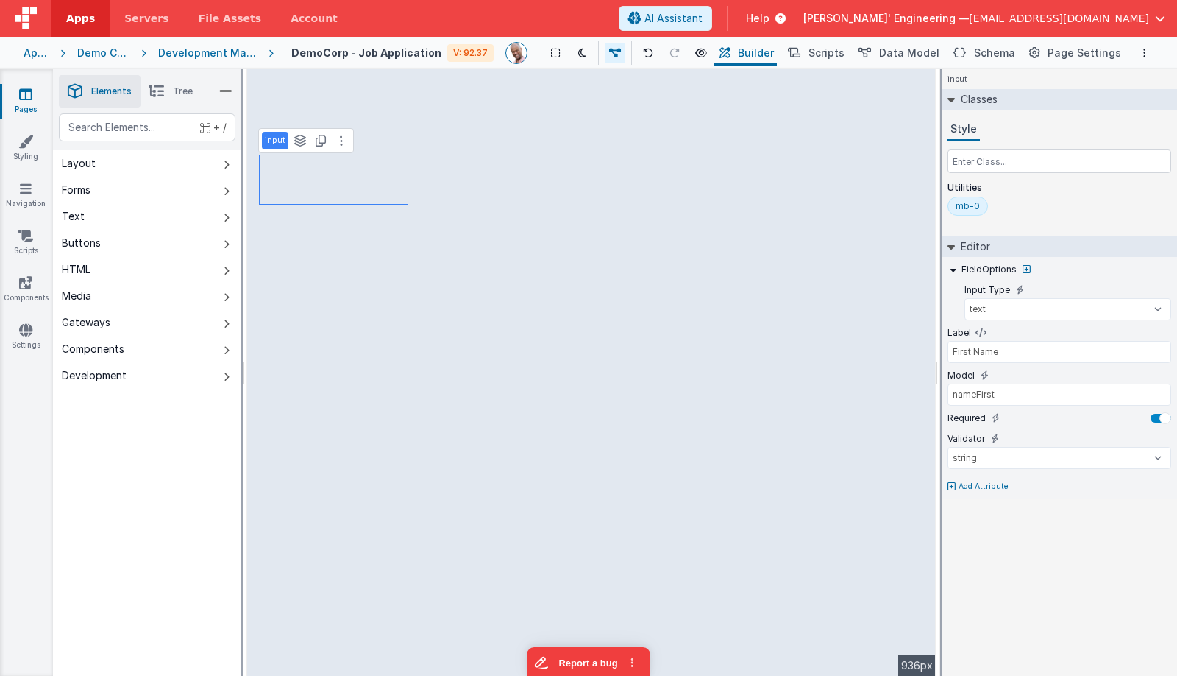
type input "Special Notes"
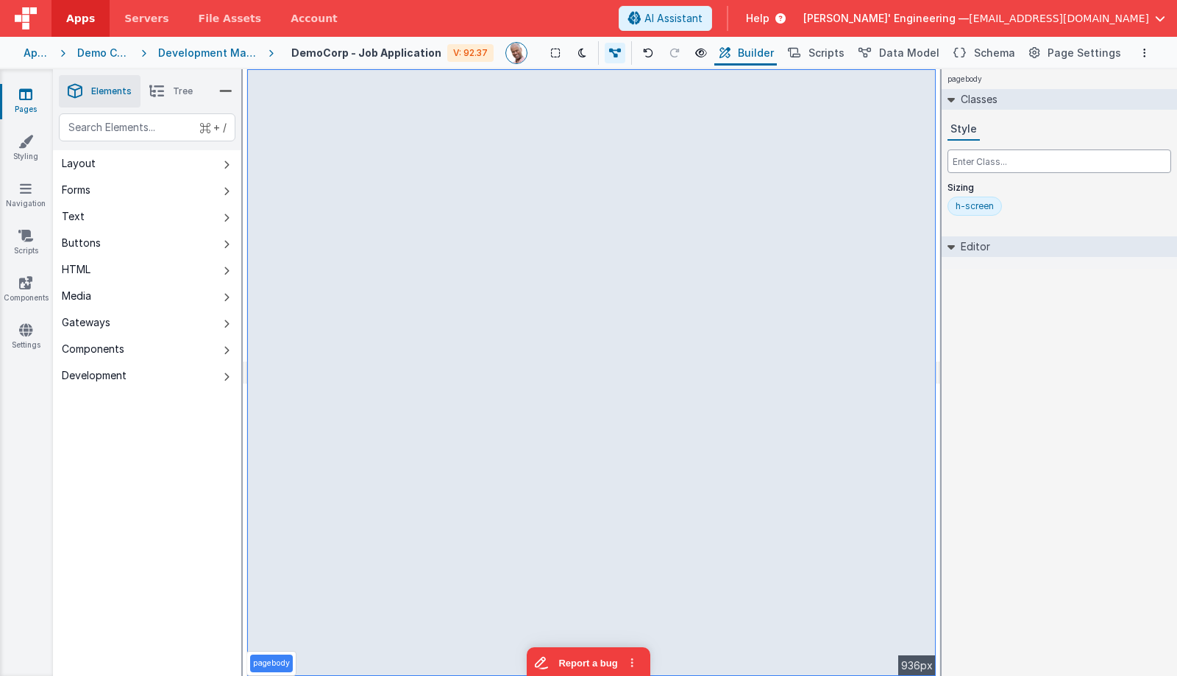
click at [978, 166] on input "text" at bounding box center [1060, 161] width 224 height 24
type input "bg-white"
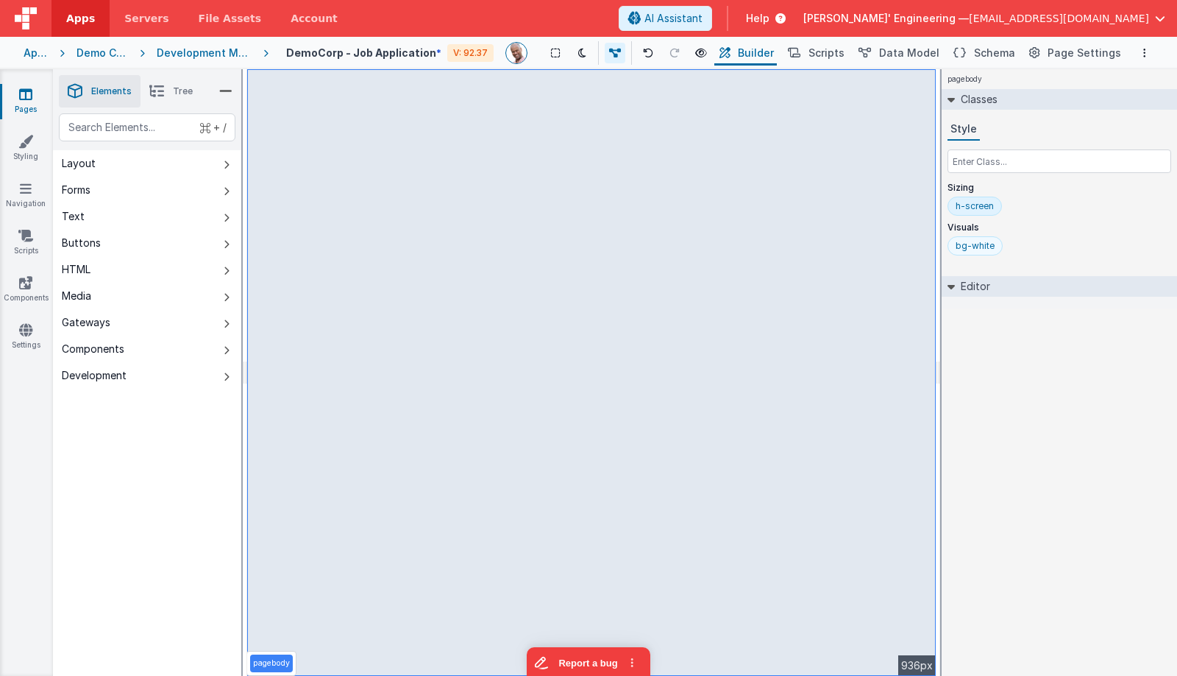
click at [986, 245] on div "bg-white" at bounding box center [975, 246] width 39 height 12
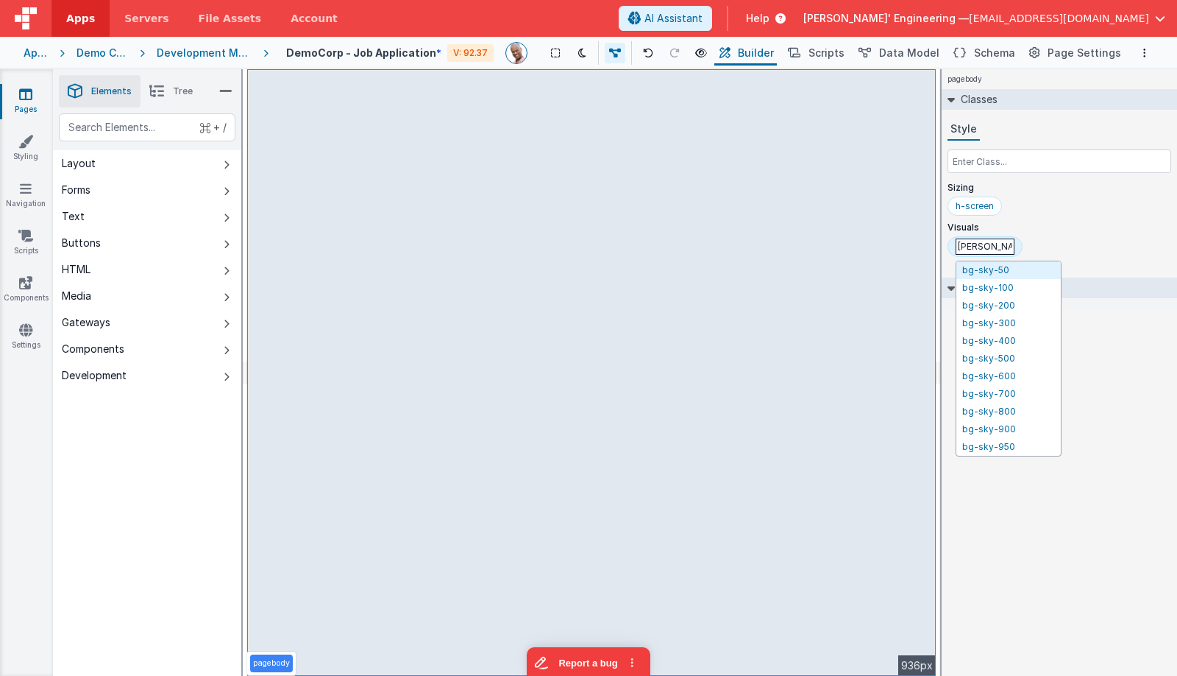
type input "bg-sky"
drag, startPoint x: 999, startPoint y: 245, endPoint x: 951, endPoint y: 245, distance: 47.8
click at [951, 245] on div "bg-sky bg-sky-50 bg-sky-100 bg-sky-200 bg-sky-300 bg-sky-400 bg-sky-500 bg-sky-…" at bounding box center [985, 246] width 75 height 21
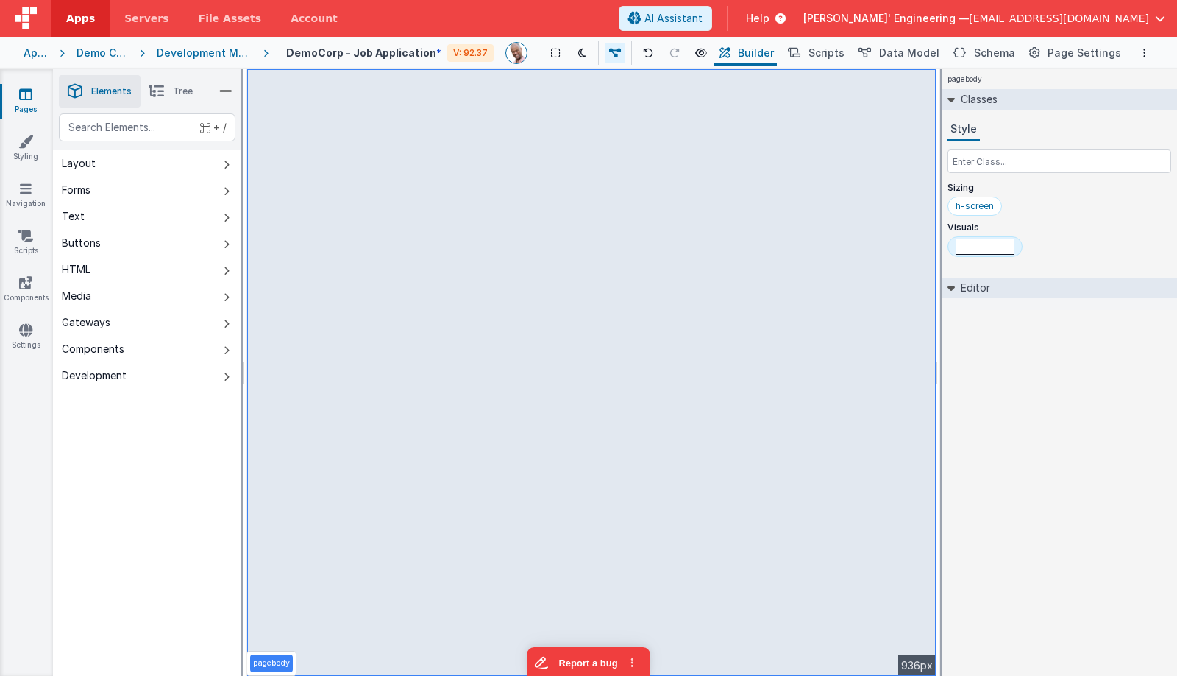
click at [1054, 253] on div at bounding box center [1060, 249] width 224 height 26
click at [993, 248] on div "bg-sky-50" at bounding box center [979, 246] width 47 height 12
click at [1008, 157] on input "text" at bounding box center [1060, 161] width 224 height 24
paste input "bg-sky"
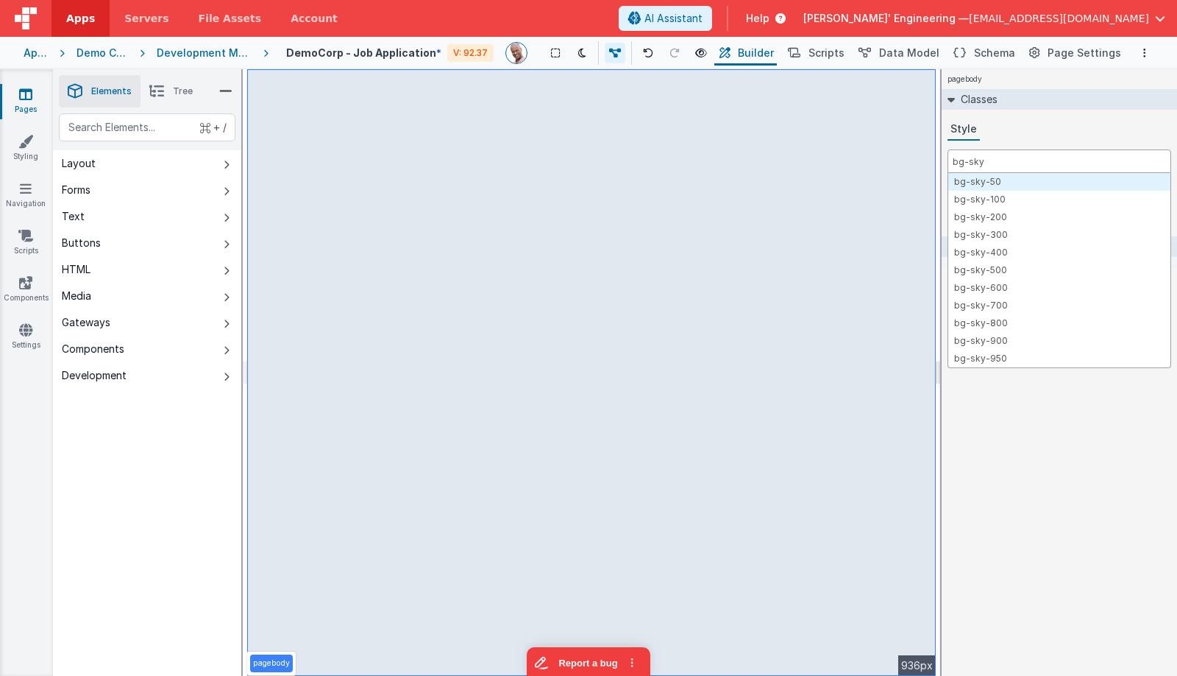
type input "bg-sky"
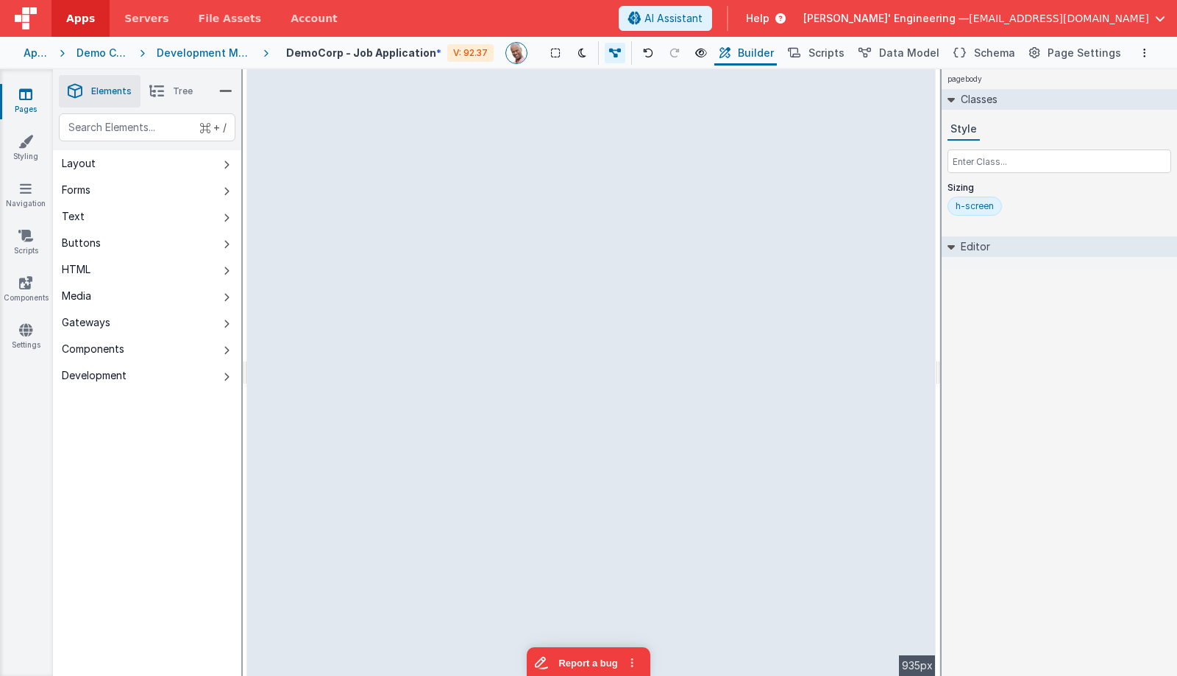
drag, startPoint x: 937, startPoint y: 157, endPoint x: 984, endPoint y: 157, distance: 47.1
click at [950, 156] on html "Apps Servers File Assets Account Some FUTURE Slot AI Assistant Help [PERSON_NAM…" at bounding box center [588, 338] width 1177 height 676
click at [984, 157] on html "Apps Servers File Assets Account Some FUTURE Slot AI Assistant Help [PERSON_NAM…" at bounding box center [588, 338] width 1177 height 676
click at [976, 161] on input "text" at bounding box center [1060, 161] width 224 height 24
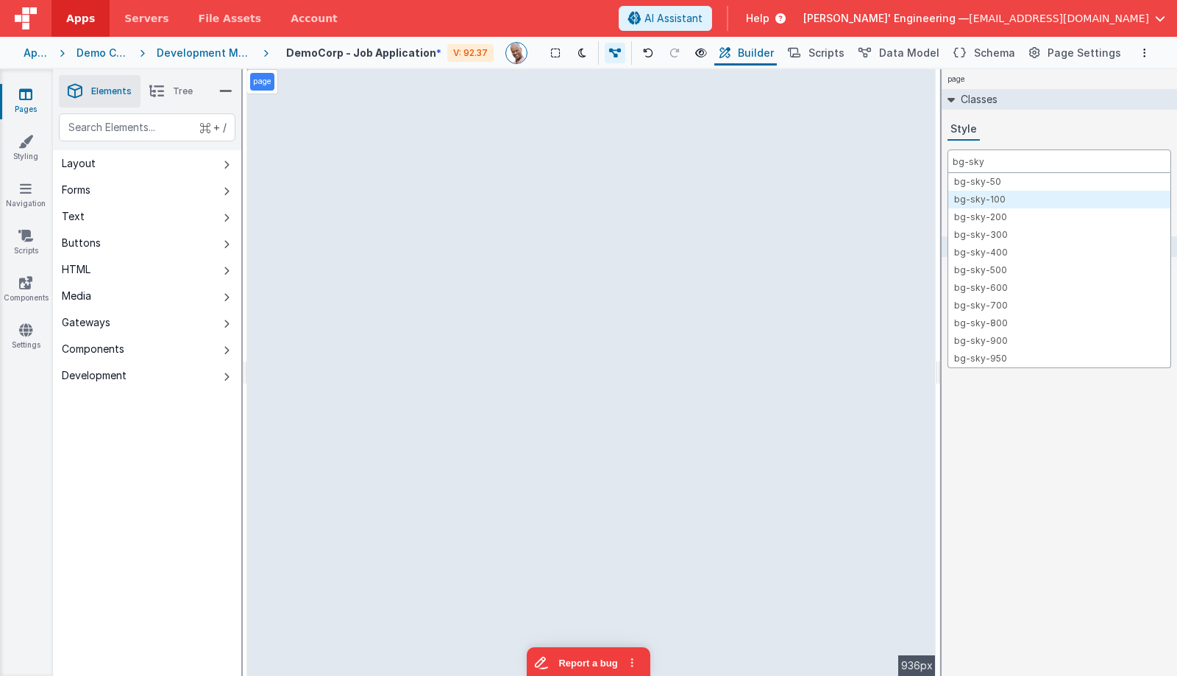
type input "bg-sky"
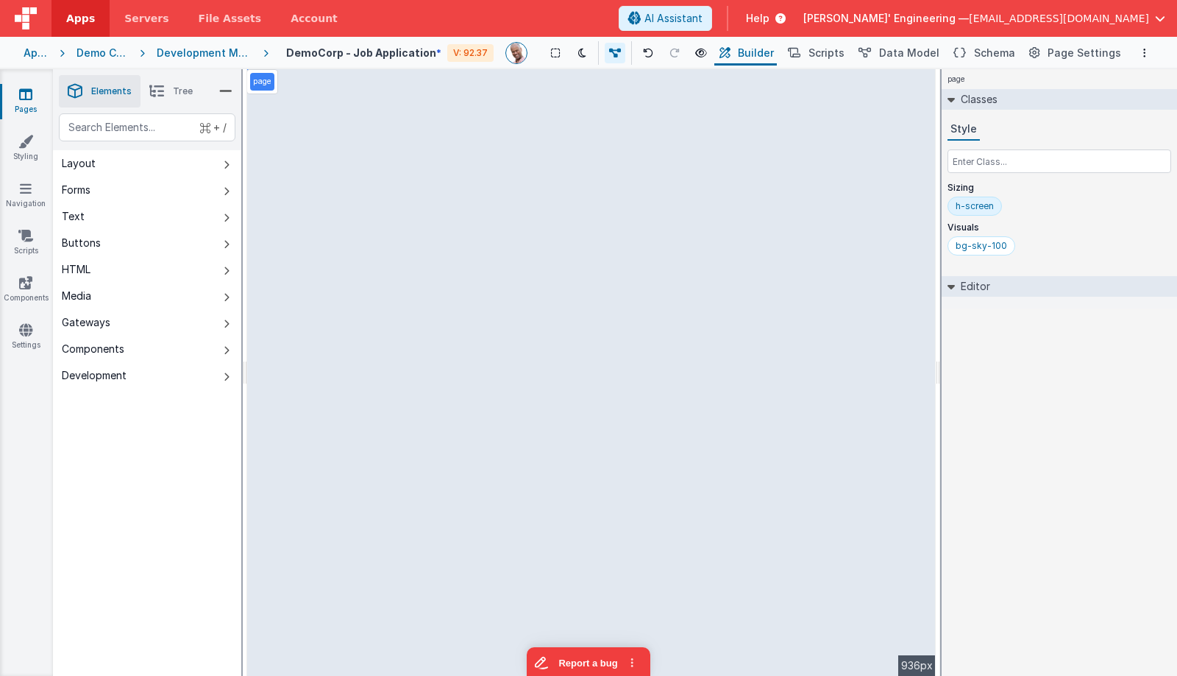
click at [1019, 420] on div "page Classes Style Sizing h-screen Visuals bg-sky-100 Editor DEV: Focus DEV: bu…" at bounding box center [1059, 372] width 235 height 606
click at [967, 164] on input "text" at bounding box center [1060, 161] width 224 height 24
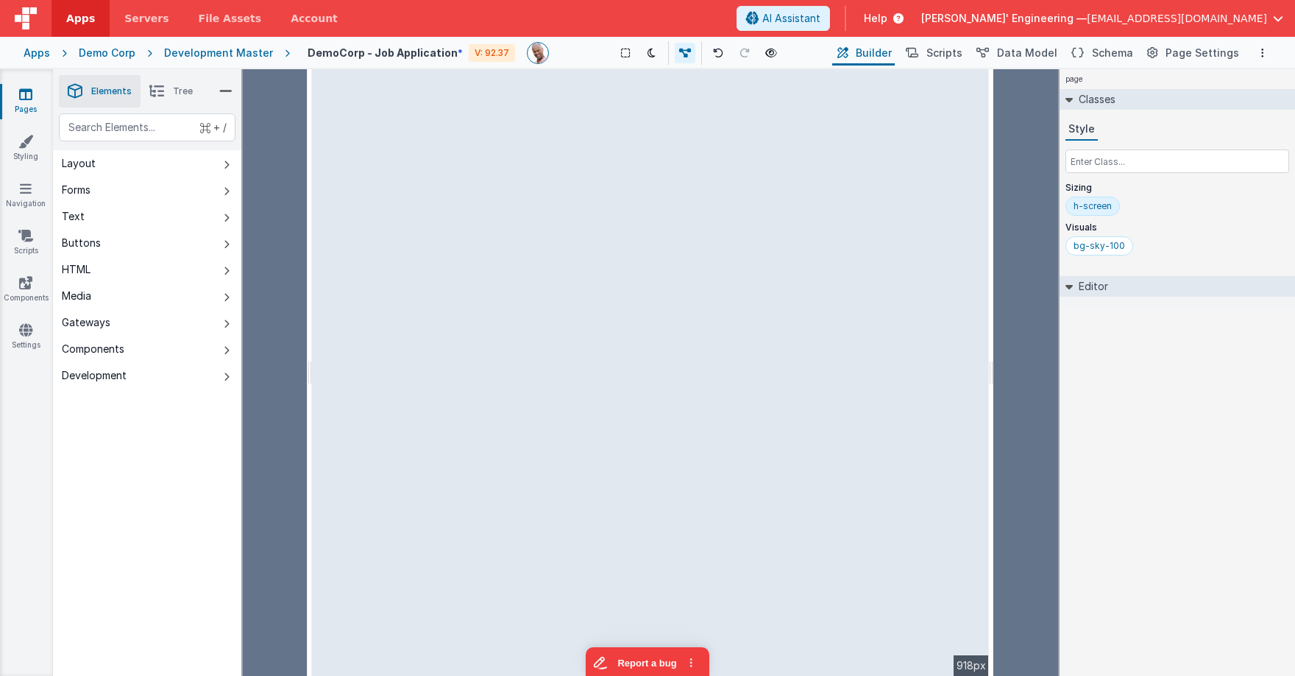
drag, startPoint x: 1057, startPoint y: 187, endPoint x: 608, endPoint y: 168, distance: 449.3
click at [990, 184] on html "Apps Servers File Assets Account Some FUTURE Slot AI Assistant Help [PERSON_NAM…" at bounding box center [647, 338] width 1295 height 676
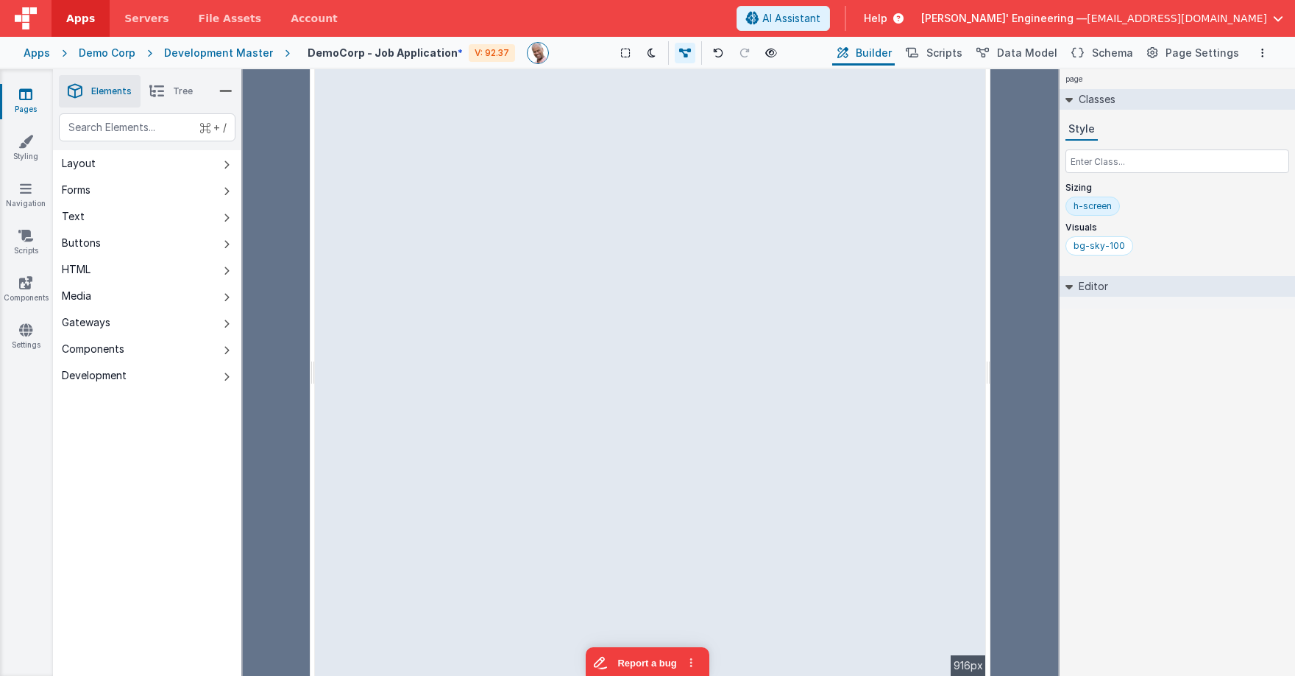
drag, startPoint x: 608, startPoint y: 168, endPoint x: 645, endPoint y: 173, distance: 37.9
click at [613, 168] on div "--> 916px" at bounding box center [650, 372] width 671 height 606
click at [702, 180] on div "page --> 916px" at bounding box center [650, 372] width 671 height 606
click at [461, 180] on div "page --> 916px" at bounding box center [650, 372] width 671 height 606
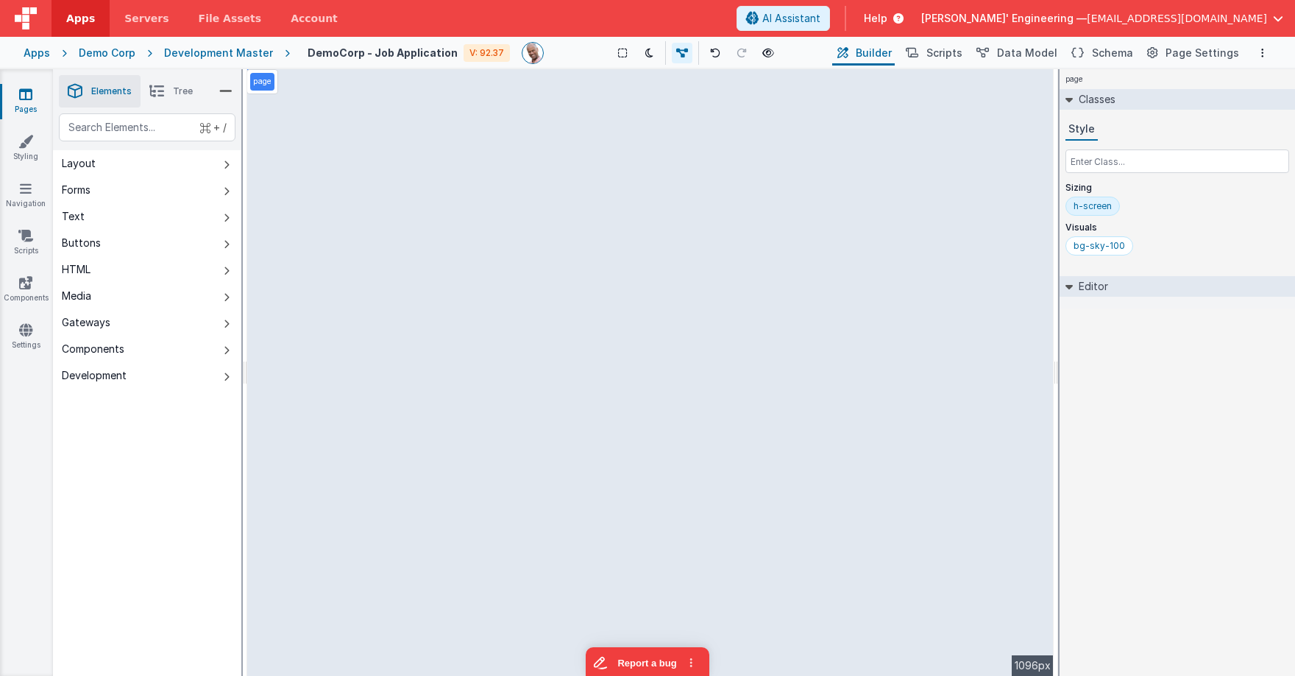
drag, startPoint x: 987, startPoint y: 99, endPoint x: 1038, endPoint y: 107, distance: 51.4
click at [1078, 99] on html "Apps Servers File Assets Account Some FUTURE Slot AI Assistant Help [PERSON_NAM…" at bounding box center [647, 338] width 1295 height 676
click at [183, 104] on li "Tree" at bounding box center [171, 91] width 61 height 32
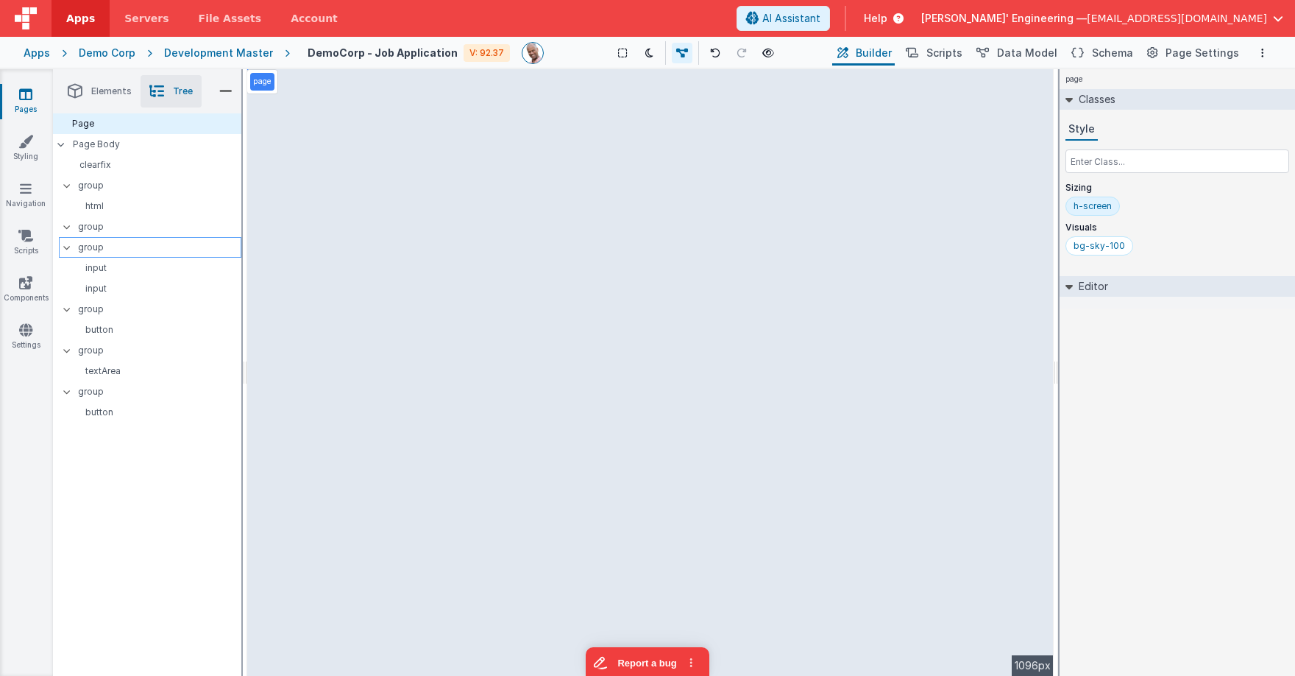
click at [99, 250] on p "group" at bounding box center [159, 247] width 163 height 16
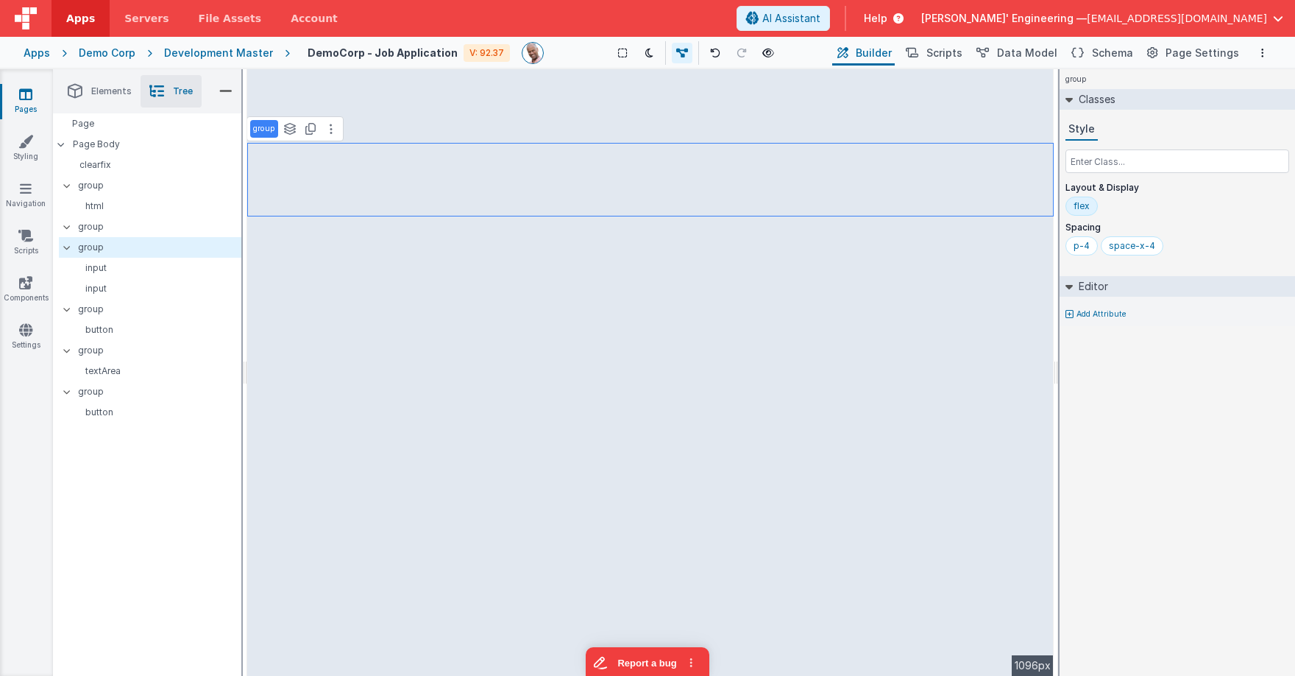
click at [1079, 210] on div "flex" at bounding box center [1082, 206] width 16 height 12
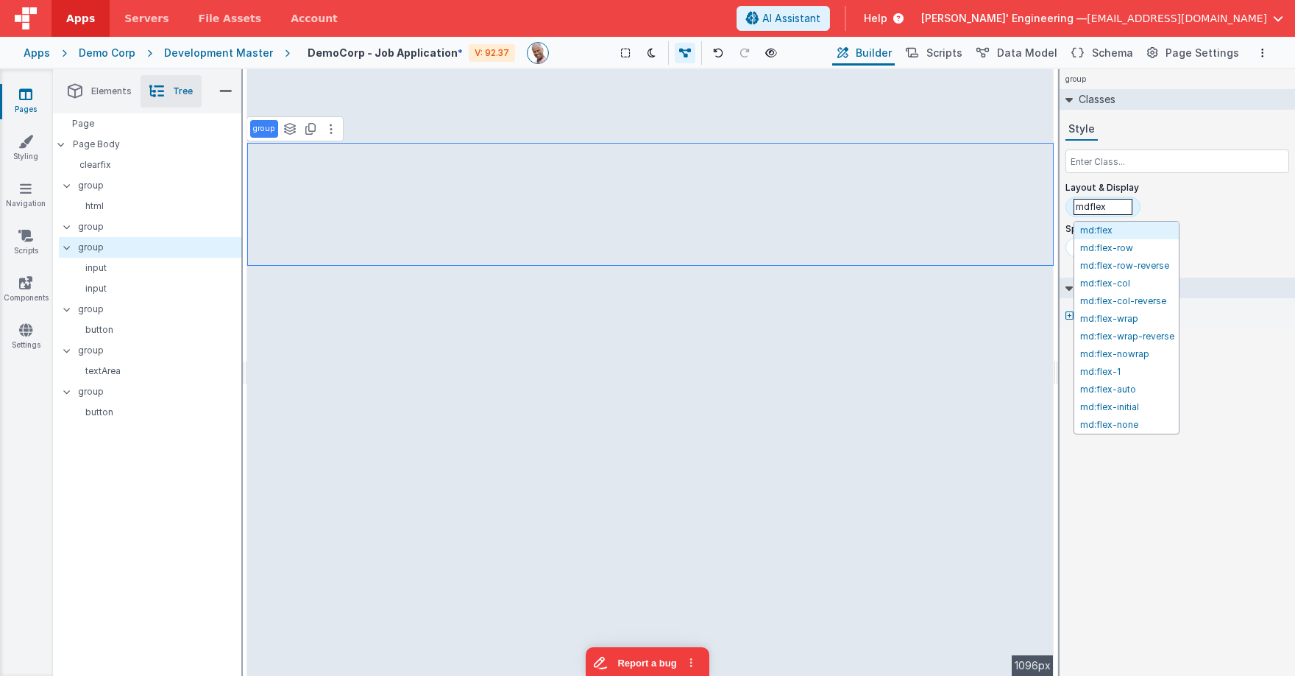
type input "md:flex"
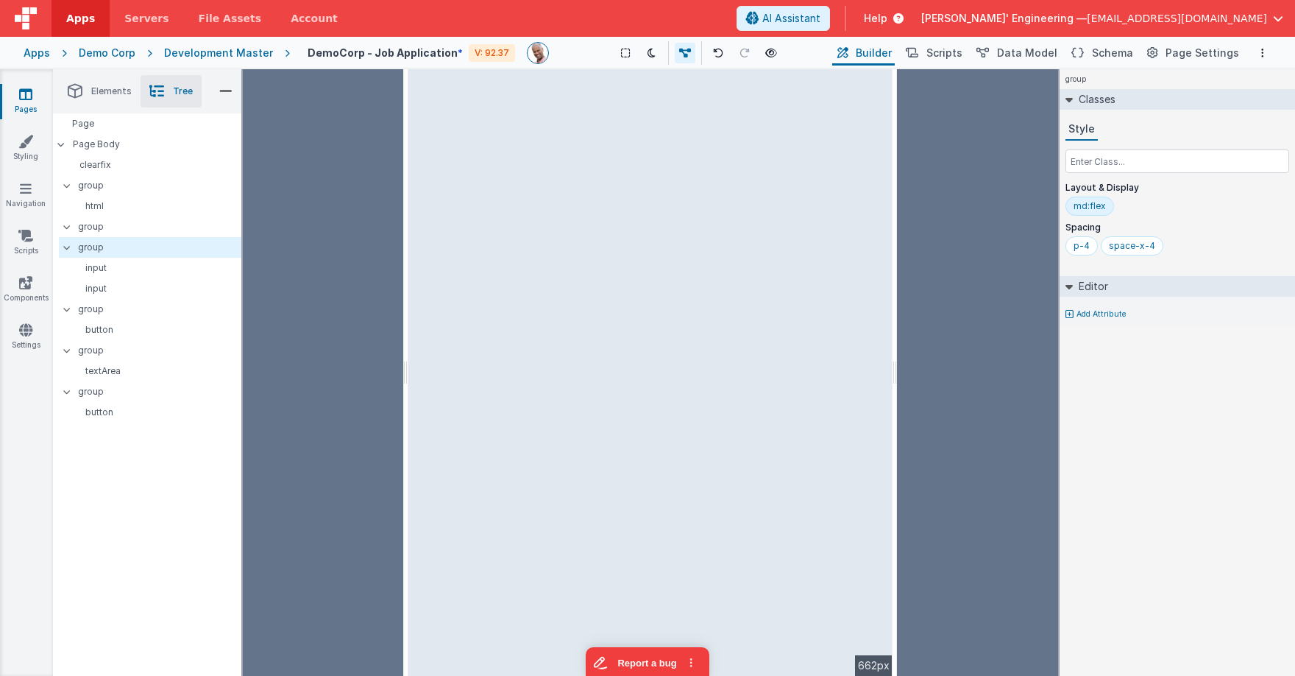
drag, startPoint x: 1057, startPoint y: 198, endPoint x: 757, endPoint y: 211, distance: 299.8
click at [896, 182] on html "Apps Servers File Assets Account Some FUTURE Slot AI Assistant Help [PERSON_NAM…" at bounding box center [647, 338] width 1295 height 676
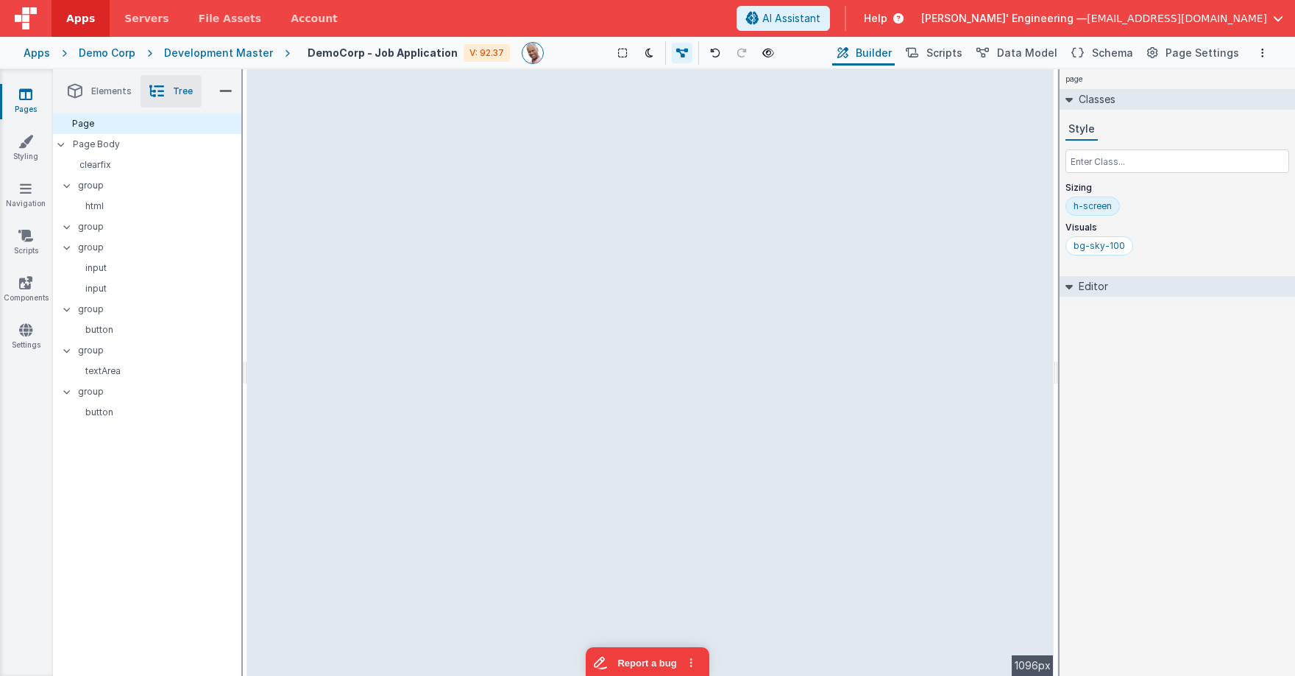
drag, startPoint x: 954, startPoint y: 208, endPoint x: 1104, endPoint y: 216, distance: 149.6
click at [1078, 209] on html "Apps Servers File Assets Account Some FUTURE Slot AI Assistant Help [PERSON_NAM…" at bounding box center [647, 338] width 1295 height 676
click at [107, 251] on p "group" at bounding box center [159, 247] width 163 height 16
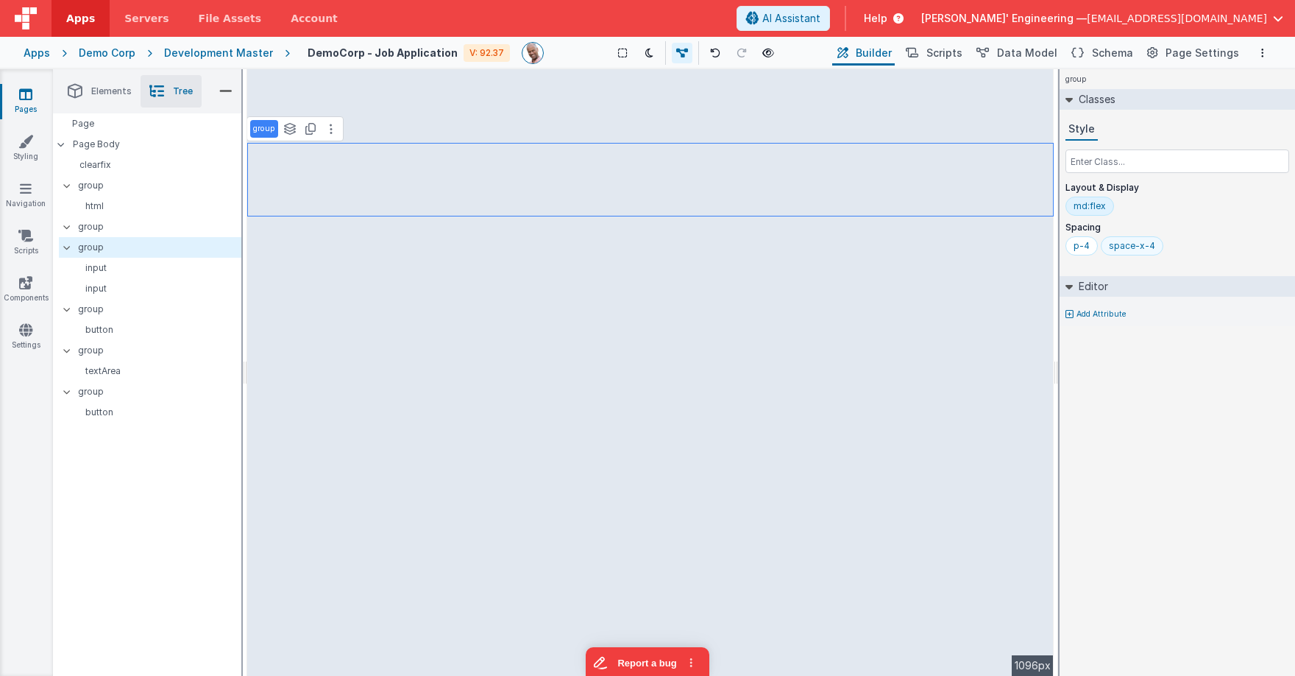
click at [1107, 247] on div "space-x-4" at bounding box center [1132, 245] width 63 height 19
type input "md:space-x-4"
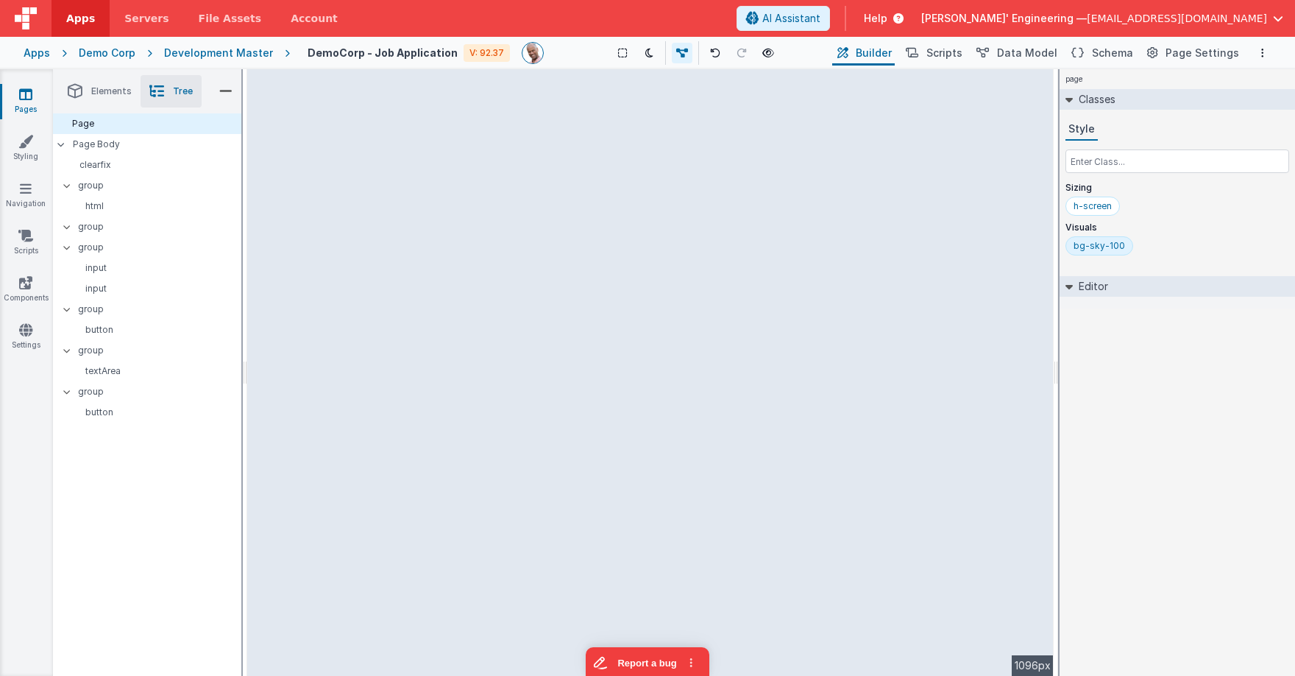
drag, startPoint x: 1051, startPoint y: 228, endPoint x: 297, endPoint y: 90, distance: 766.8
click at [1169, 203] on html "Apps Servers File Assets Account Some FUTURE Slot AI Assistant Help [PERSON_NAM…" at bounding box center [647, 338] width 1295 height 676
click at [1080, 155] on input "text" at bounding box center [1178, 161] width 224 height 24
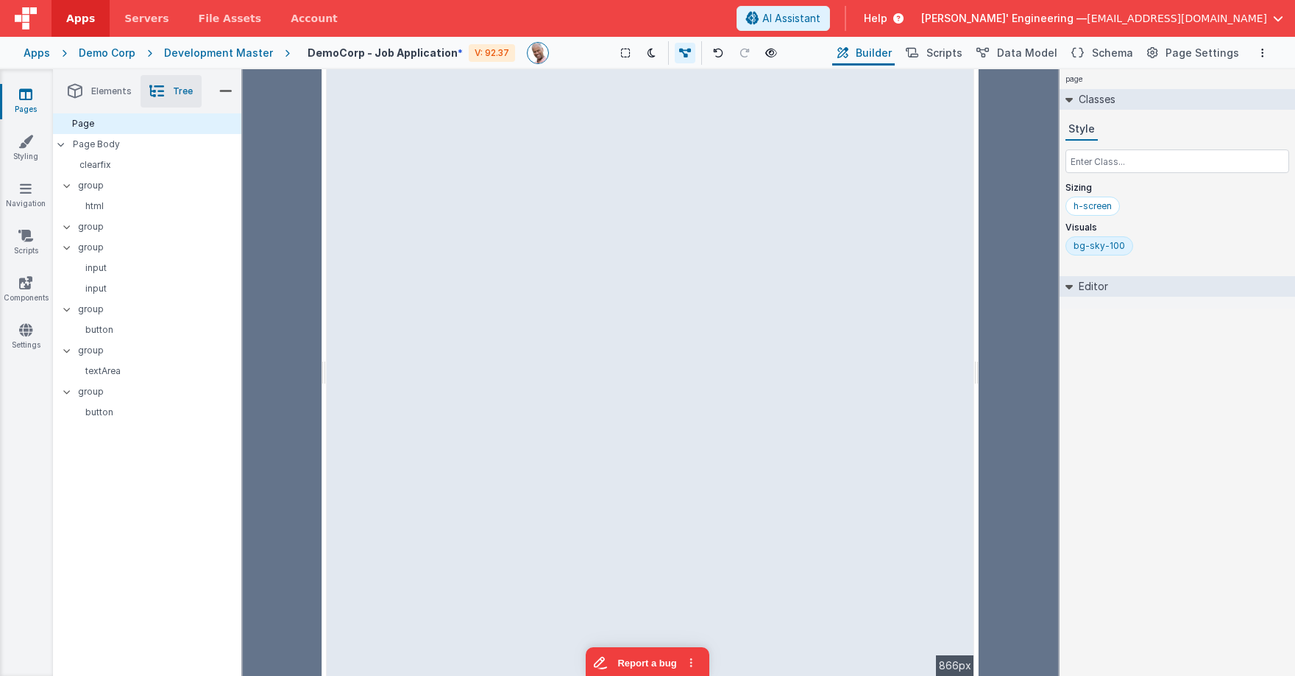
drag, startPoint x: 1057, startPoint y: 159, endPoint x: 1060, endPoint y: 176, distance: 17.1
click at [1018, 142] on html "Apps Servers File Assets Account Some FUTURE Slot AI Assistant Help [PERSON_NAM…" at bounding box center [647, 338] width 1295 height 676
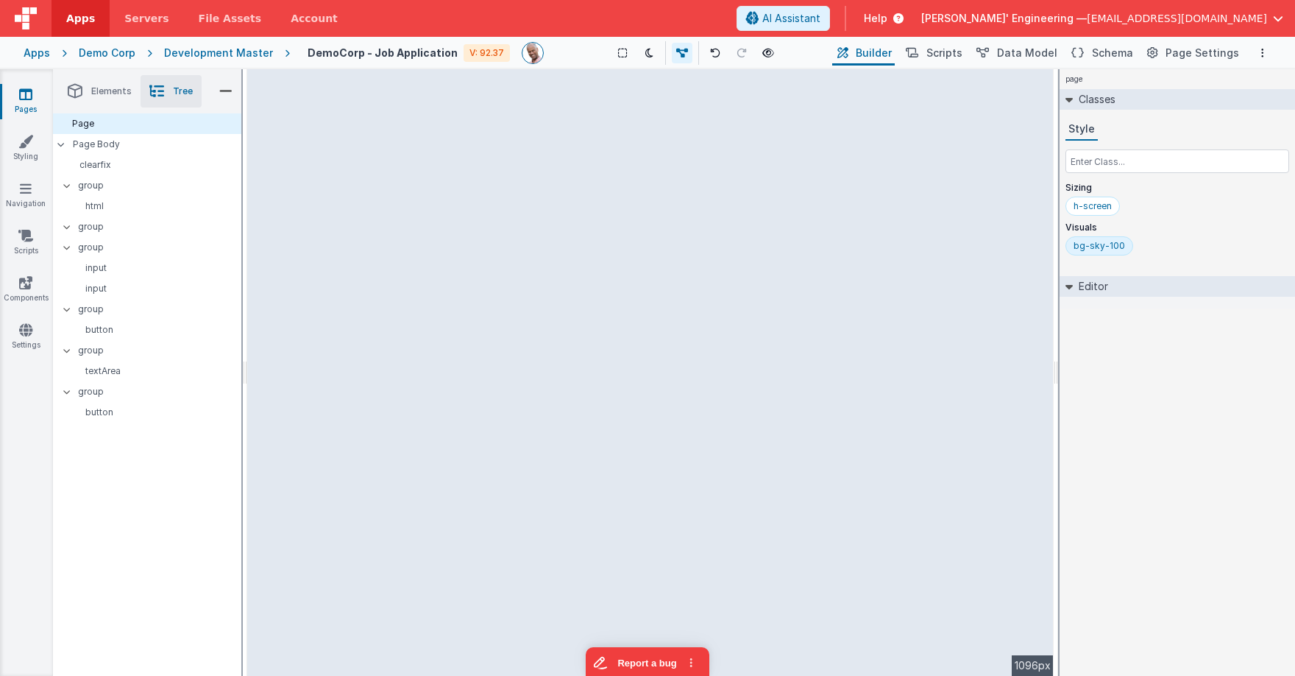
drag, startPoint x: 1015, startPoint y: 142, endPoint x: 1068, endPoint y: 136, distance: 52.6
click at [1068, 136] on html "Apps Servers File Assets Account Some FUTURE Slot AI Assistant Help [PERSON_NAM…" at bounding box center [647, 338] width 1295 height 676
drag, startPoint x: 478, startPoint y: 148, endPoint x: 442, endPoint y: 145, distance: 35.4
click at [478, 148] on div "page --> 1096px" at bounding box center [650, 372] width 806 height 606
click at [406, 141] on div "page --> 1096px" at bounding box center [650, 372] width 806 height 606
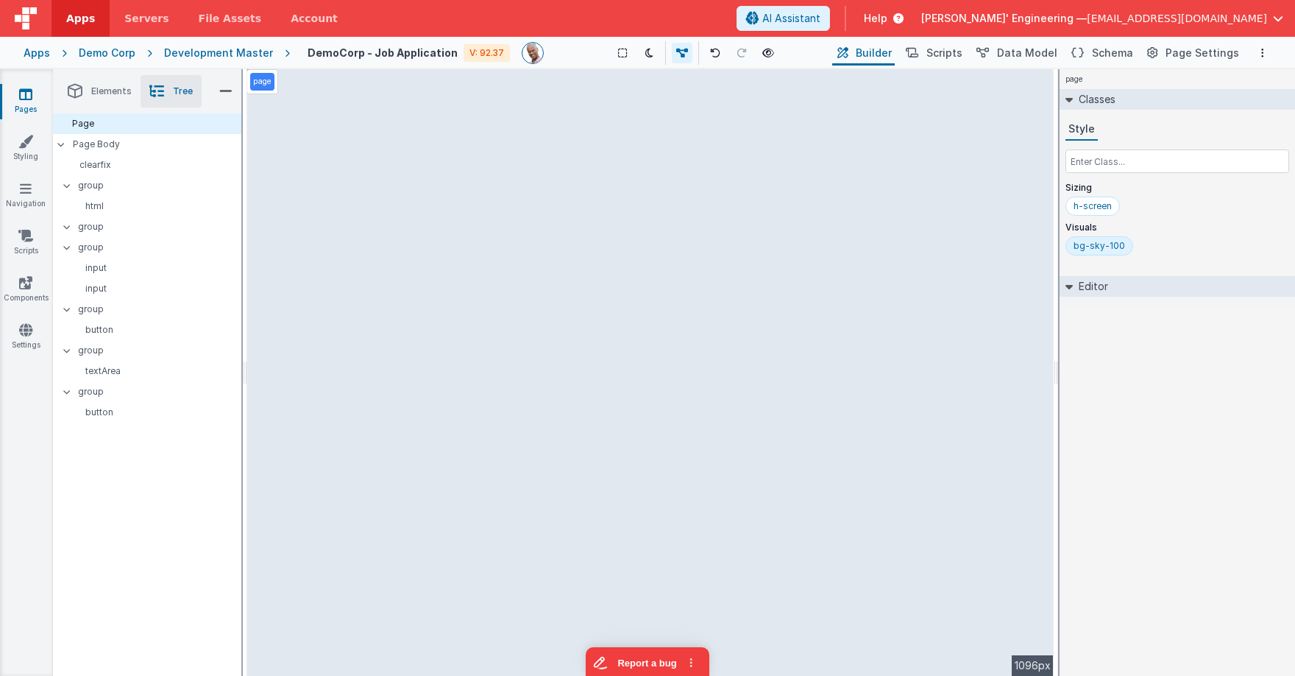
click at [249, 52] on div "Development Master" at bounding box center [218, 53] width 109 height 15
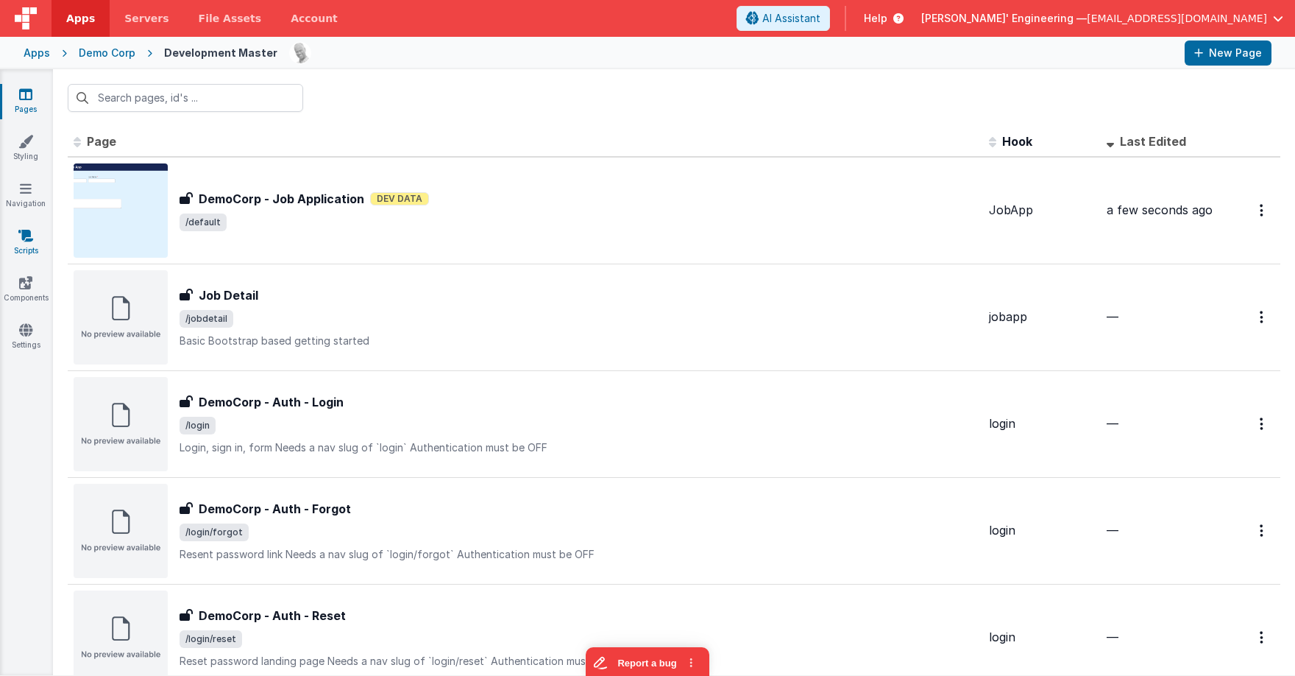
click at [26, 238] on icon at bounding box center [25, 235] width 15 height 15
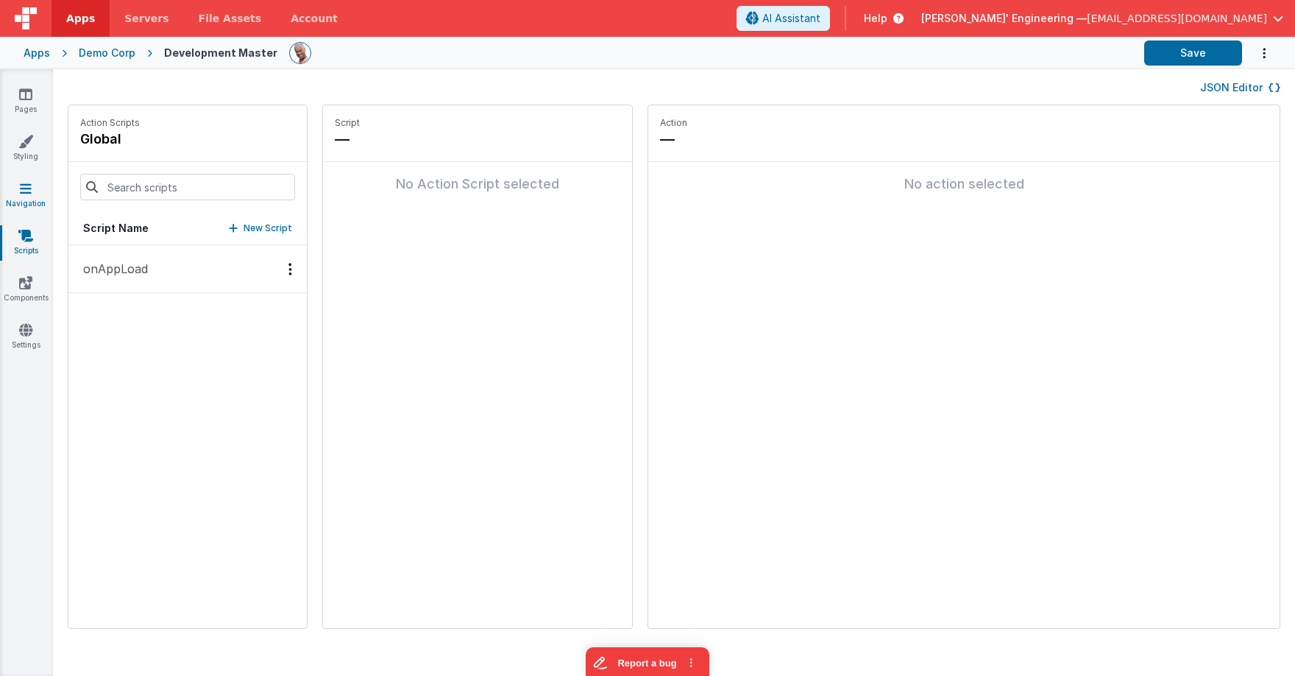
click at [27, 191] on icon at bounding box center [26, 188] width 12 height 15
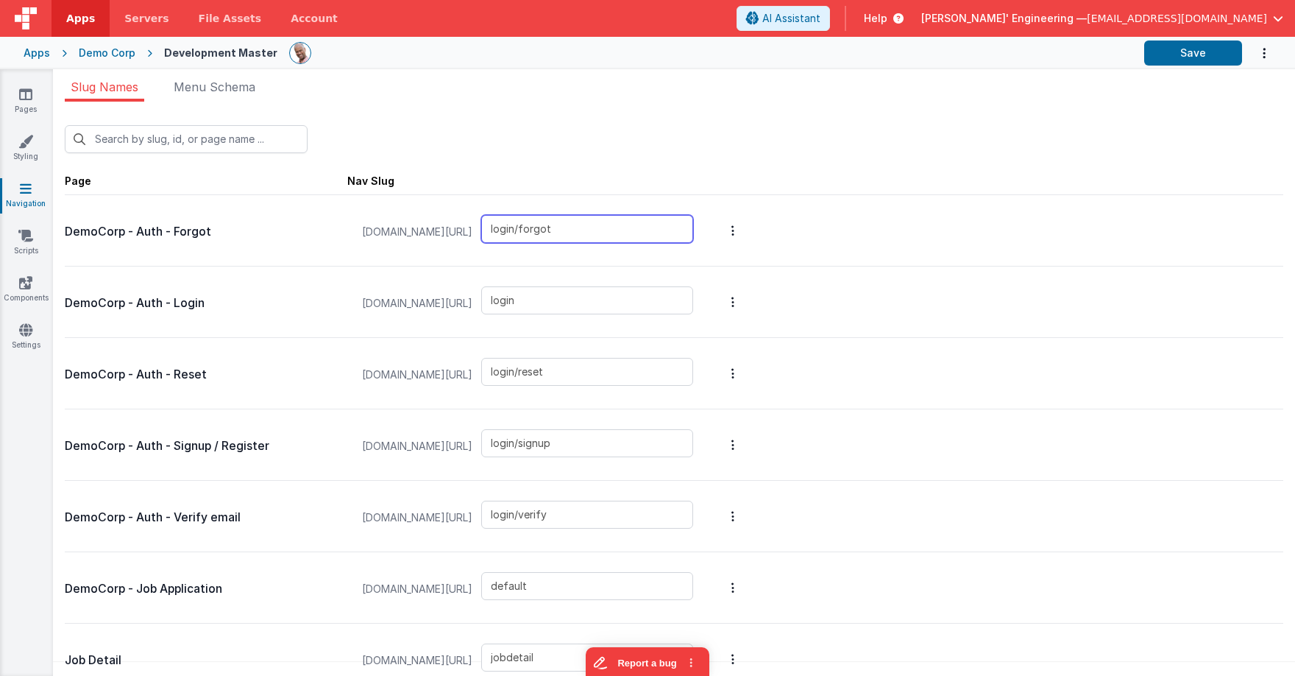
drag, startPoint x: 533, startPoint y: 227, endPoint x: 532, endPoint y: 245, distance: 17.7
click at [509, 229] on div "[DOMAIN_NAME][URL] login/forgot" at bounding box center [527, 232] width 349 height 56
click at [38, 144] on link "Styling" at bounding box center [25, 148] width 53 height 29
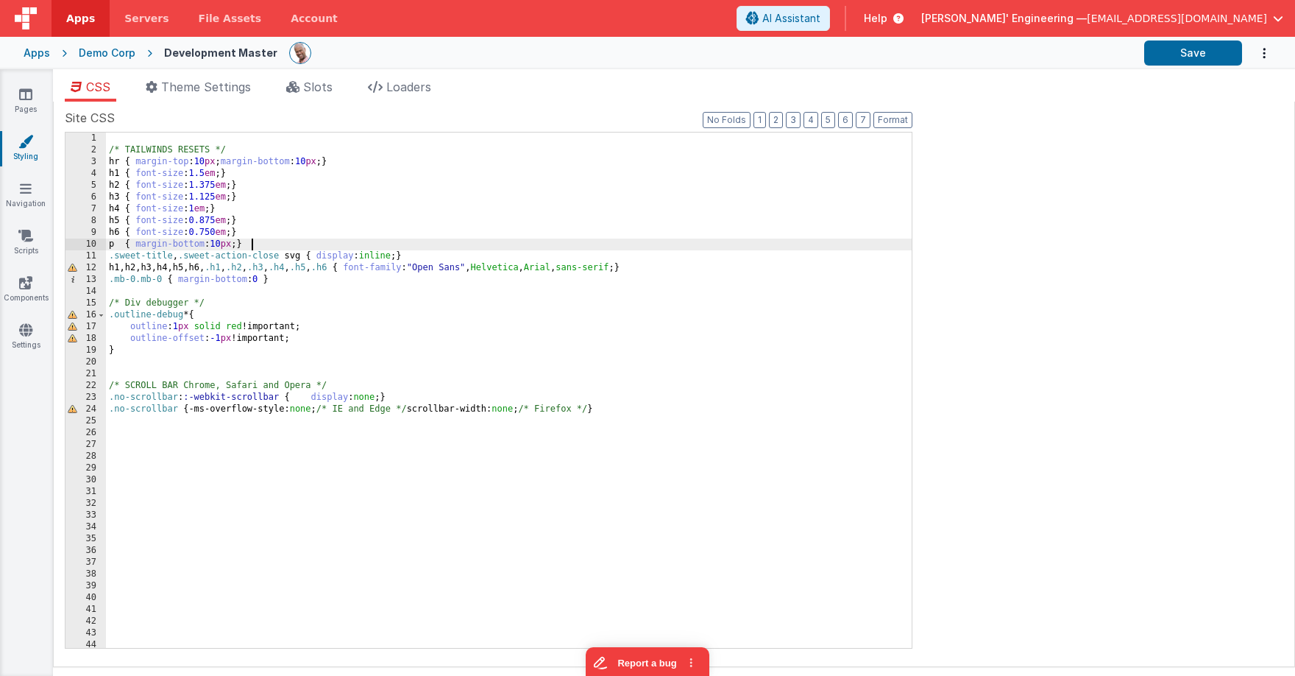
click at [366, 249] on div "/* TAILWINDS RESETS */ hr { margin-top : 10 px ; margin-bottom : 10 px ; } h1 {…" at bounding box center [509, 401] width 806 height 539
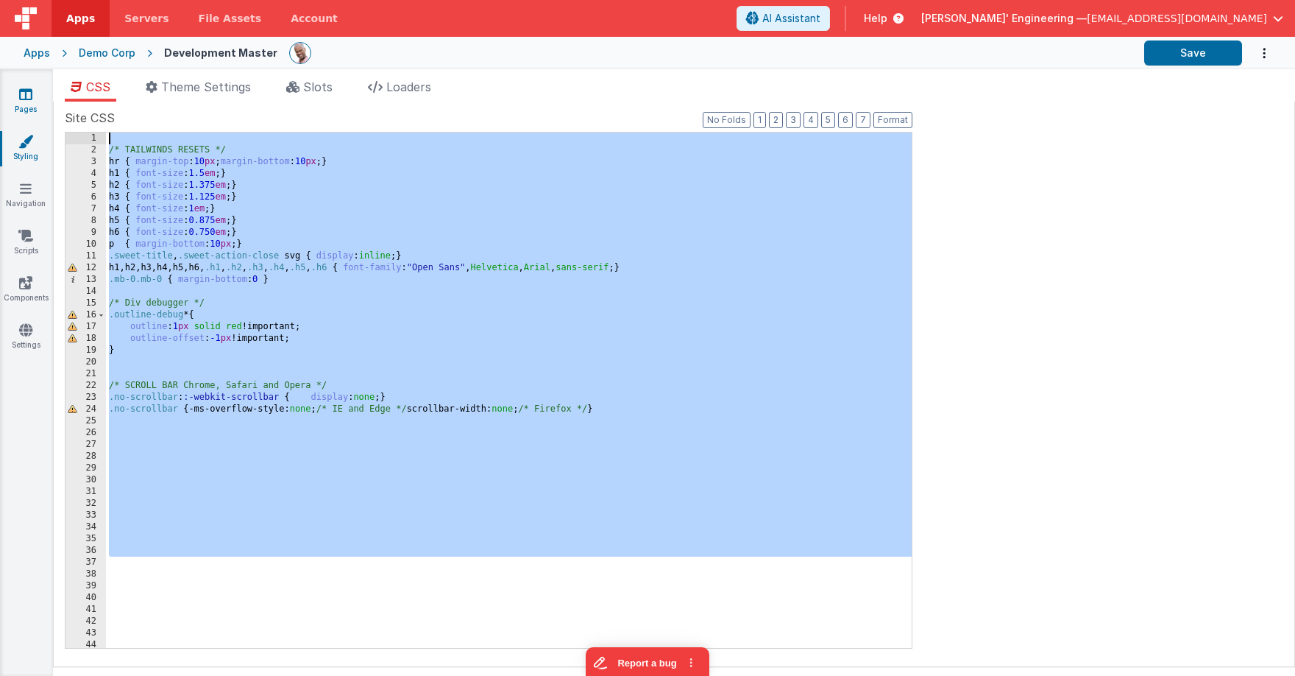
drag, startPoint x: 308, startPoint y: 561, endPoint x: 41, endPoint y: 91, distance: 540.1
click at [0, 67] on html "Apps Servers File Assets Account Some FUTURE Slot AI Assistant Help [PERSON_NAM…" at bounding box center [647, 338] width 1295 height 676
click at [324, 84] on span "Slots" at bounding box center [317, 86] width 29 height 15
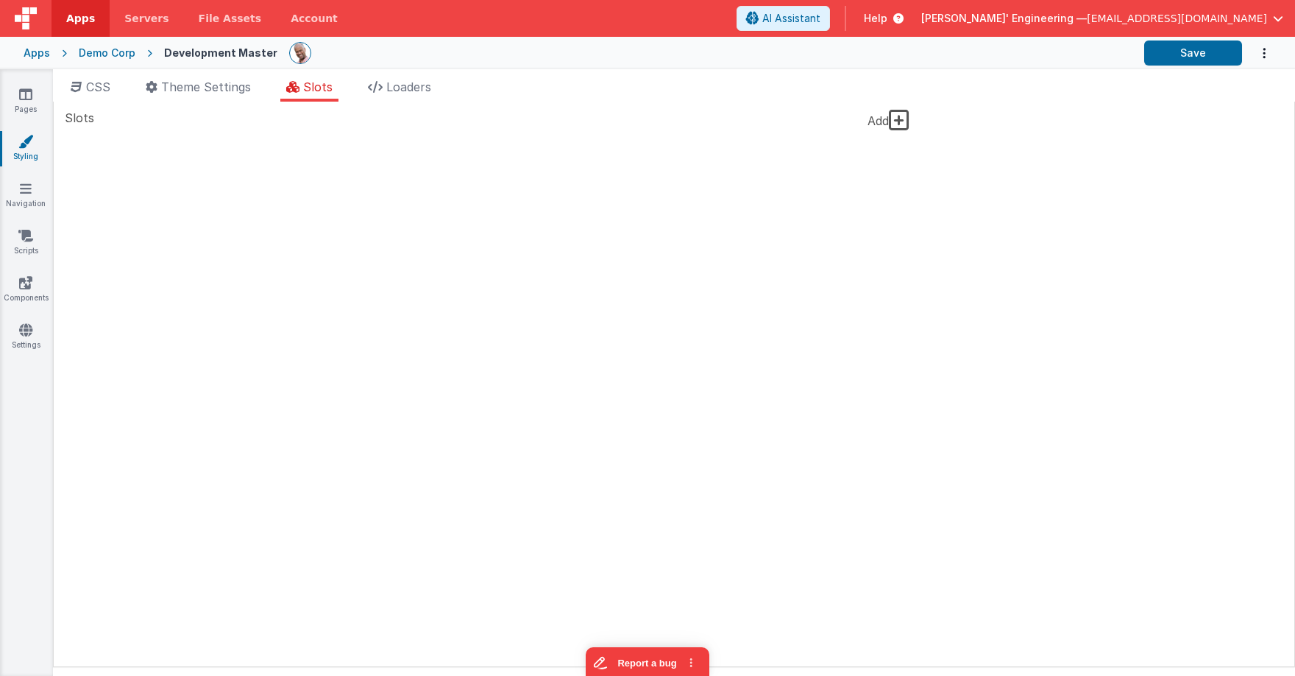
click at [909, 116] on icon at bounding box center [899, 120] width 21 height 24
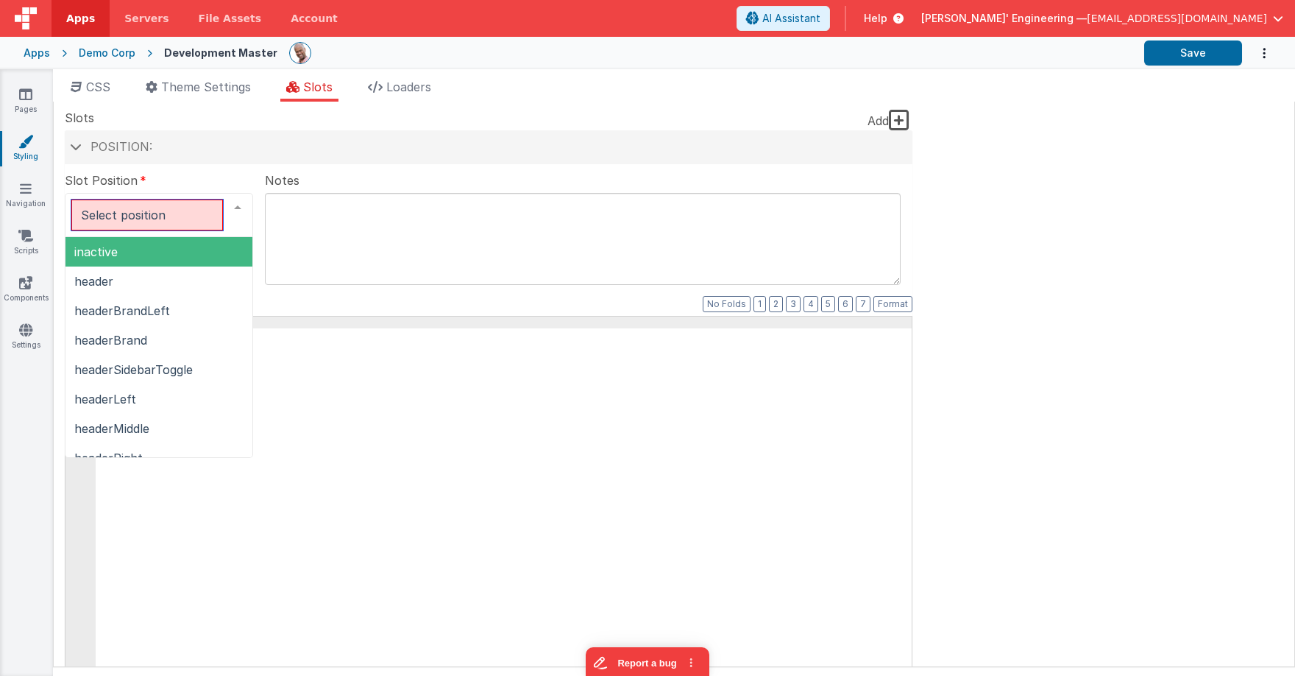
drag, startPoint x: 193, startPoint y: 196, endPoint x: 199, endPoint y: 210, distance: 16.1
click at [193, 196] on div at bounding box center [159, 215] width 188 height 44
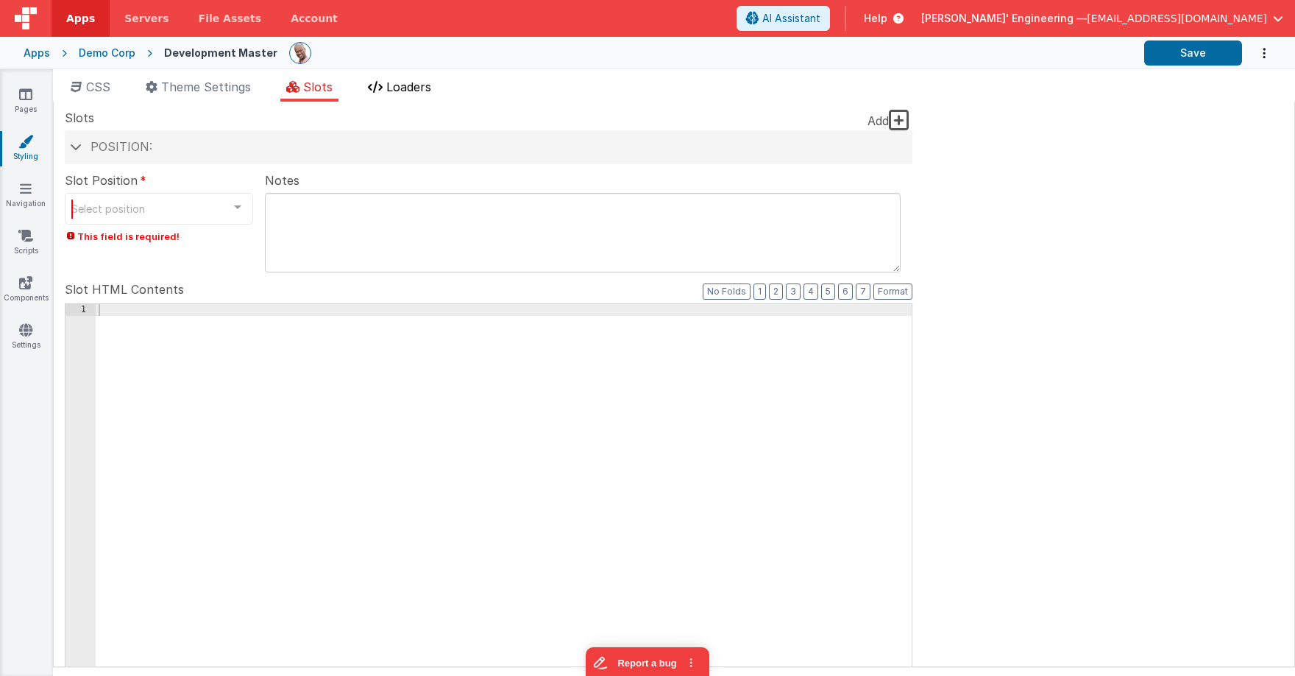
click at [405, 82] on span "Loaders" at bounding box center [408, 86] width 45 height 15
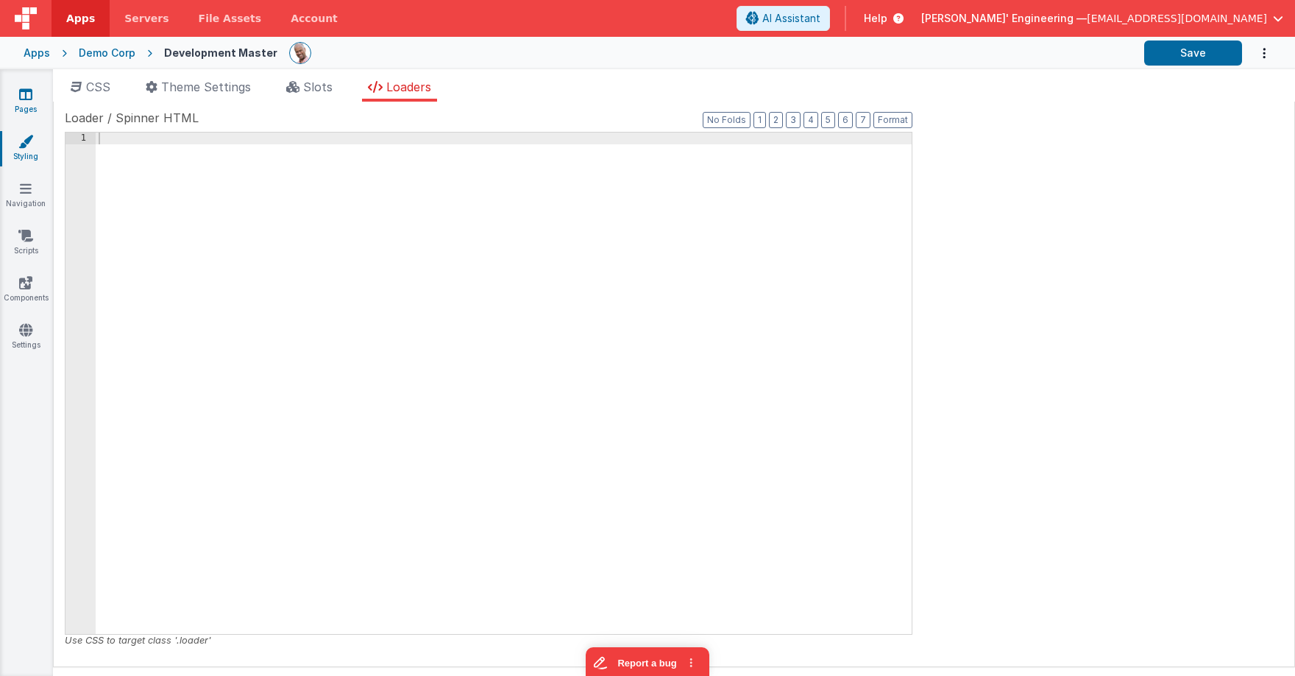
click at [27, 94] on icon at bounding box center [25, 94] width 13 height 15
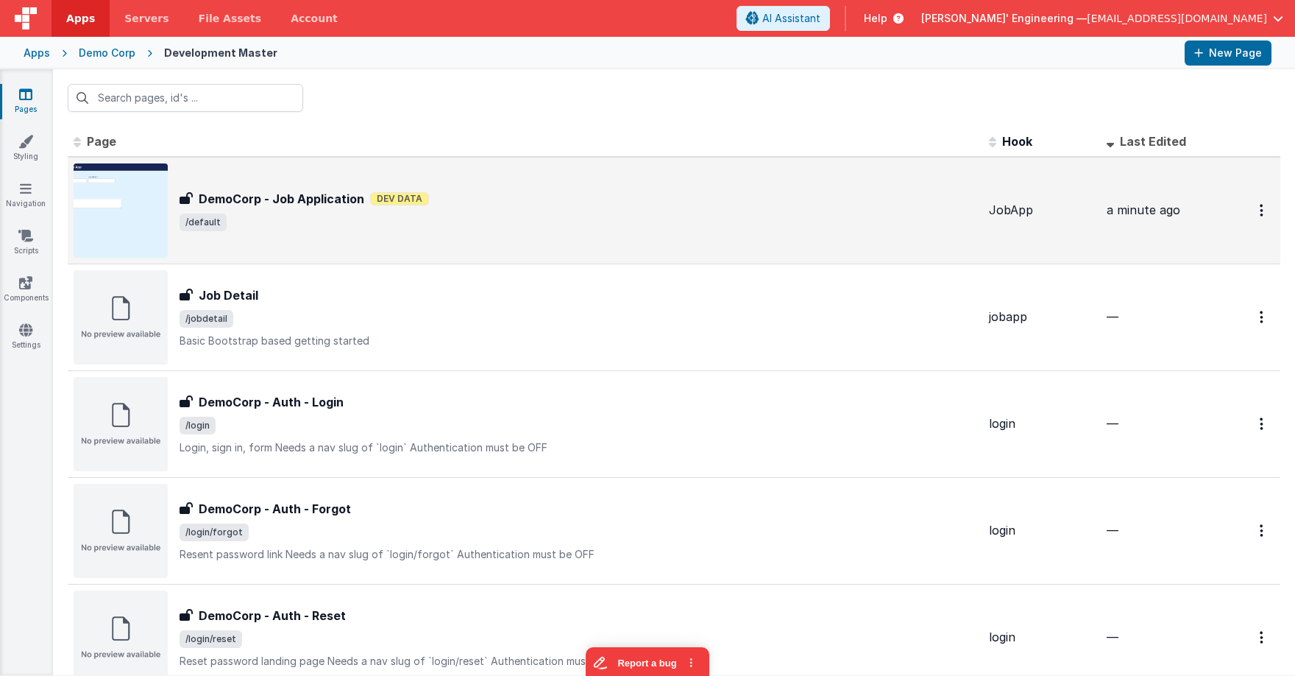
click at [366, 242] on div "DemoCorp - Job Application DemoCorp - Job Application Dev Data /default" at bounding box center [526, 210] width 904 height 94
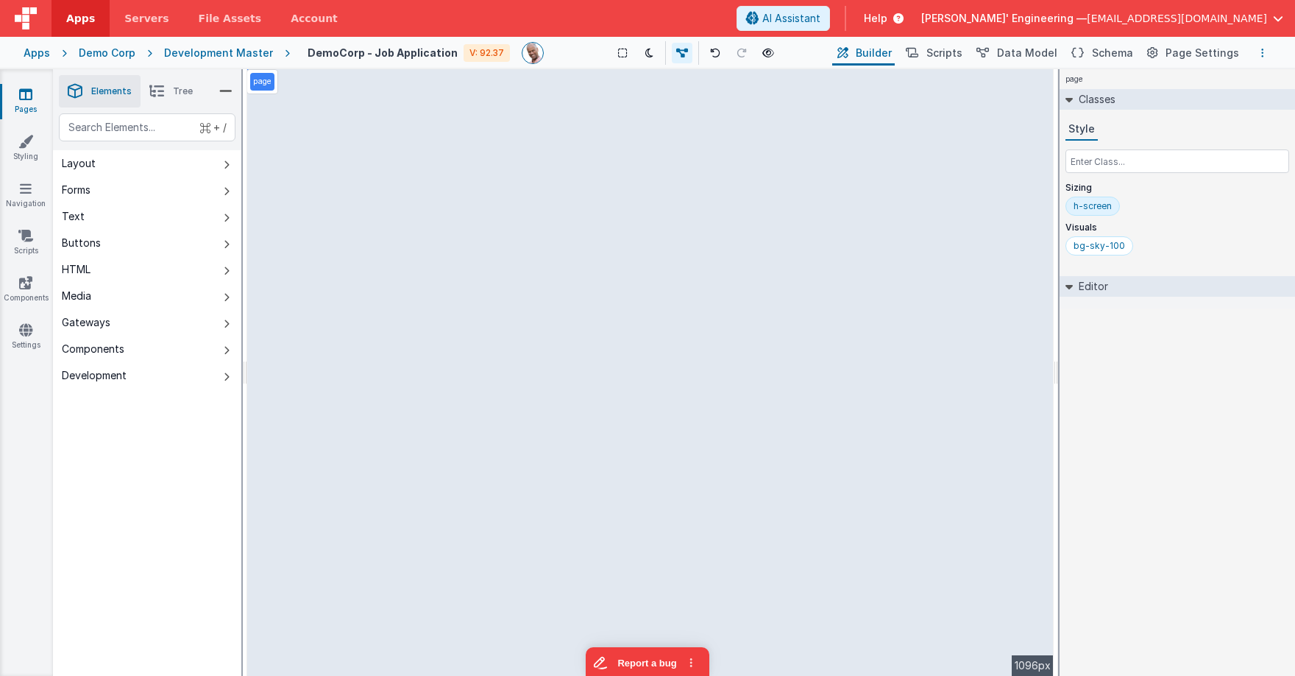
click at [1177, 55] on icon "Options" at bounding box center [1262, 53] width 3 height 10
click at [1148, 139] on p "Rollback" at bounding box center [1152, 134] width 41 height 15
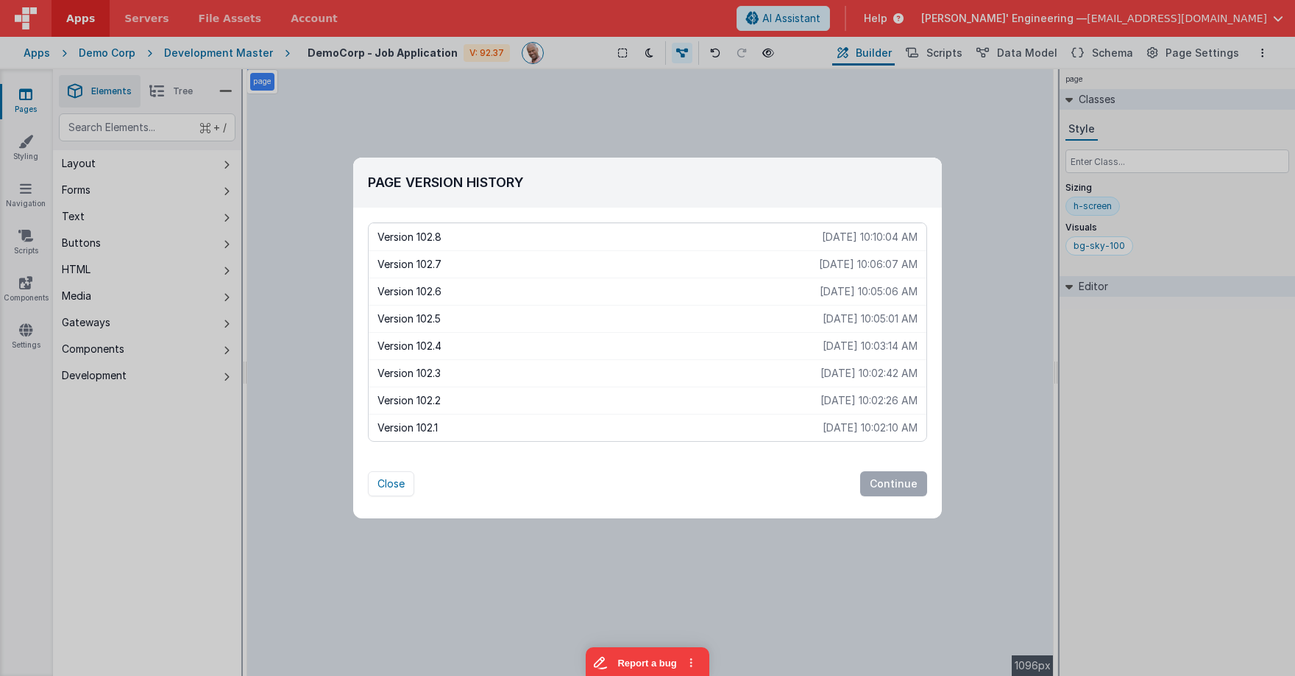
click at [642, 308] on div "Version 102.5 [DATE] 10:05:01 AM" at bounding box center [648, 318] width 558 height 27
drag, startPoint x: 397, startPoint y: 478, endPoint x: 497, endPoint y: 475, distance: 99.4
click at [403, 476] on button "Close" at bounding box center [391, 483] width 46 height 25
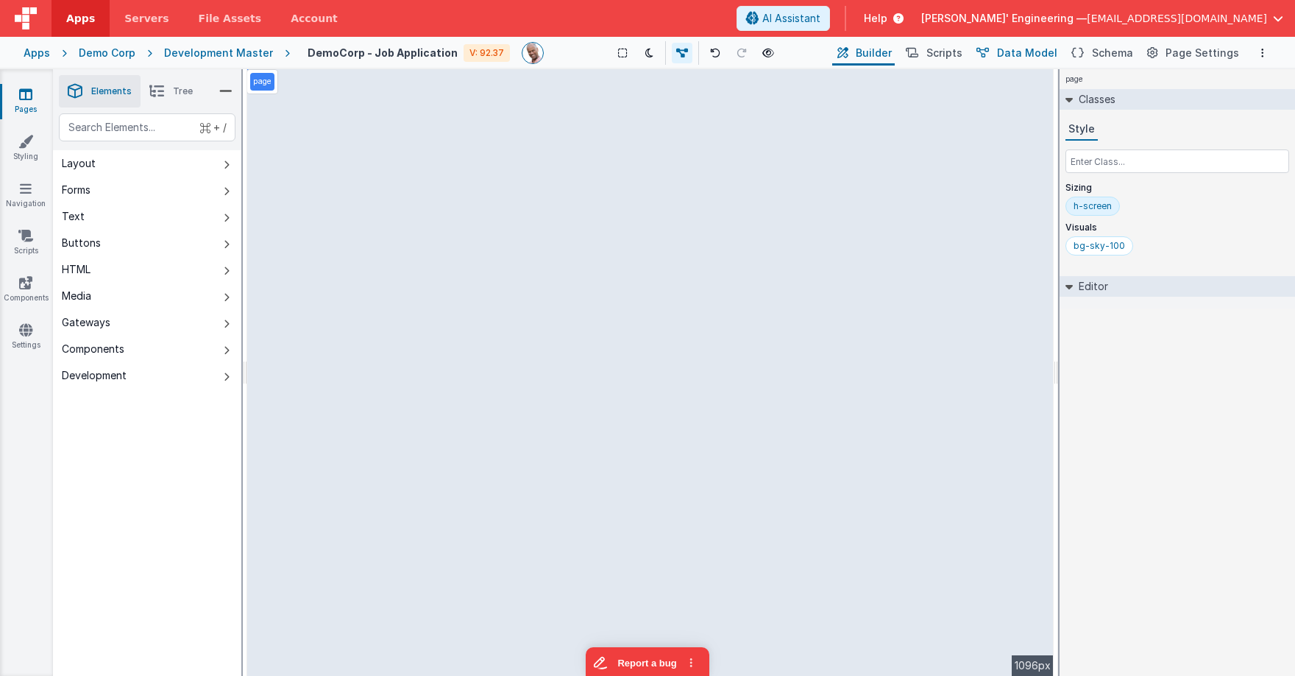
click at [1042, 56] on span "Data Model" at bounding box center [1027, 53] width 60 height 15
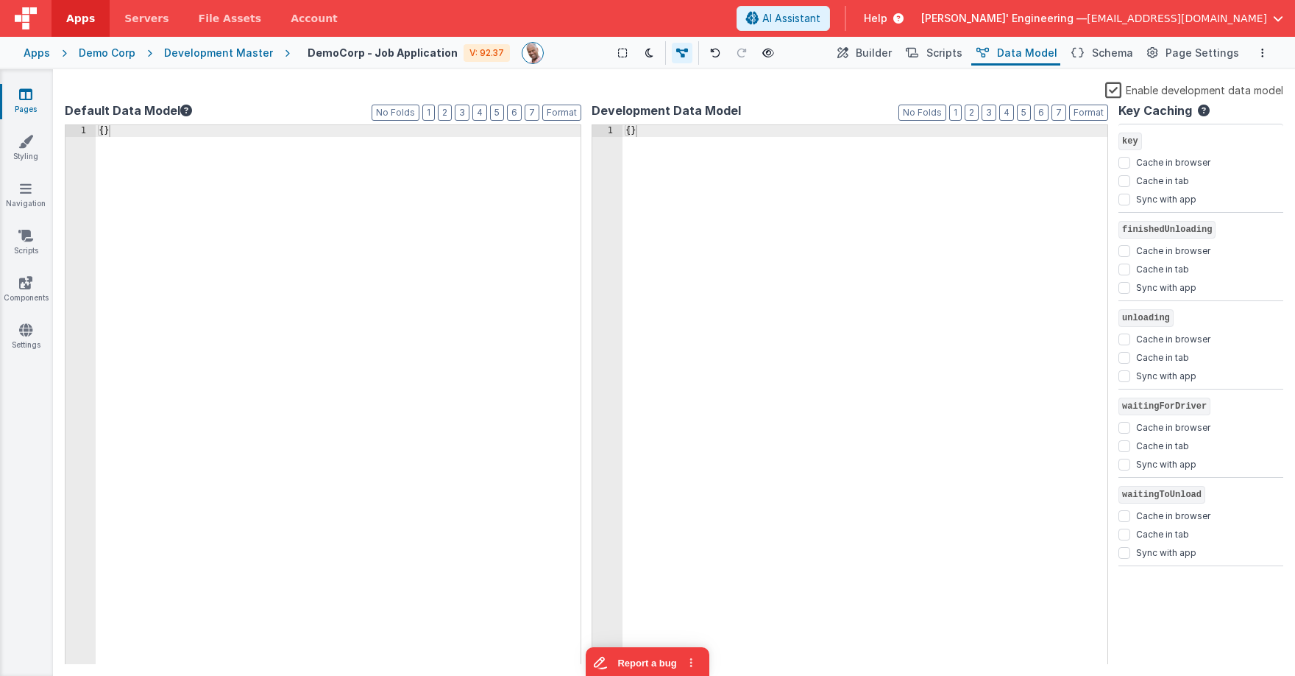
click at [444, 215] on div "{ }" at bounding box center [338, 406] width 485 height 563
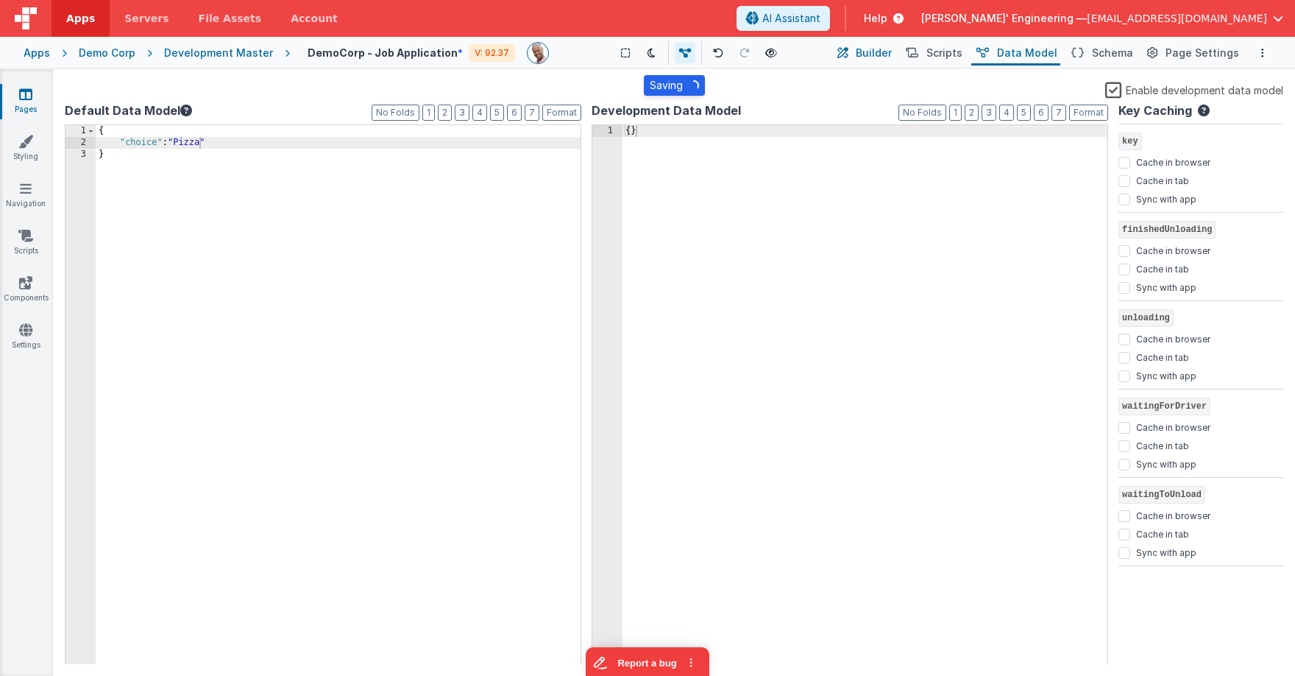
click at [891, 53] on span "Builder" at bounding box center [874, 53] width 36 height 15
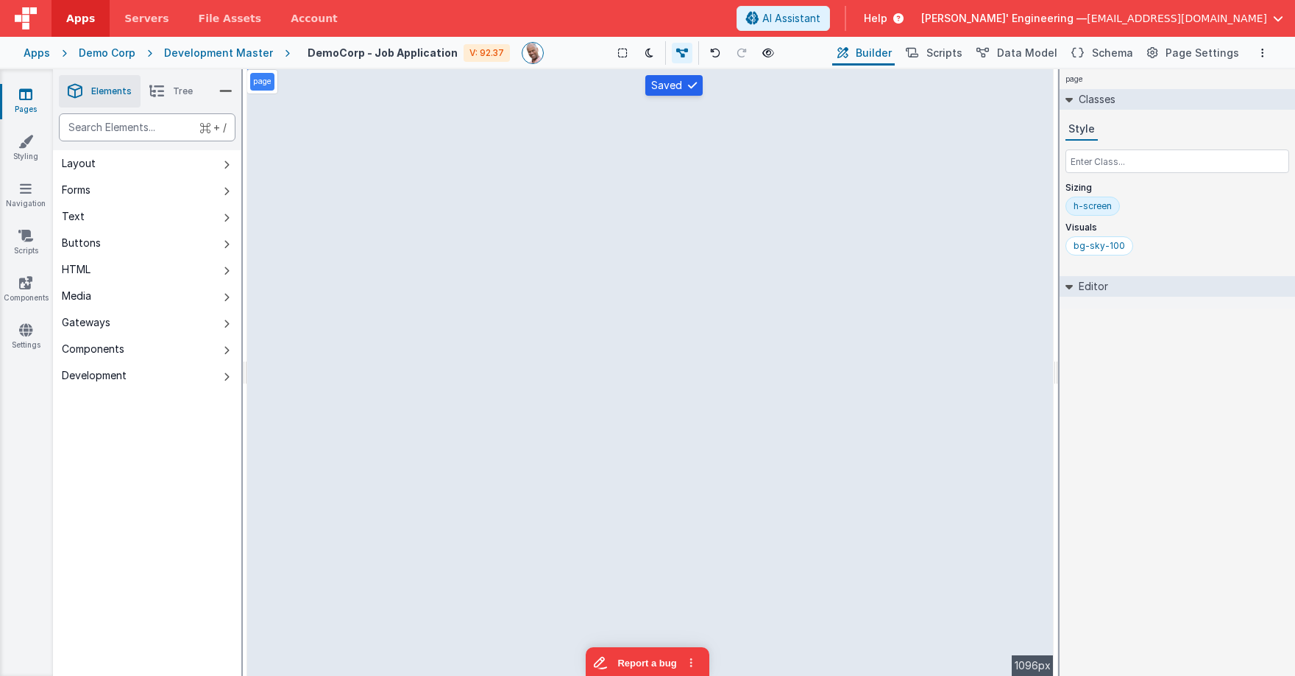
click at [115, 129] on div "text" at bounding box center [147, 127] width 177 height 28
type div "mul"
select select "required"
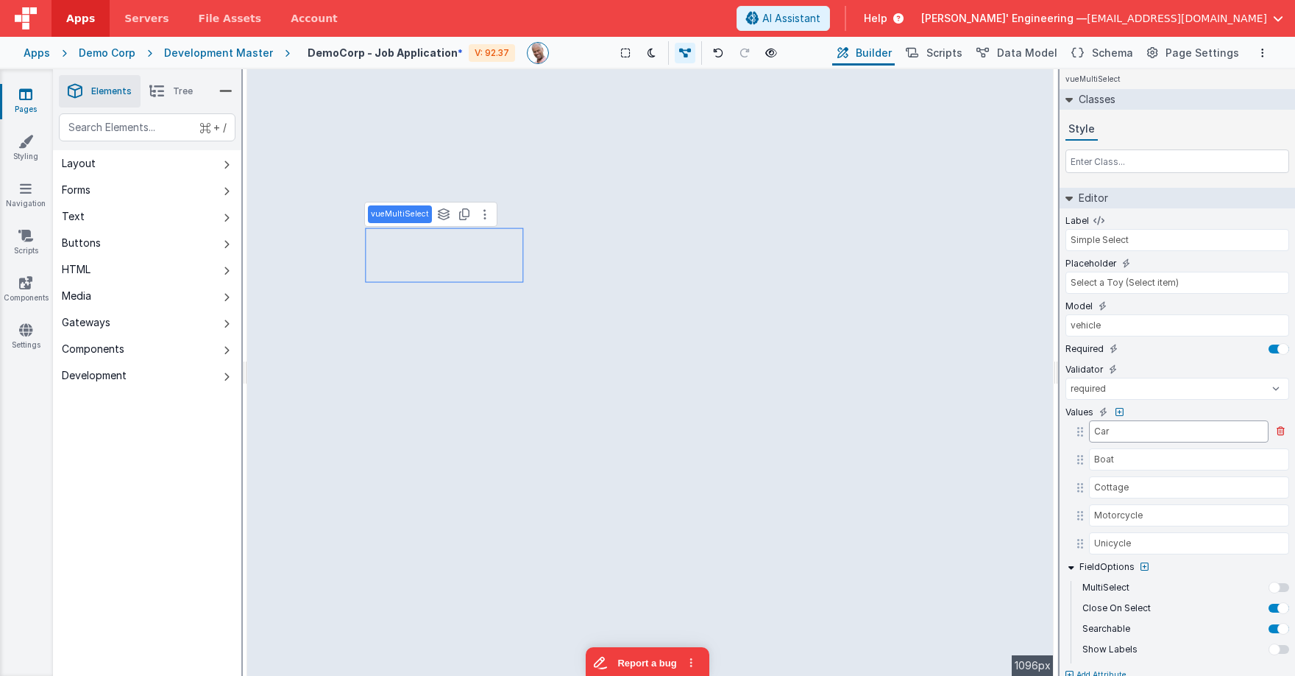
click at [1111, 436] on input "Car" at bounding box center [1179, 431] width 180 height 22
click at [1111, 458] on input "Boat" at bounding box center [1179, 459] width 180 height 22
type input "Pizza"
click at [1099, 327] on input "vehicle" at bounding box center [1178, 325] width 224 height 22
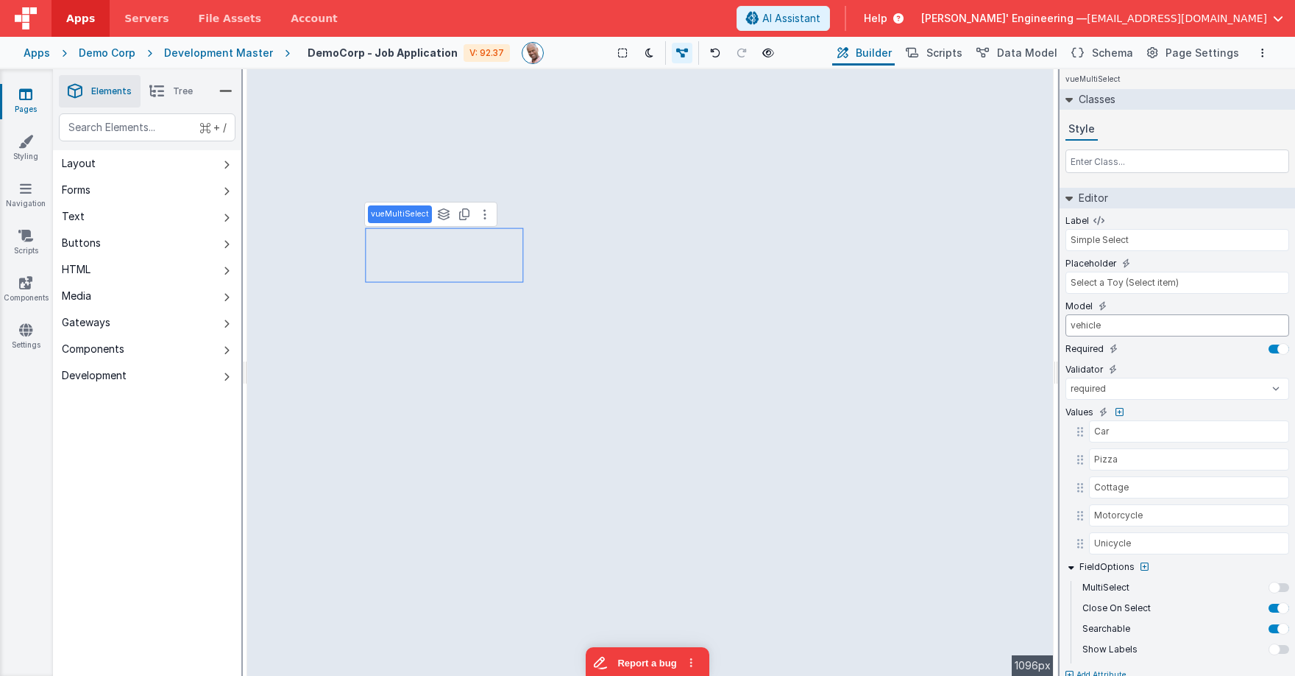
click at [1099, 327] on input "vehicle" at bounding box center [1178, 325] width 224 height 22
type input "choice"
click at [1037, 60] on span "Data Model" at bounding box center [1027, 53] width 60 height 15
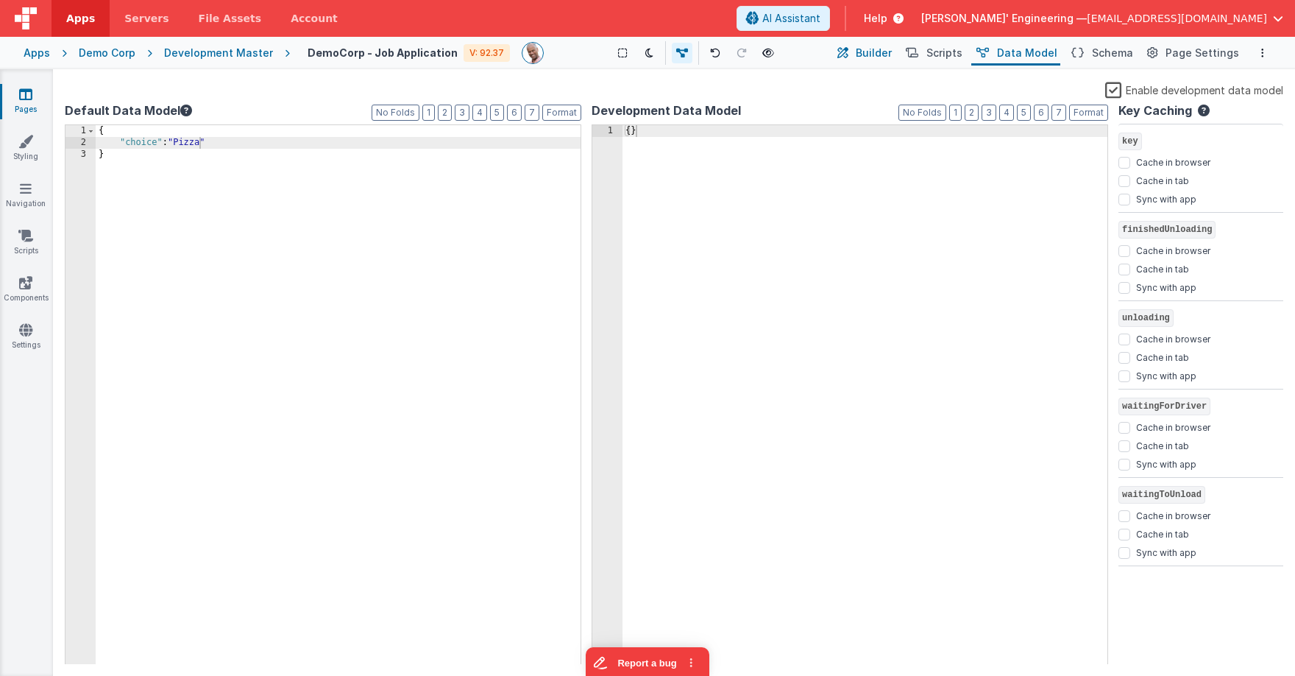
click at [892, 54] on span "Builder" at bounding box center [874, 53] width 36 height 15
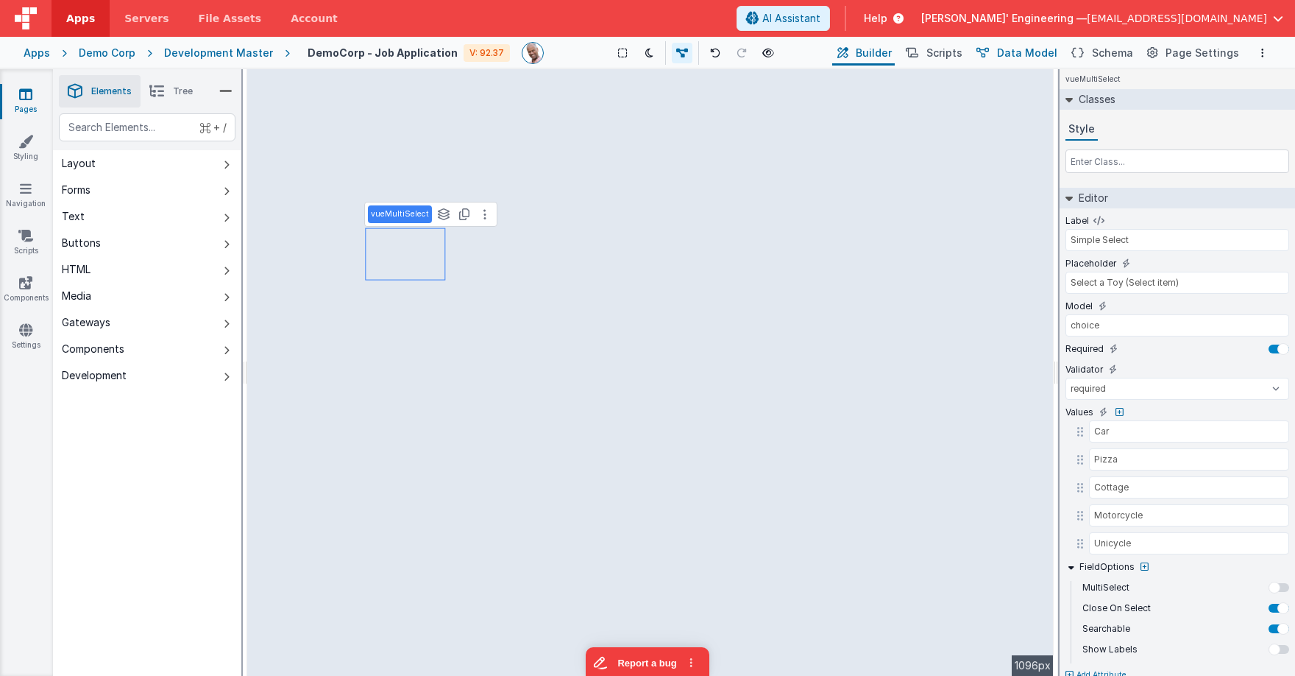
click at [1021, 50] on span "Data Model" at bounding box center [1027, 53] width 60 height 15
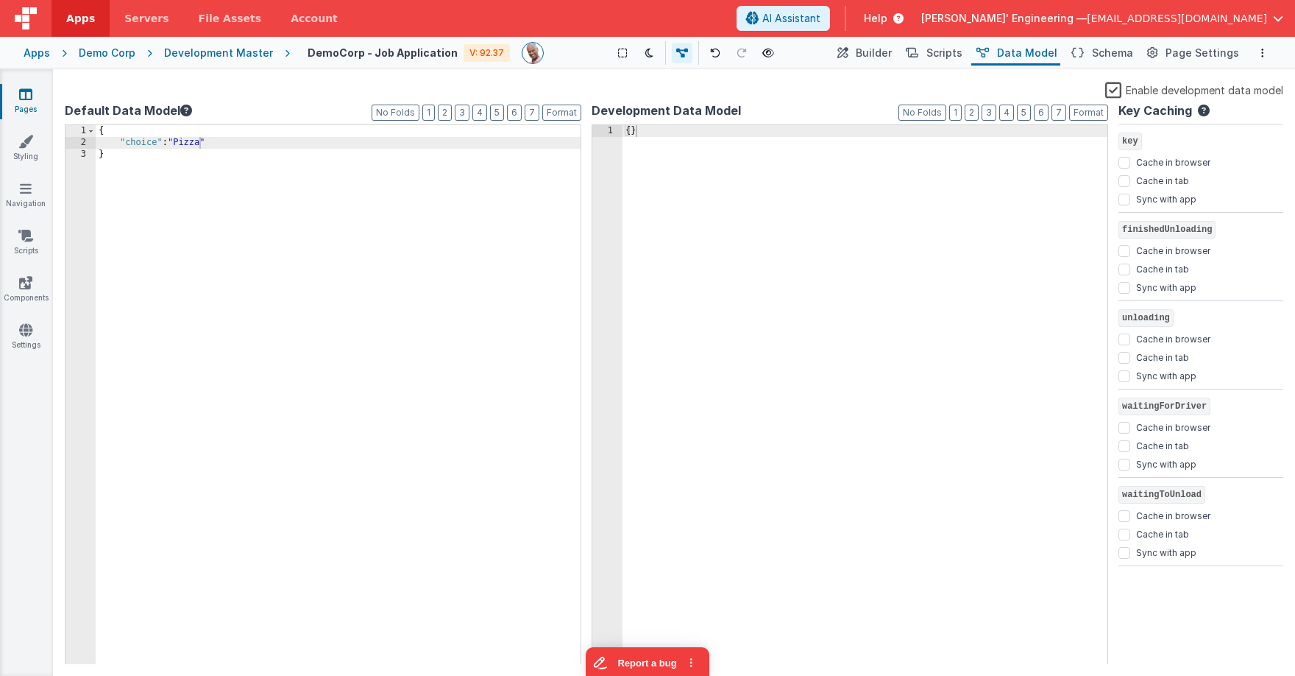
drag, startPoint x: 740, startPoint y: 204, endPoint x: 675, endPoint y: 146, distance: 86.5
click at [739, 203] on div "{ }" at bounding box center [865, 406] width 485 height 563
drag, startPoint x: 665, startPoint y: 138, endPoint x: 620, endPoint y: 129, distance: 46.6
click at [620, 129] on div "1 { } XXXXXXXXXXXXXXXXXXXXXXXXXXXXXXXXXXXXXXXXXXXXXXXXXX" at bounding box center [850, 394] width 517 height 541
click at [820, 223] on div "{ }" at bounding box center [865, 406] width 485 height 563
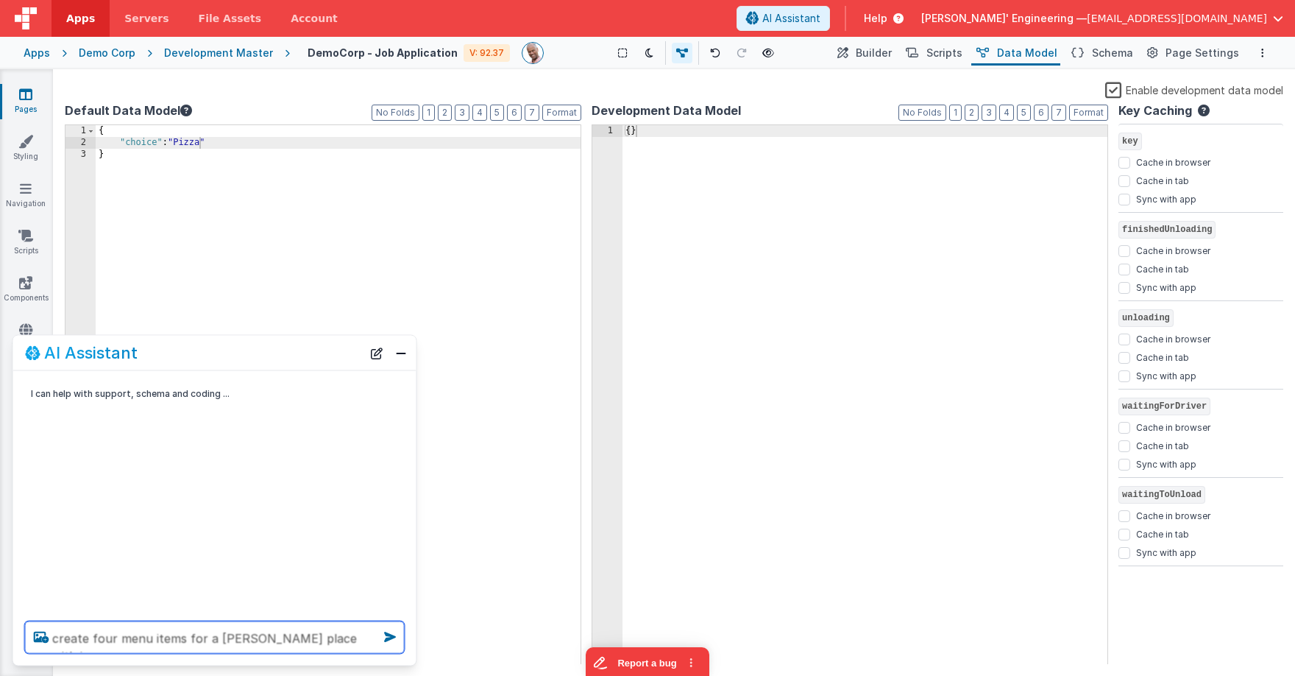
type textarea "create four menu items for a berger place with images"
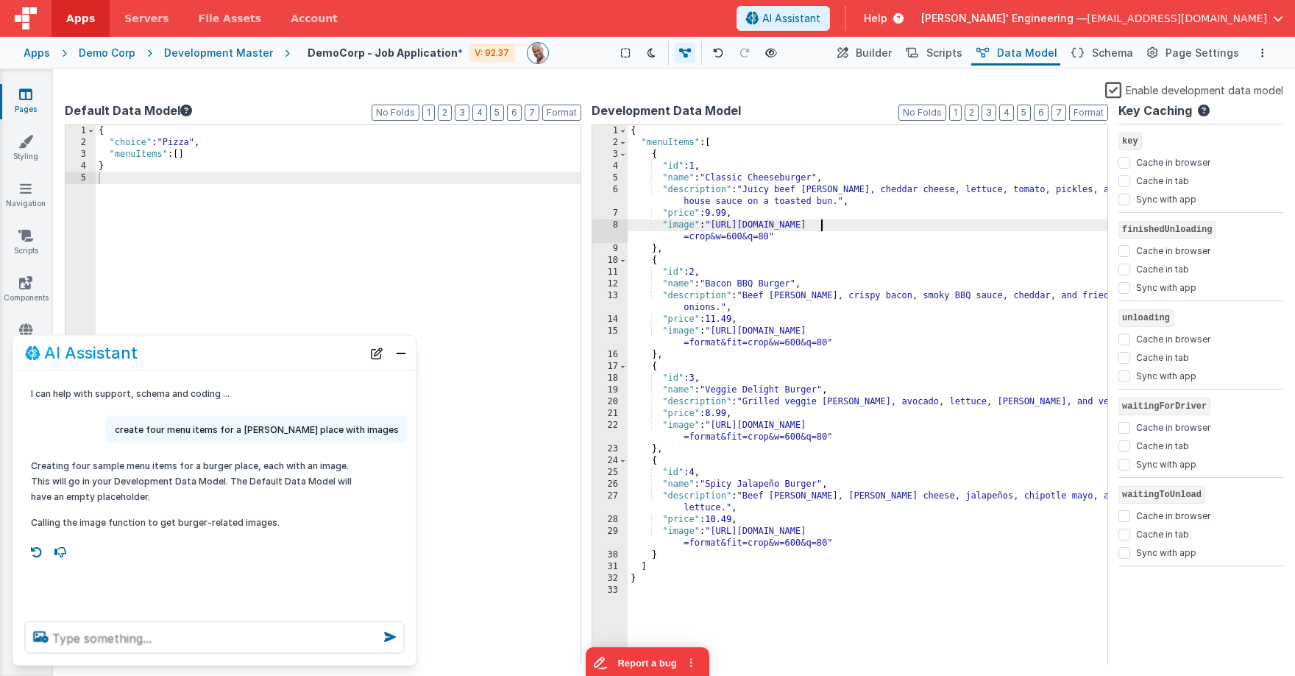
click at [823, 220] on div "{ "menuItems" : [ { "id" : 1 , "name" : "Classic Cheeseburger" , "description" …" at bounding box center [868, 406] width 480 height 563
click at [866, 54] on button "Builder" at bounding box center [863, 52] width 63 height 25
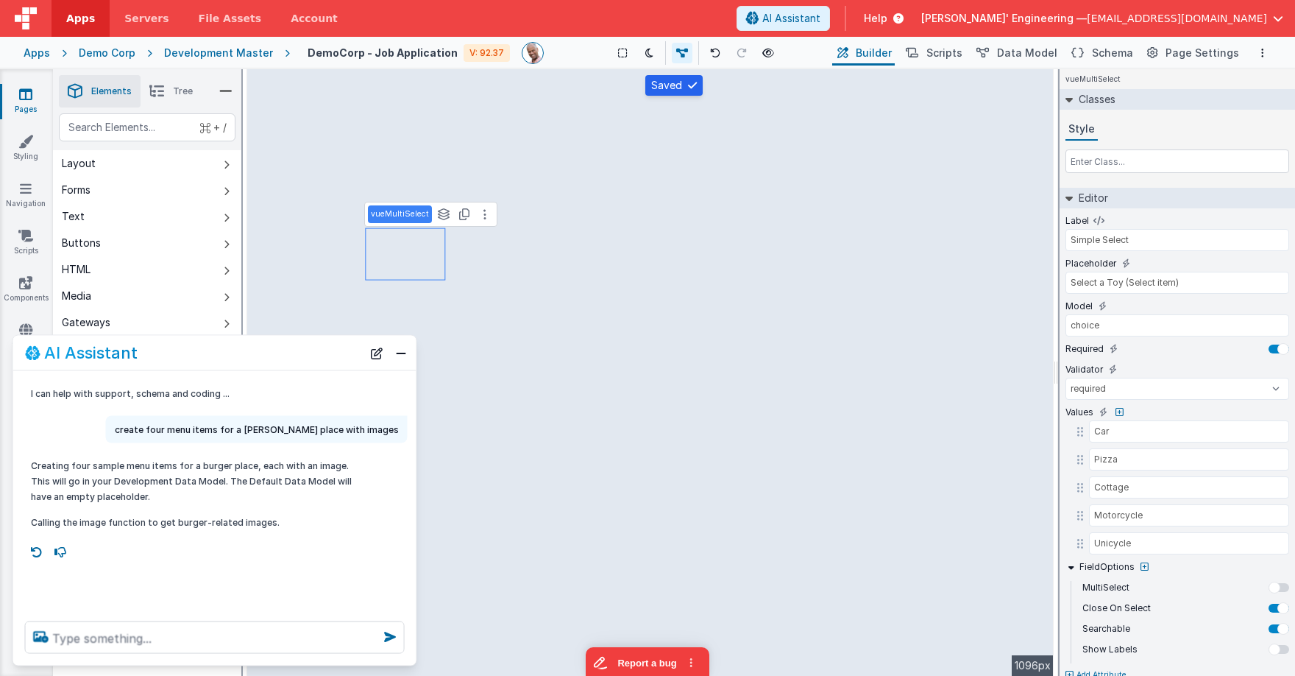
type input "Last Name"
type input "nameLast"
select select "string"
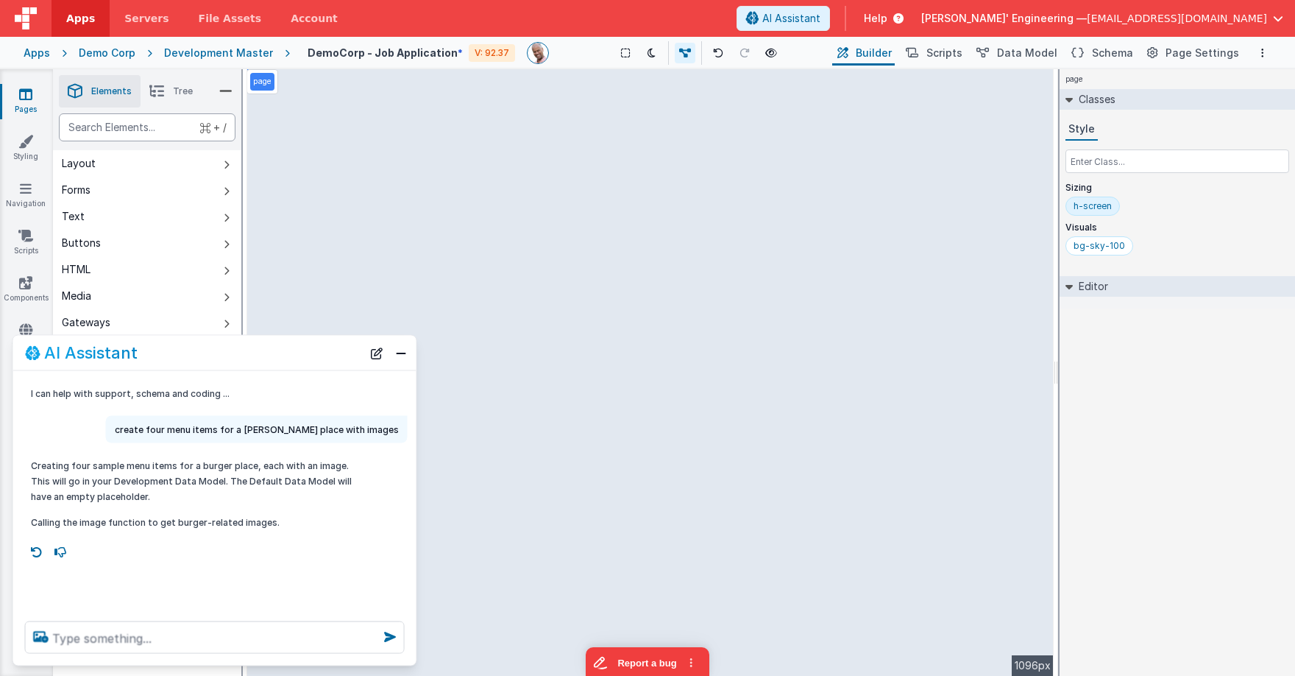
click at [184, 116] on div "text" at bounding box center [147, 127] width 177 height 28
type div "html"
click at [1111, 242] on div "bg-sky-100" at bounding box center [1100, 246] width 52 height 12
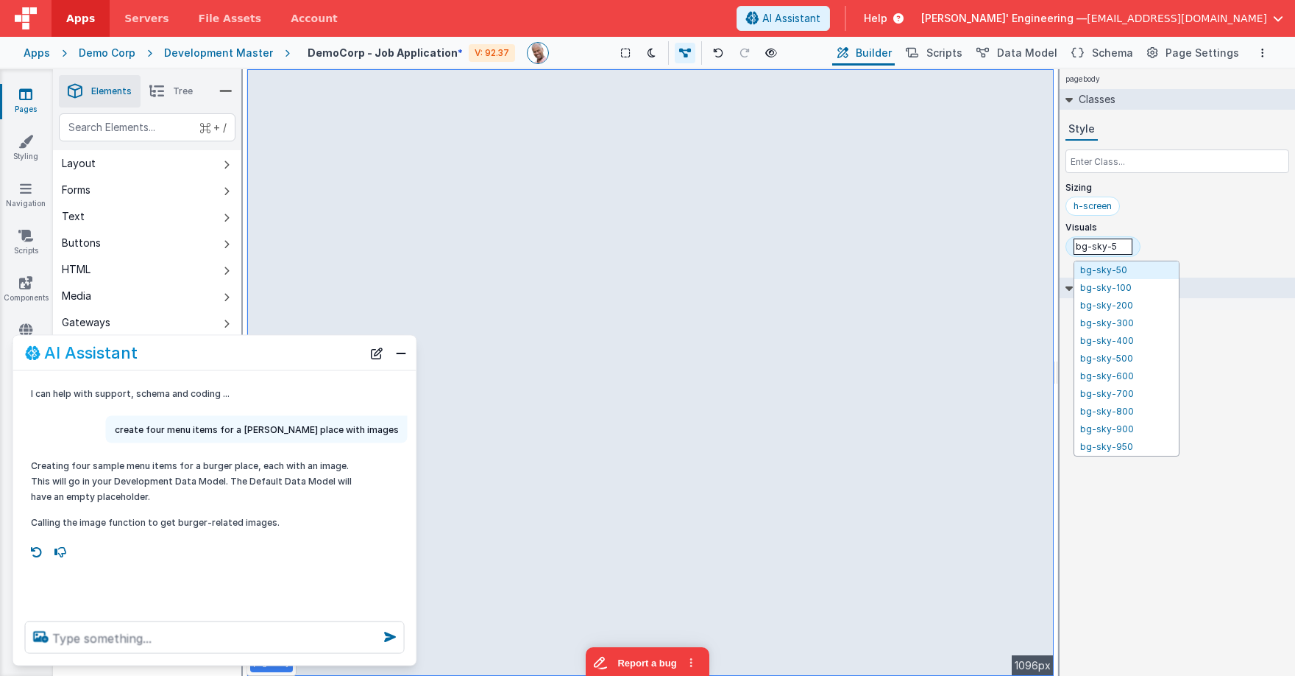
type input "bg-sky-50"
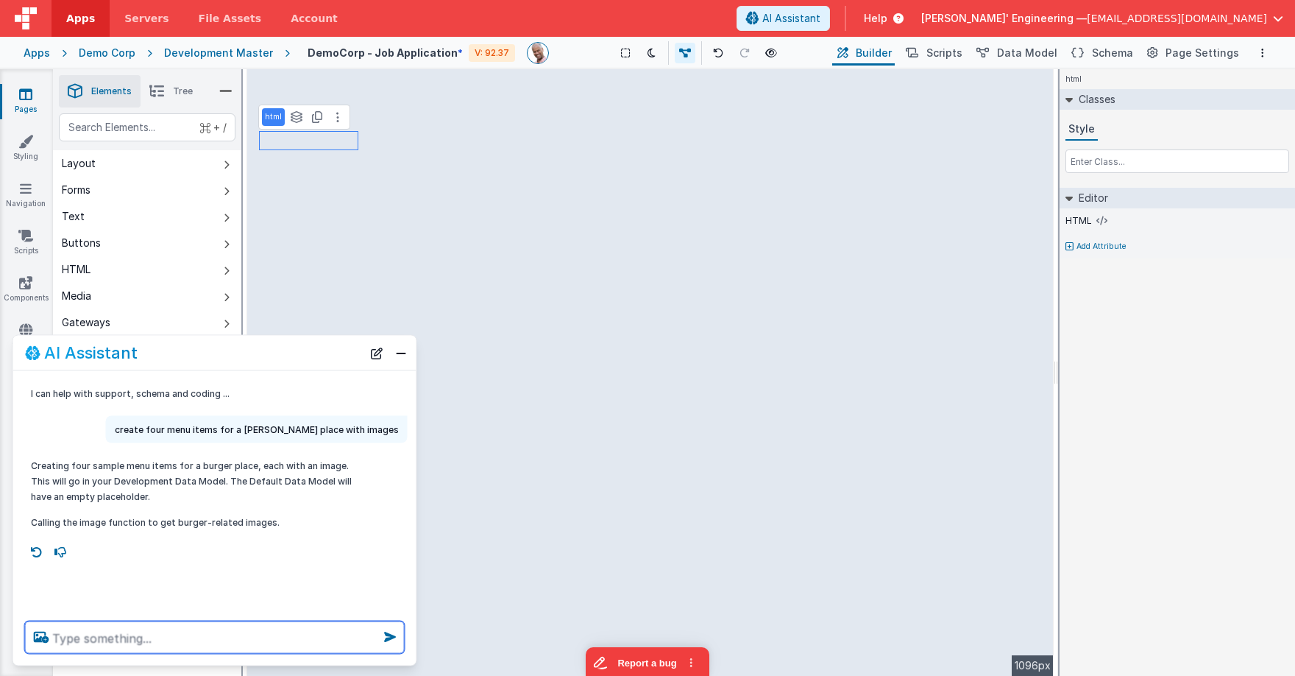
click at [273, 639] on textarea at bounding box center [215, 637] width 380 height 32
type textarea "turn this html into menu item cards"
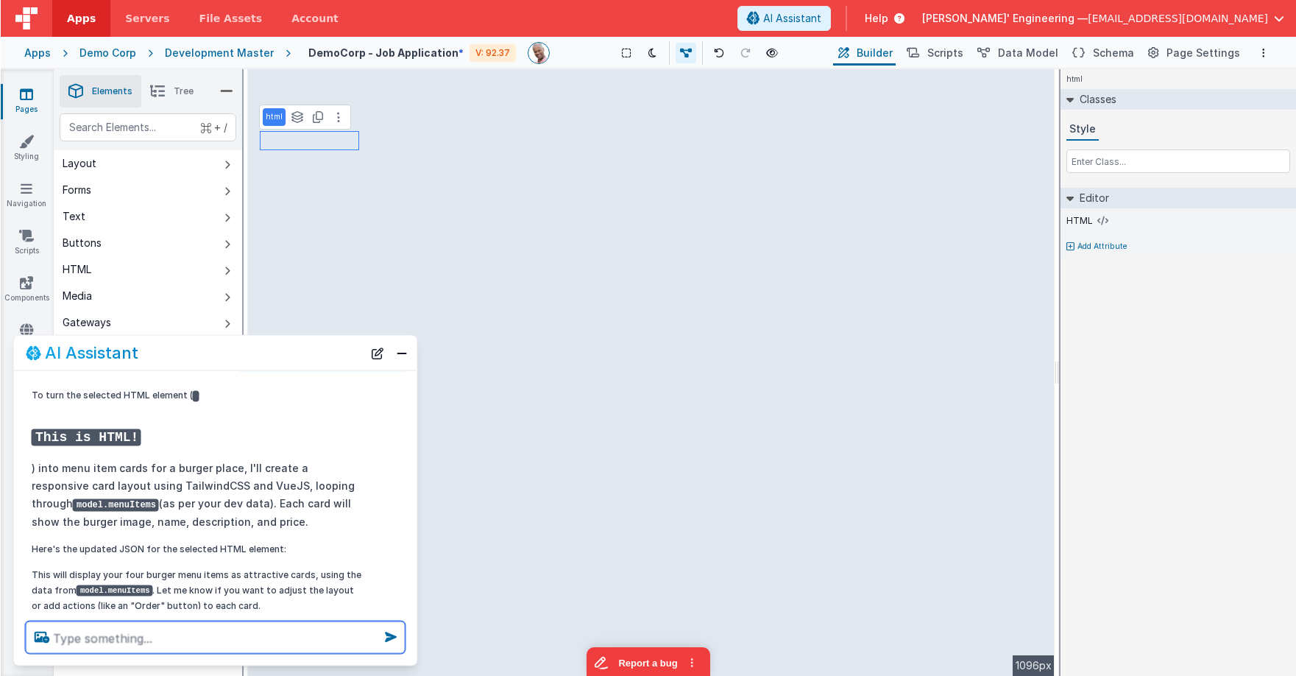
scroll to position [208, 0]
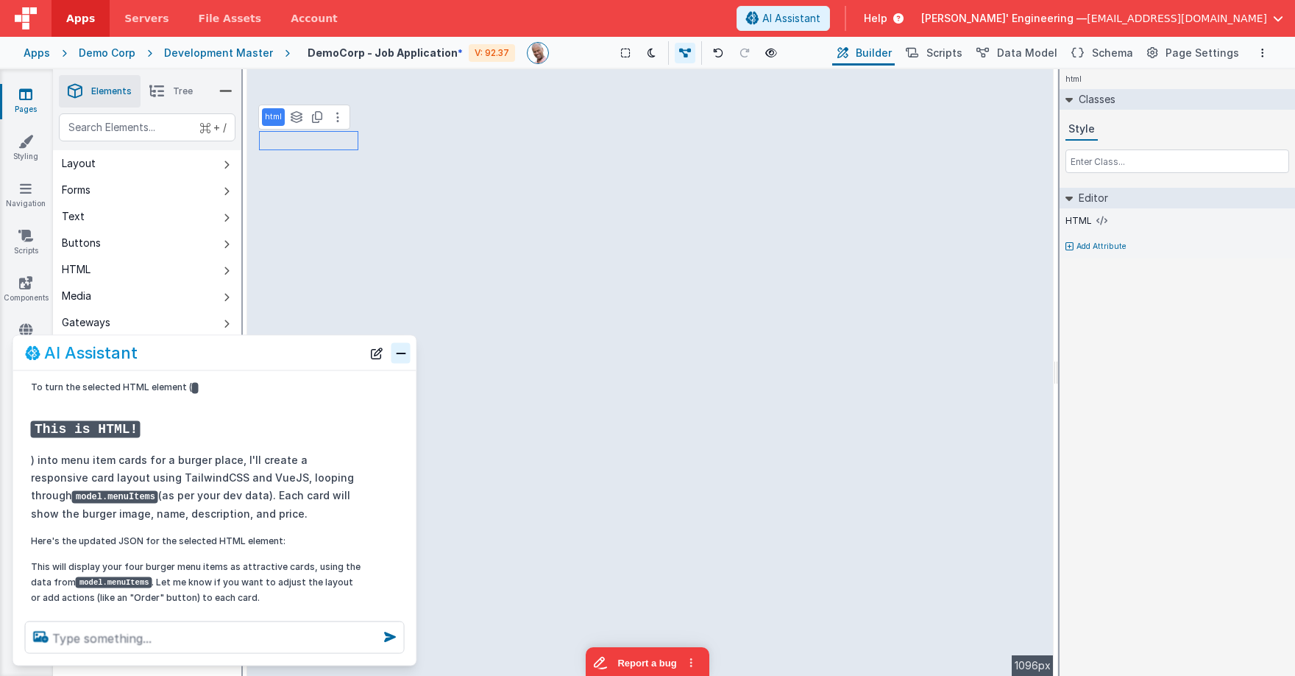
click at [396, 349] on button "Close" at bounding box center [400, 352] width 19 height 21
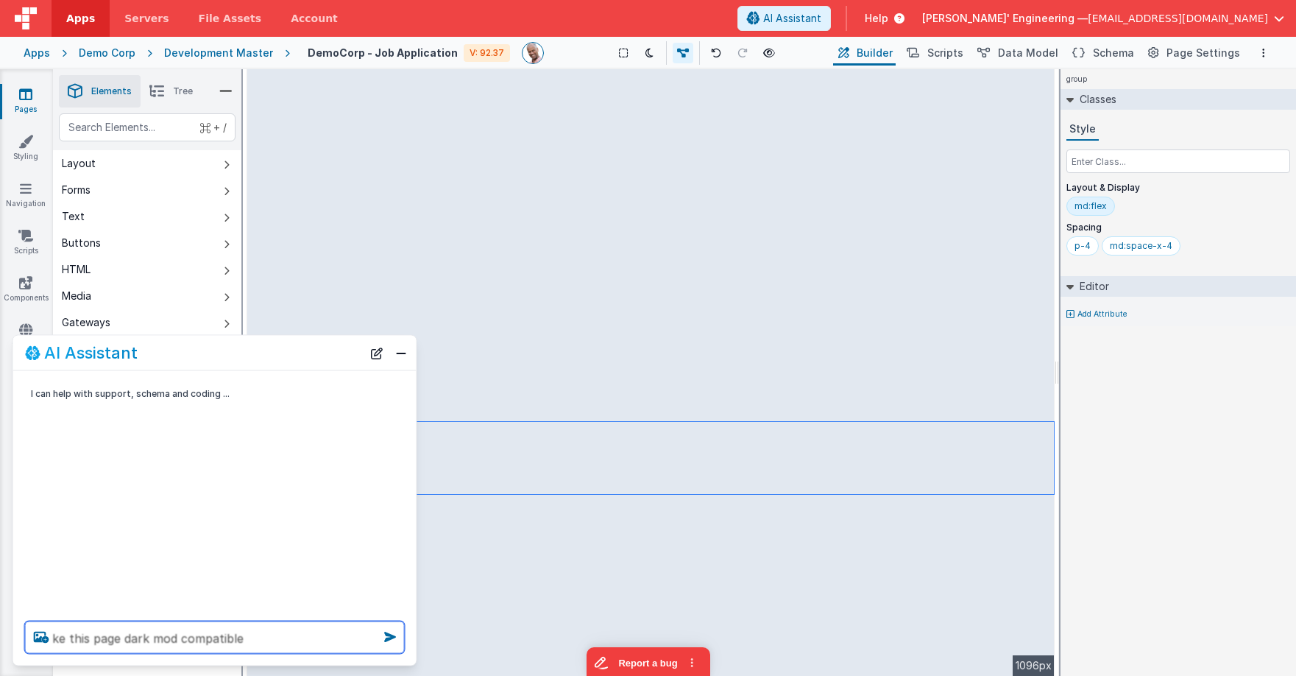
type textarea "ke this page dark mod compatible"
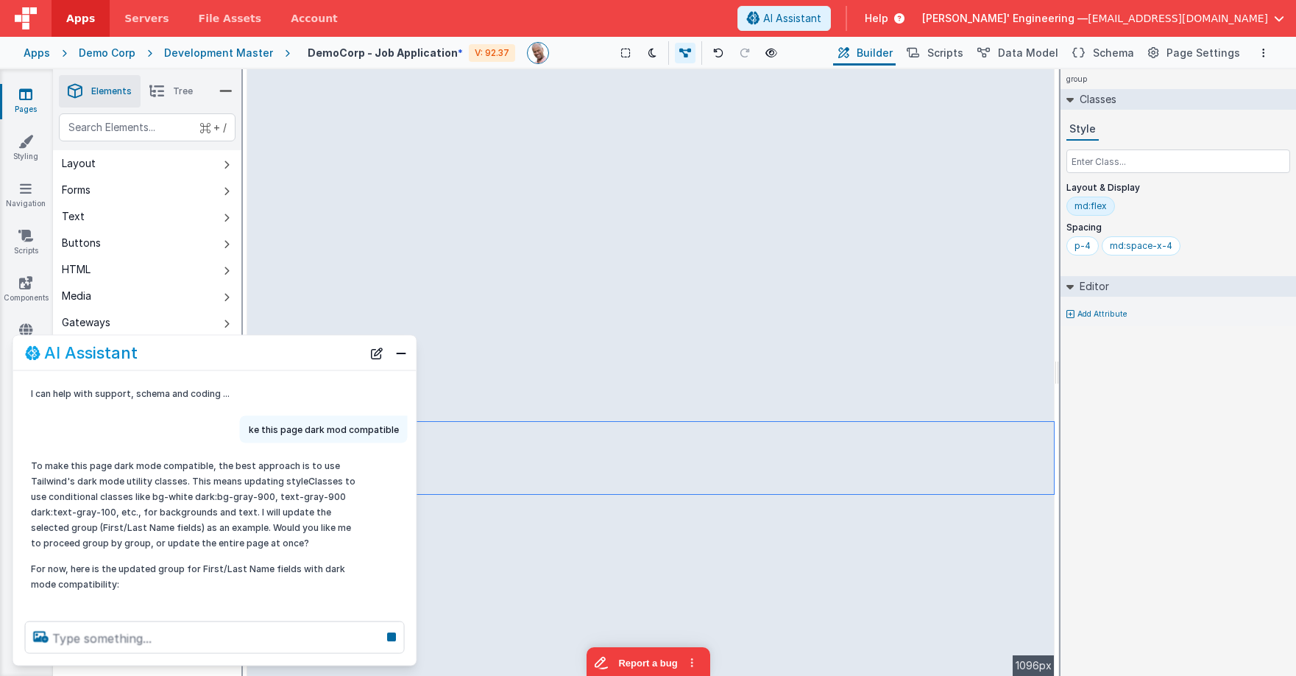
scroll to position [0, 0]
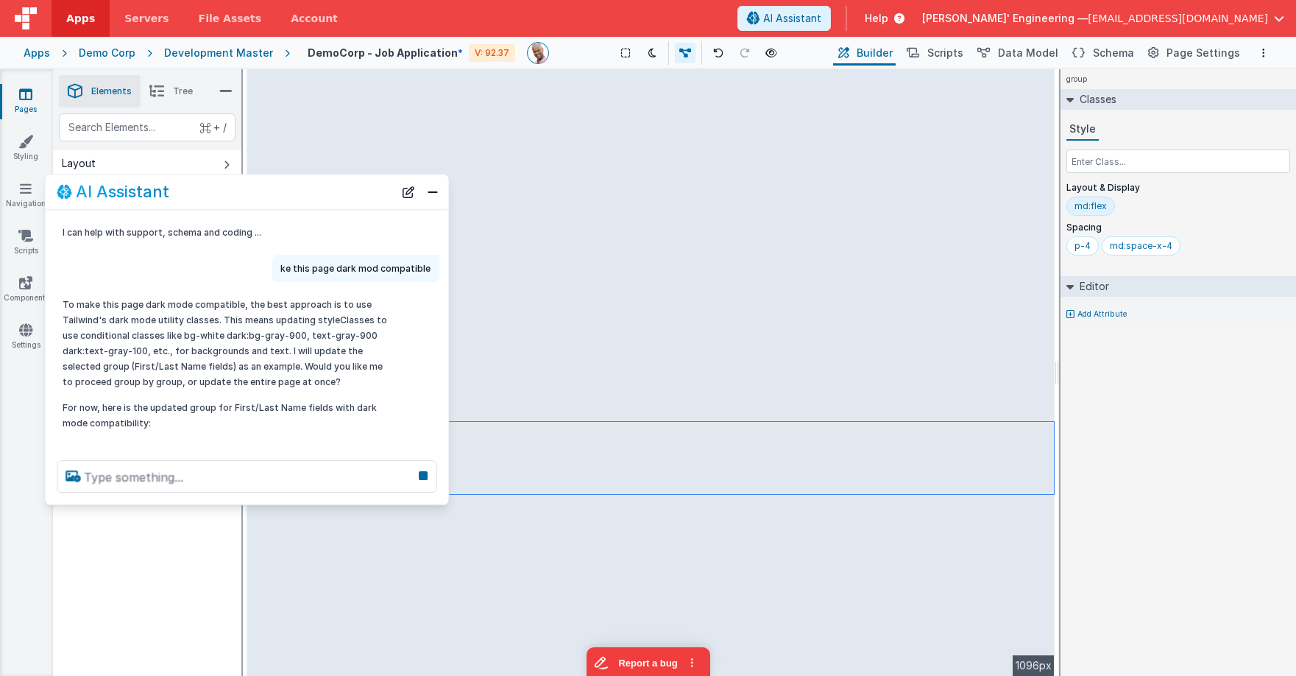
drag, startPoint x: 249, startPoint y: 350, endPoint x: 280, endPoint y: 191, distance: 162.1
click at [280, 191] on div "AI Assistant" at bounding box center [225, 192] width 337 height 18
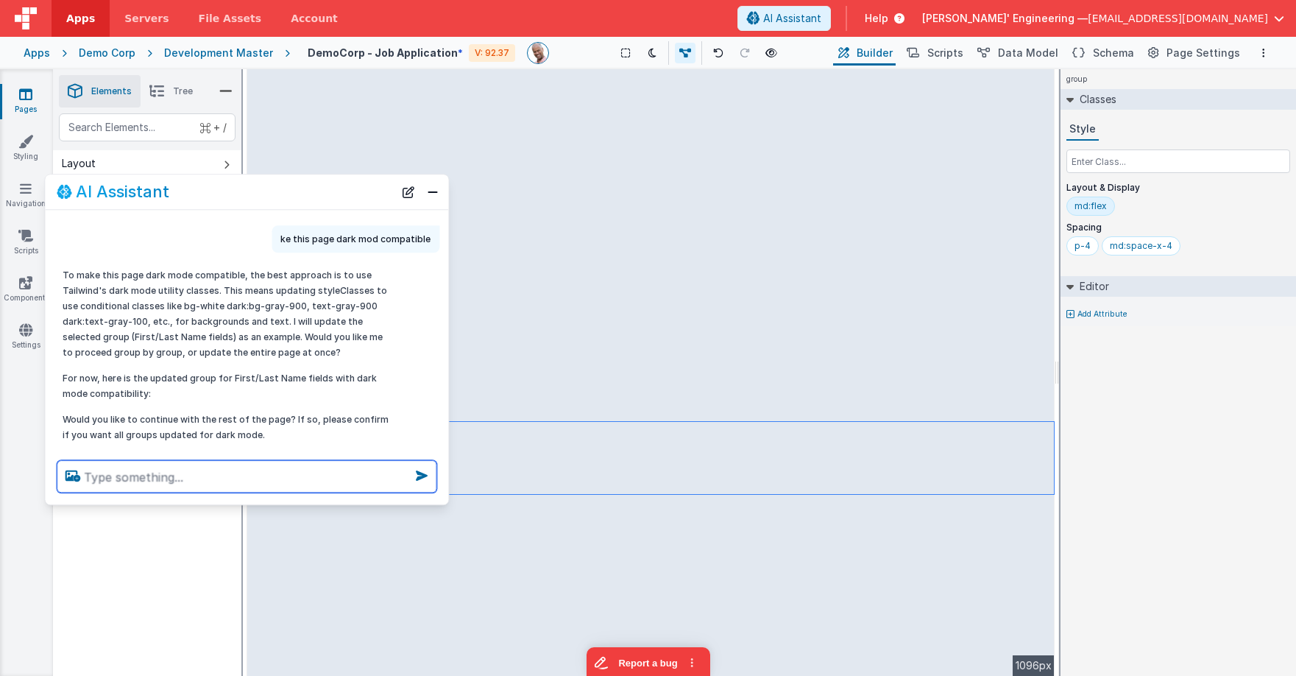
scroll to position [57, 0]
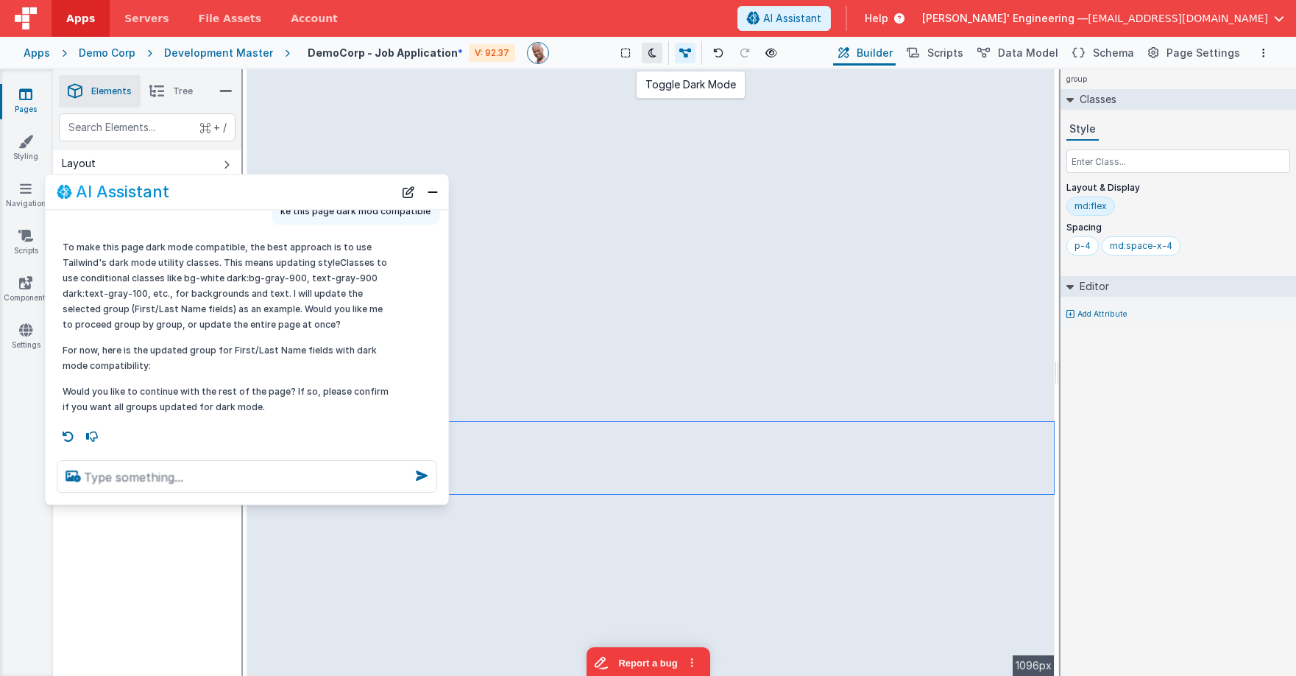
click at [650, 52] on icon at bounding box center [652, 53] width 8 height 10
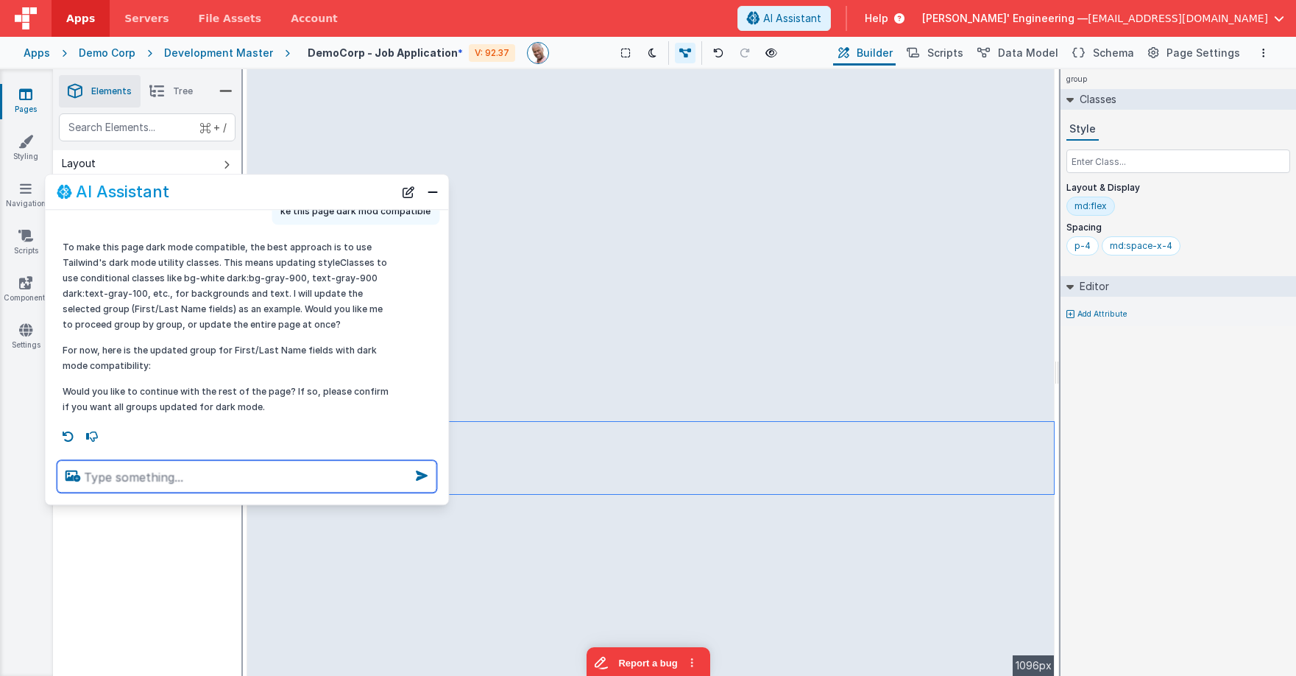
click at [312, 490] on textarea at bounding box center [247, 476] width 380 height 32
type textarea "do the whole page"
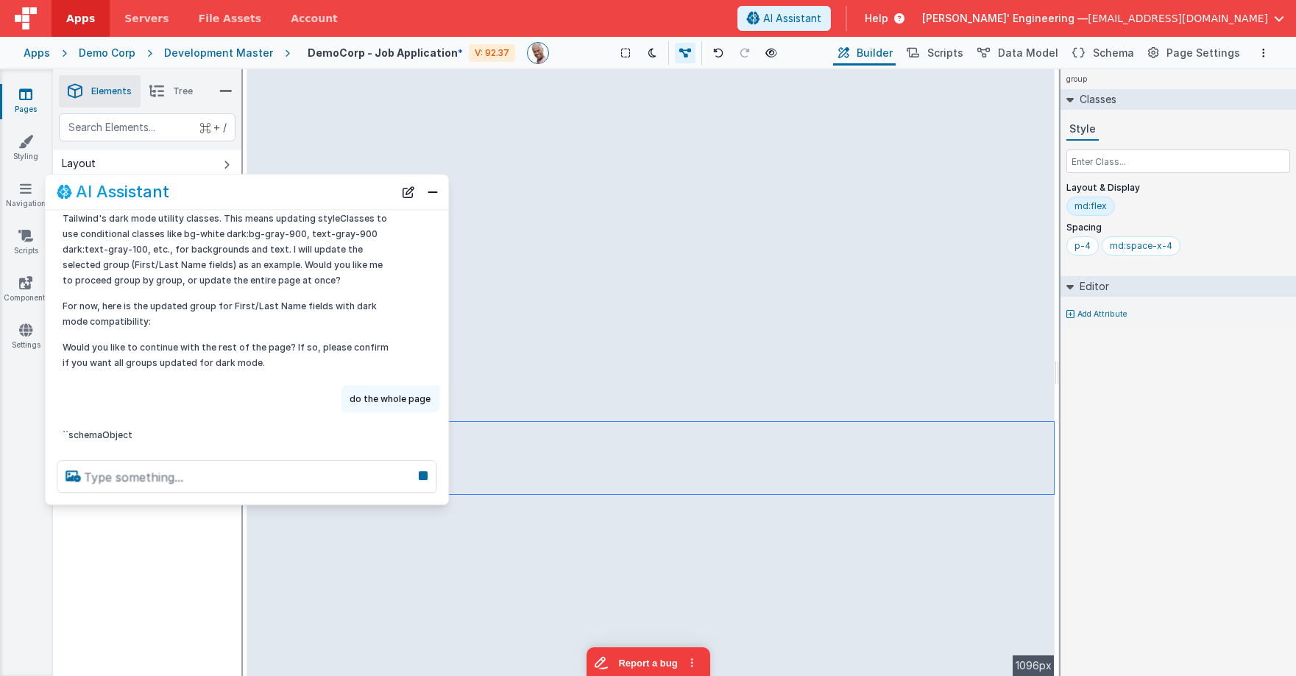
scroll to position [102, 0]
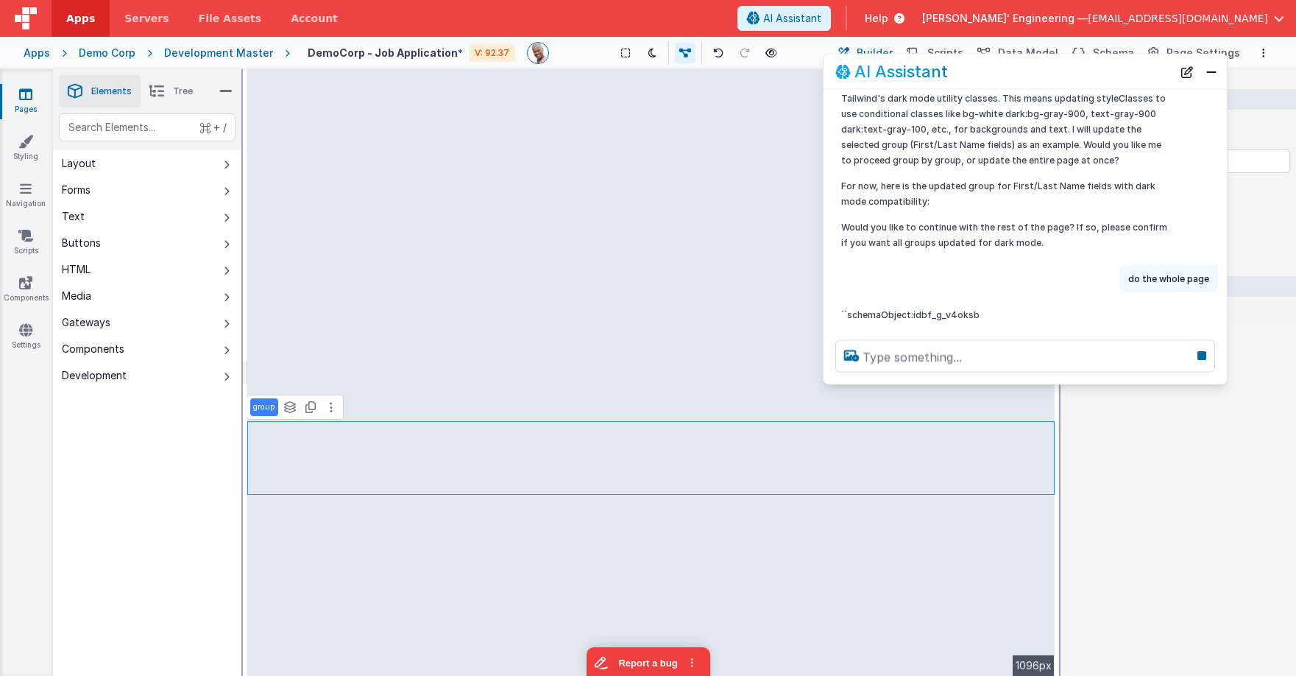
drag, startPoint x: 272, startPoint y: 195, endPoint x: 1048, endPoint y: 75, distance: 784.8
click at [1048, 75] on div "AI Assistant" at bounding box center [1003, 72] width 337 height 18
click at [648, 52] on icon at bounding box center [652, 53] width 8 height 10
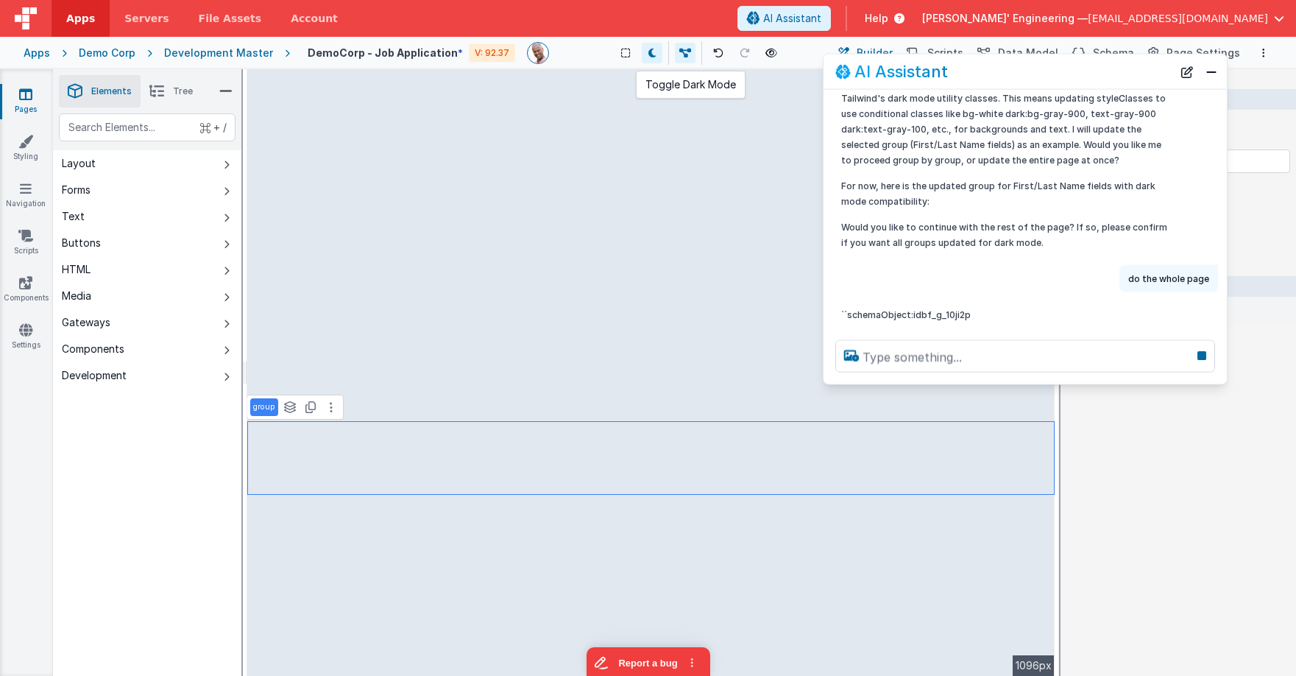
click at [648, 52] on icon at bounding box center [652, 53] width 8 height 10
click at [655, 58] on button at bounding box center [652, 53] width 21 height 21
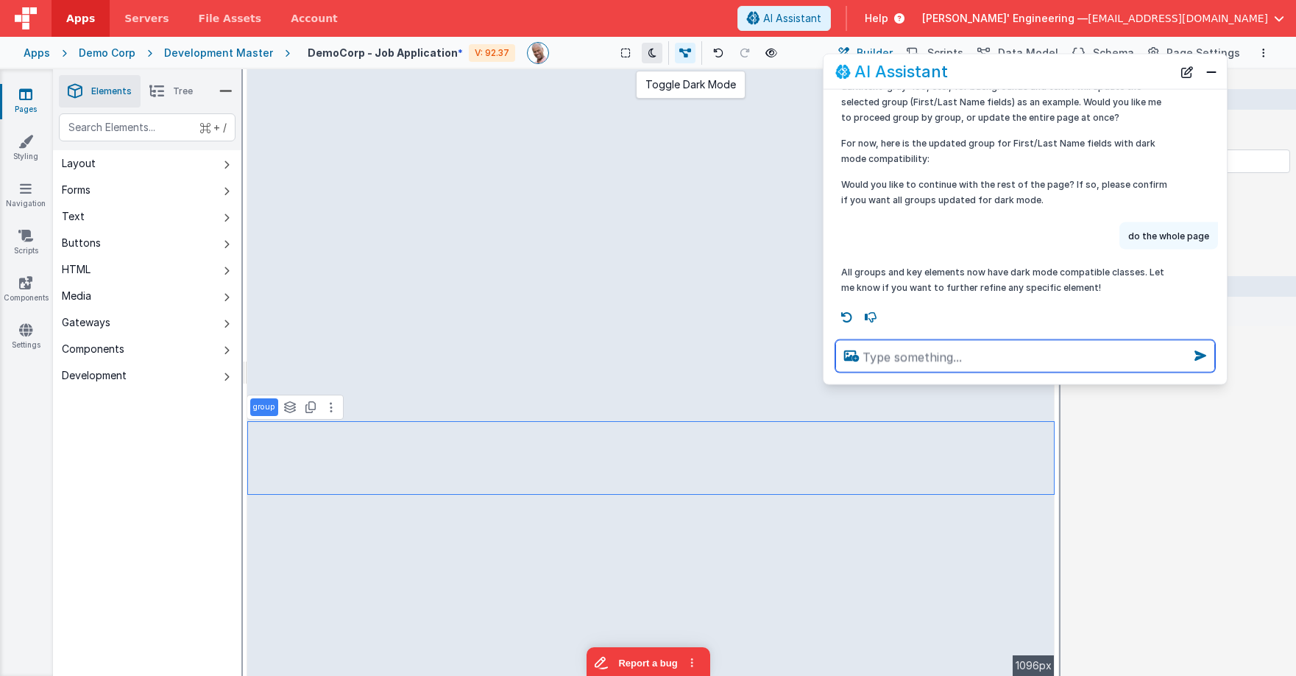
scroll to position [145, 0]
click at [655, 58] on button at bounding box center [652, 53] width 21 height 21
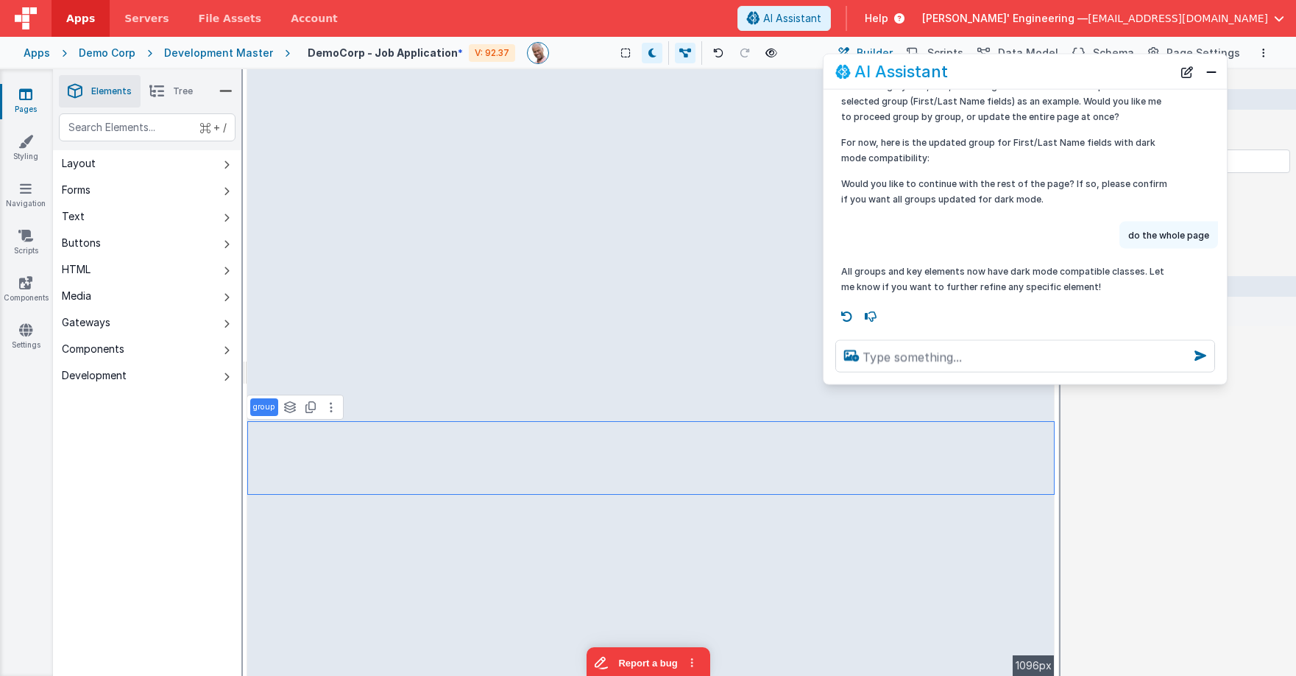
drag, startPoint x: 1208, startPoint y: 78, endPoint x: 1137, endPoint y: 111, distance: 78.0
click at [1207, 78] on button "Close" at bounding box center [1211, 71] width 19 height 21
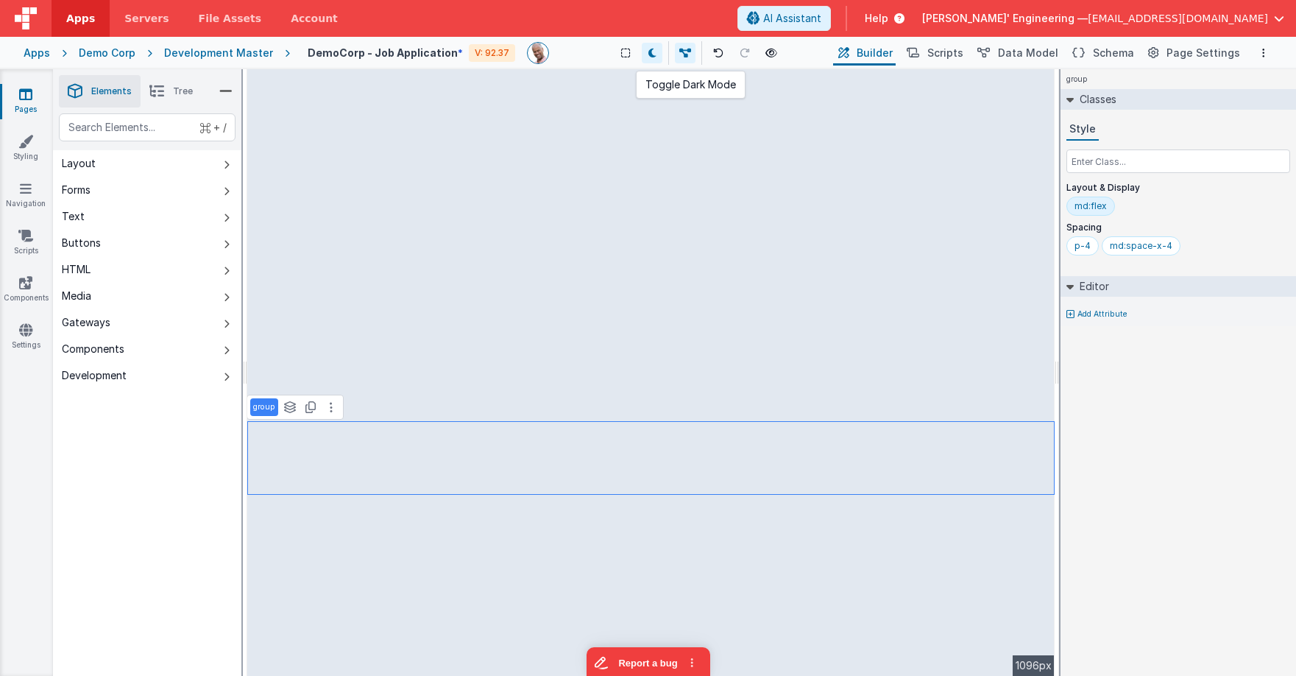
click at [656, 54] on button at bounding box center [652, 53] width 21 height 21
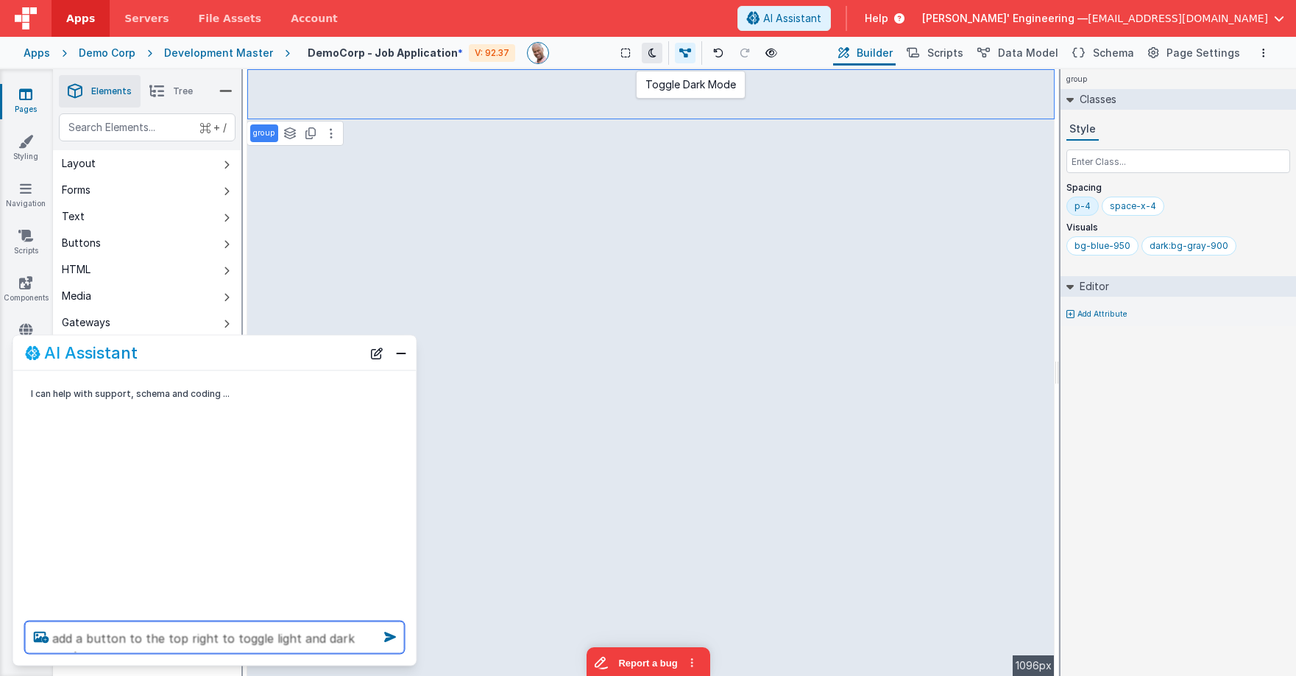
type textarea "add a button to the top right to toggle light and dark mode"
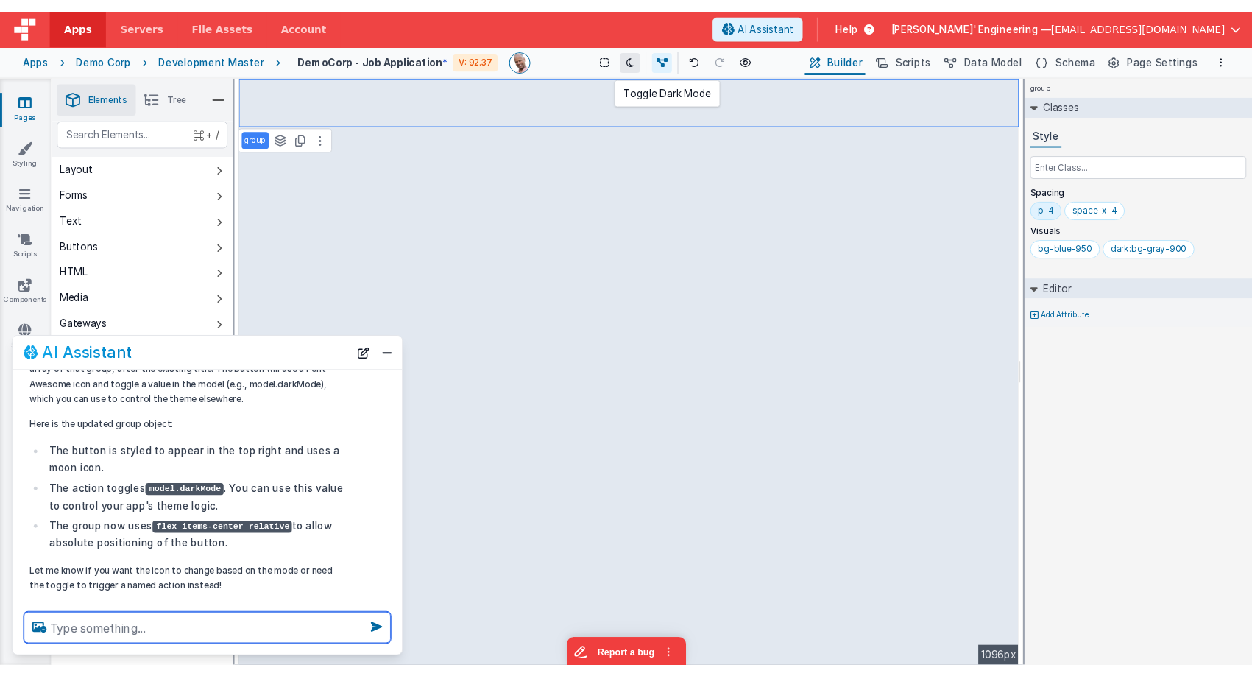
scroll to position [152, 0]
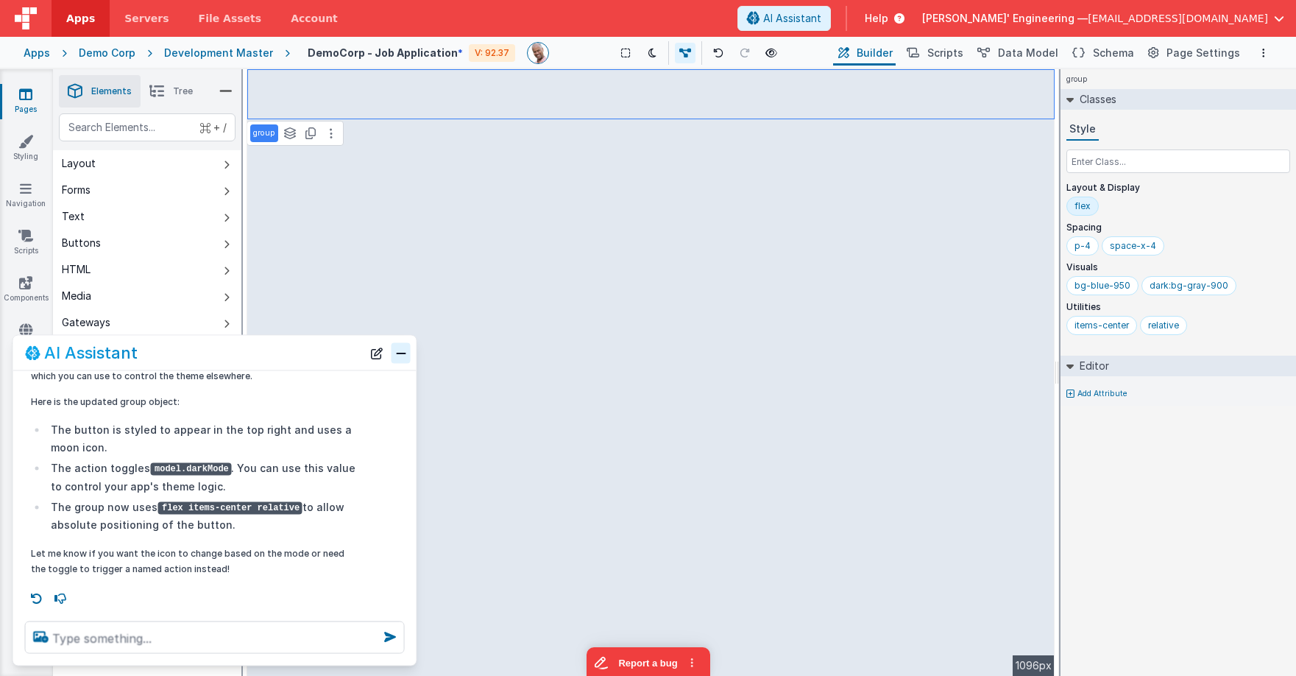
click at [403, 355] on button "Close" at bounding box center [400, 352] width 19 height 21
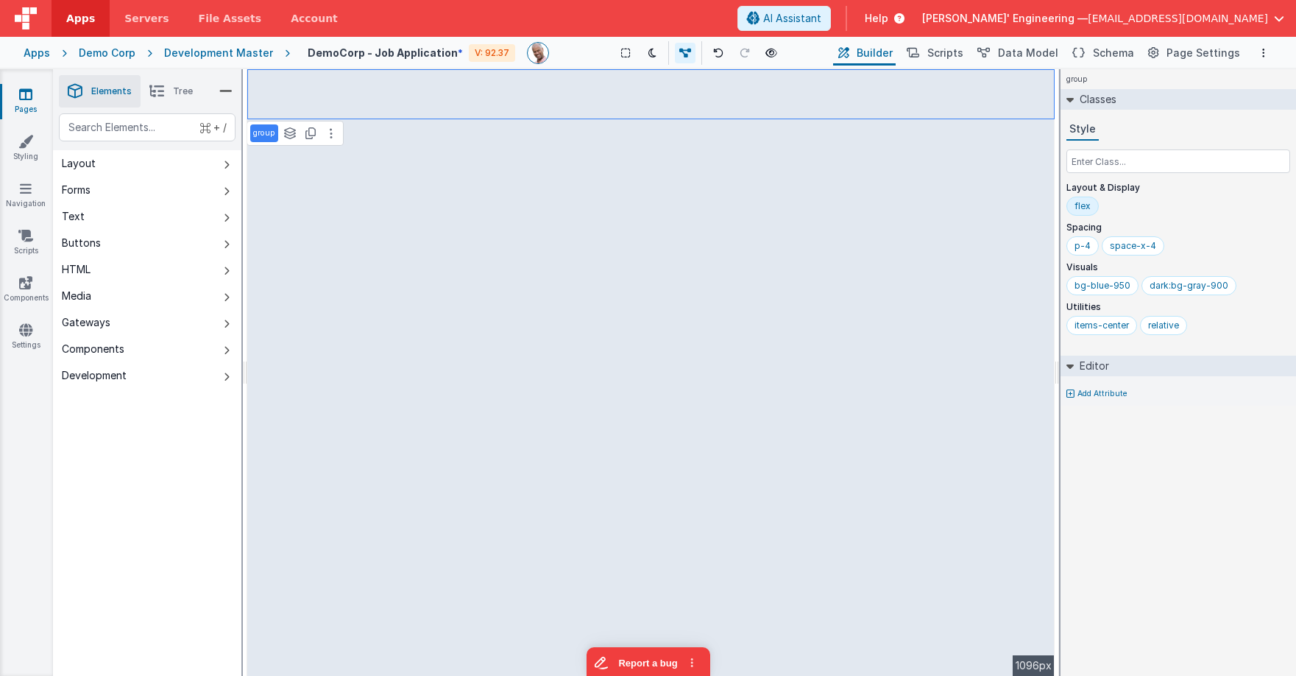
click at [375, 80] on div "Saved Duplicating Page" at bounding box center [701, 75] width 1296 height 12
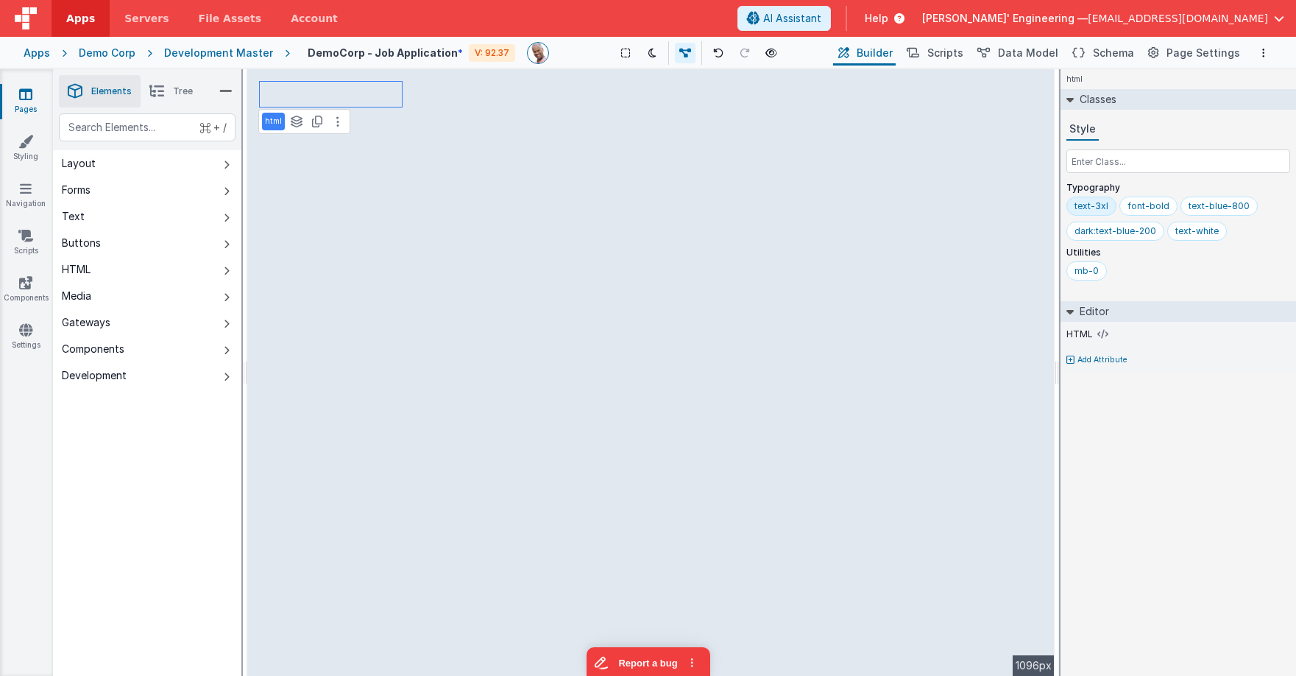
click at [165, 98] on li "Tree" at bounding box center [171, 91] width 61 height 32
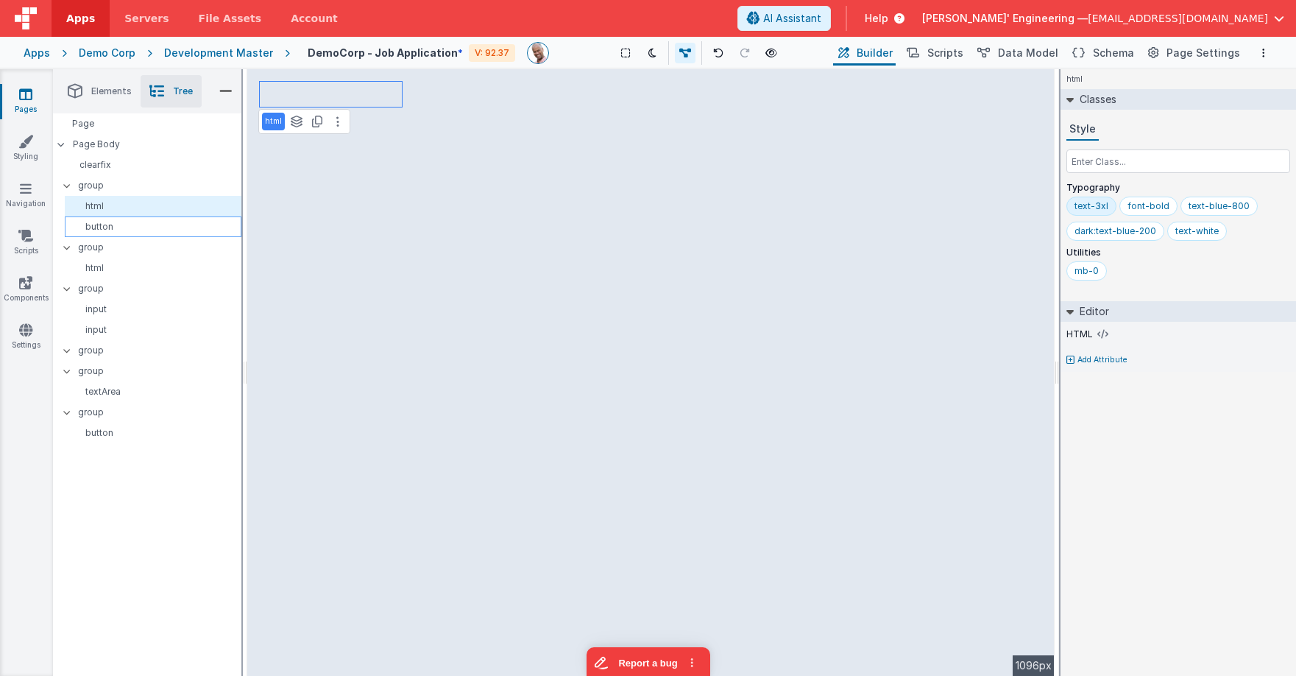
click at [127, 225] on p "button" at bounding box center [156, 227] width 170 height 12
select select "newActionScript3"
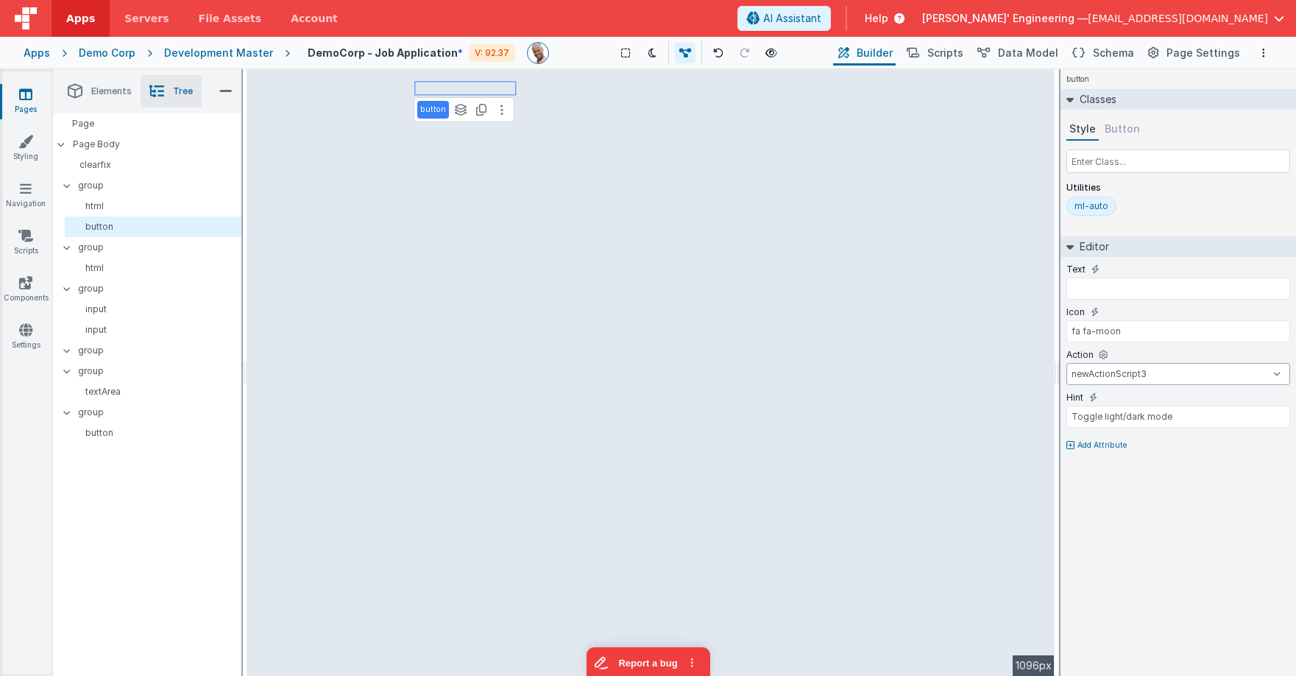
click at [1157, 372] on select "hiGabriel onFormLoad newActionScript3 onAppLoad" at bounding box center [1178, 374] width 224 height 22
drag, startPoint x: 930, startPoint y: 42, endPoint x: 940, endPoint y: 47, distance: 10.9
click at [930, 42] on button "Scripts" at bounding box center [933, 52] width 65 height 25
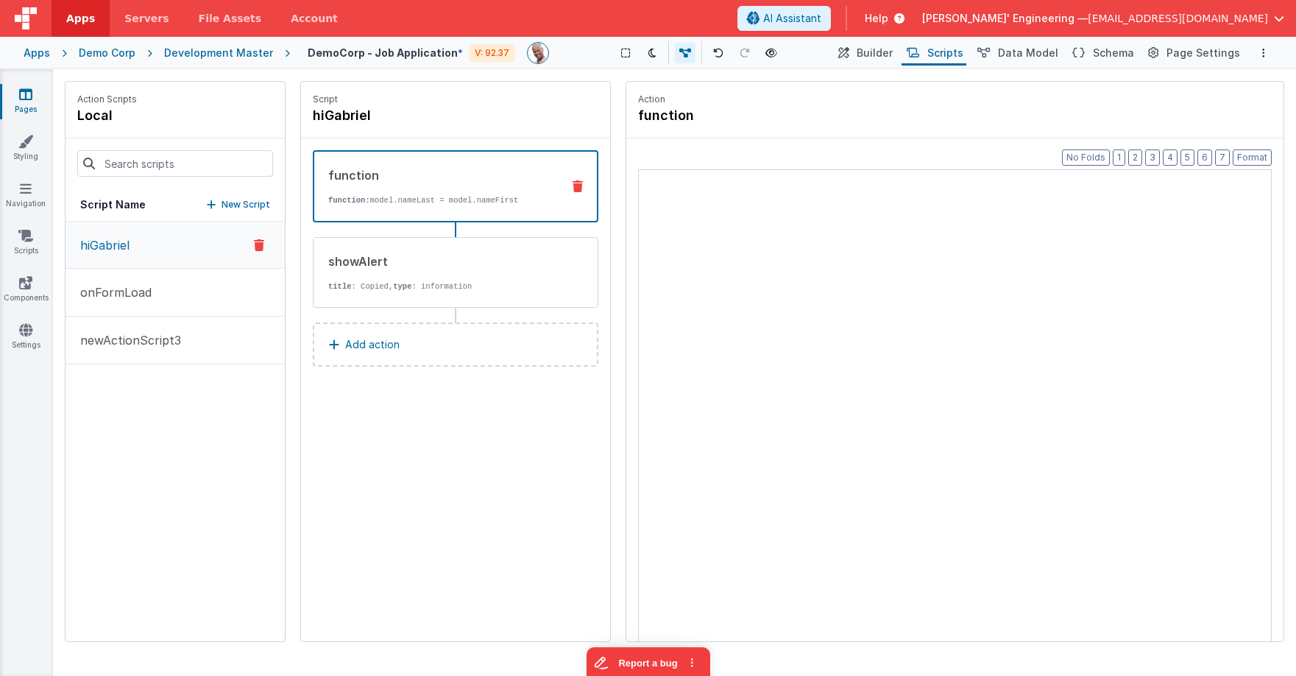
click at [940, 47] on button "Scripts" at bounding box center [933, 52] width 65 height 25
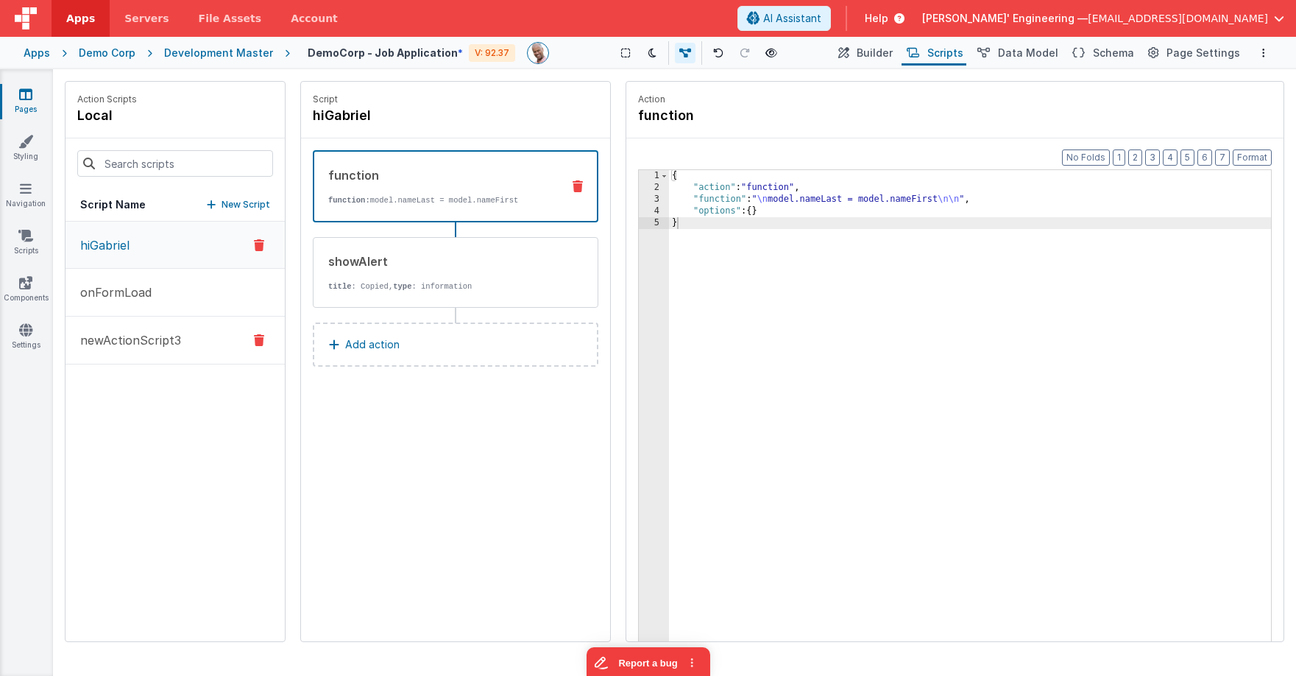
drag, startPoint x: 124, startPoint y: 335, endPoint x: 132, endPoint y: 342, distance: 11.5
click at [124, 336] on p "newActionScript3" at bounding box center [126, 340] width 110 height 18
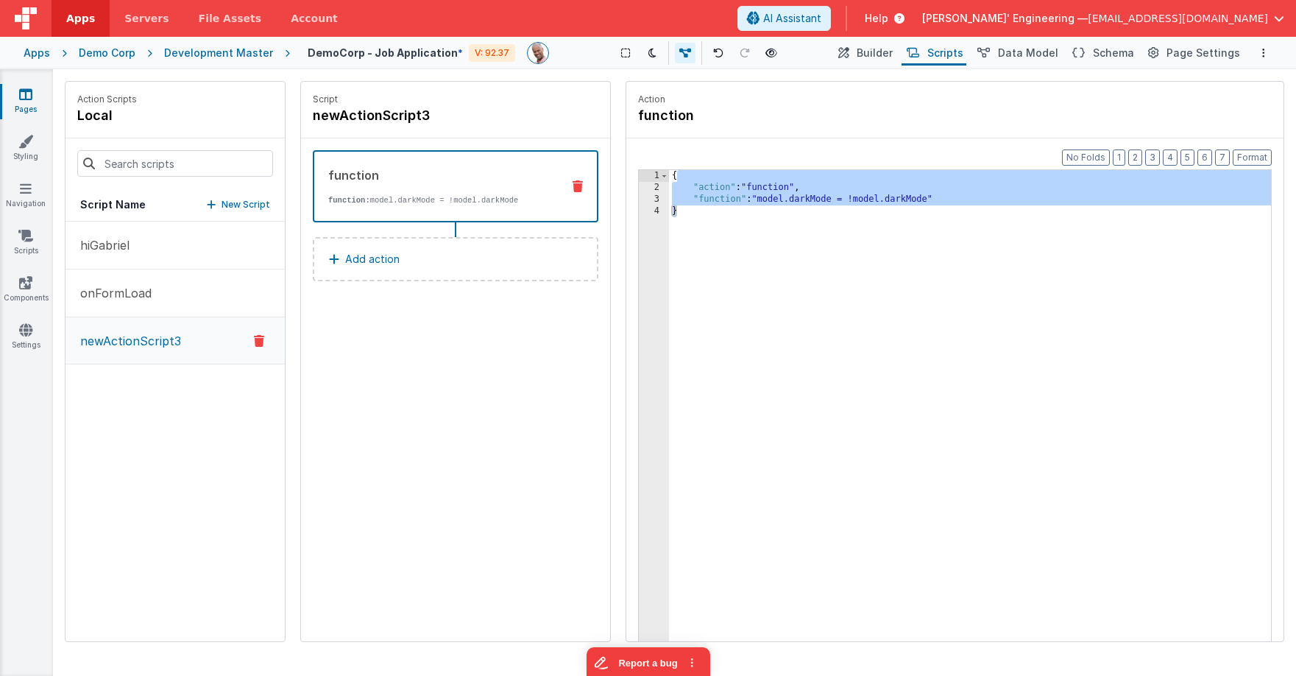
drag, startPoint x: 978, startPoint y: 228, endPoint x: 966, endPoint y: 171, distance: 57.9
click at [966, 171] on div "{ "action" : "function" , "function" : "model.darkMode = !model.darkMode" }" at bounding box center [970, 440] width 602 height 540
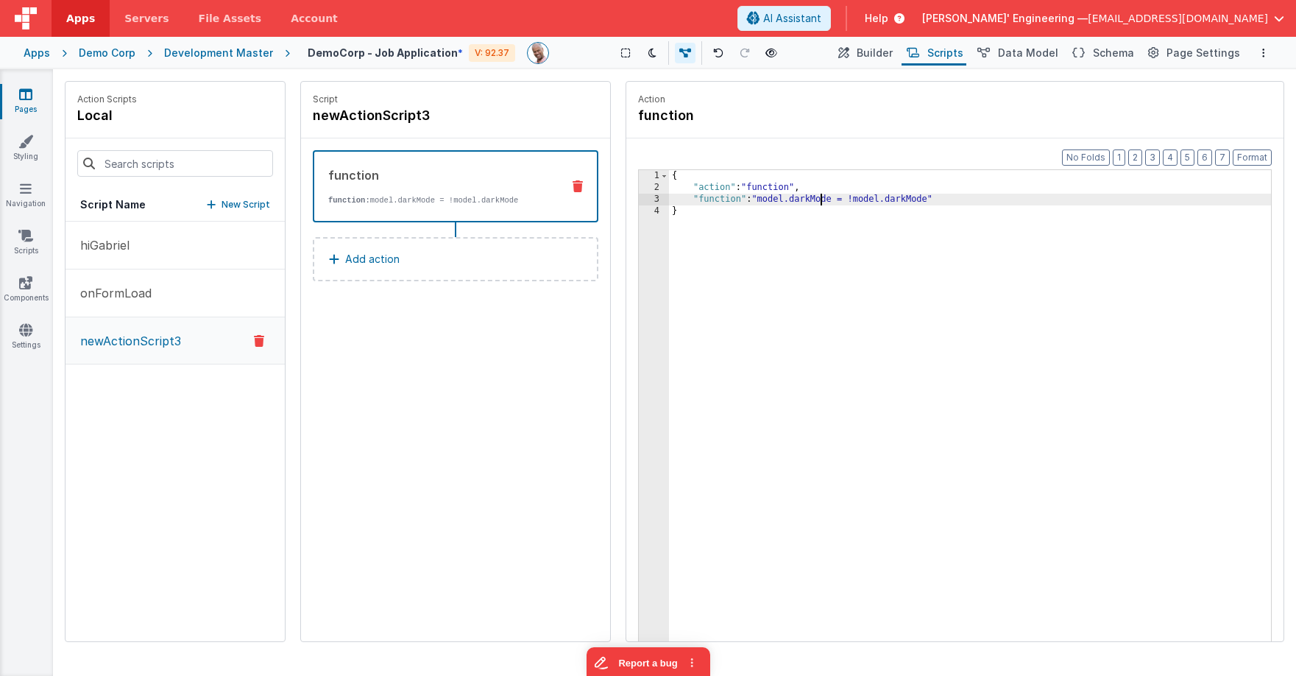
click at [821, 199] on div "{ "action" : "function" , "function" : "model.darkMode = !model.darkMode" }" at bounding box center [970, 440] width 602 height 540
click at [921, 201] on div "{ "action" : "function" , "function" : "model.darkMode = !model.darkMode" }" at bounding box center [970, 440] width 602 height 540
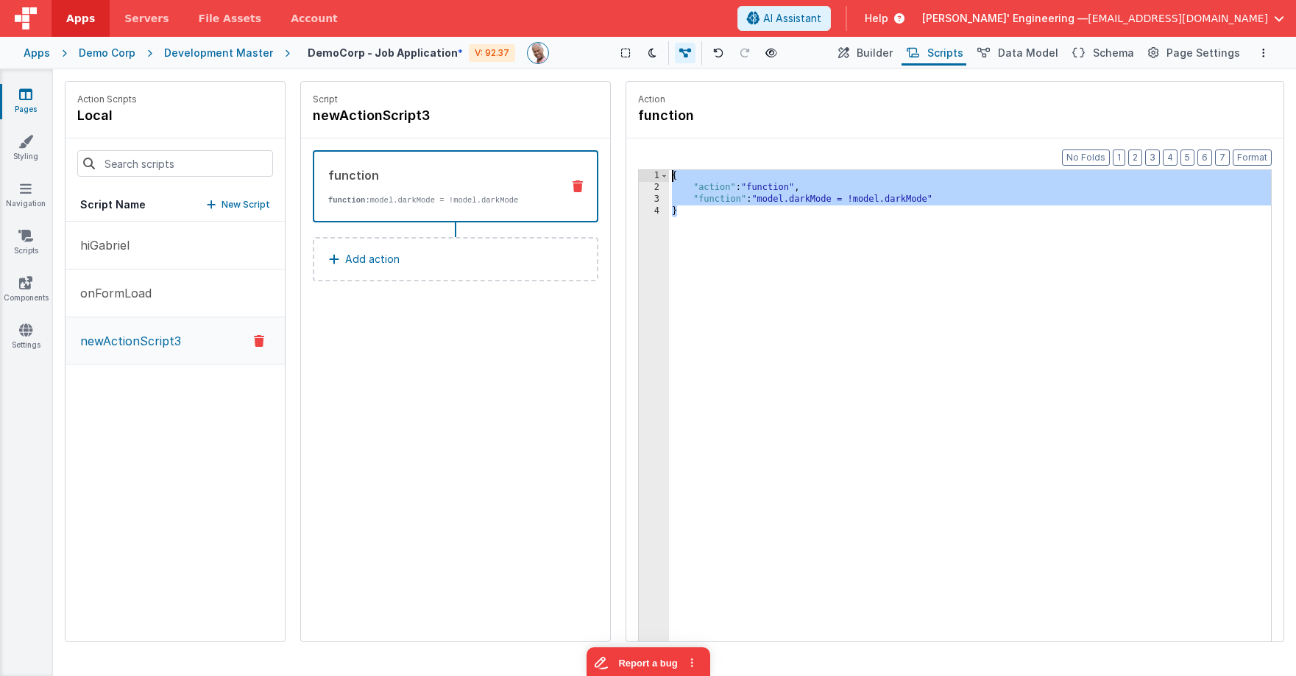
drag, startPoint x: 856, startPoint y: 194, endPoint x: 638, endPoint y: 170, distance: 219.1
click at [638, 170] on div "1 2 3 4 { "action" : "function" , "function" : "model.darkMode = !model.darkMod…" at bounding box center [955, 428] width 634 height 518
drag, startPoint x: 726, startPoint y: 235, endPoint x: 506, endPoint y: 193, distance: 224.0
click at [726, 235] on div "{ "action" : "function" , "function" : "model.darkMode = !model.darkMode" }" at bounding box center [970, 440] width 602 height 540
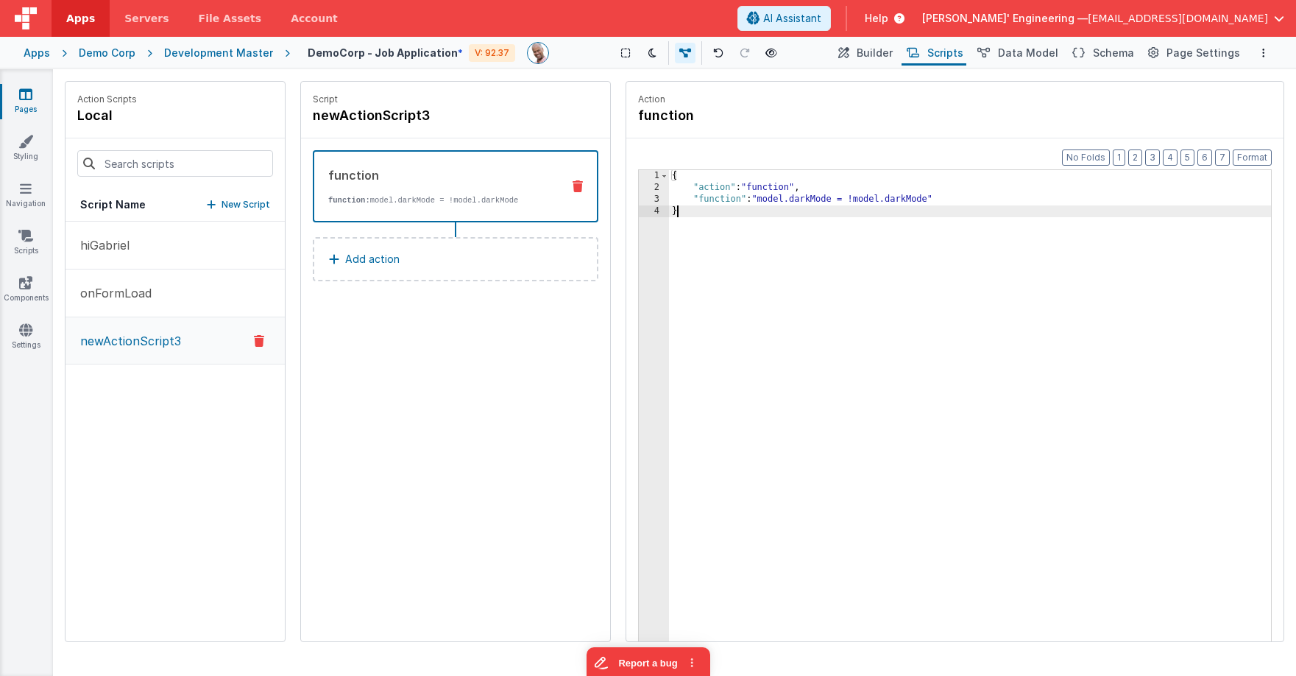
click at [840, 233] on div "{ "action" : "function" , "function" : "model.darkMode = !model.darkMode" }" at bounding box center [970, 440] width 602 height 540
drag, startPoint x: 844, startPoint y: 294, endPoint x: 782, endPoint y: 288, distance: 62.1
click at [840, 294] on div "{ "action" : "function" , "function" : "model.darkMode = !model.darkMode" }" at bounding box center [970, 440] width 602 height 540
click at [912, 238] on div "{ "action" : "function" , "function" : "model.darkMode = !model.darkMode" }" at bounding box center [970, 440] width 602 height 540
click at [879, 55] on span "Builder" at bounding box center [875, 53] width 36 height 15
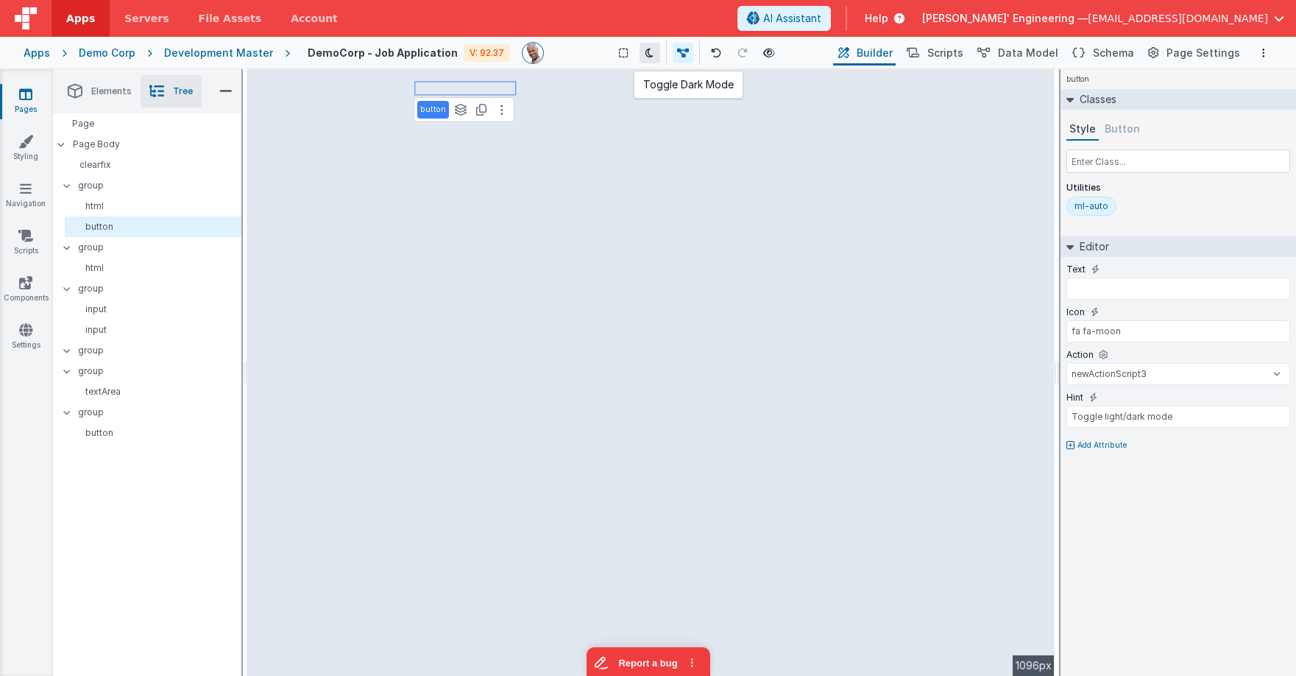
click at [650, 49] on icon at bounding box center [649, 53] width 8 height 10
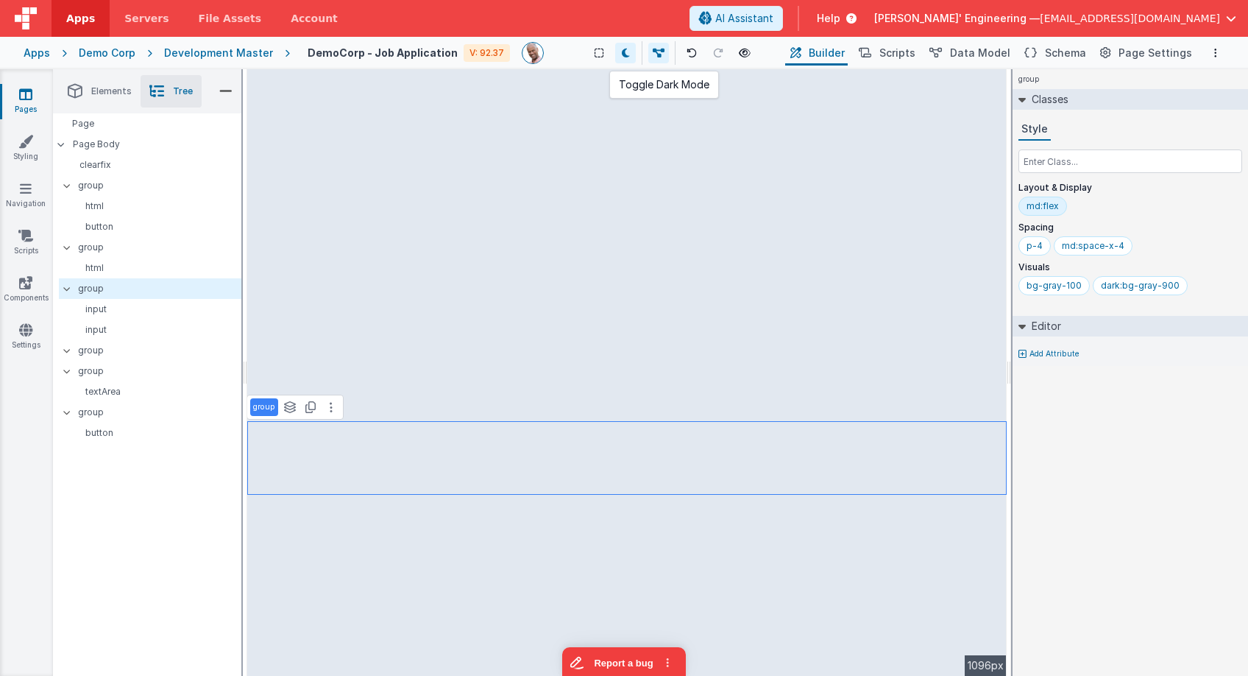
click at [628, 52] on icon at bounding box center [626, 53] width 8 height 10
click at [143, 22] on span "Servers" at bounding box center [146, 18] width 44 height 15
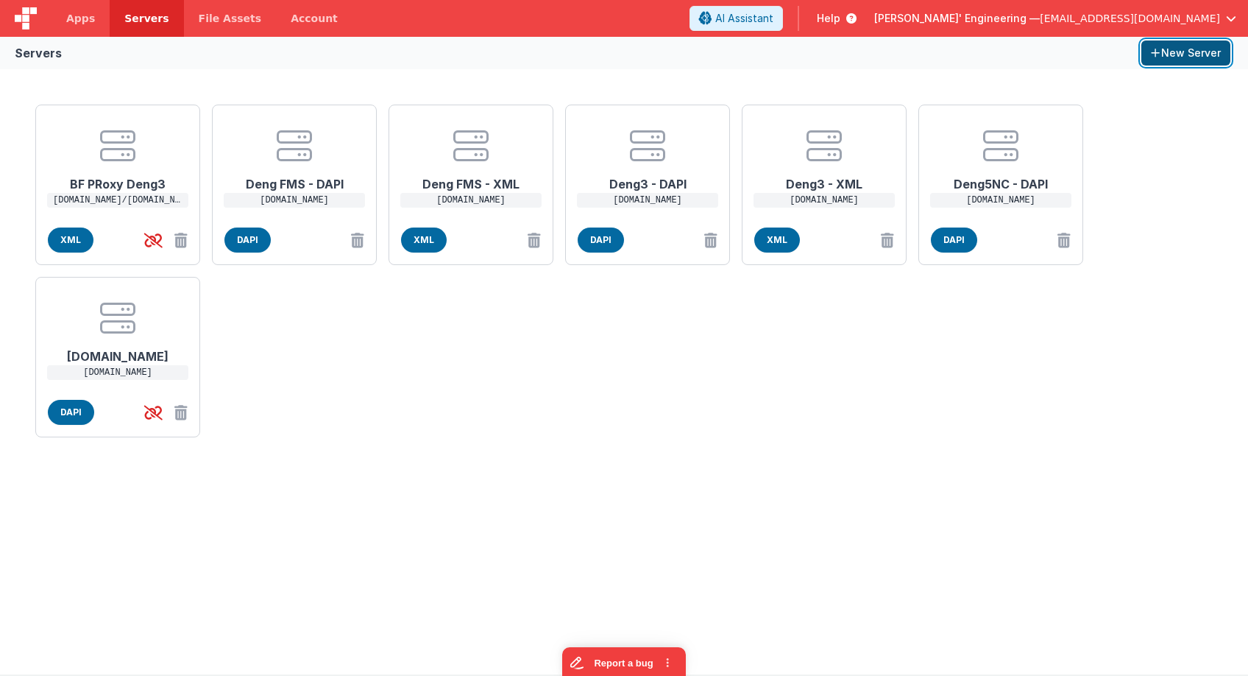
click at [1184, 42] on button "New Server" at bounding box center [1185, 52] width 89 height 25
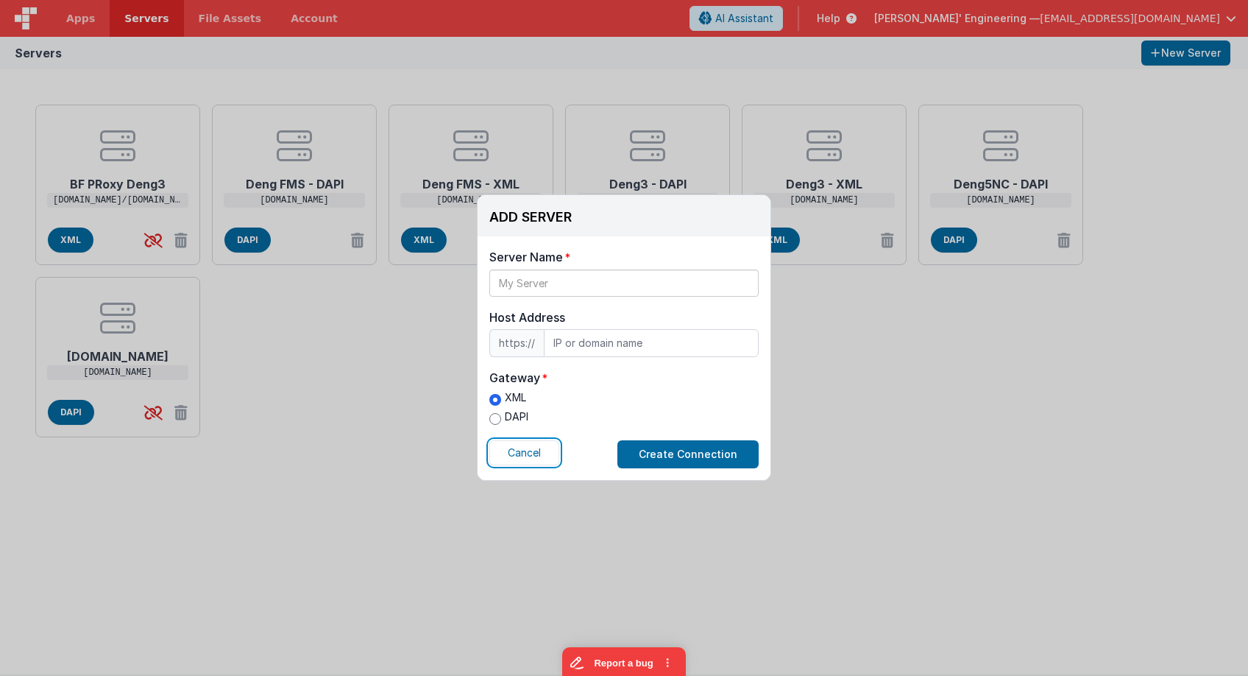
drag, startPoint x: 532, startPoint y: 456, endPoint x: 546, endPoint y: 415, distance: 43.5
click at [532, 456] on button "Cancel" at bounding box center [524, 452] width 70 height 25
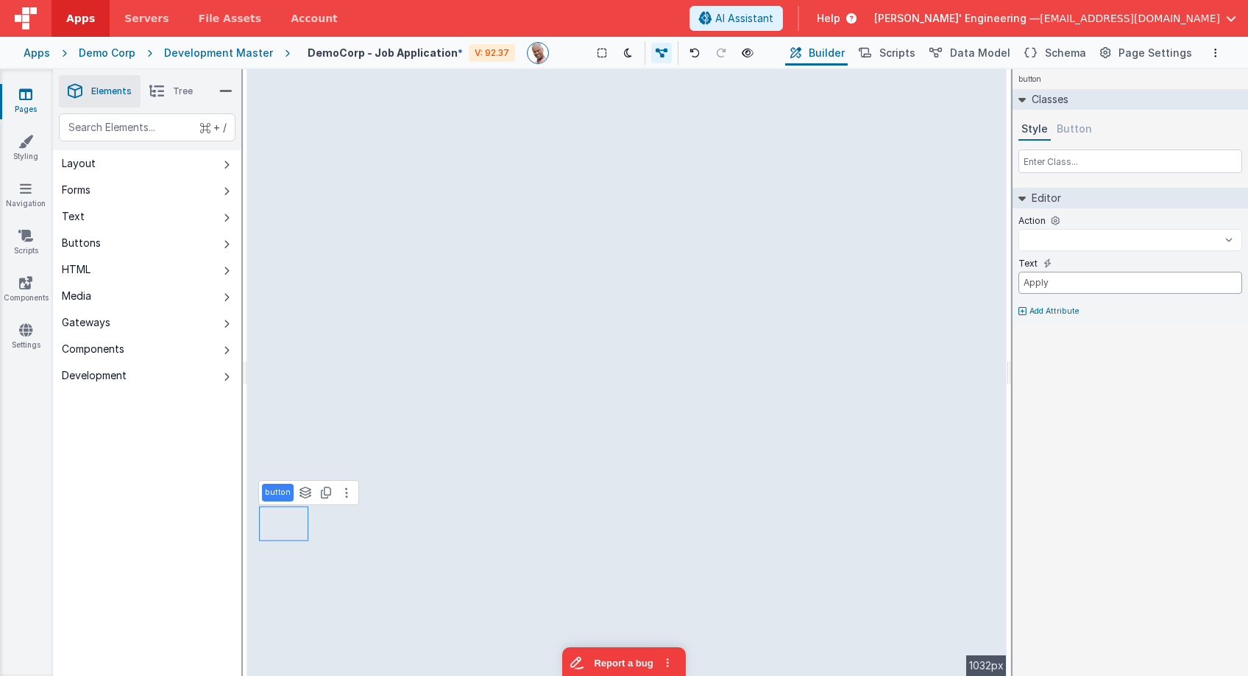
select select
type input "Pl"
select select
type input "Place"
select select
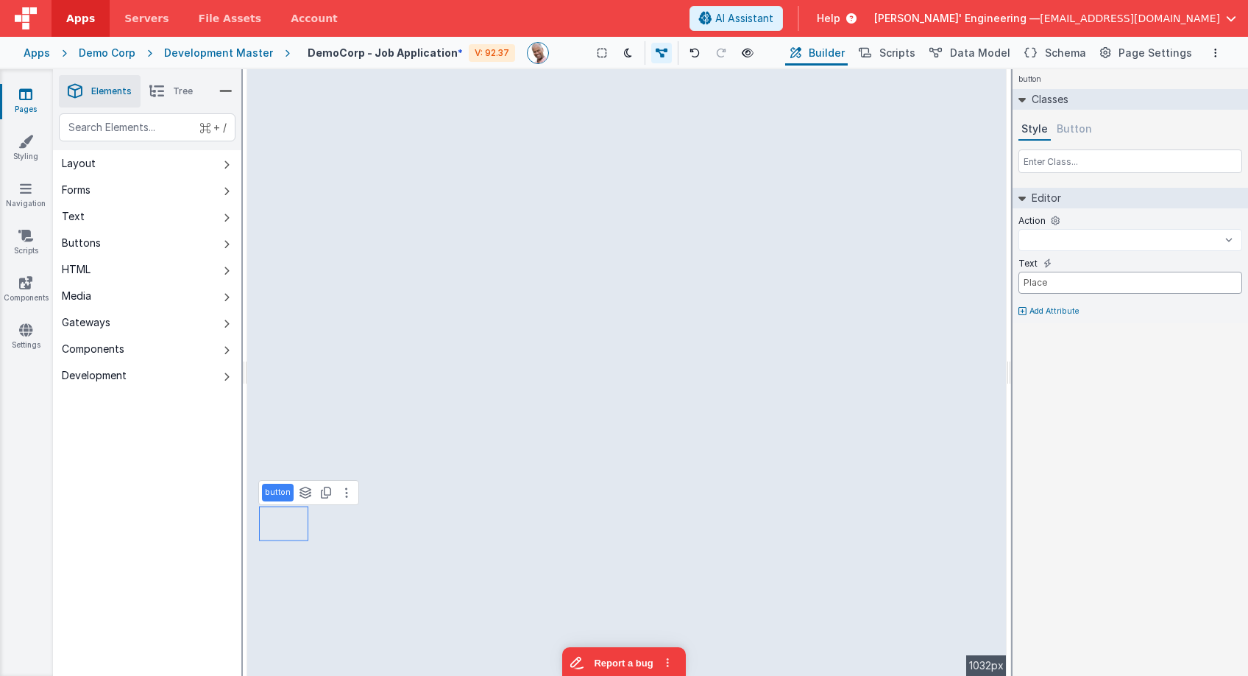
type input "Place"
select select
type input "Place O"
select select
type input "Place Ord"
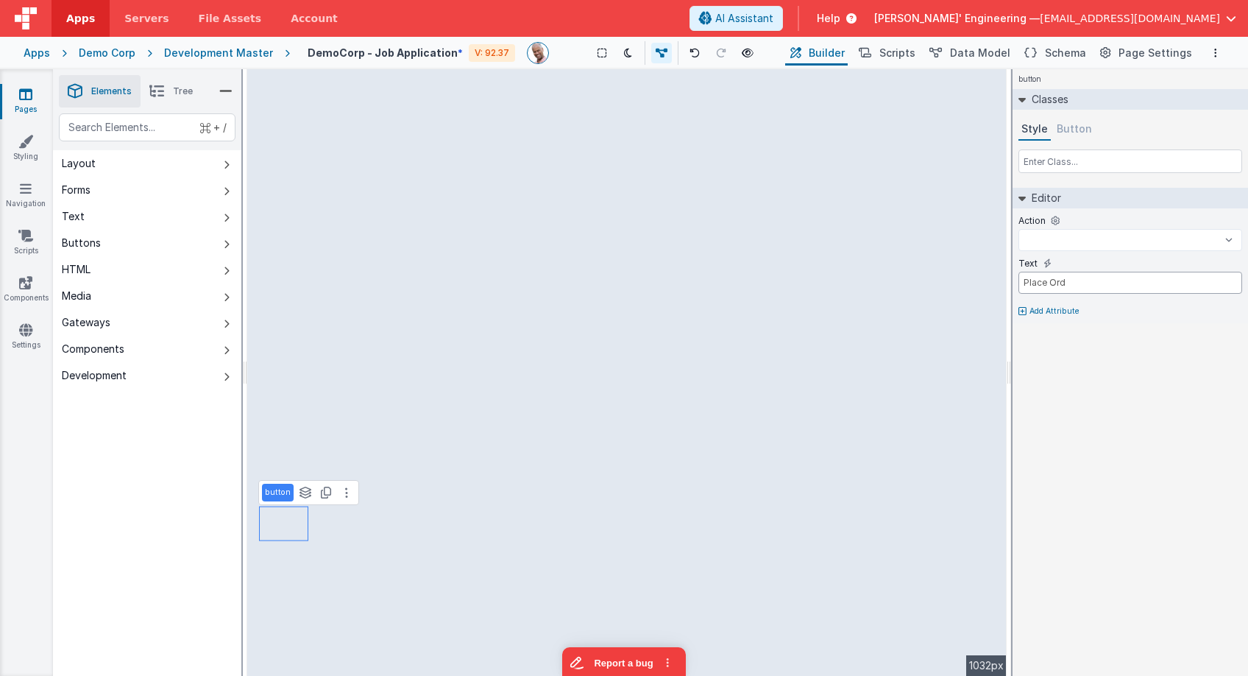
select select
type input "Place Orde"
select select
type input "Place Order"
select select
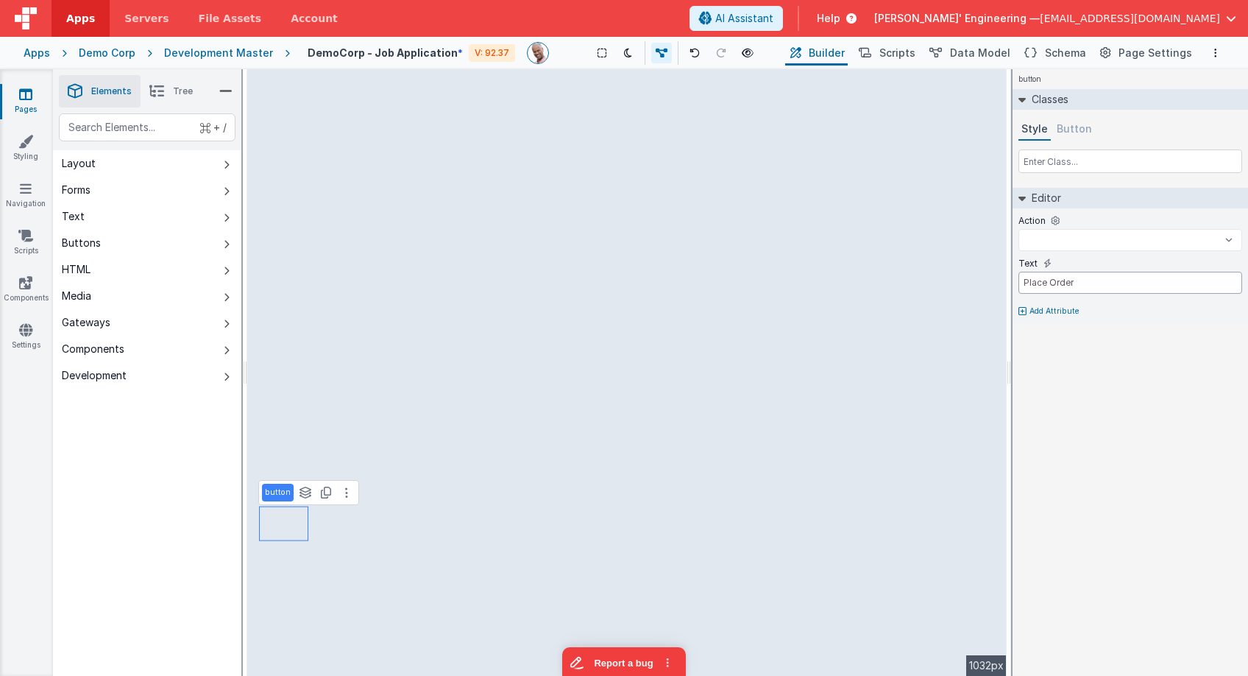
type input "Place Order"
select select
click at [912, 52] on span "Scripts" at bounding box center [897, 53] width 36 height 15
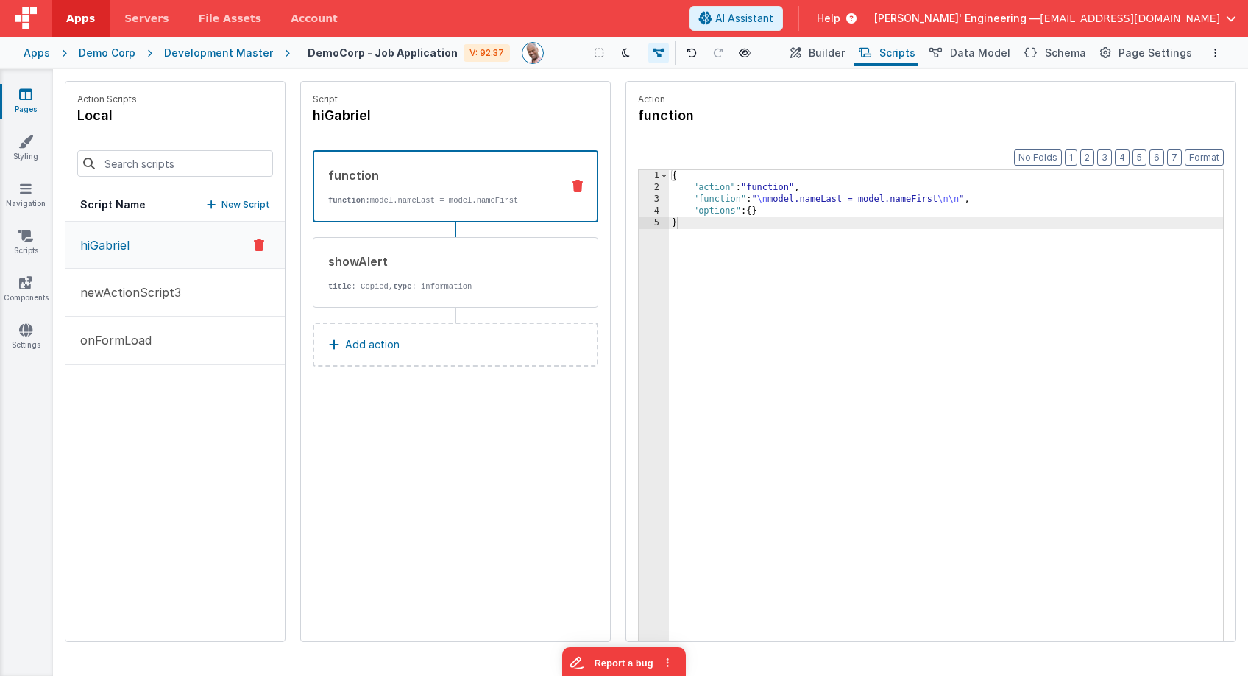
click at [244, 194] on div "Script Name New Script" at bounding box center [174, 204] width 219 height 33
click at [244, 202] on p "New Script" at bounding box center [245, 204] width 49 height 15
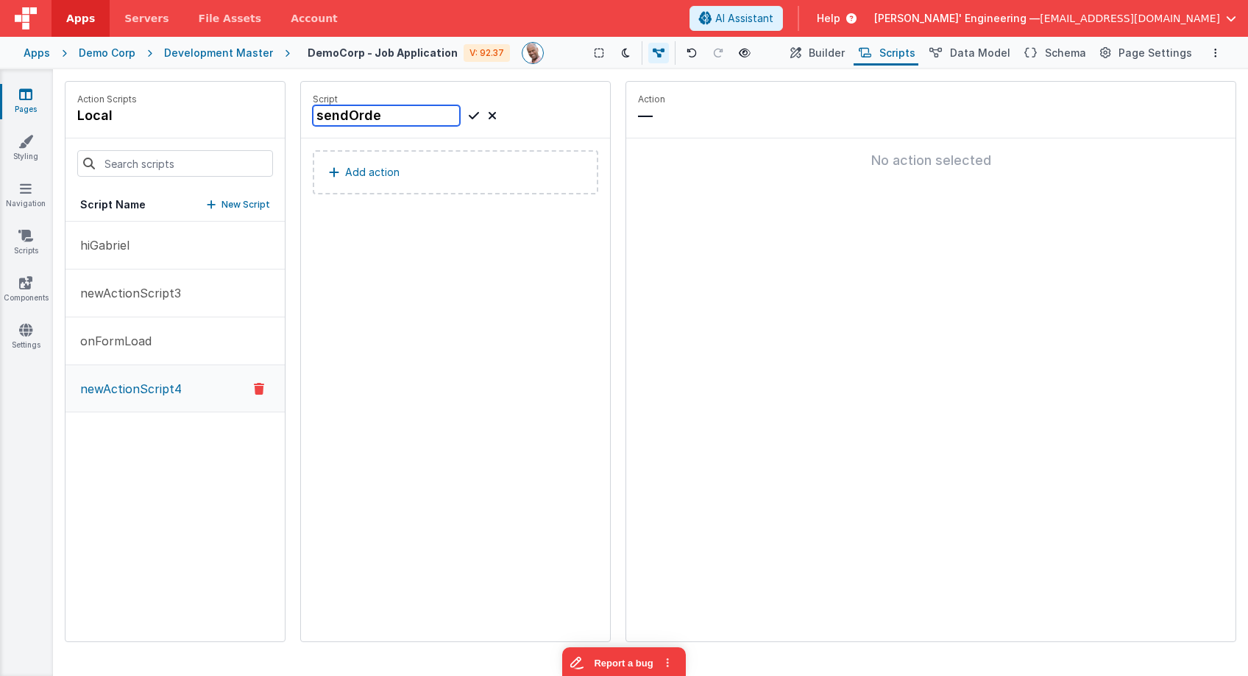
type input "sendOrder"
click at [483, 176] on button "Add action" at bounding box center [456, 172] width 286 height 44
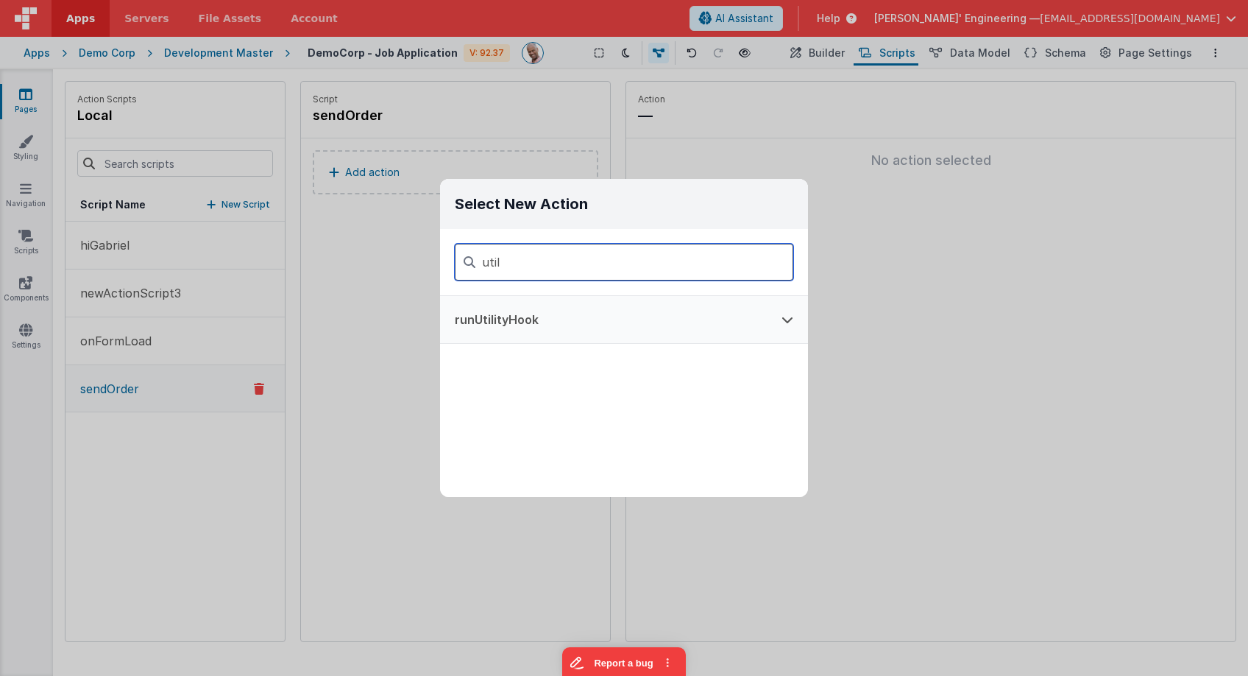
type input "util"
click at [543, 315] on button "runUtilityHook" at bounding box center [603, 319] width 327 height 47
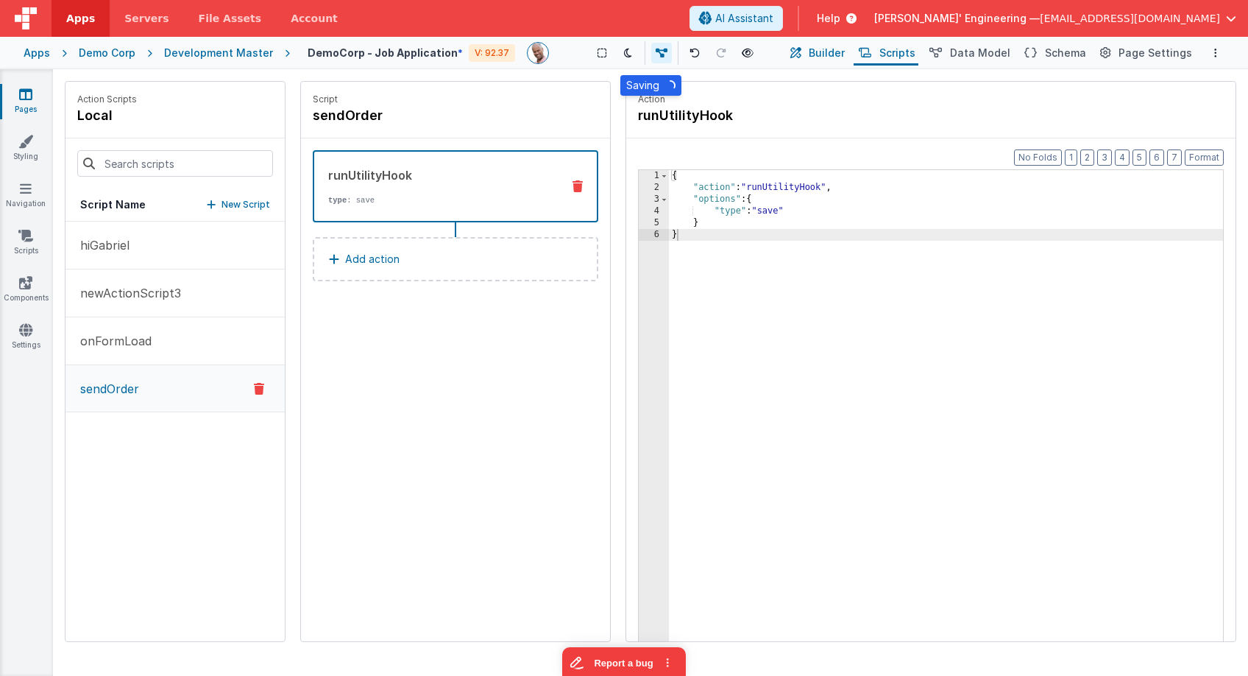
click at [827, 56] on span "Builder" at bounding box center [827, 53] width 36 height 15
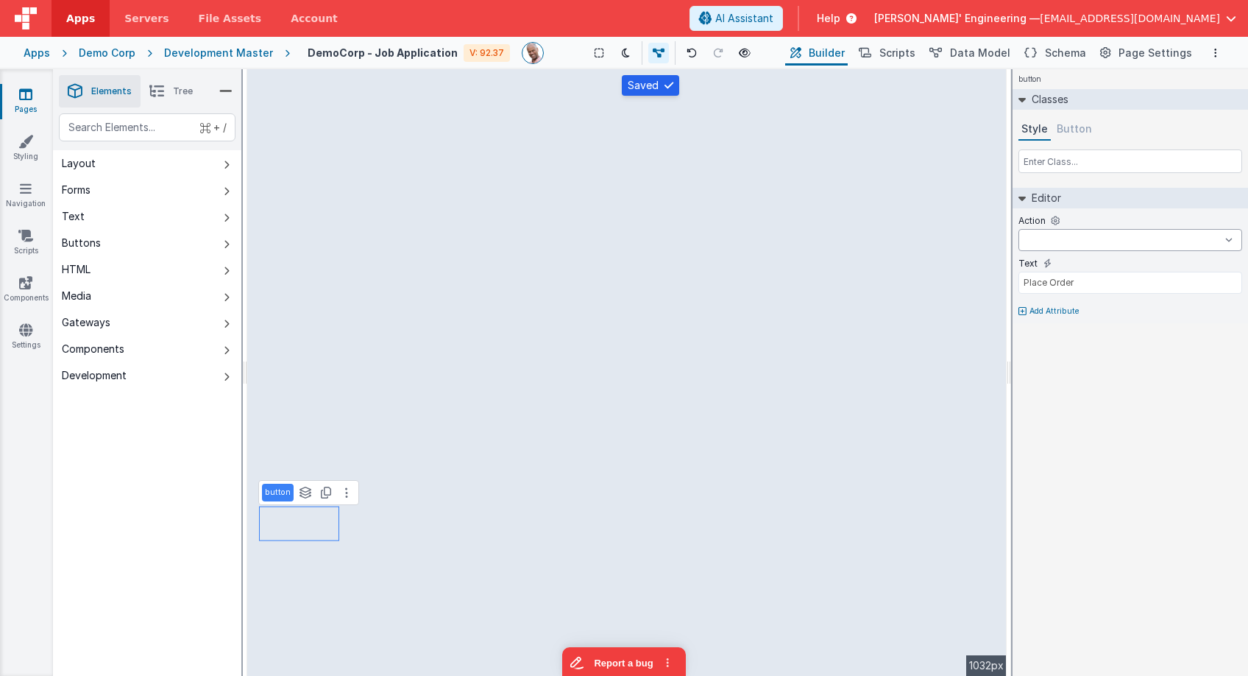
click at [1060, 245] on select "hiGabriel newActionScript3 onFormLoad sendOrder onAppLoad" at bounding box center [1130, 240] width 224 height 22
select select "sendOrder"
click at [1018, 229] on select "hiGabriel newActionScript3 onFormLoad sendOrder onAppLoad" at bounding box center [1130, 240] width 224 height 22
click at [1138, 49] on span "Page Settings" at bounding box center [1159, 53] width 74 height 15
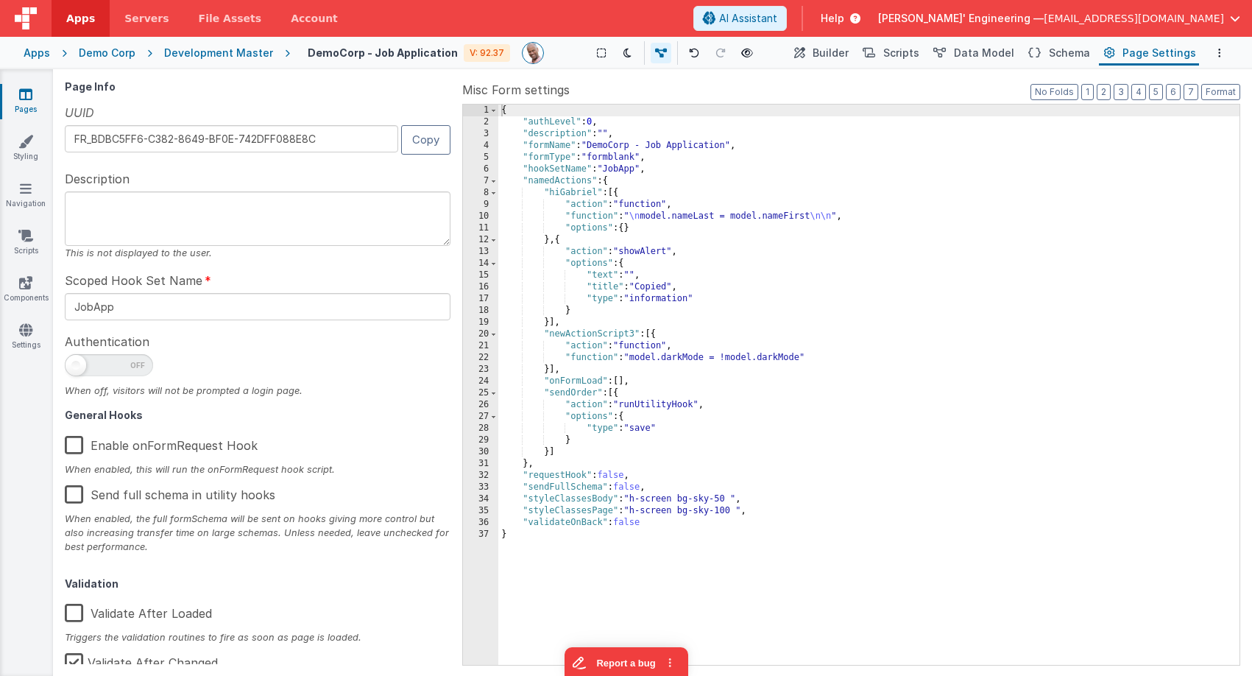
drag, startPoint x: 91, startPoint y: 365, endPoint x: 322, endPoint y: 362, distance: 231.1
click at [91, 365] on span at bounding box center [109, 365] width 88 height 22
click at [77, 365] on input "checkbox" at bounding box center [71, 363] width 12 height 12
click at [96, 365] on span at bounding box center [109, 365] width 88 height 22
click at [77, 365] on input "checkbox" at bounding box center [71, 363] width 12 height 12
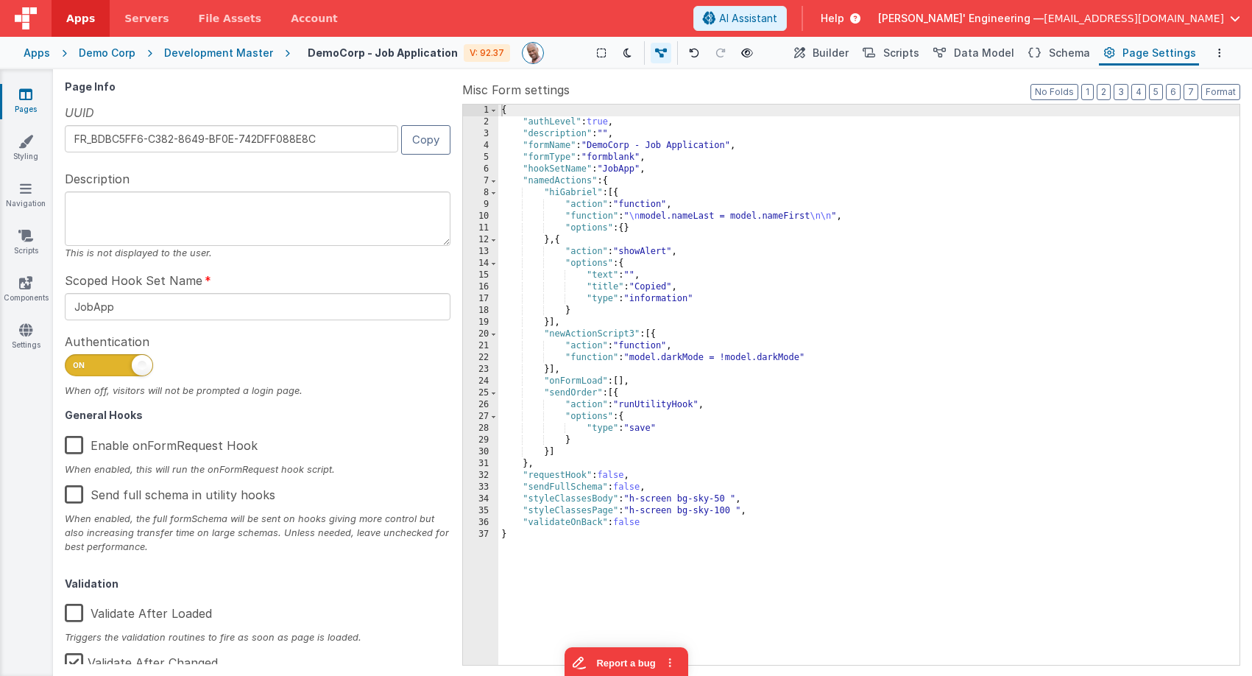
checkbox input "false"
click at [844, 21] on span "Help" at bounding box center [832, 18] width 24 height 15
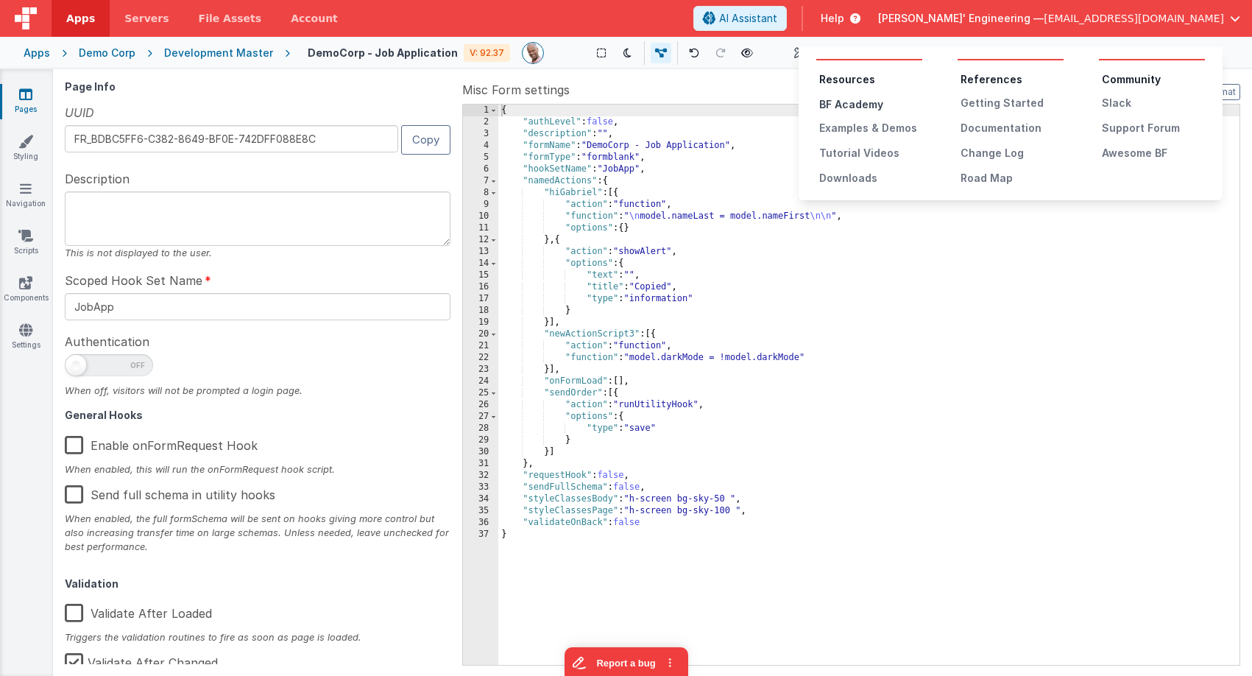
click at [842, 107] on div "BF Academy" at bounding box center [870, 104] width 103 height 15
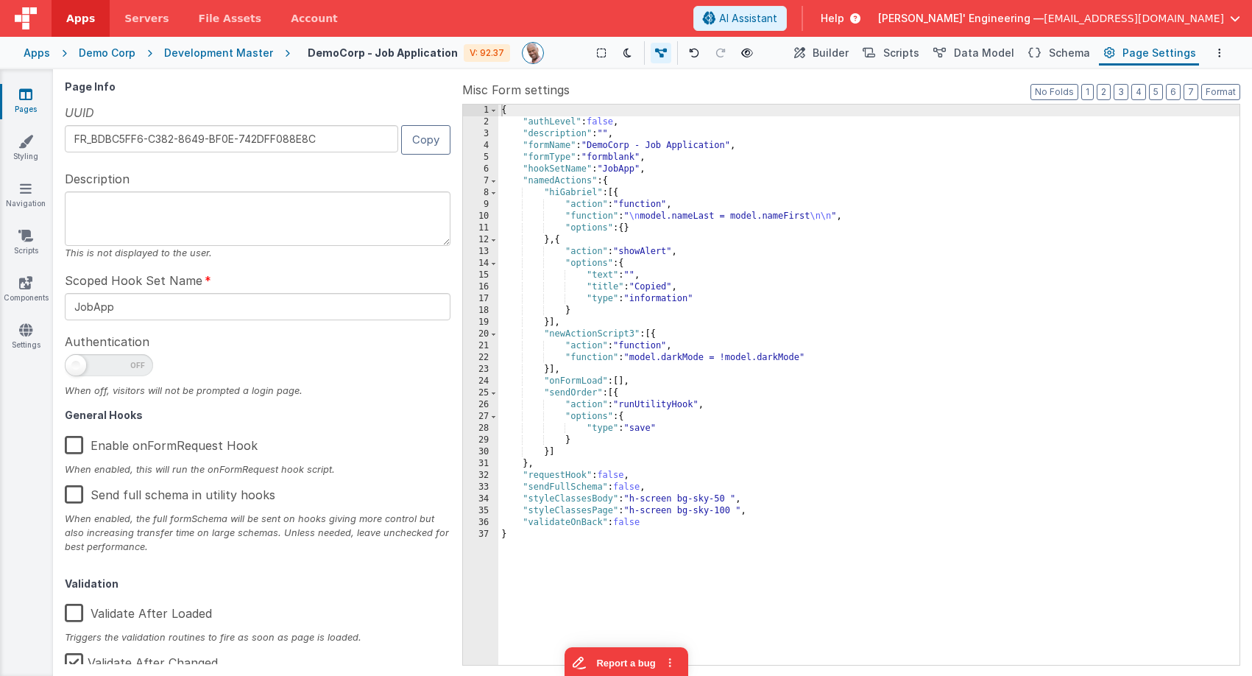
drag, startPoint x: 208, startPoint y: 39, endPoint x: 198, endPoint y: 44, distance: 10.9
click at [208, 39] on div "Apps Demo Corp Development Master DemoCorp - Job Application V: 92.37 Show Grou…" at bounding box center [626, 53] width 1252 height 32
drag, startPoint x: 143, startPoint y: 52, endPoint x: 99, endPoint y: 55, distance: 44.2
click at [142, 52] on icon at bounding box center [149, 53] width 29 height 15
click at [192, 55] on div "Development Master" at bounding box center [218, 53] width 109 height 15
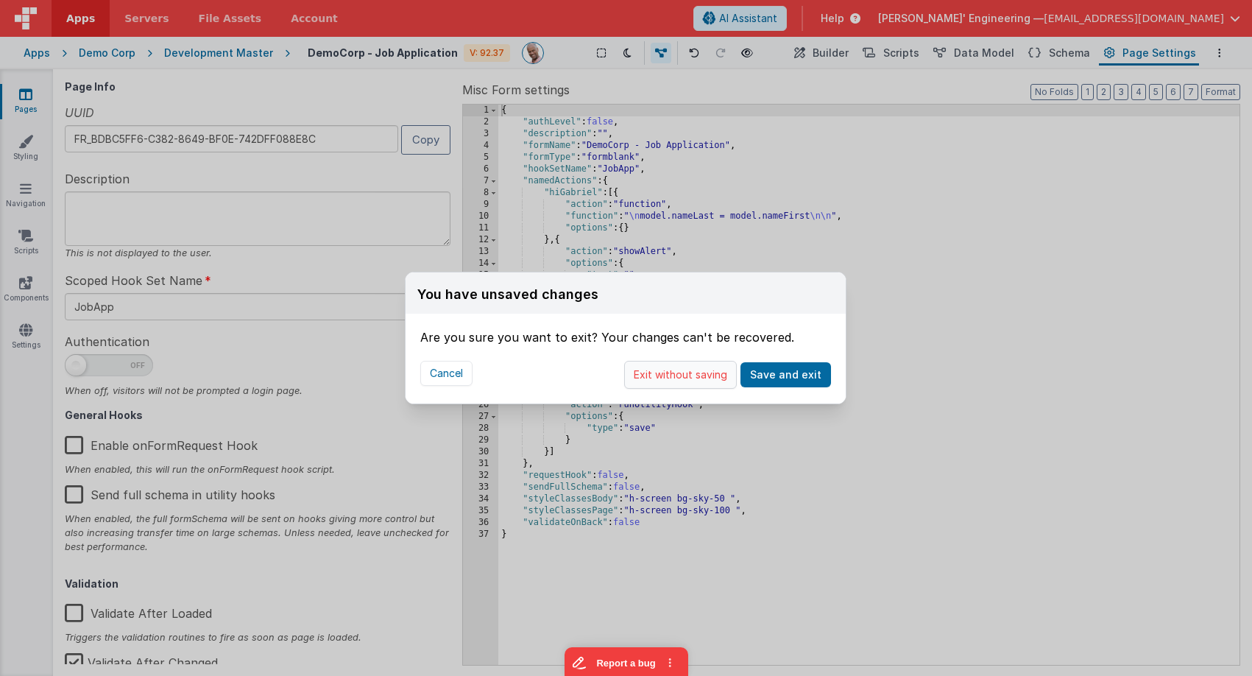
drag, startPoint x: 726, startPoint y: 374, endPoint x: 717, endPoint y: 372, distance: 9.1
click at [726, 374] on button "Exit without saving" at bounding box center [680, 375] width 113 height 28
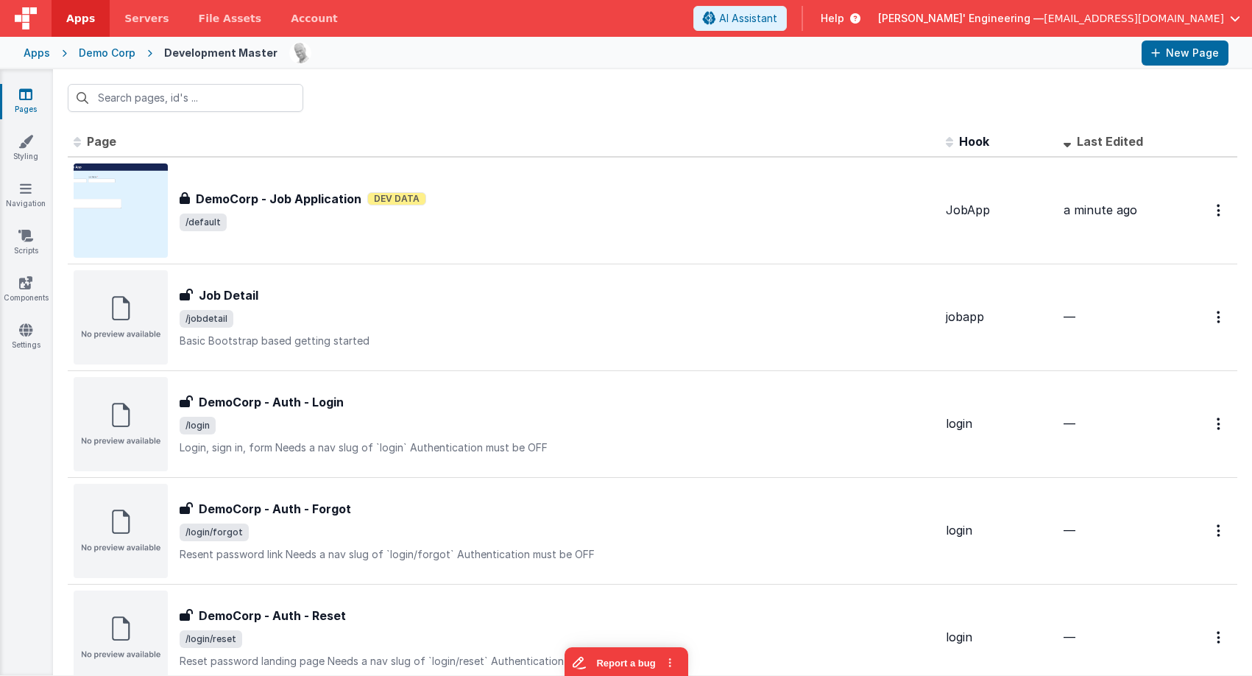
drag, startPoint x: 109, startPoint y: 49, endPoint x: 126, endPoint y: 63, distance: 22.0
click at [109, 49] on div "Demo Corp" at bounding box center [107, 53] width 57 height 15
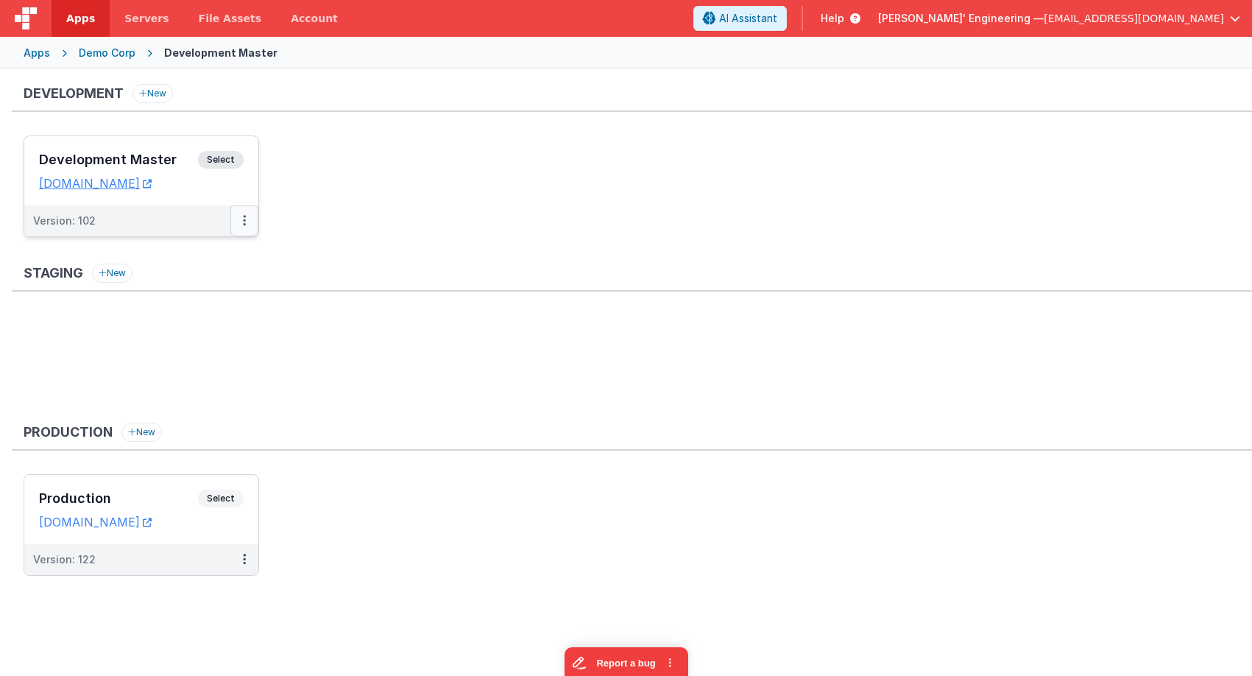
click at [239, 222] on button at bounding box center [244, 220] width 28 height 31
click at [197, 325] on link "Rollback" at bounding box center [194, 333] width 130 height 26
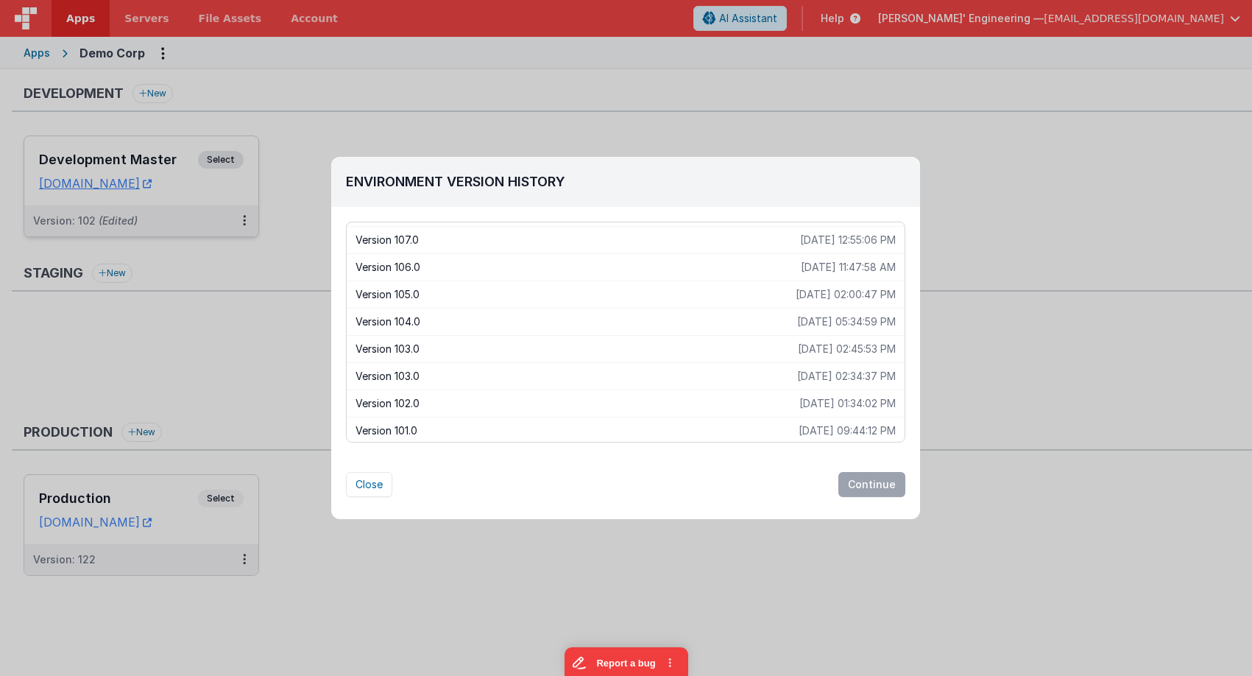
scroll to position [574, 0]
drag, startPoint x: 434, startPoint y: 386, endPoint x: 428, endPoint y: 391, distance: 8.4
click at [430, 391] on div "Version 102.0 2025-04-11 01:34:02 PM" at bounding box center [626, 396] width 558 height 27
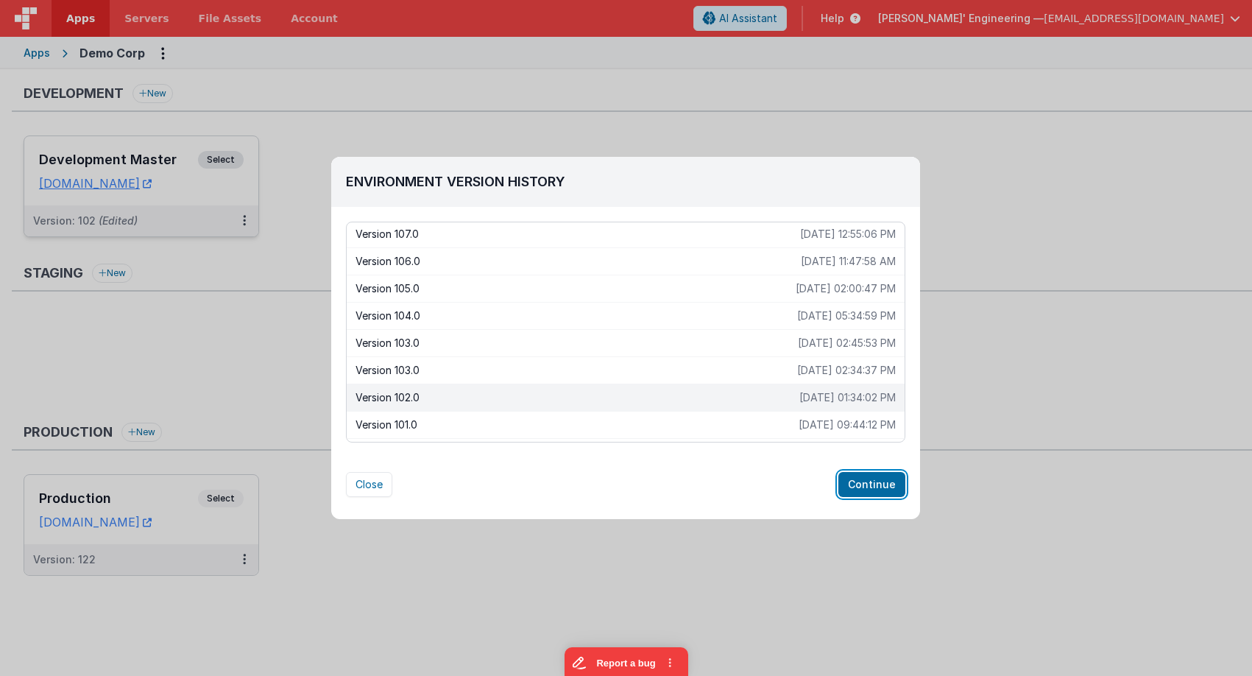
click at [859, 482] on button "Continue" at bounding box center [871, 484] width 67 height 25
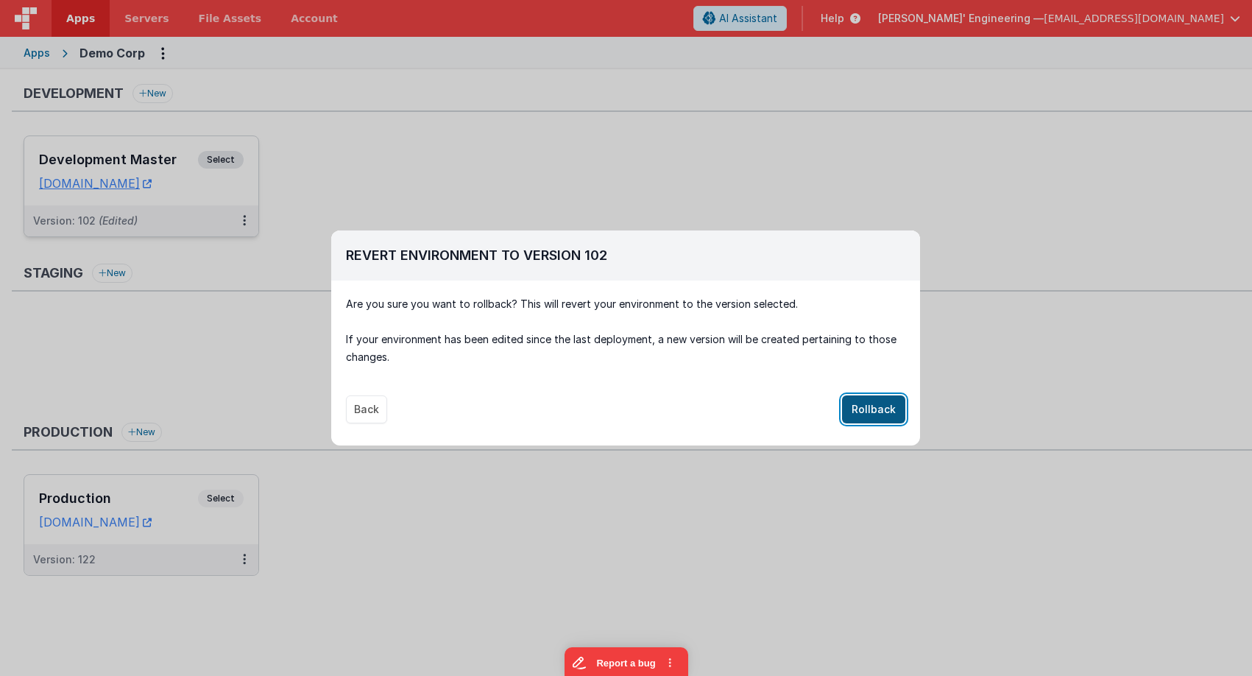
click at [858, 402] on button "Rollback" at bounding box center [873, 409] width 63 height 28
